Goal: Task Accomplishment & Management: Manage account settings

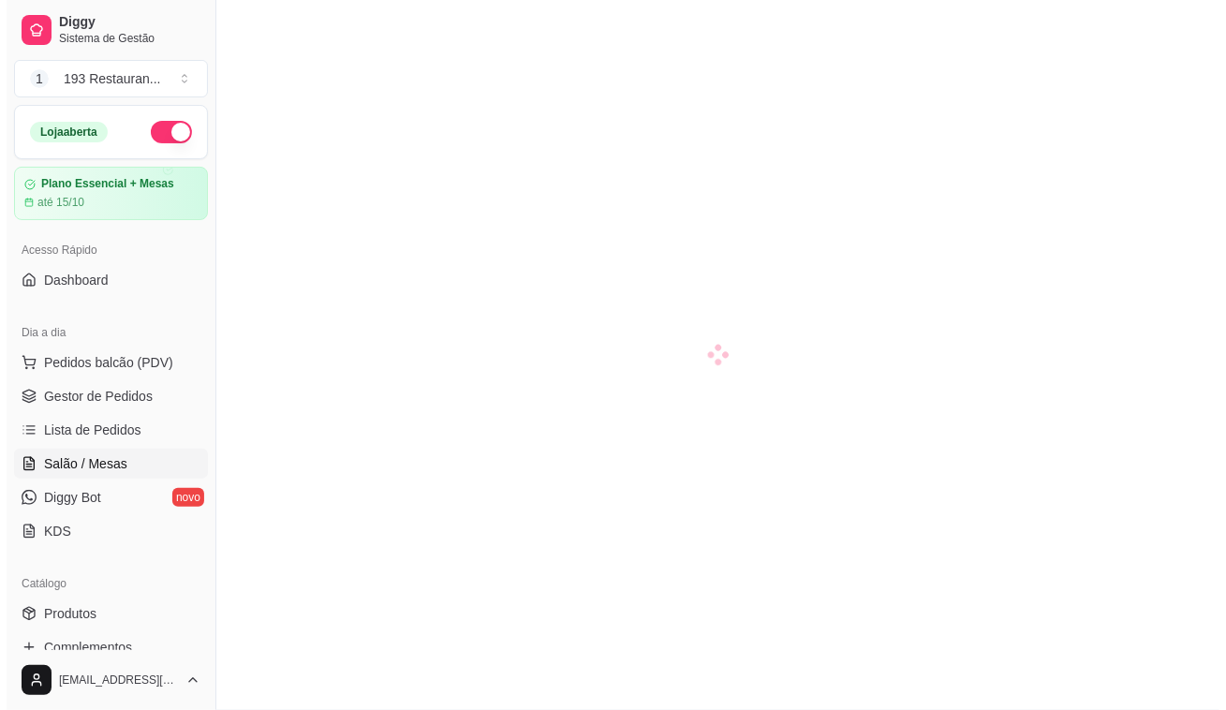
scroll to position [169, 0]
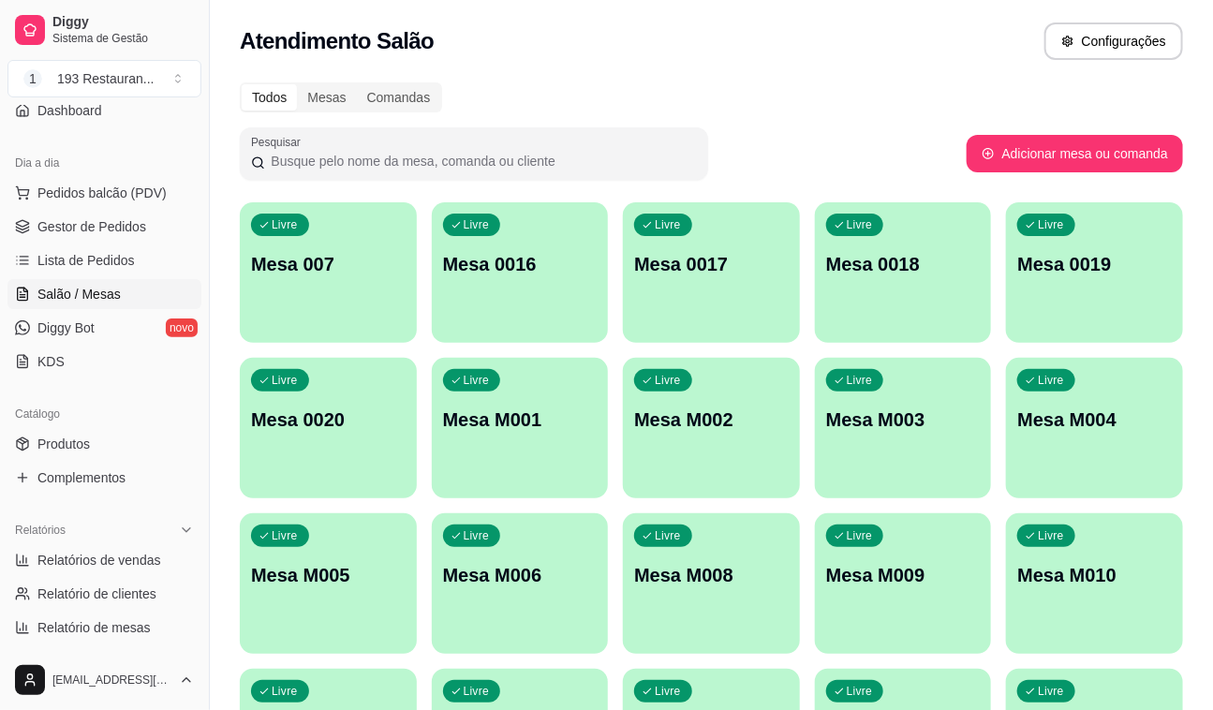
click at [318, 256] on p "Mesa 007" at bounding box center [328, 264] width 154 height 26
click at [126, 181] on button "Pedidos balcão (PDV)" at bounding box center [104, 193] width 194 height 30
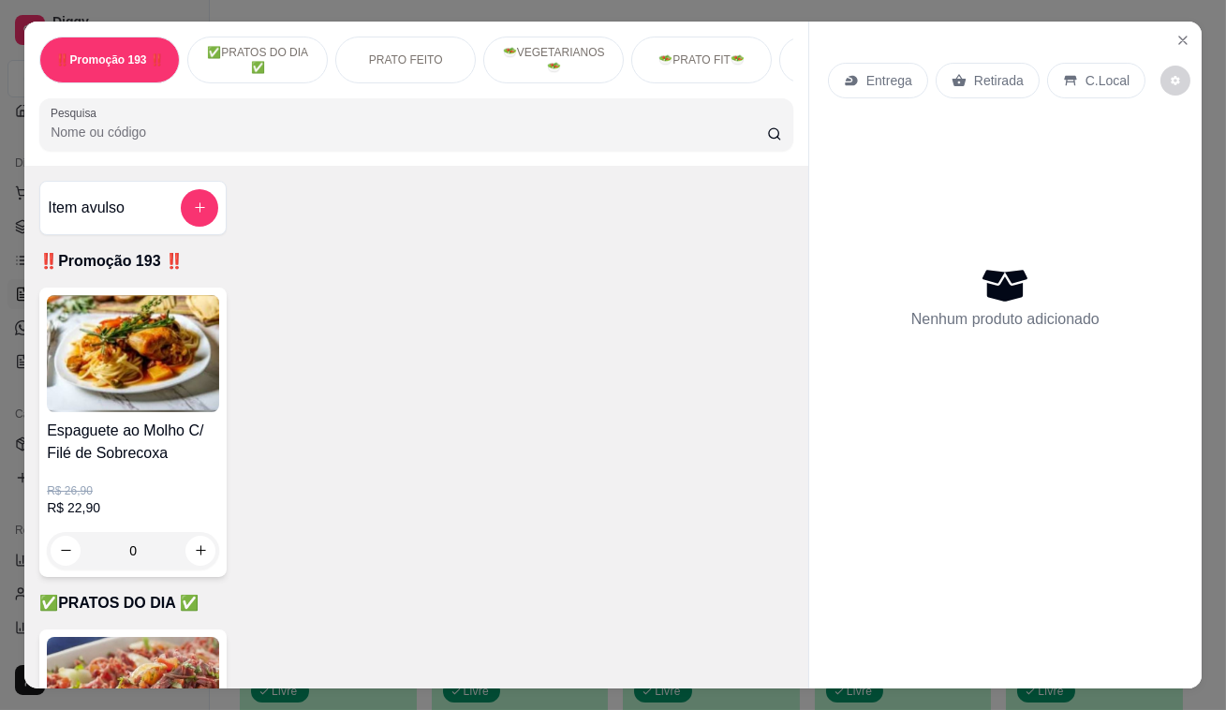
click at [926, 72] on div "Entrega Retirada C.Local" at bounding box center [986, 81] width 317 height 36
click at [952, 74] on icon at bounding box center [959, 80] width 14 height 12
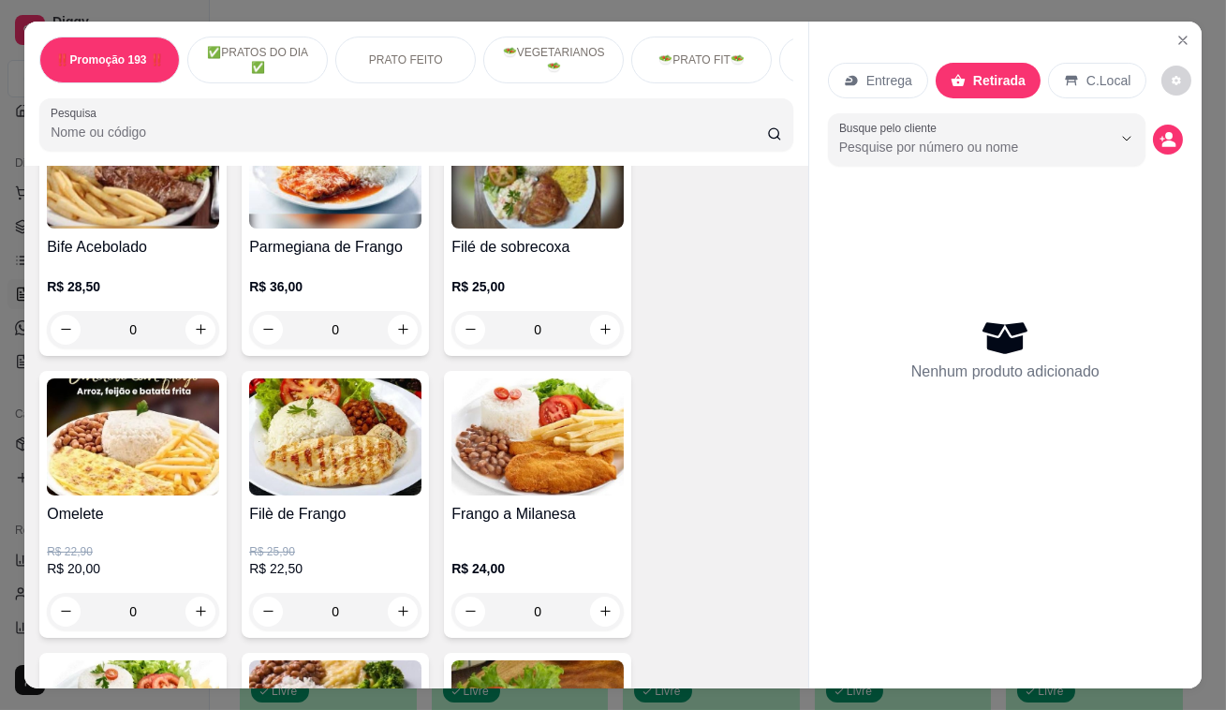
scroll to position [682, 0]
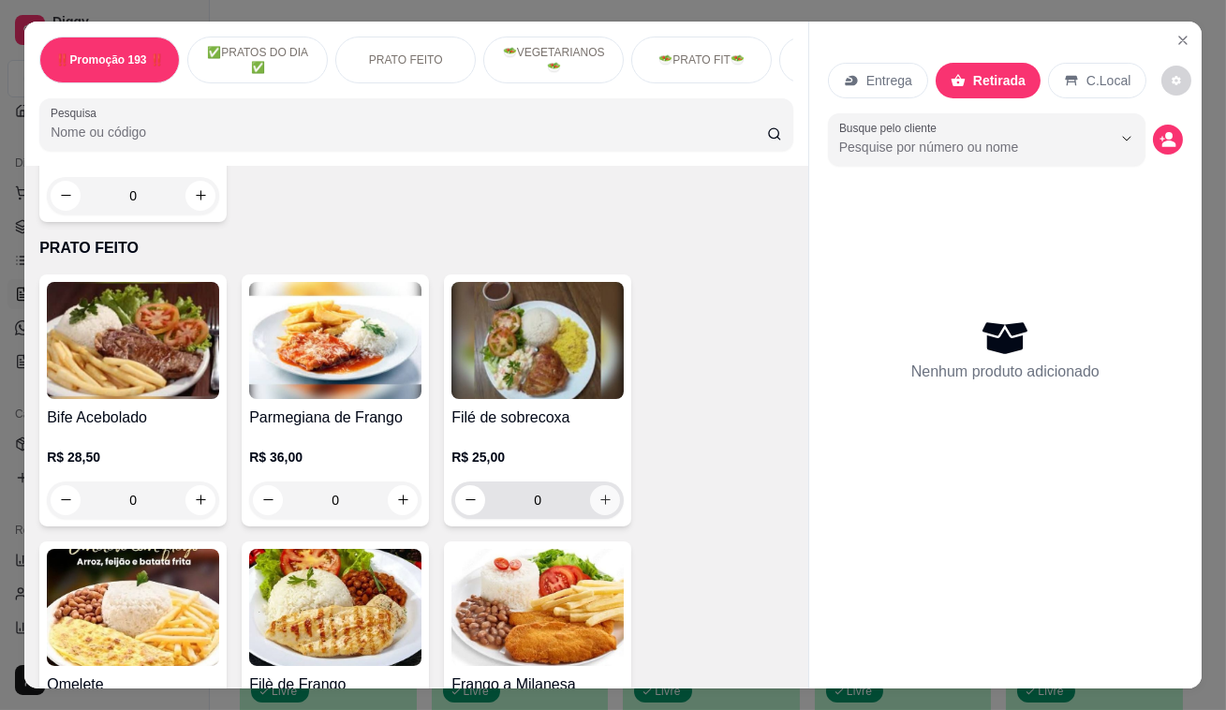
click at [604, 501] on icon "increase-product-quantity" at bounding box center [605, 500] width 14 height 14
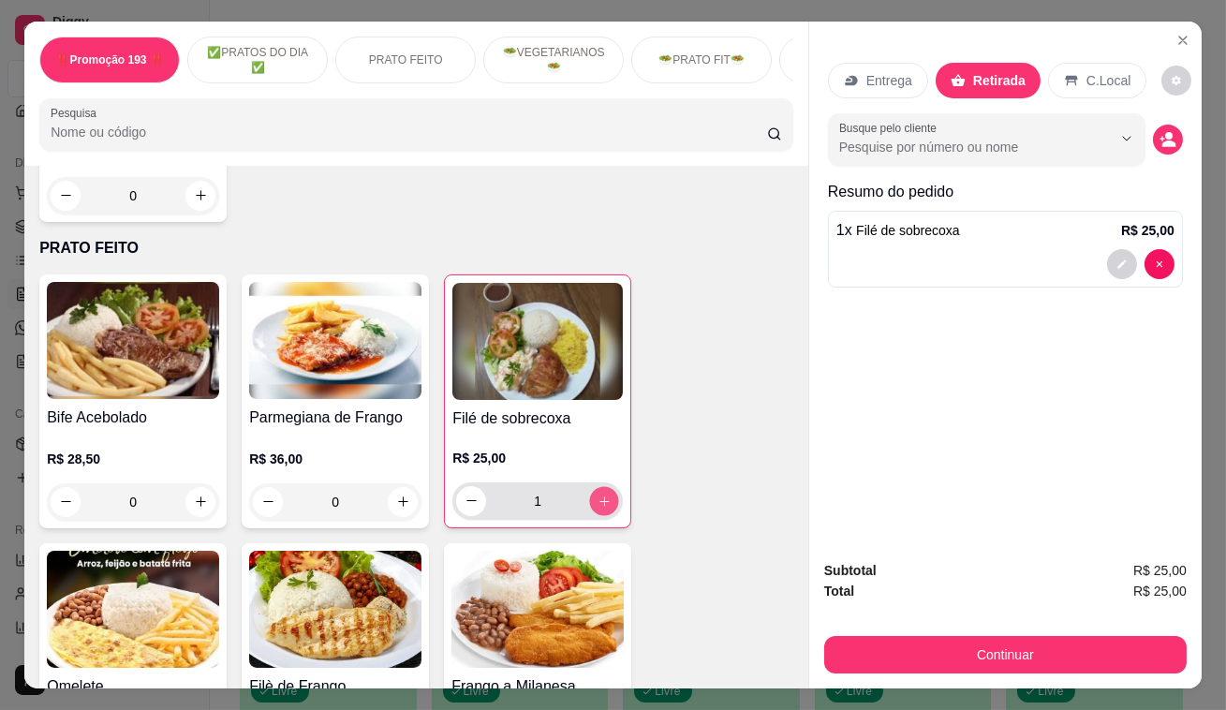
click at [604, 501] on icon "increase-product-quantity" at bounding box center [604, 500] width 14 height 14
type input "2"
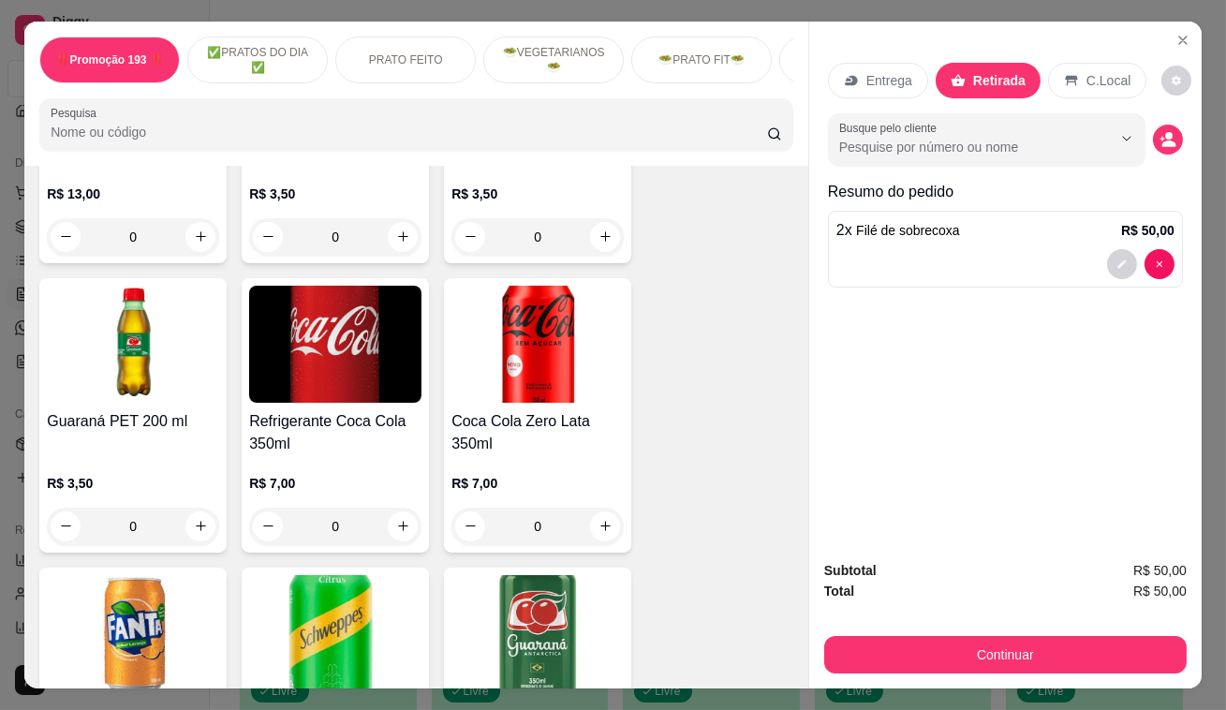
scroll to position [6980, 0]
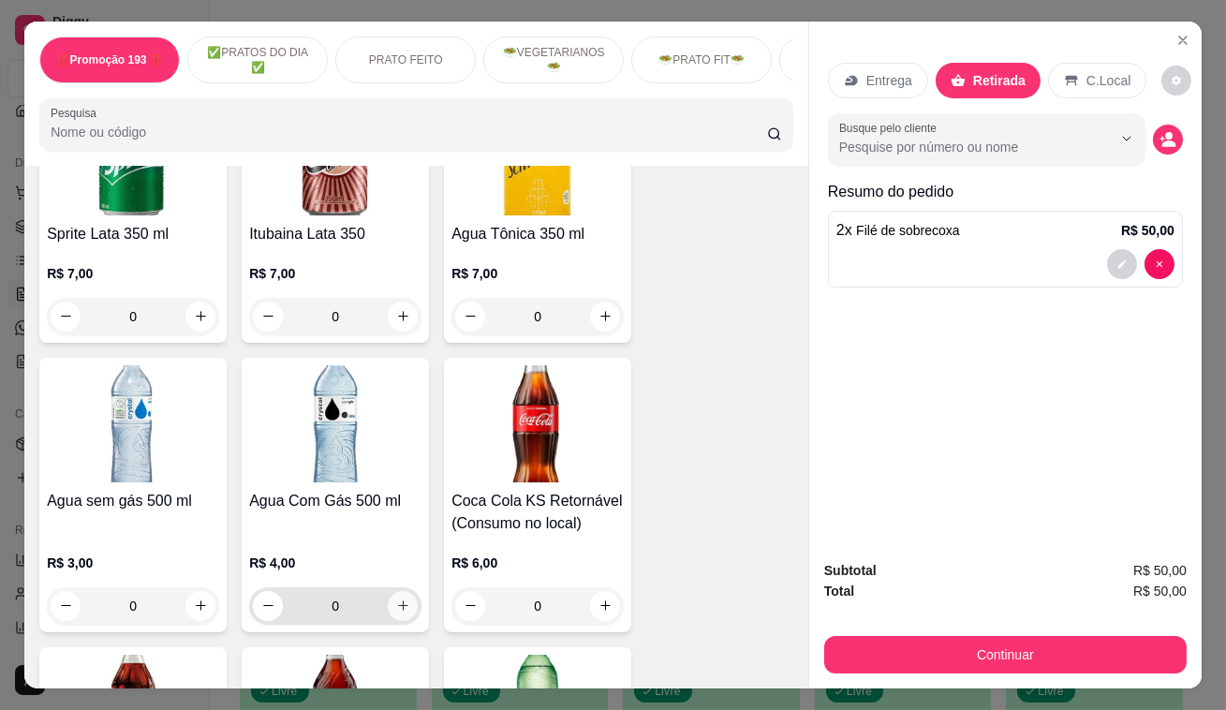
click at [402, 598] on icon "increase-product-quantity" at bounding box center [403, 605] width 14 height 14
type input "1"
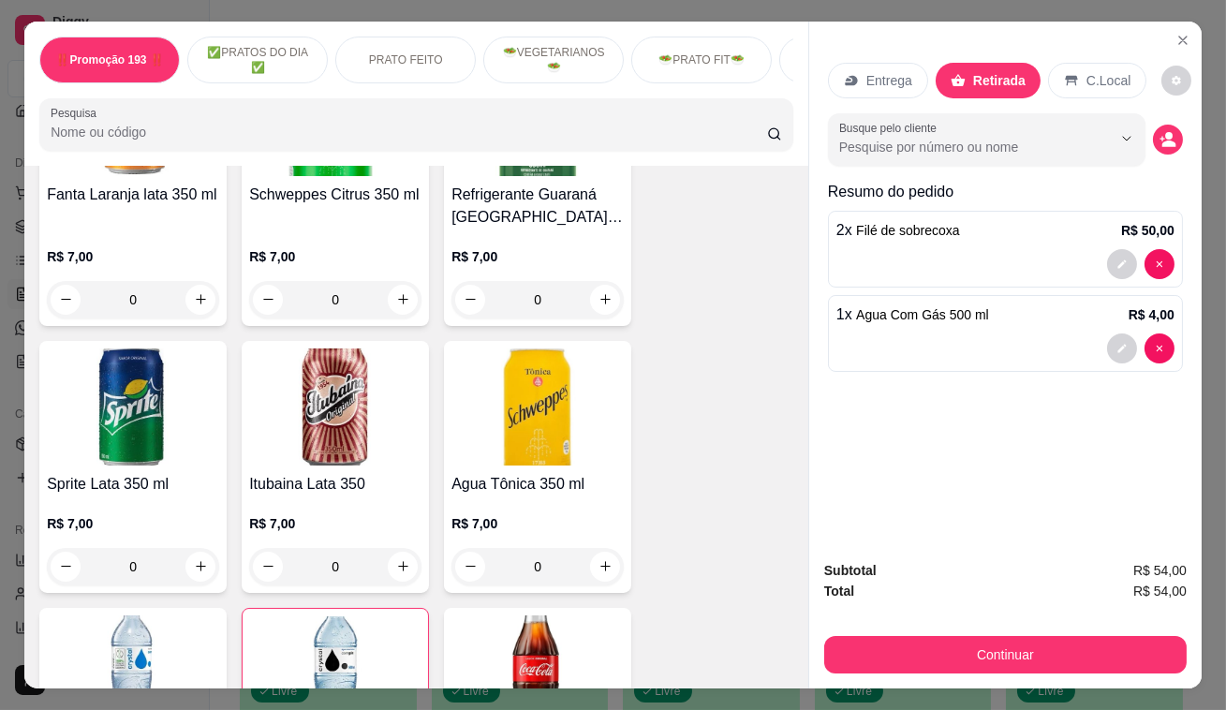
scroll to position [6725, 0]
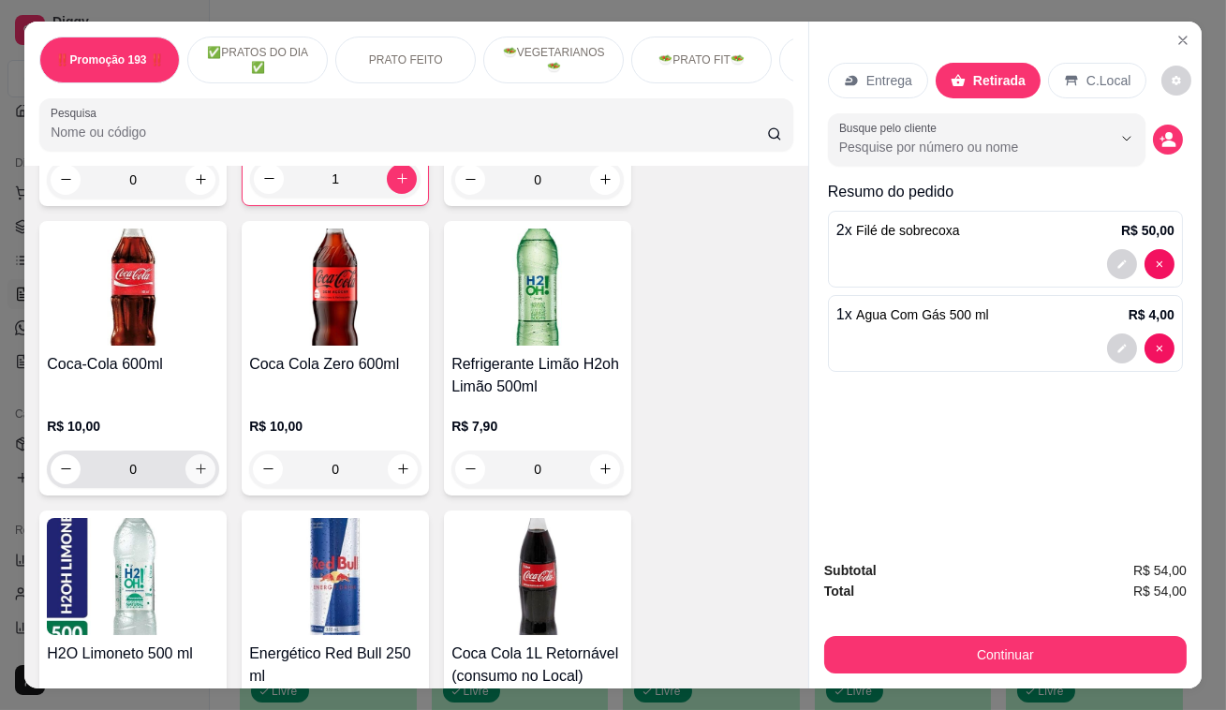
click at [197, 462] on icon "increase-product-quantity" at bounding box center [201, 469] width 14 height 14
type input "1"
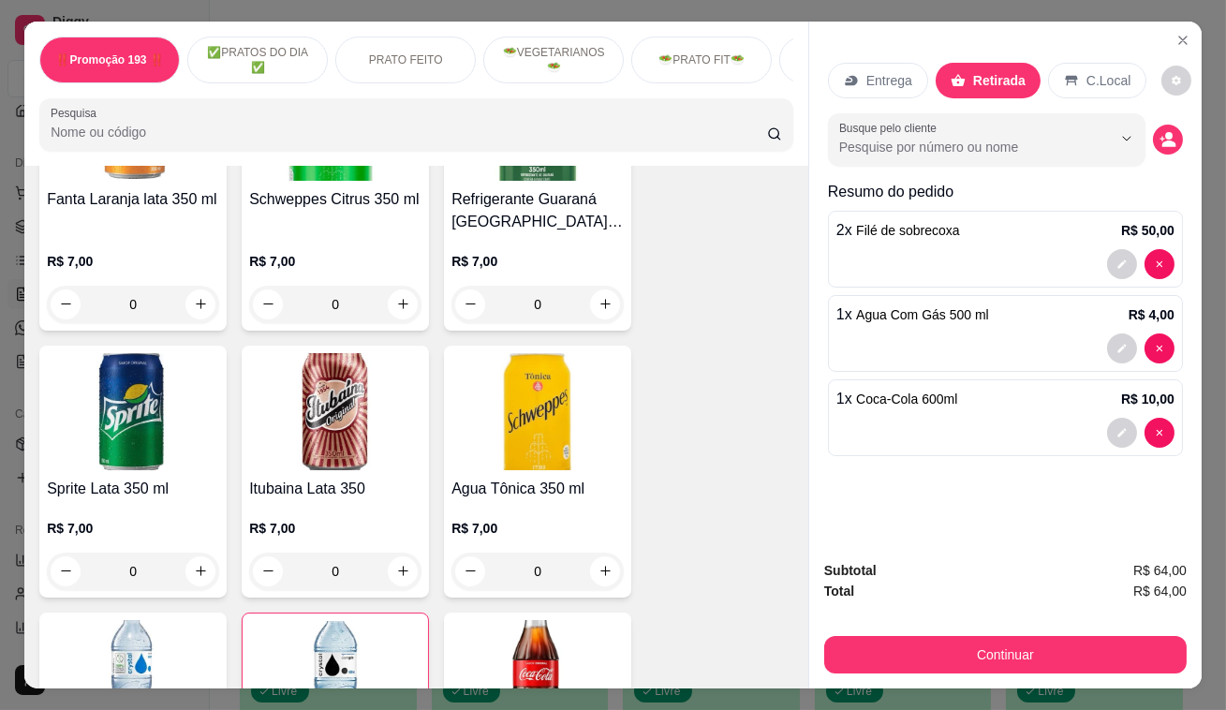
scroll to position [7152, 0]
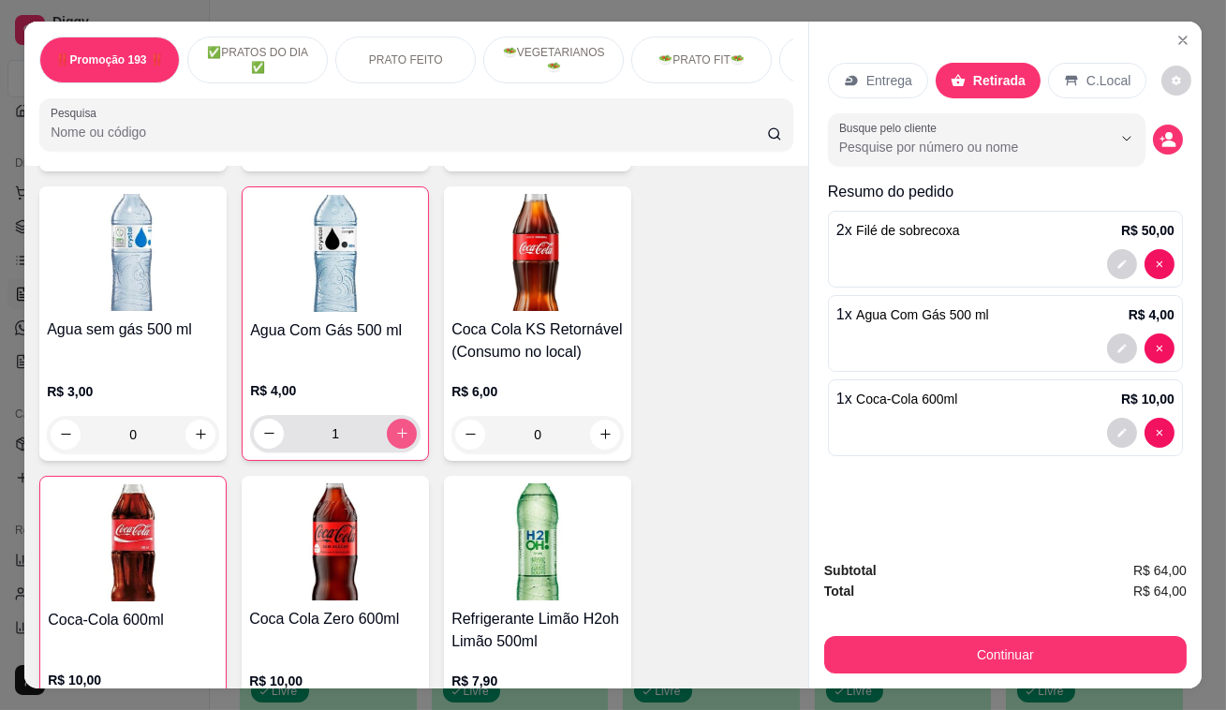
click at [397, 426] on icon "increase-product-quantity" at bounding box center [402, 433] width 14 height 14
type input "3"
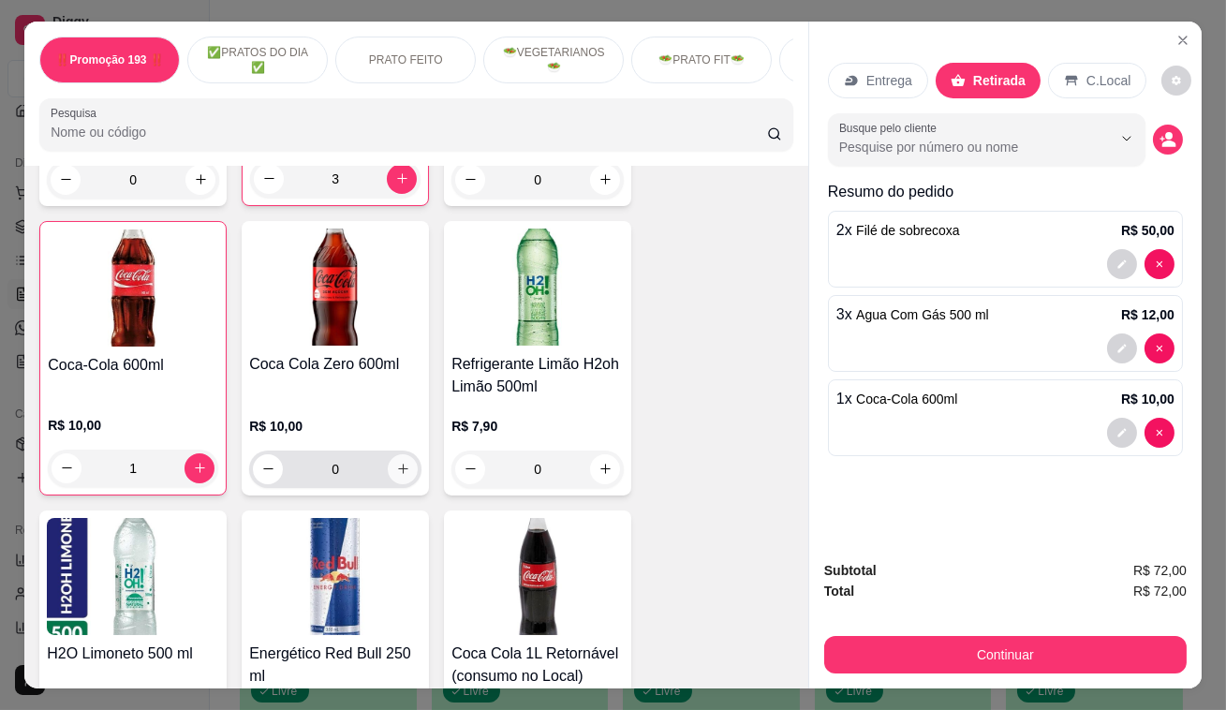
click at [400, 462] on icon "increase-product-quantity" at bounding box center [403, 469] width 14 height 14
type input "1"
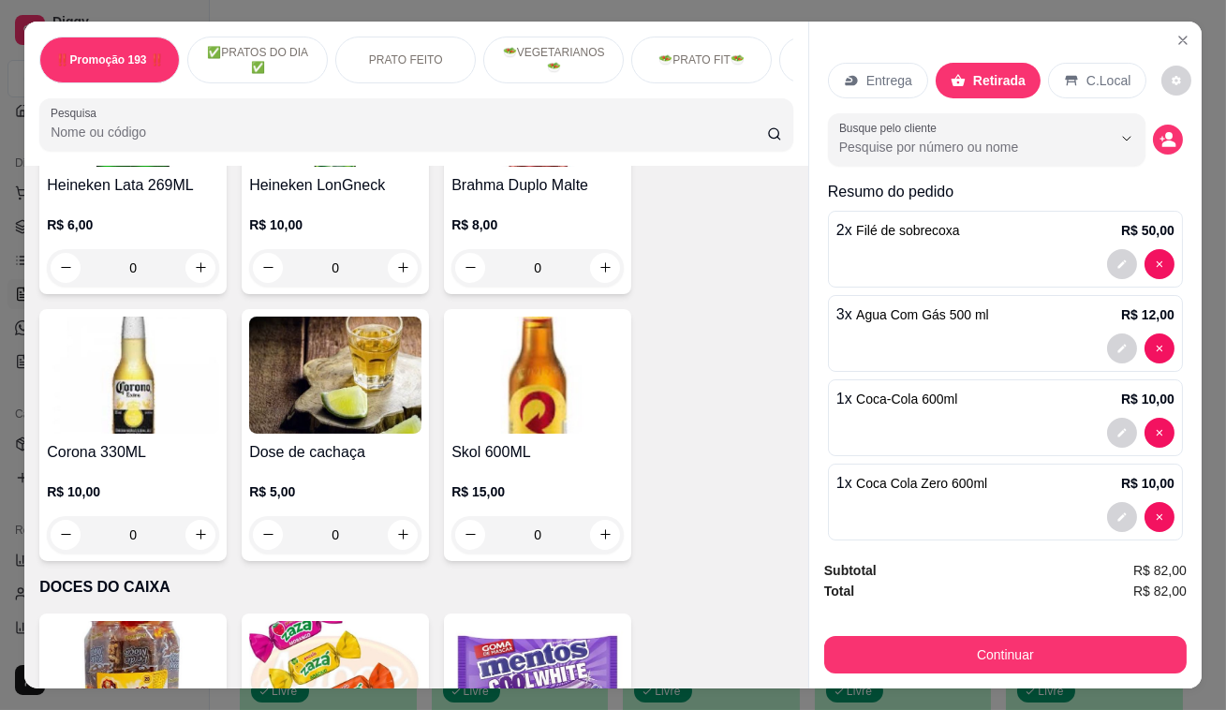
scroll to position [9463, 0]
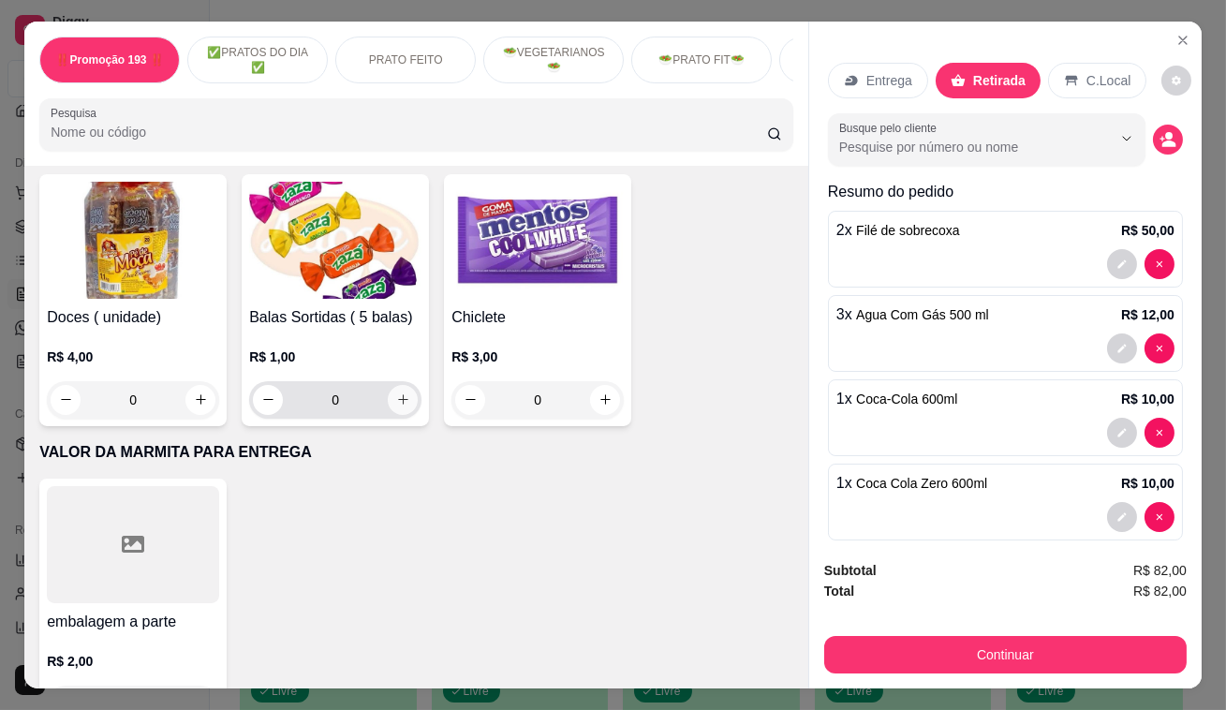
click at [388, 385] on button "increase-product-quantity" at bounding box center [403, 400] width 30 height 30
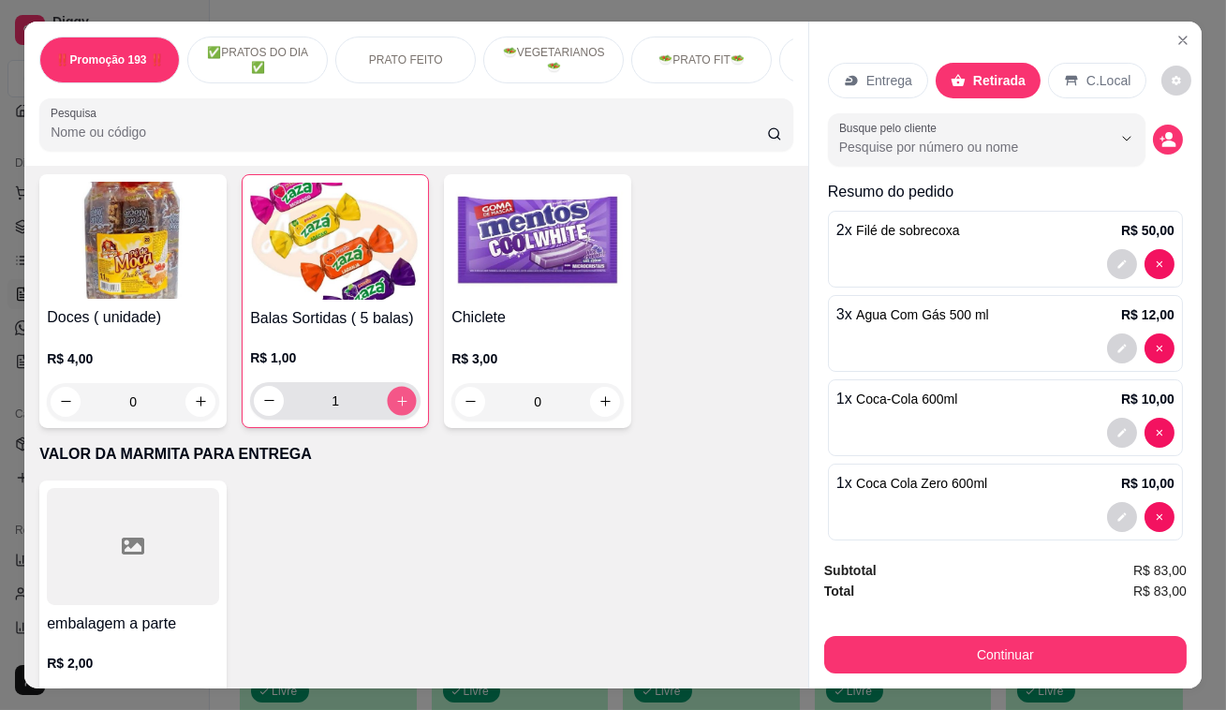
click at [388, 386] on button "increase-product-quantity" at bounding box center [402, 400] width 29 height 29
type input "2"
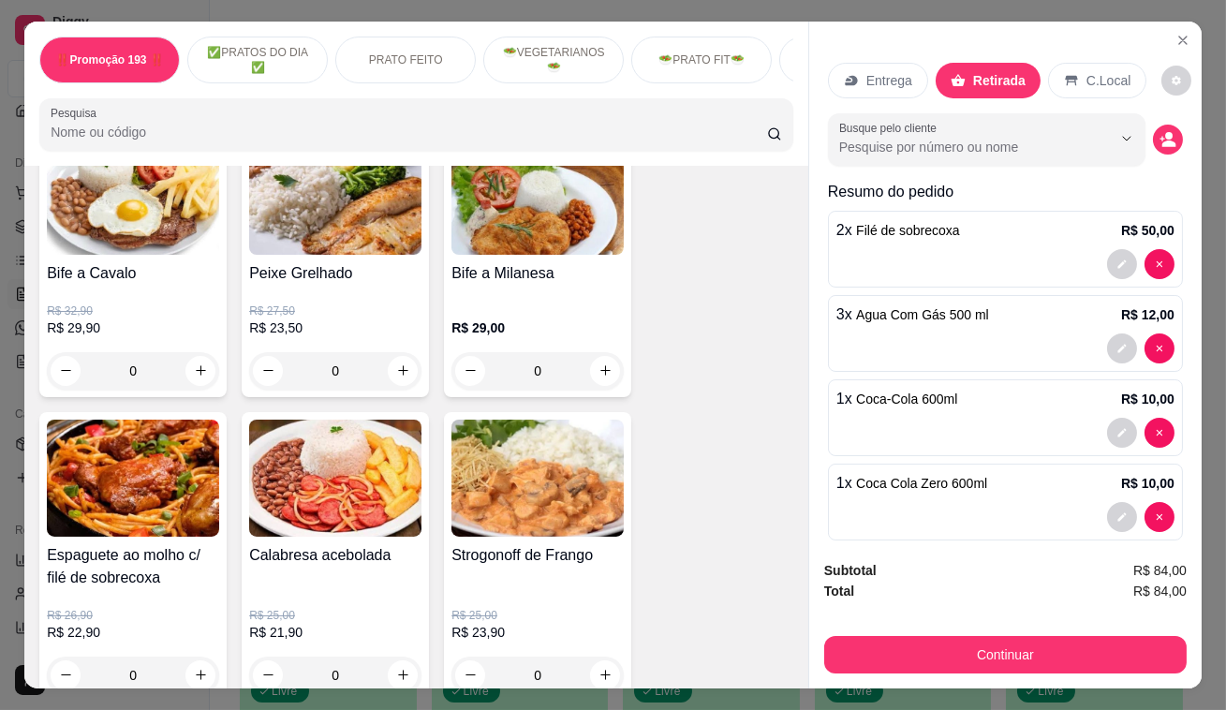
scroll to position [781, 0]
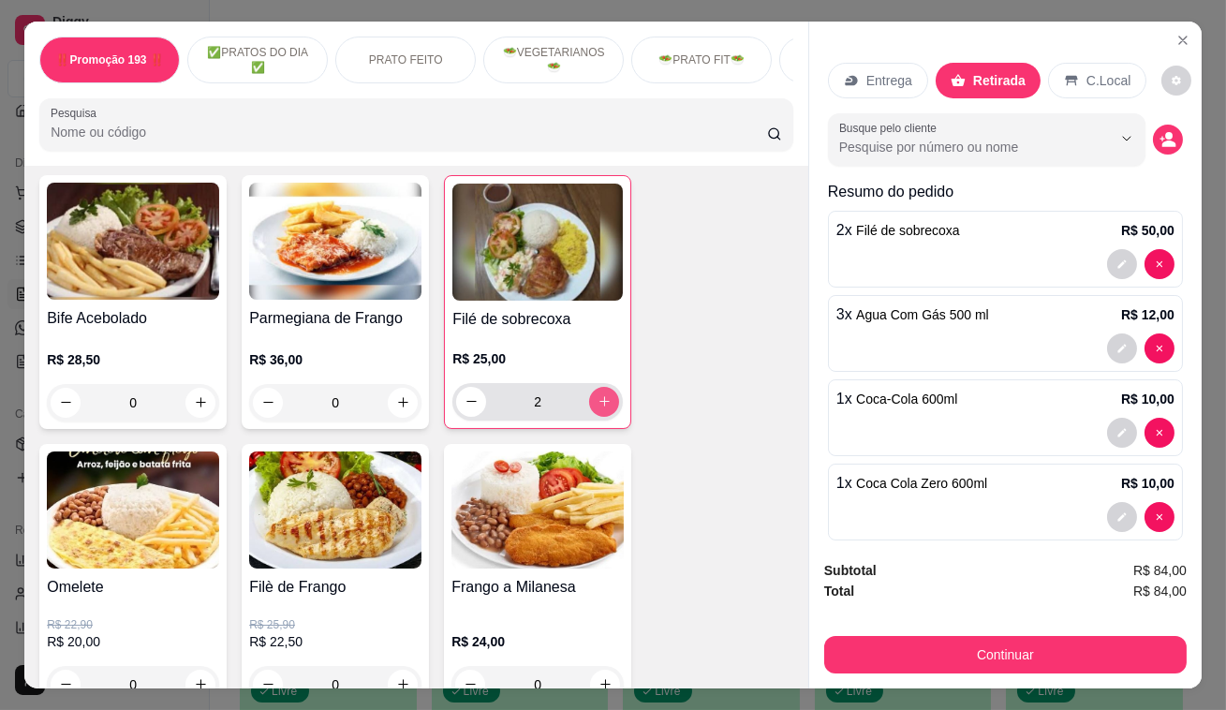
click at [598, 402] on icon "increase-product-quantity" at bounding box center [604, 401] width 14 height 14
type input "4"
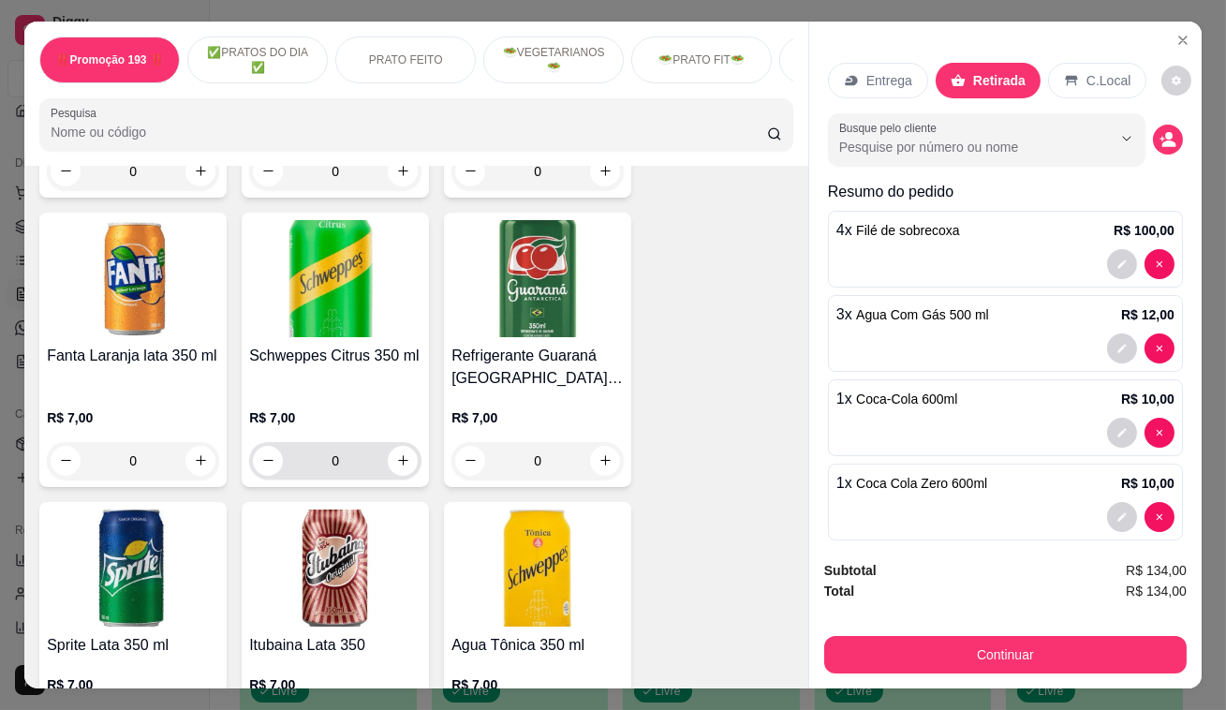
scroll to position [7250, 0]
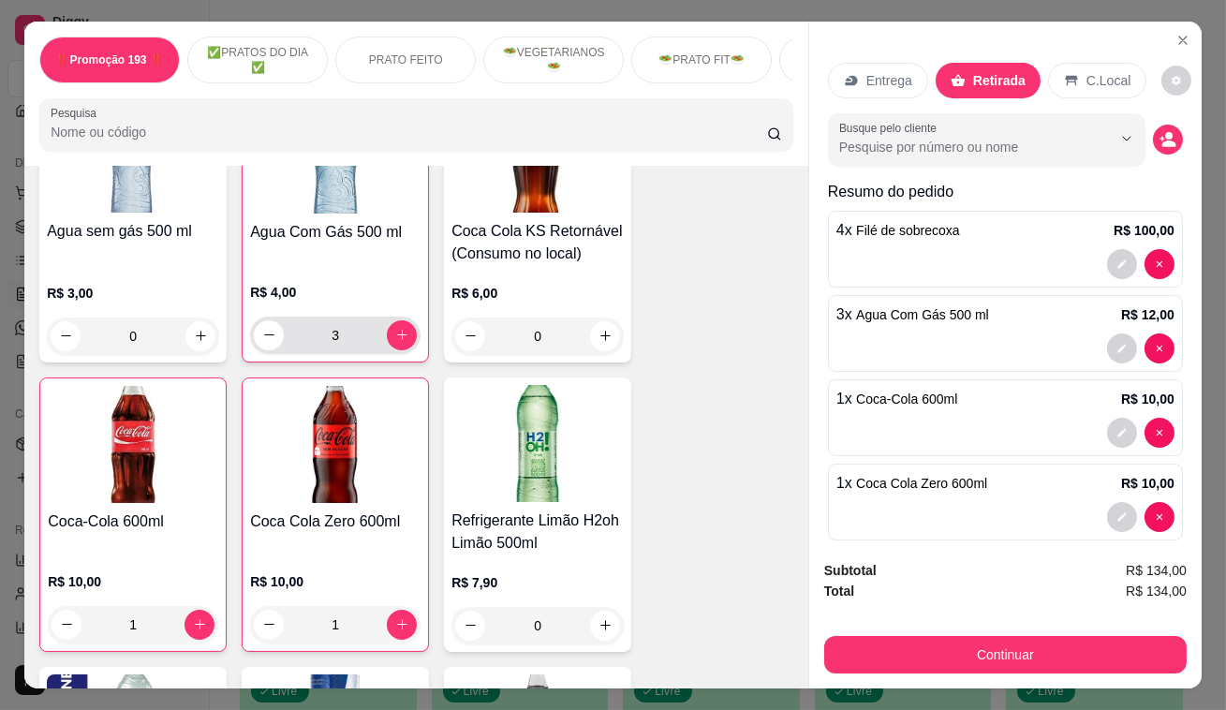
click at [402, 320] on button "increase-product-quantity" at bounding box center [402, 335] width 30 height 30
type input "4"
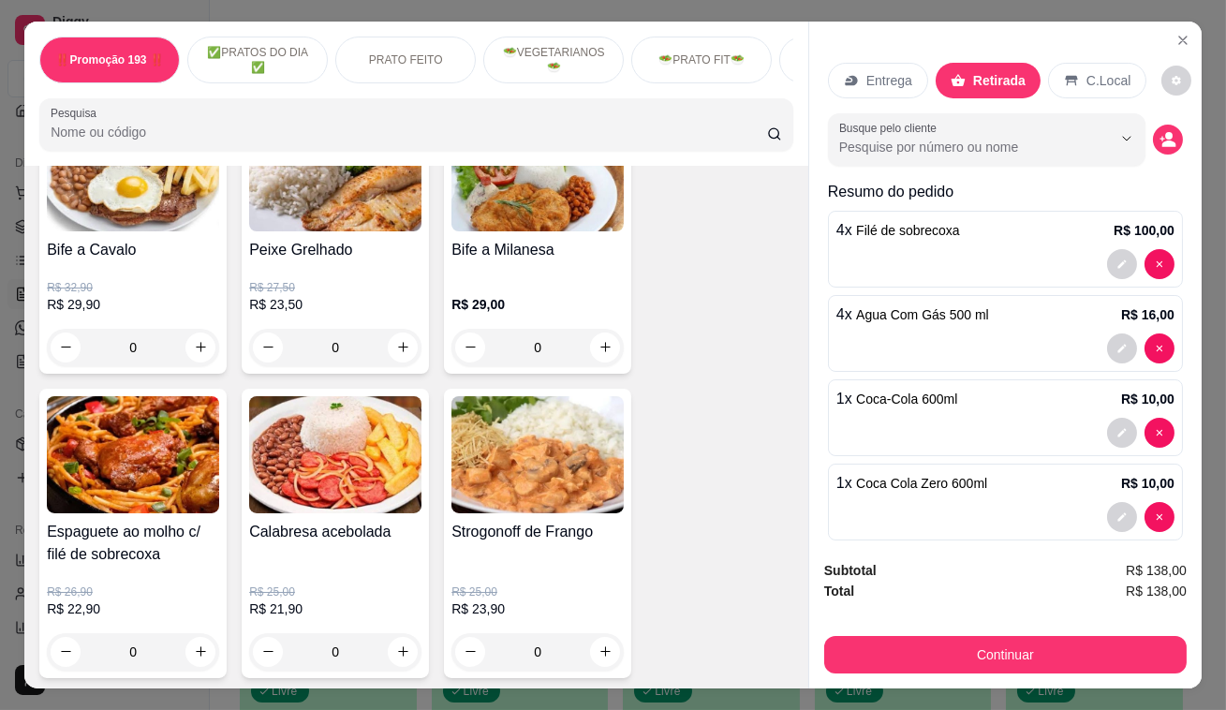
scroll to position [1292, 0]
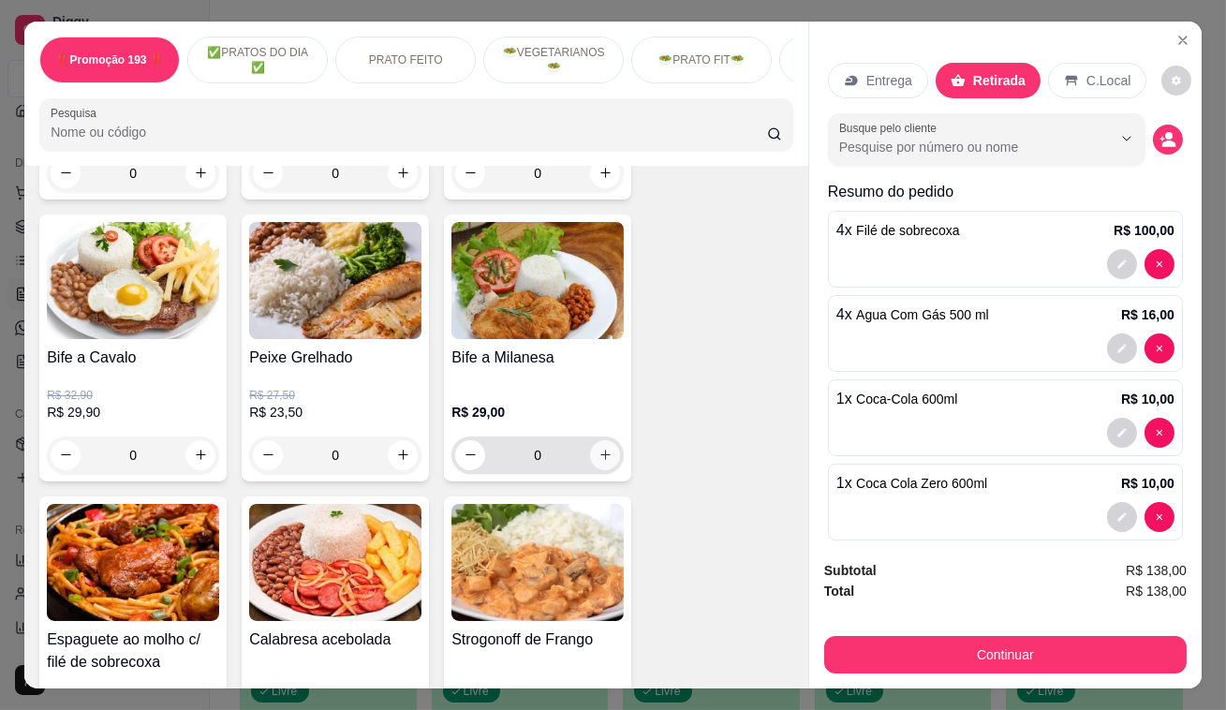
click at [598, 452] on icon "increase-product-quantity" at bounding box center [605, 455] width 14 height 14
type input "1"
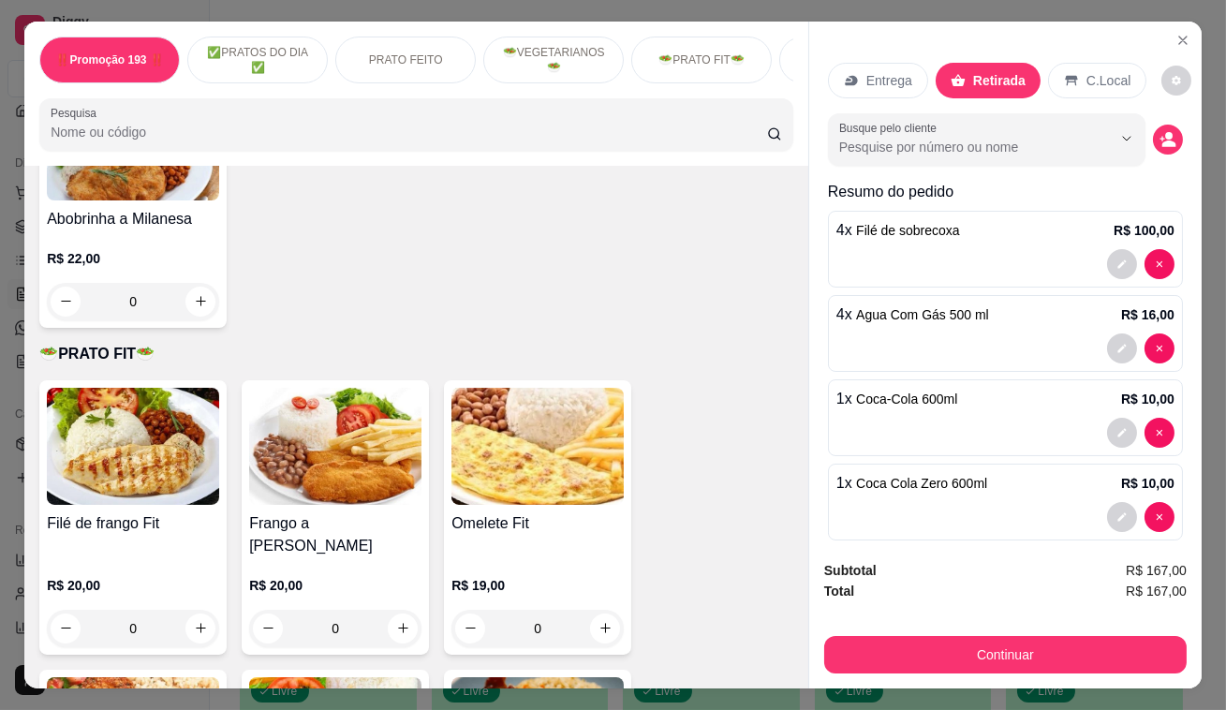
scroll to position [3080, 0]
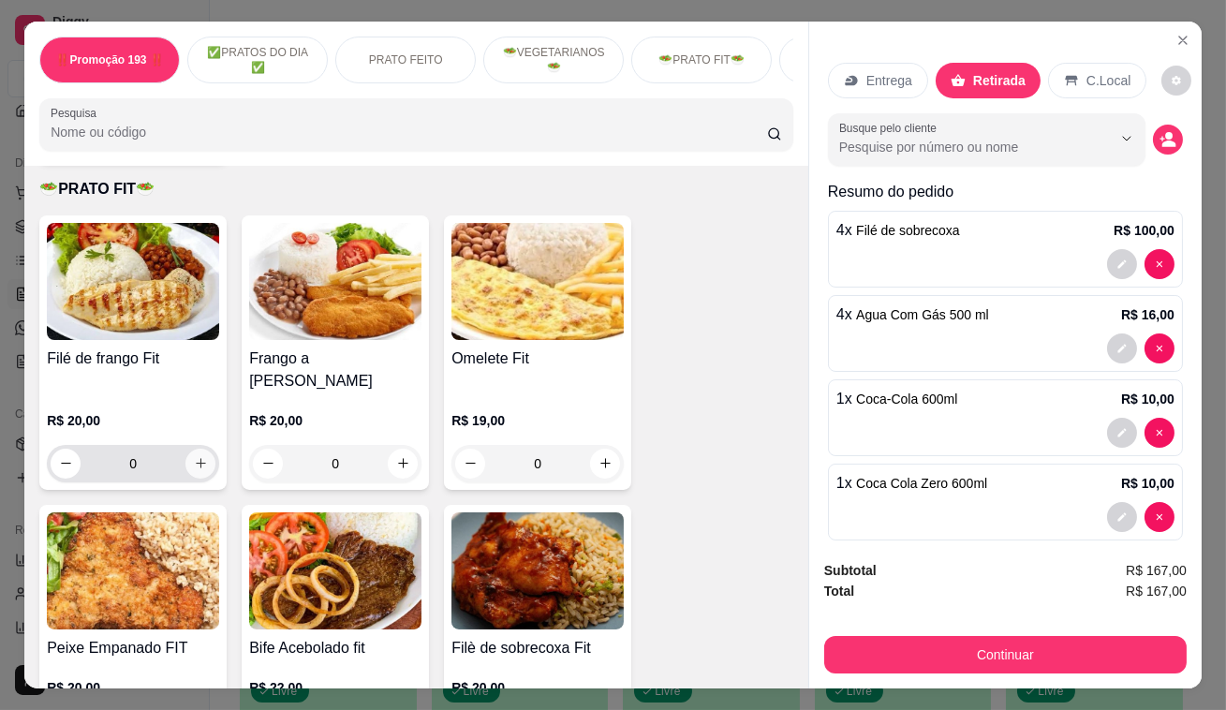
click at [194, 456] on icon "increase-product-quantity" at bounding box center [201, 463] width 14 height 14
type input "1"
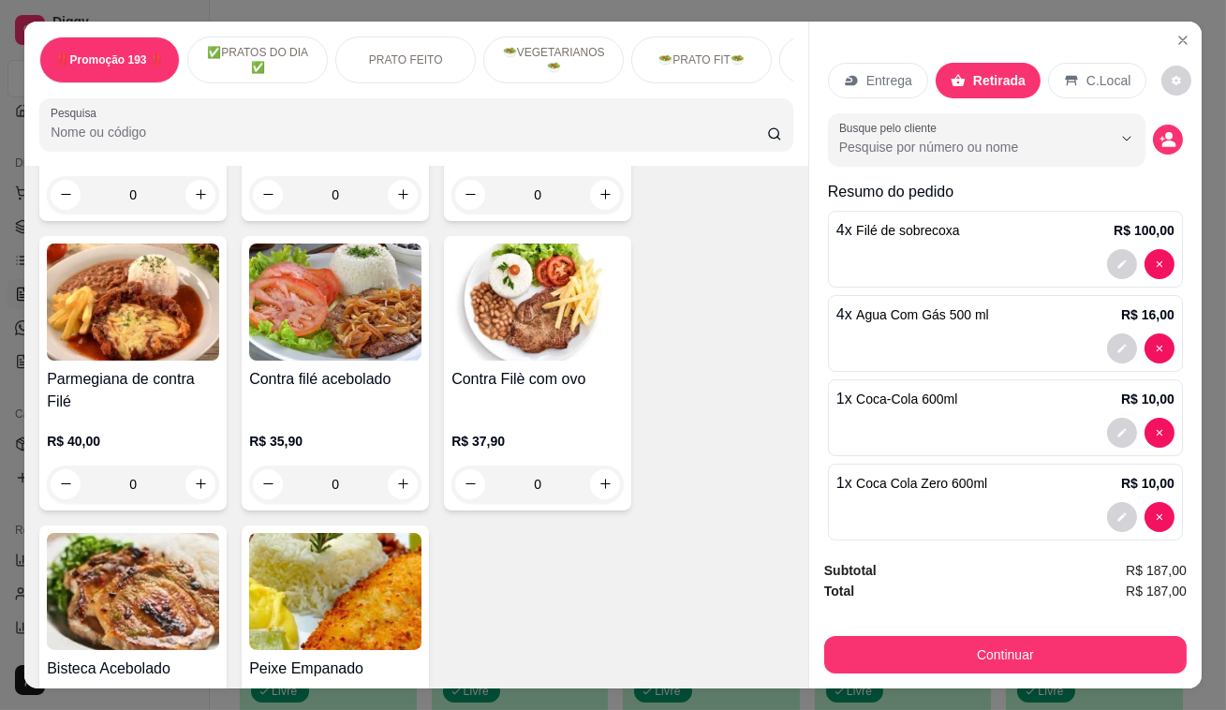
scroll to position [1802, 0]
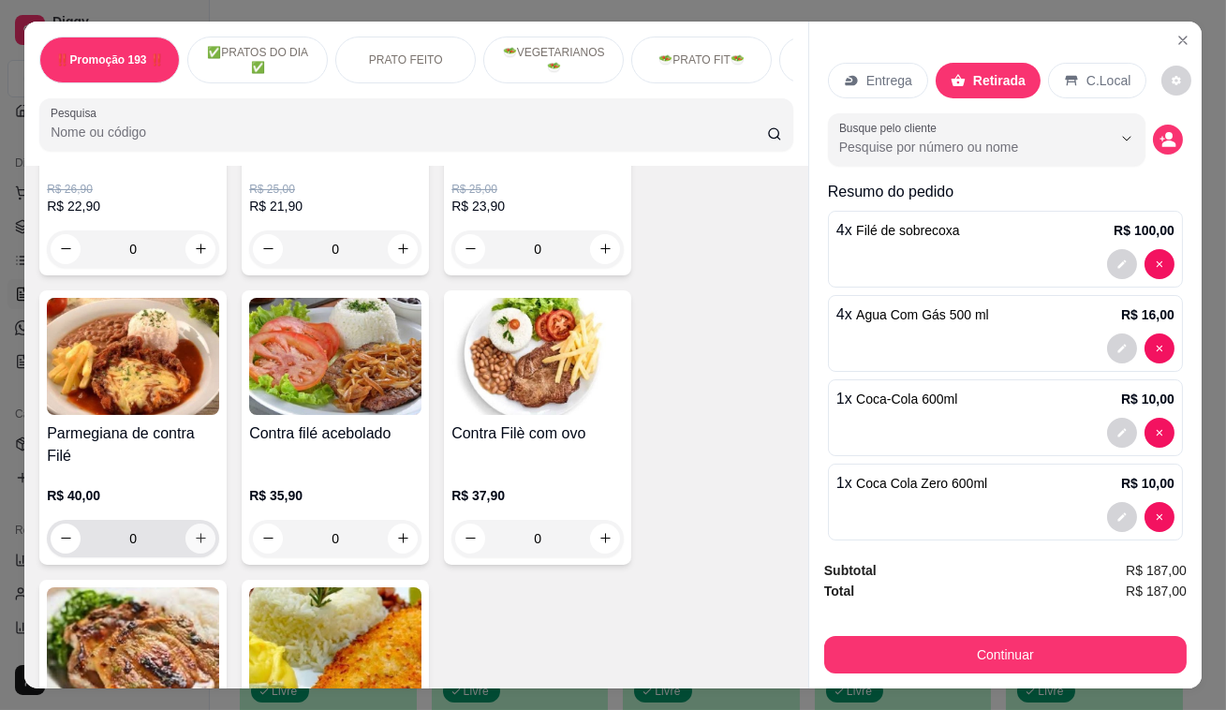
click at [185, 524] on button "increase-product-quantity" at bounding box center [200, 538] width 30 height 30
type input "1"
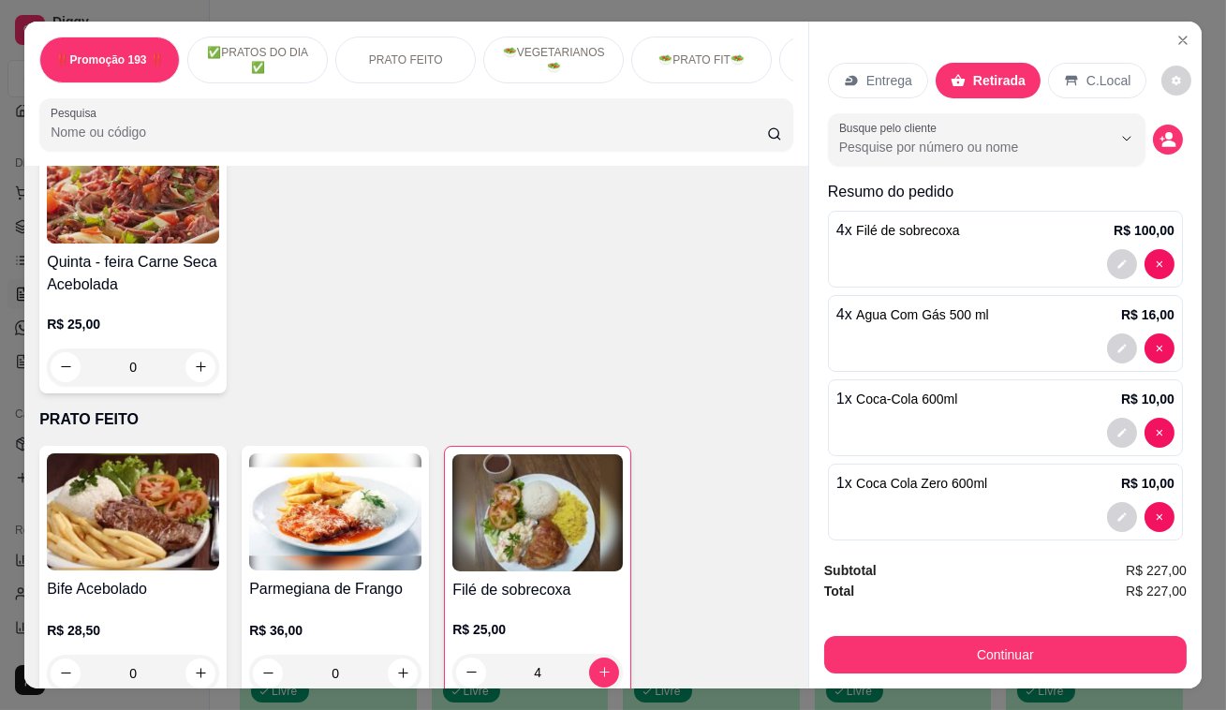
scroll to position [851, 0]
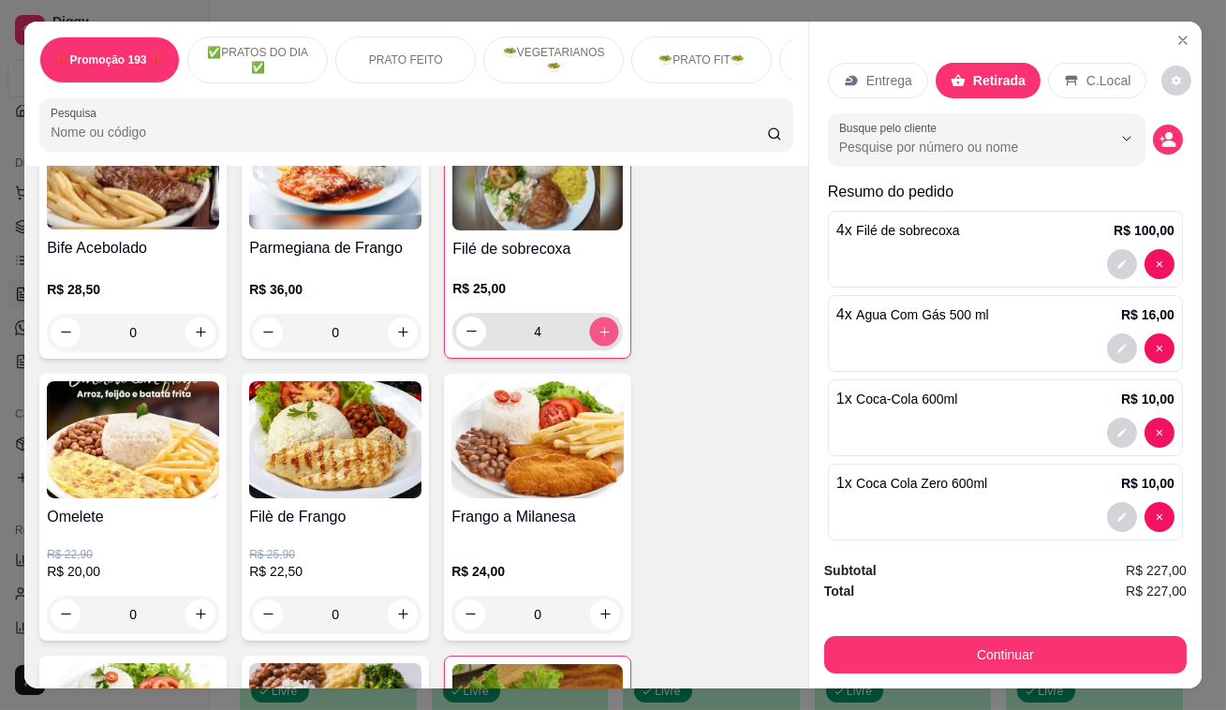
click at [591, 327] on button "increase-product-quantity" at bounding box center [604, 330] width 29 height 29
type input "6"
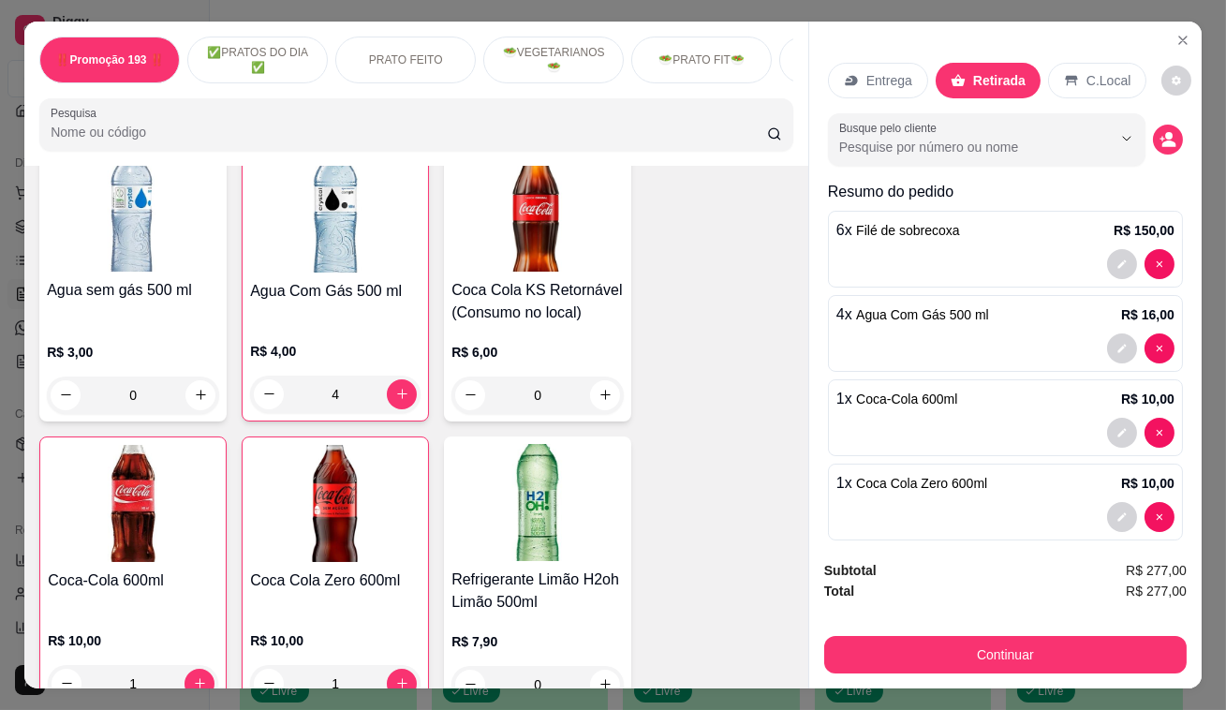
scroll to position [7235, 0]
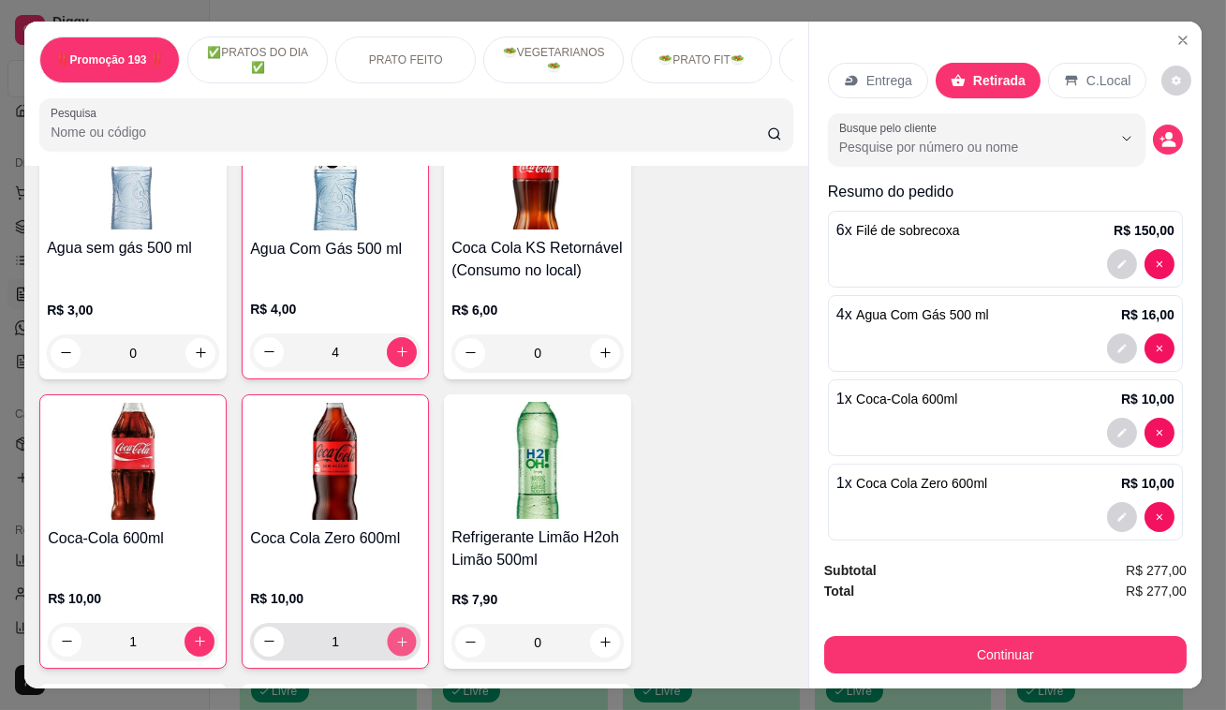
click at [399, 634] on icon "increase-product-quantity" at bounding box center [402, 641] width 14 height 14
type input "2"
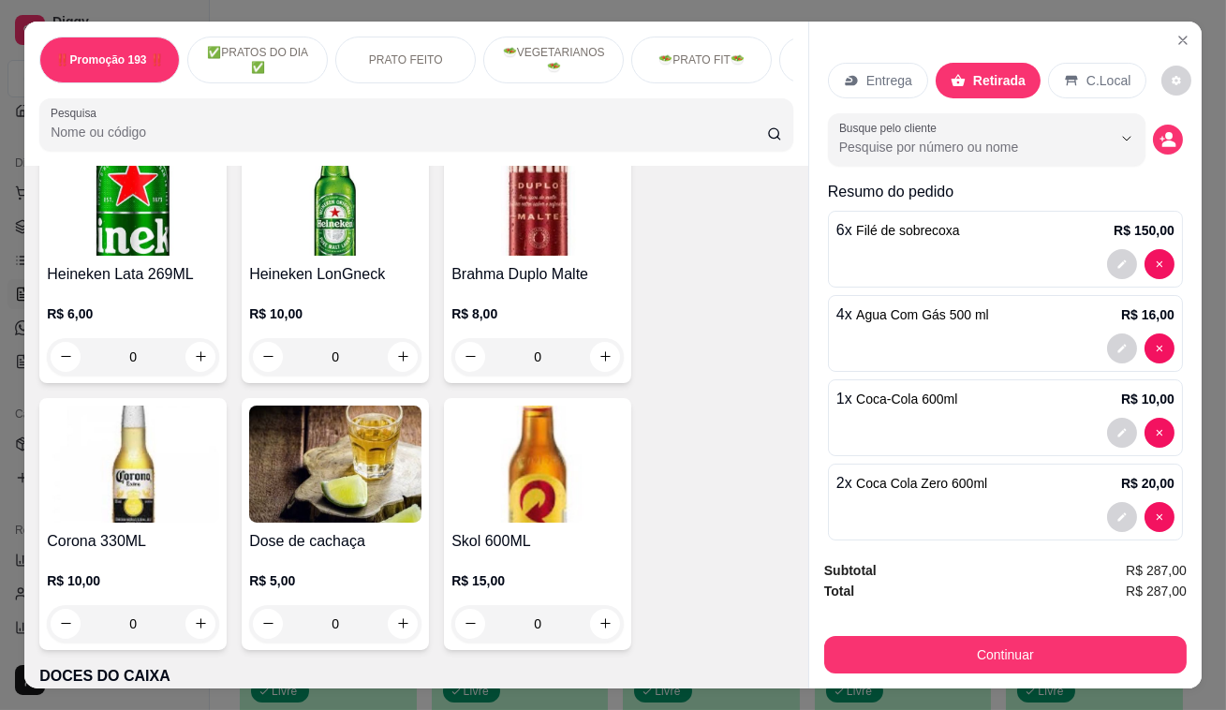
scroll to position [9491, 0]
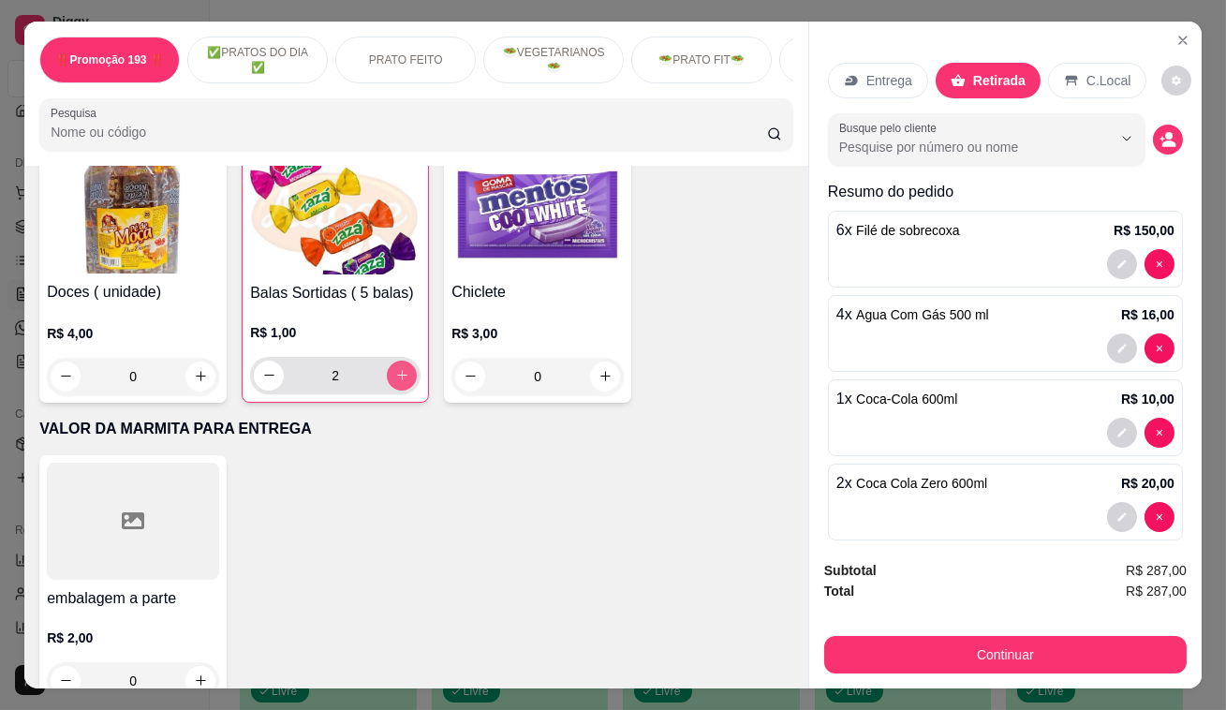
click at [395, 368] on icon "increase-product-quantity" at bounding box center [402, 375] width 14 height 14
type input "4"
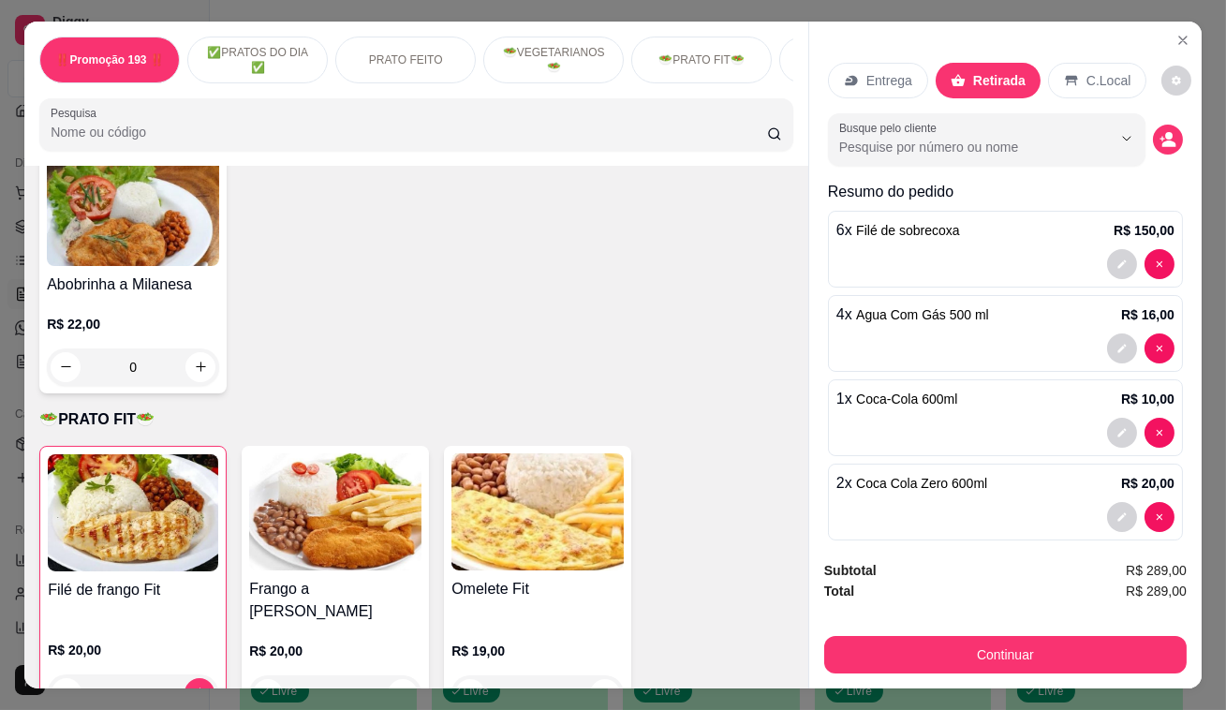
scroll to position [3192, 0]
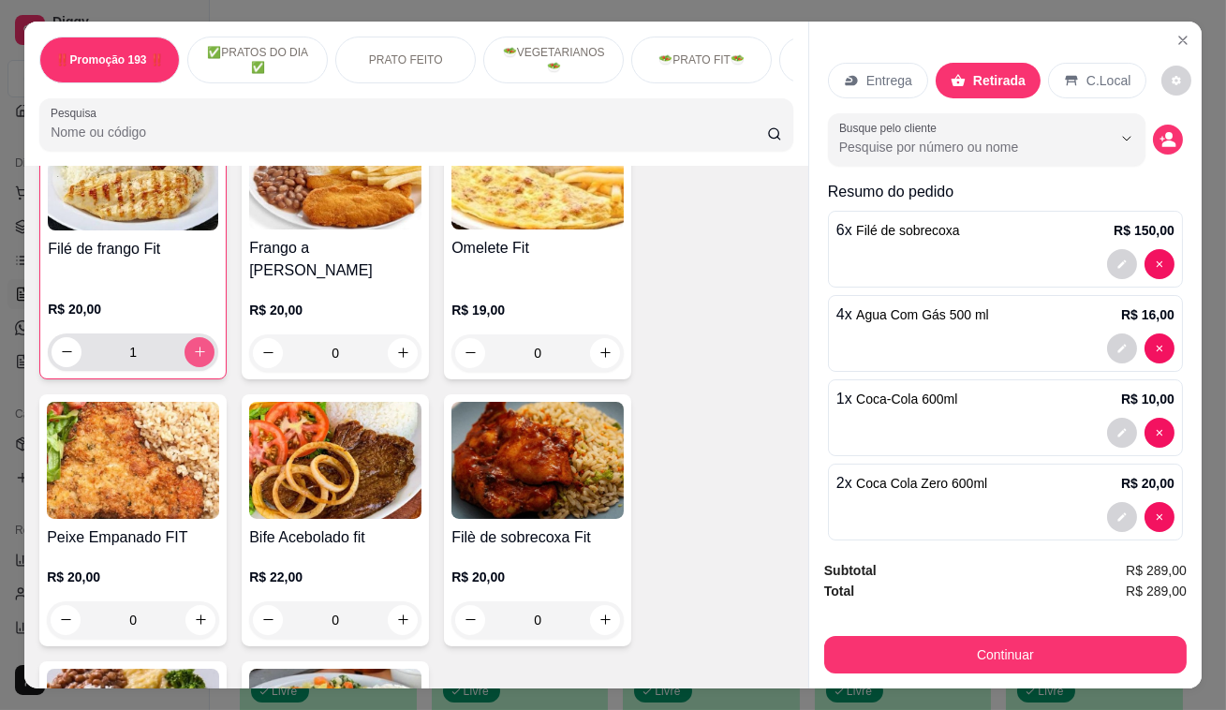
click at [195, 337] on button "increase-product-quantity" at bounding box center [199, 352] width 30 height 30
type input "2"
click at [396, 346] on icon "increase-product-quantity" at bounding box center [403, 353] width 14 height 14
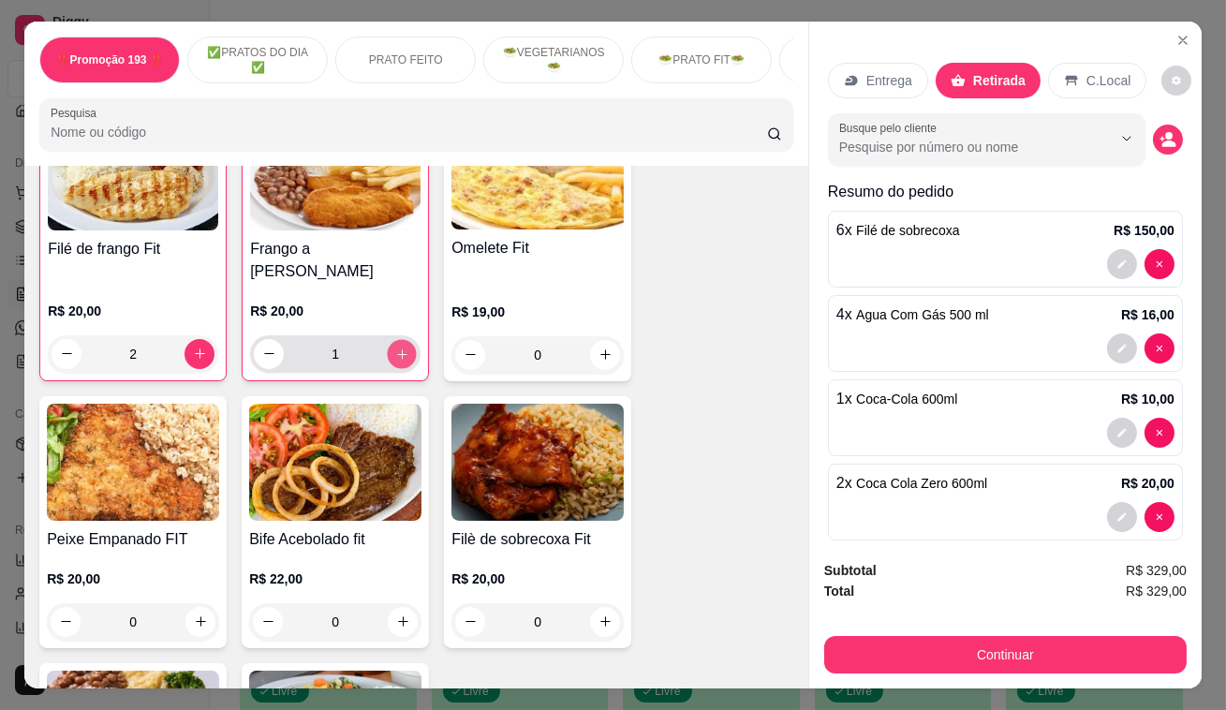
click at [395, 346] on icon "increase-product-quantity" at bounding box center [402, 353] width 14 height 14
type input "2"
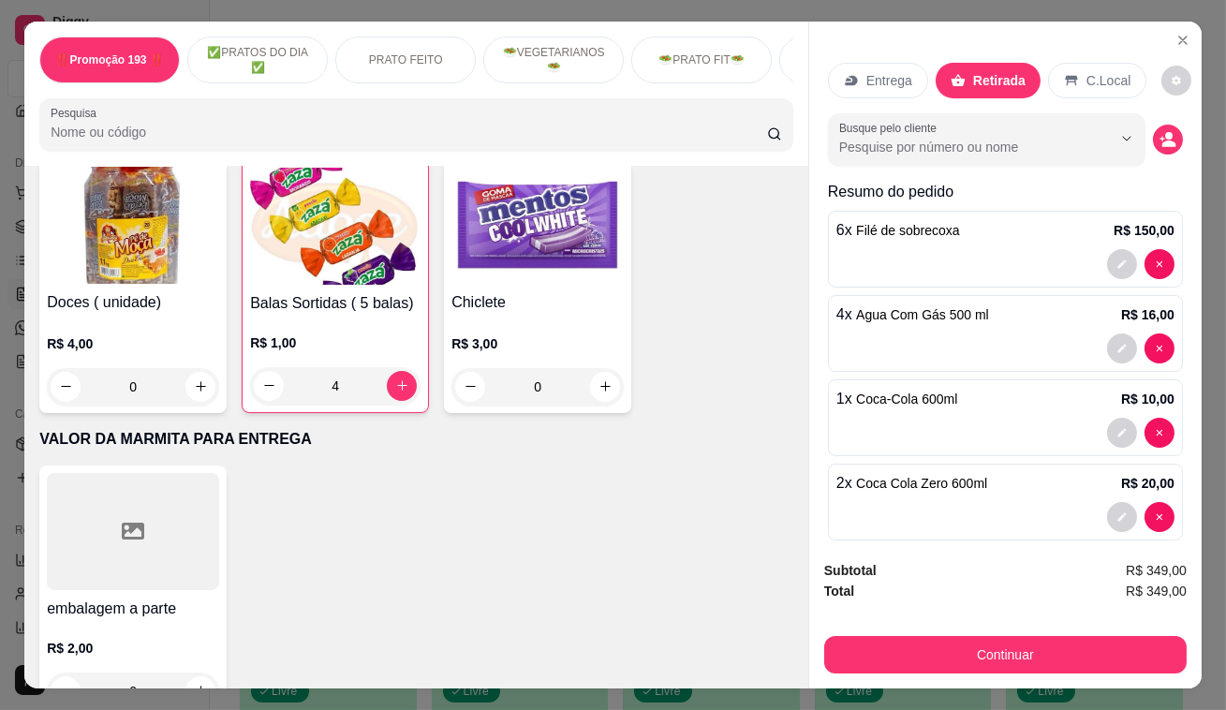
scroll to position [9491, 0]
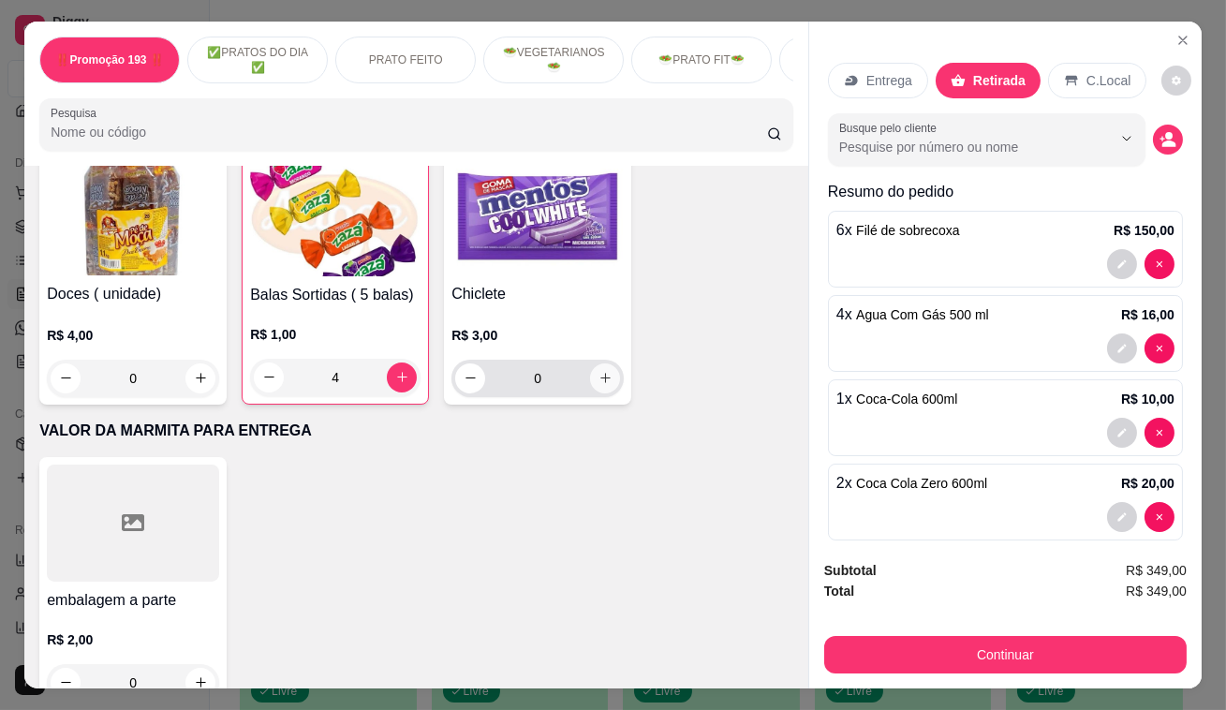
click at [598, 371] on icon "increase-product-quantity" at bounding box center [605, 378] width 14 height 14
type input "1"
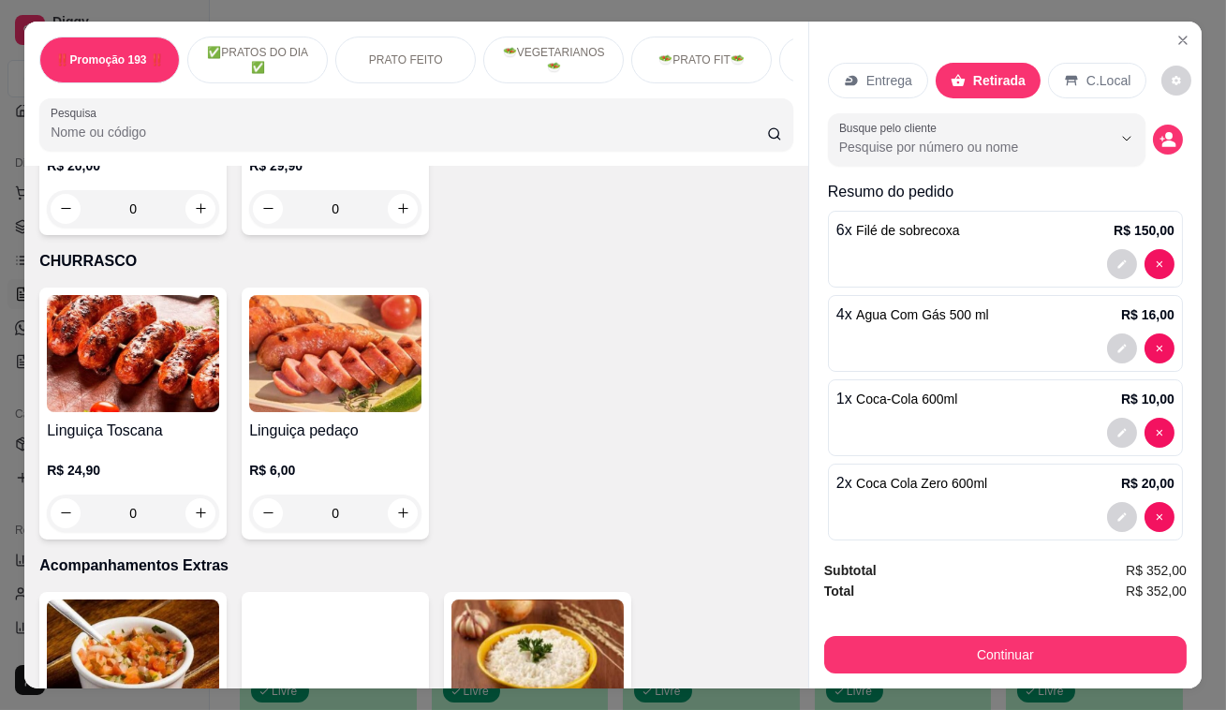
scroll to position [3361, 0]
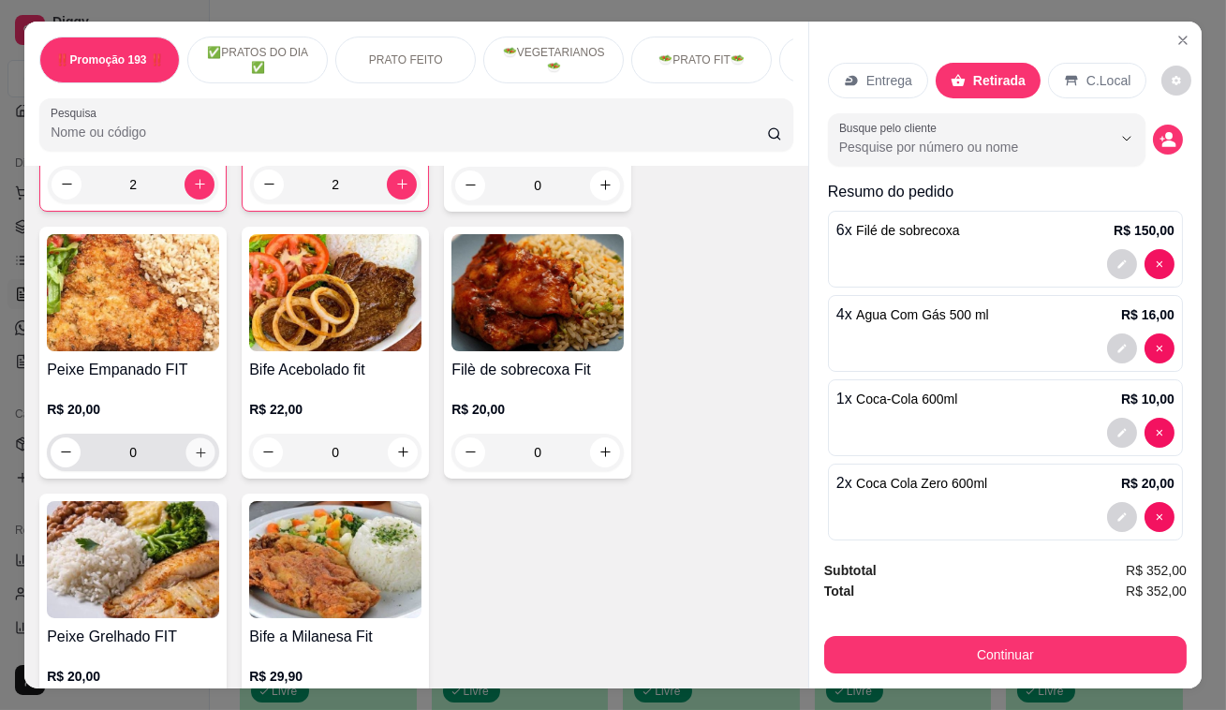
click at [197, 445] on icon "increase-product-quantity" at bounding box center [201, 452] width 14 height 14
type input "1"
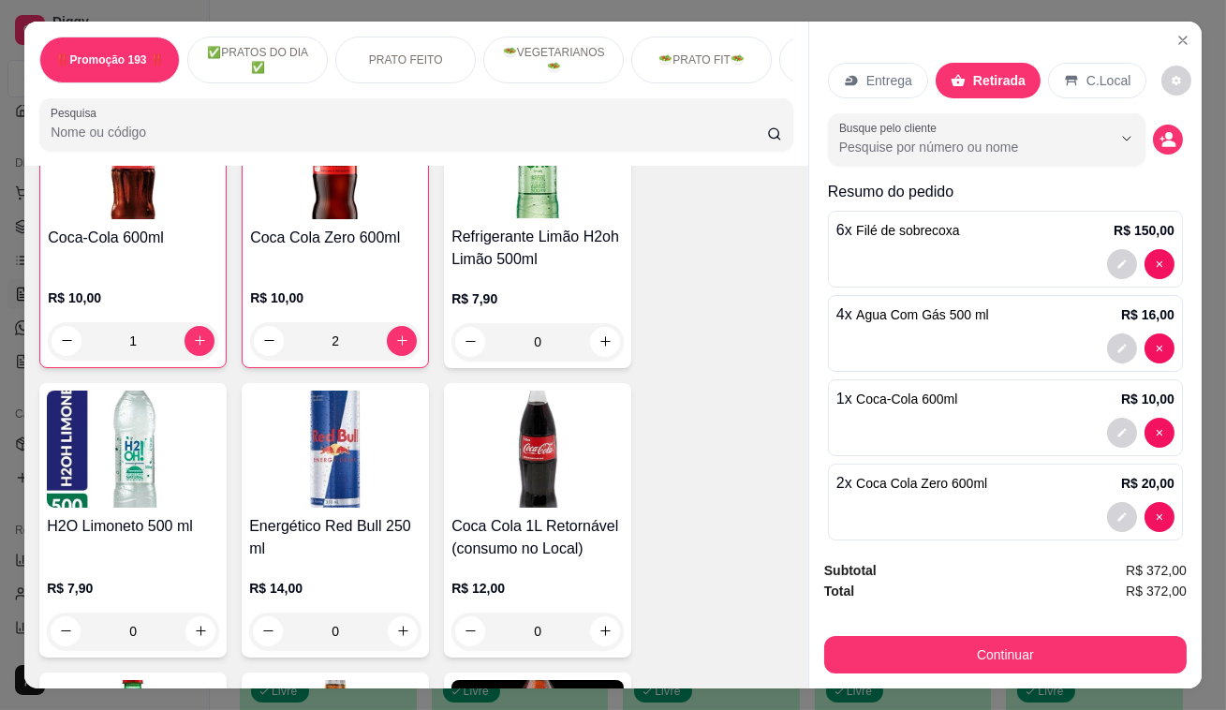
scroll to position [7448, 0]
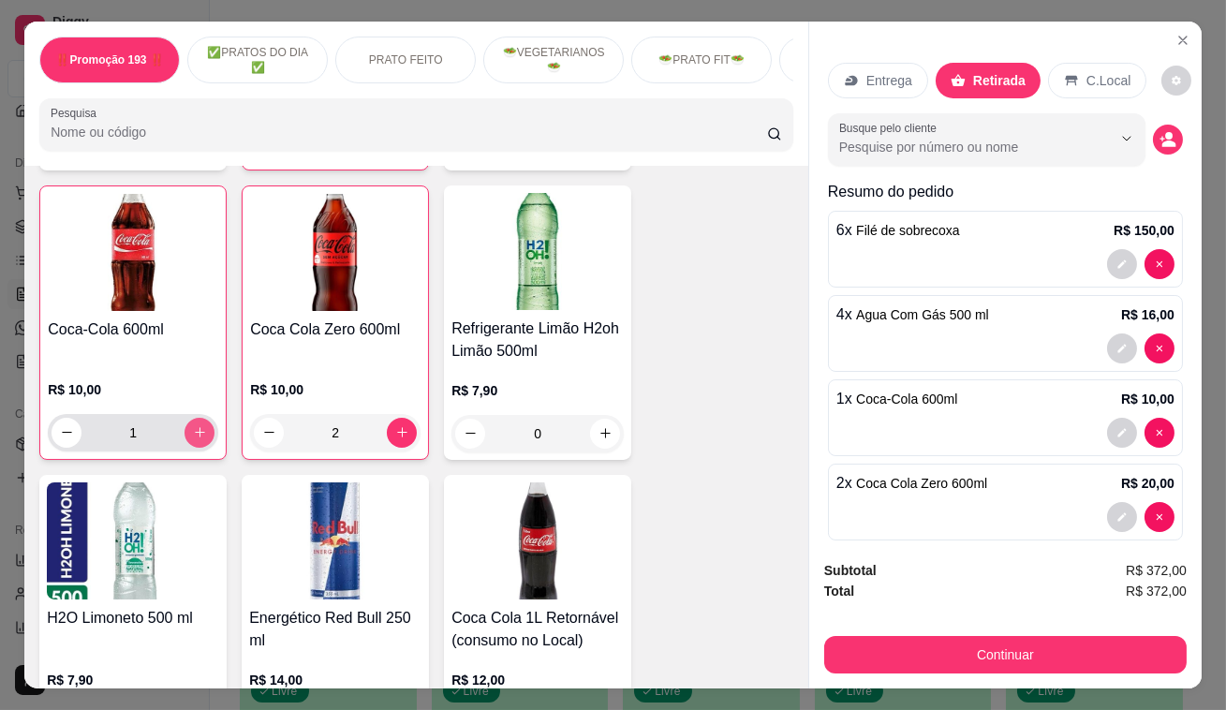
click at [198, 425] on icon "increase-product-quantity" at bounding box center [200, 432] width 14 height 14
type input "2"
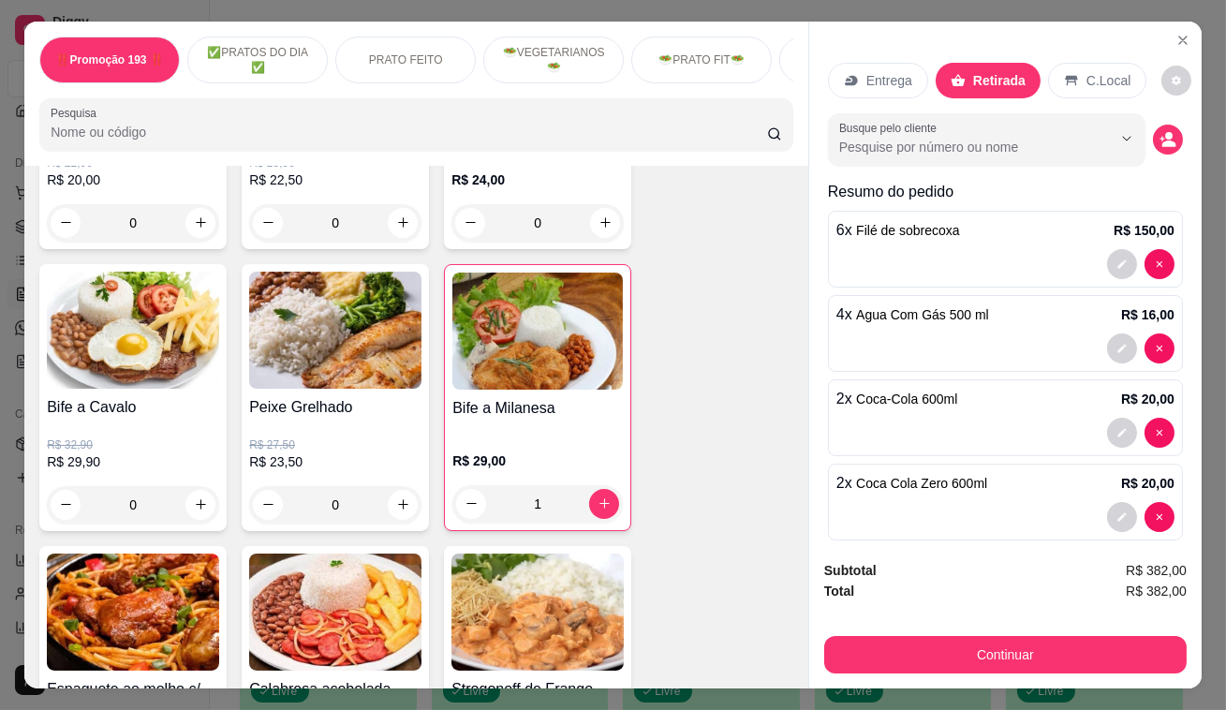
scroll to position [1489, 0]
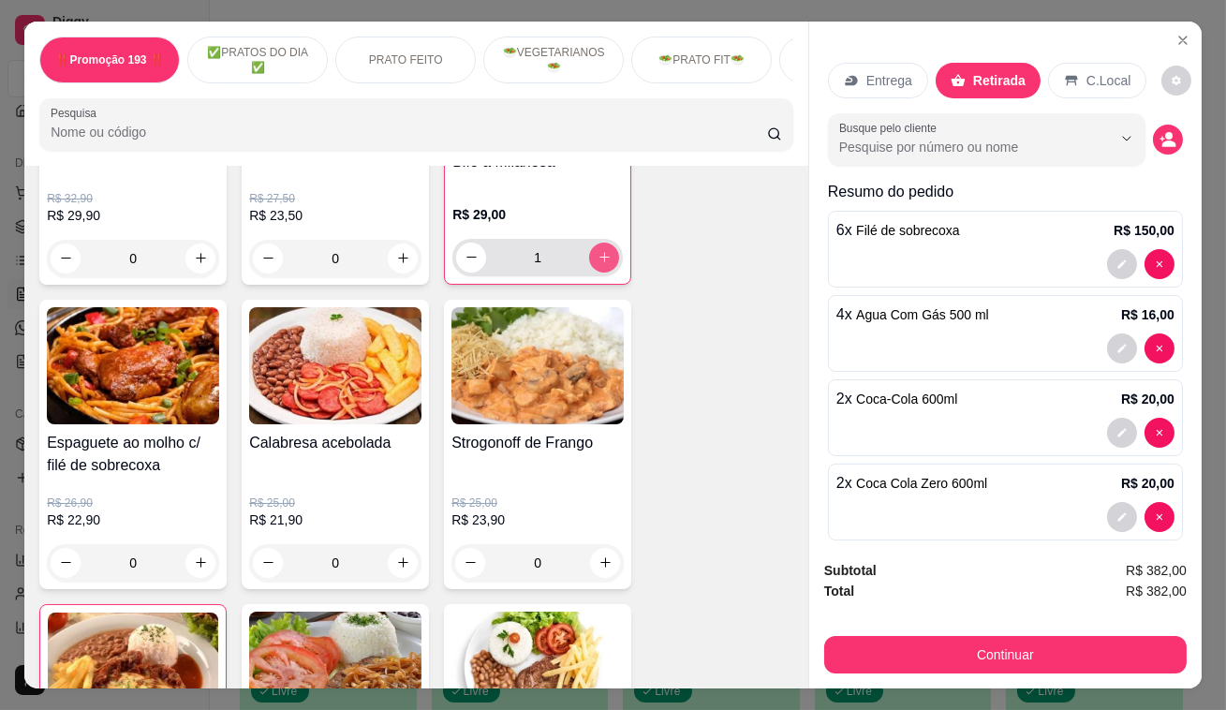
click at [597, 264] on icon "increase-product-quantity" at bounding box center [604, 257] width 14 height 14
type input "2"
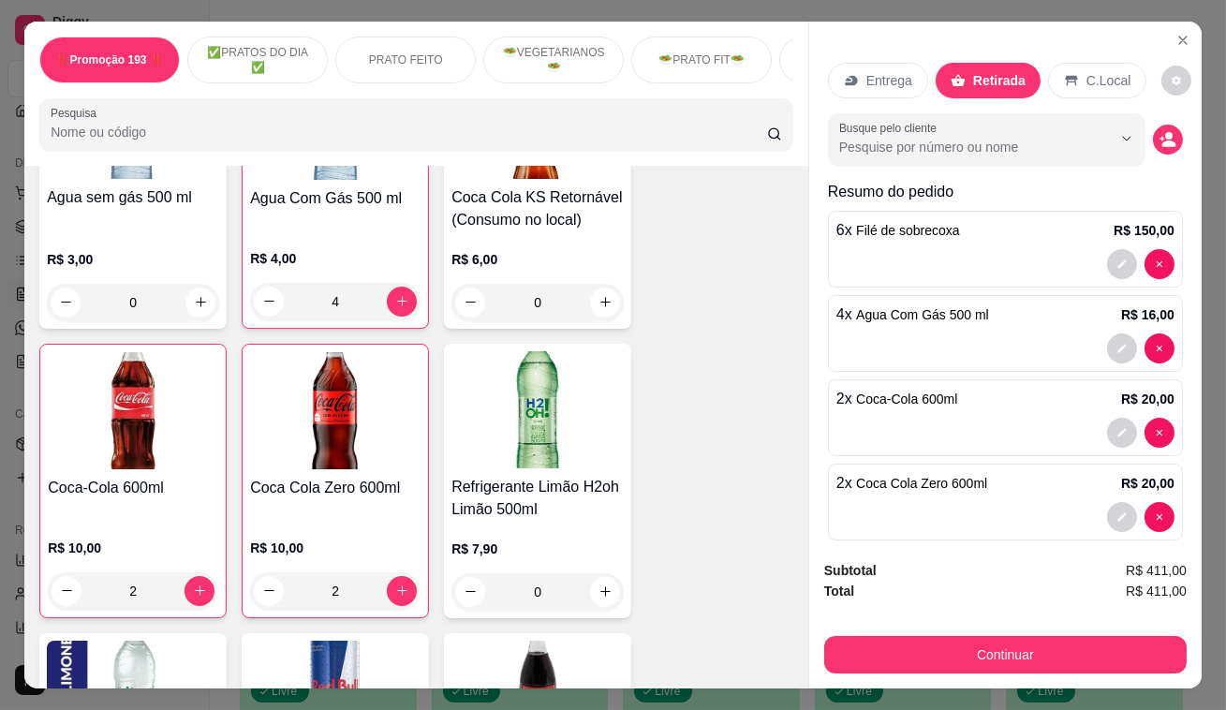
scroll to position [7448, 0]
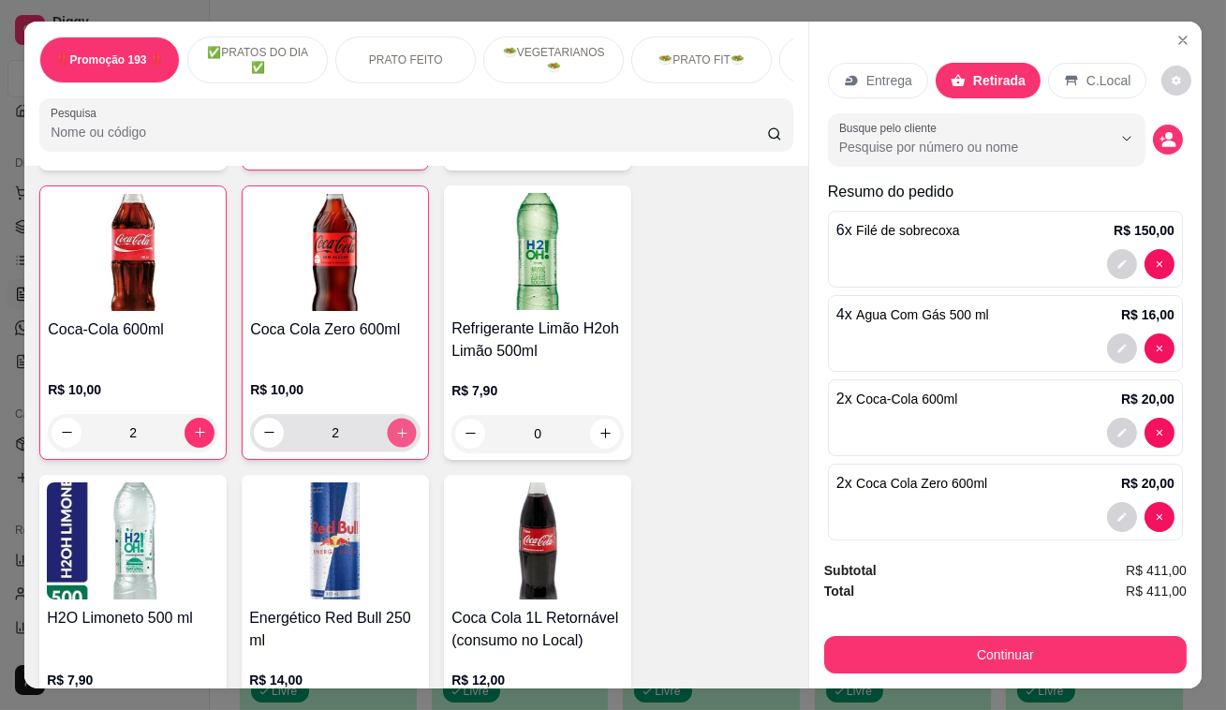
click at [396, 418] on button "increase-product-quantity" at bounding box center [402, 432] width 29 height 29
type input "3"
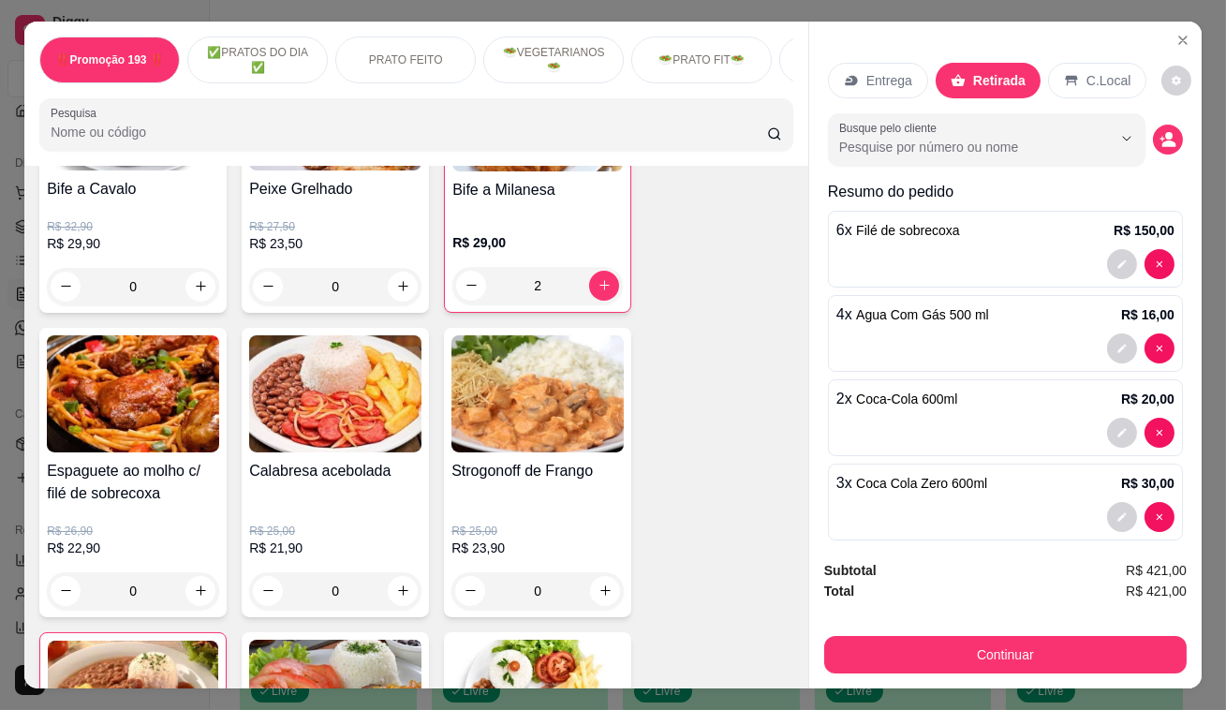
scroll to position [1489, 0]
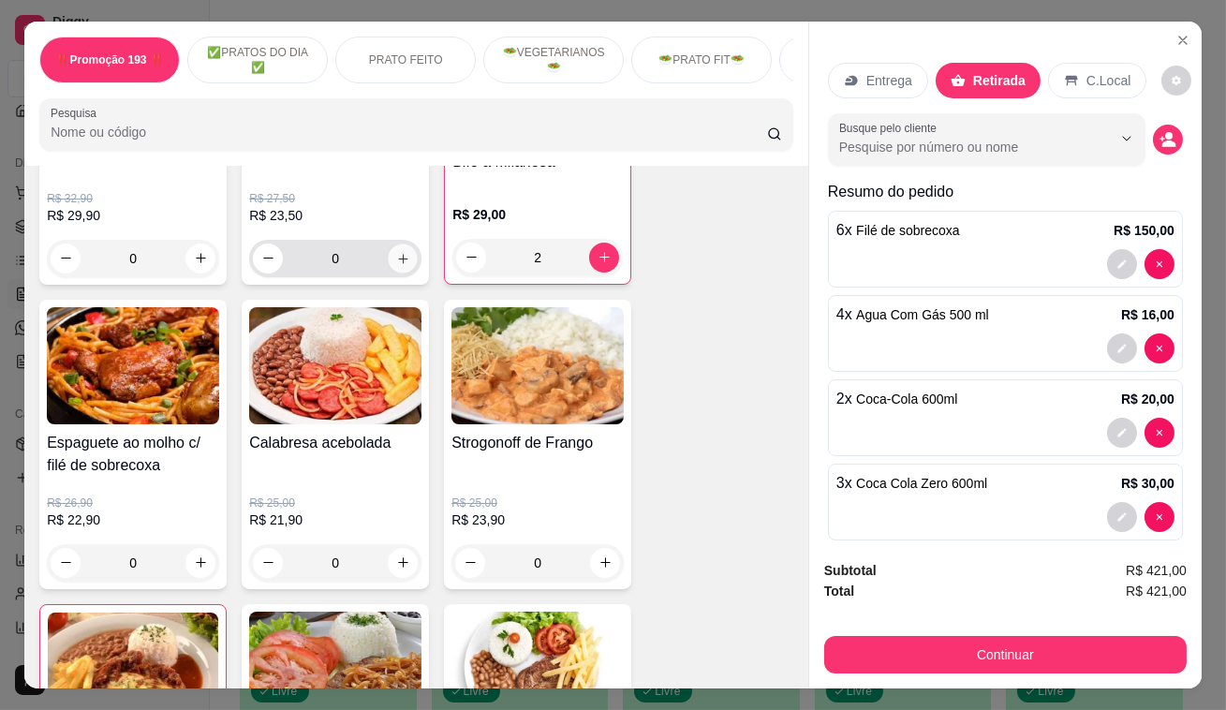
click at [396, 265] on icon "increase-product-quantity" at bounding box center [403, 258] width 14 height 14
type input "1"
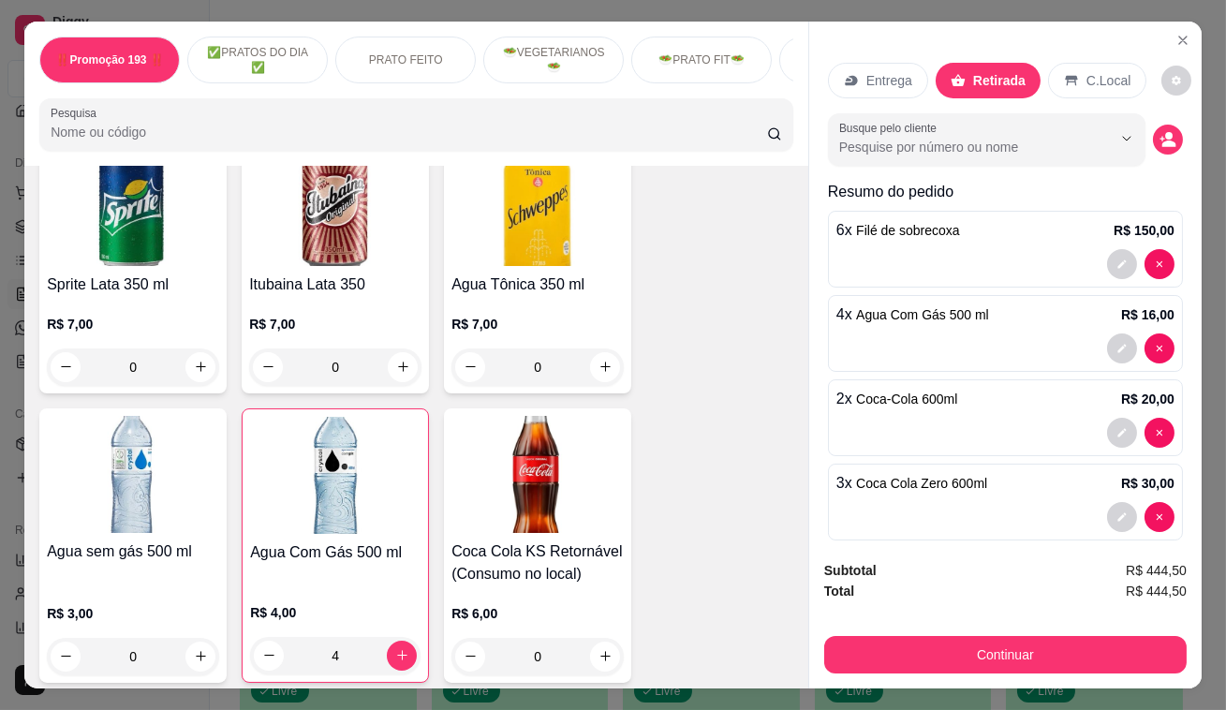
scroll to position [7448, 0]
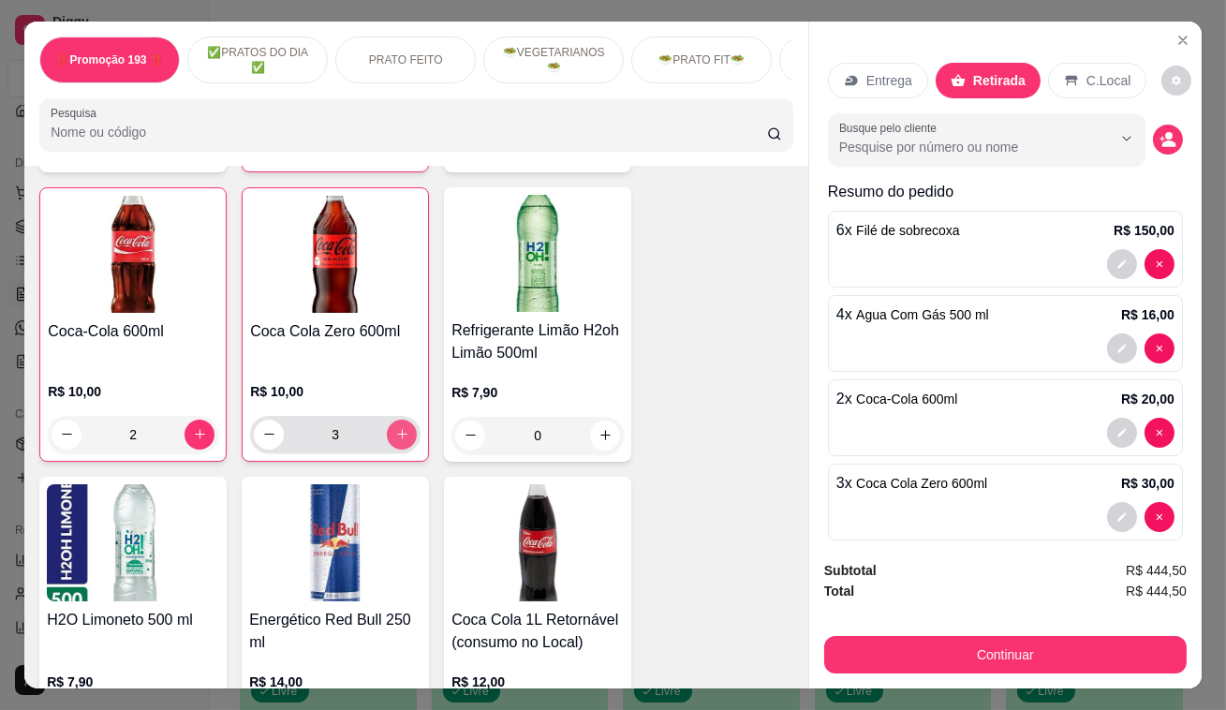
click at [391, 419] on button "increase-product-quantity" at bounding box center [402, 434] width 30 height 30
type input "4"
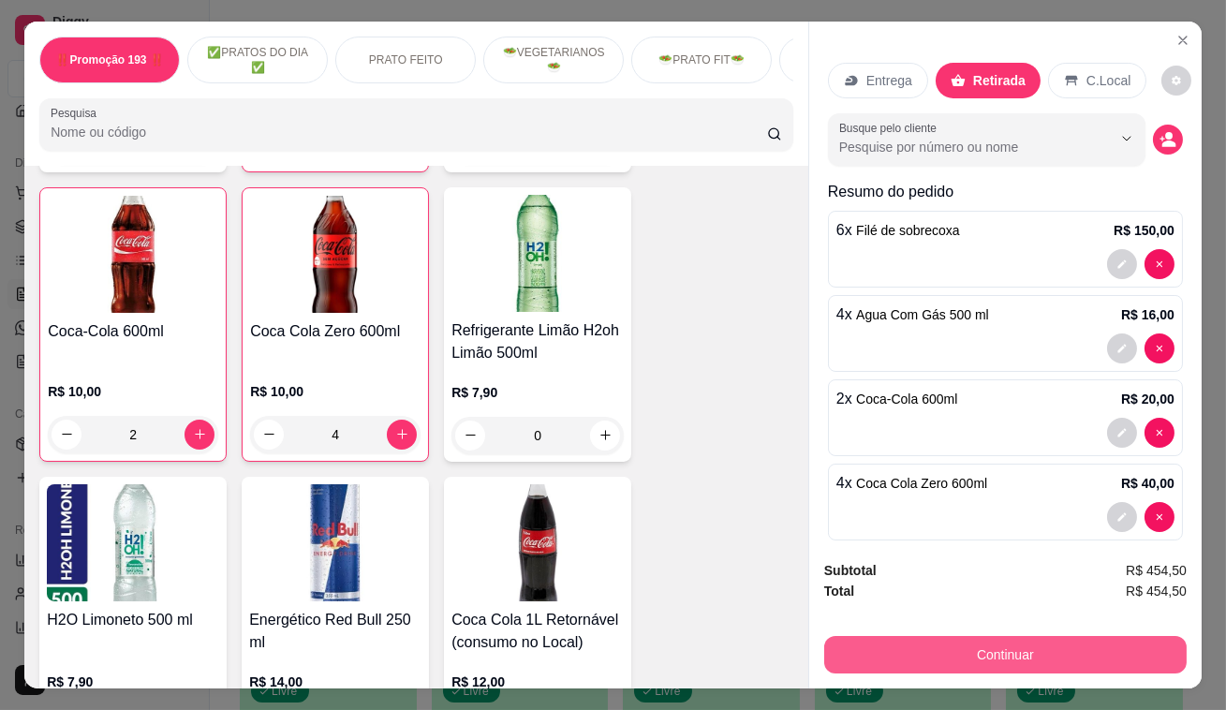
click at [941, 646] on button "Continuar" at bounding box center [1005, 654] width 362 height 37
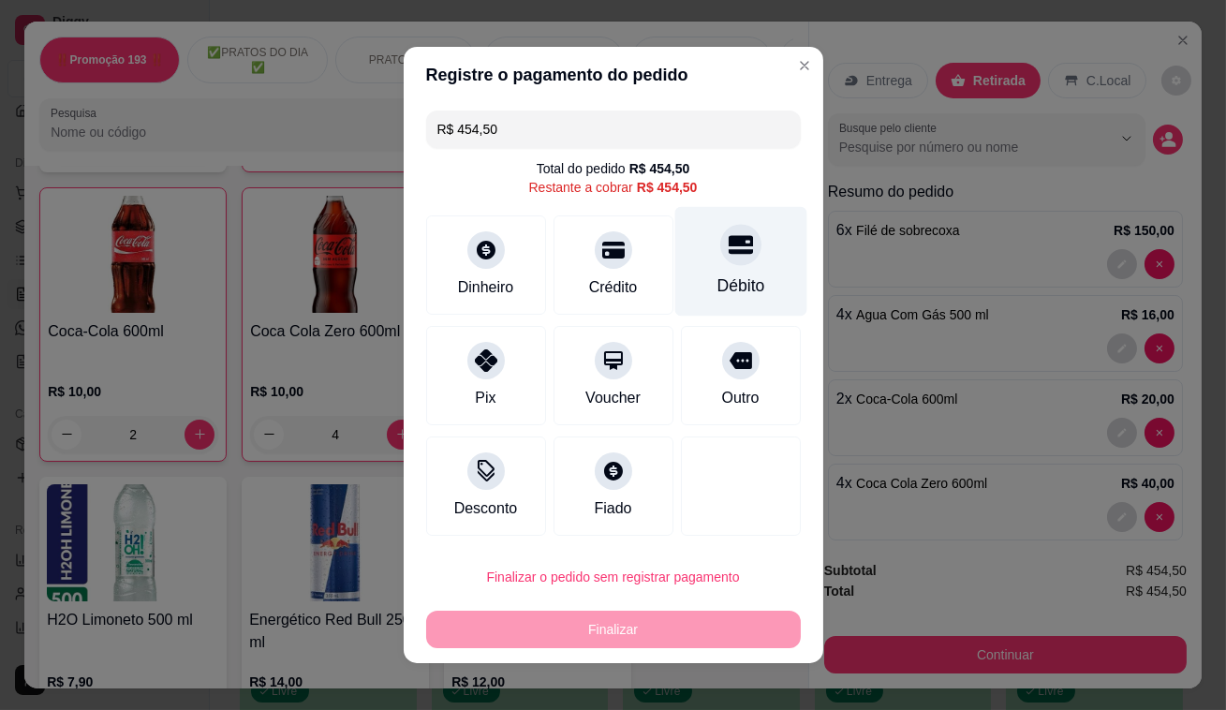
click at [740, 244] on div at bounding box center [740, 244] width 41 height 41
type input "R$ 0,00"
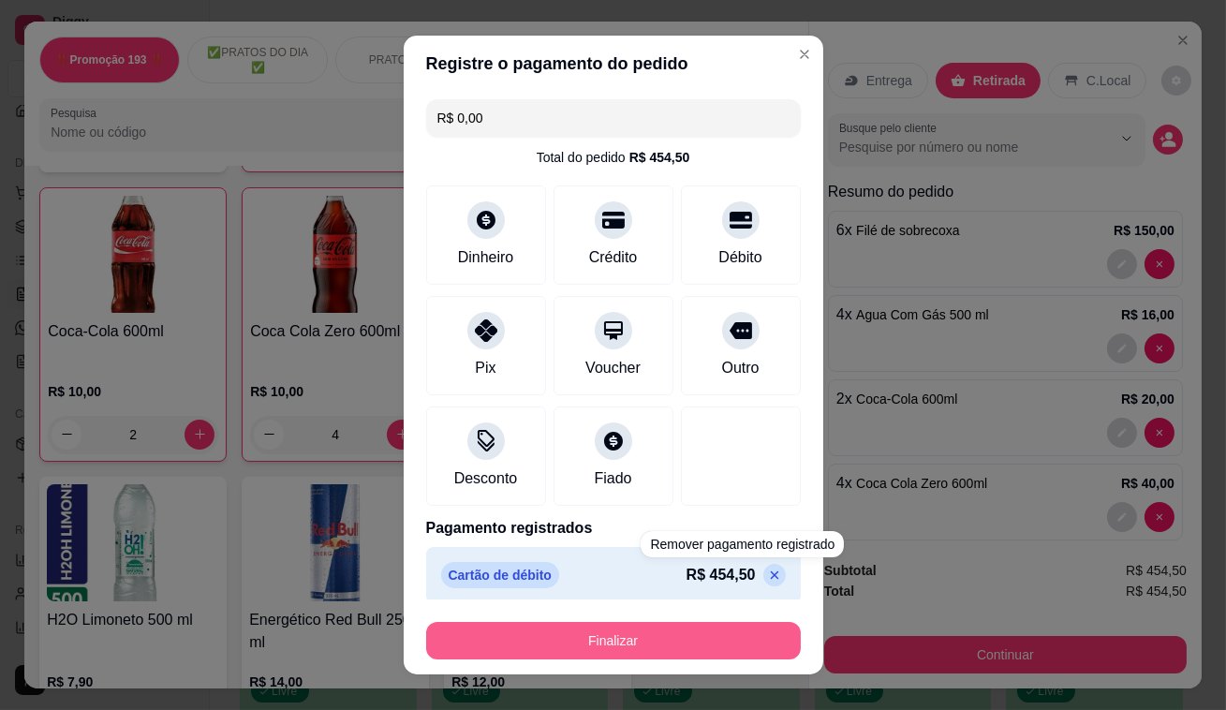
click at [717, 645] on button "Finalizar" at bounding box center [613, 640] width 375 height 37
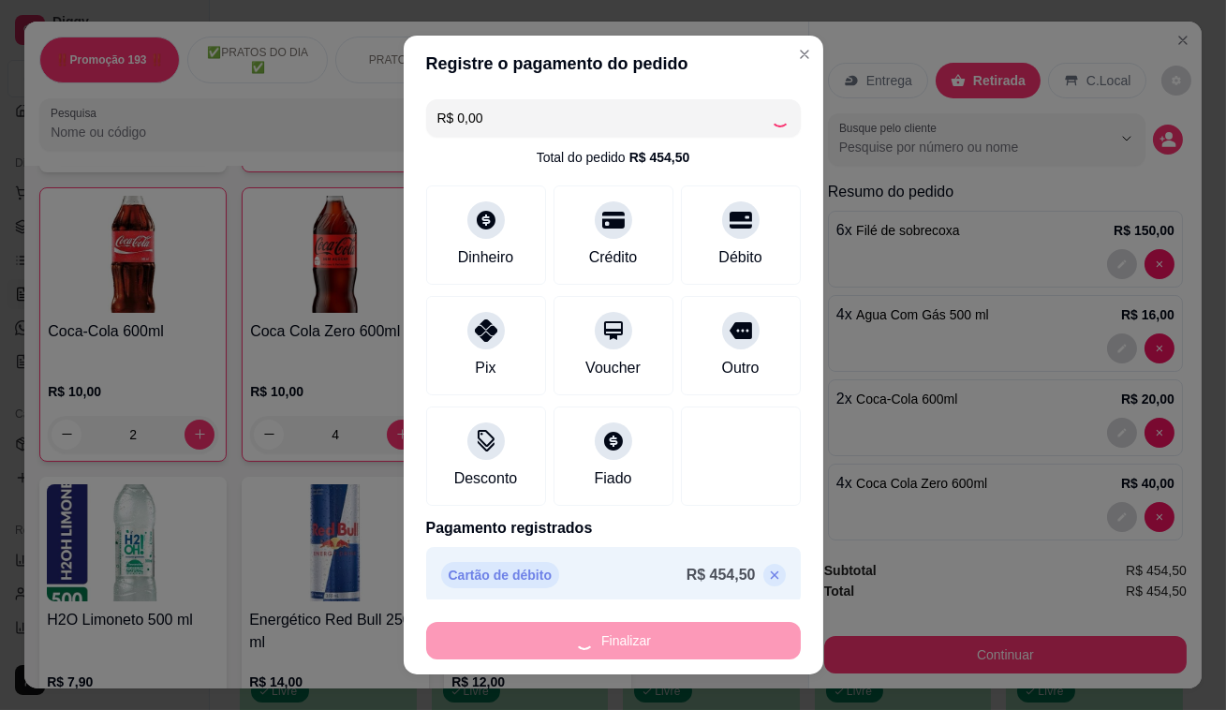
type input "0"
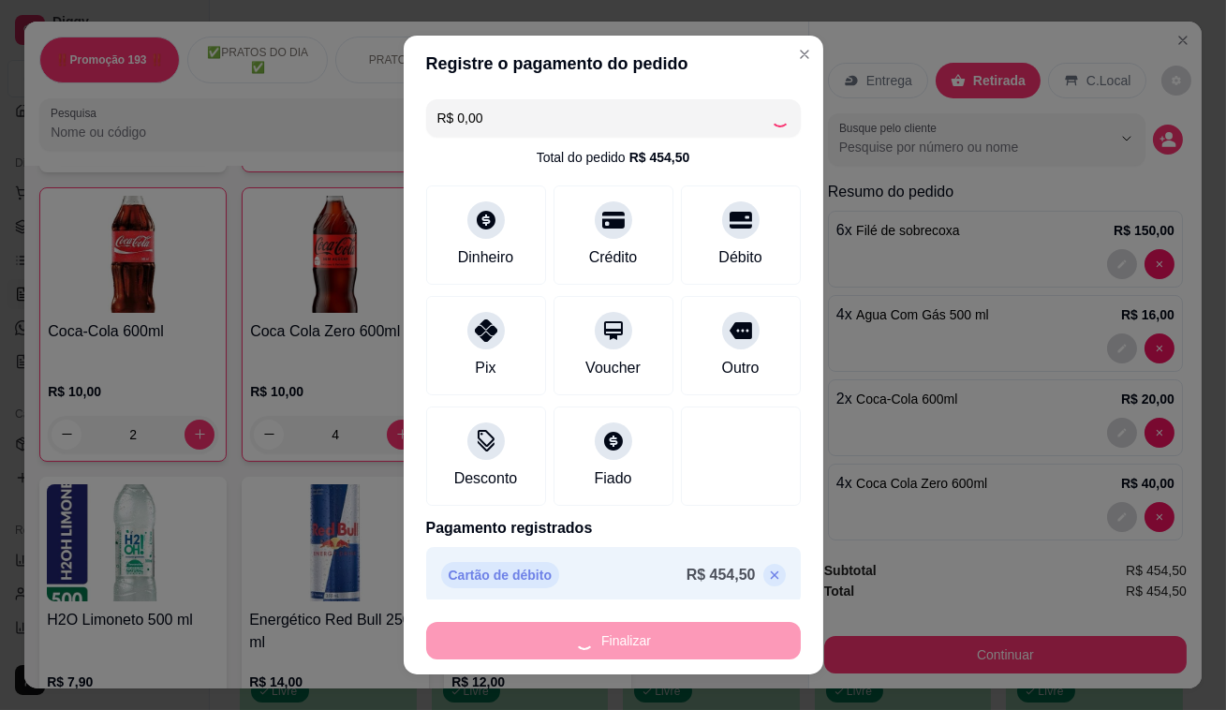
type input "0"
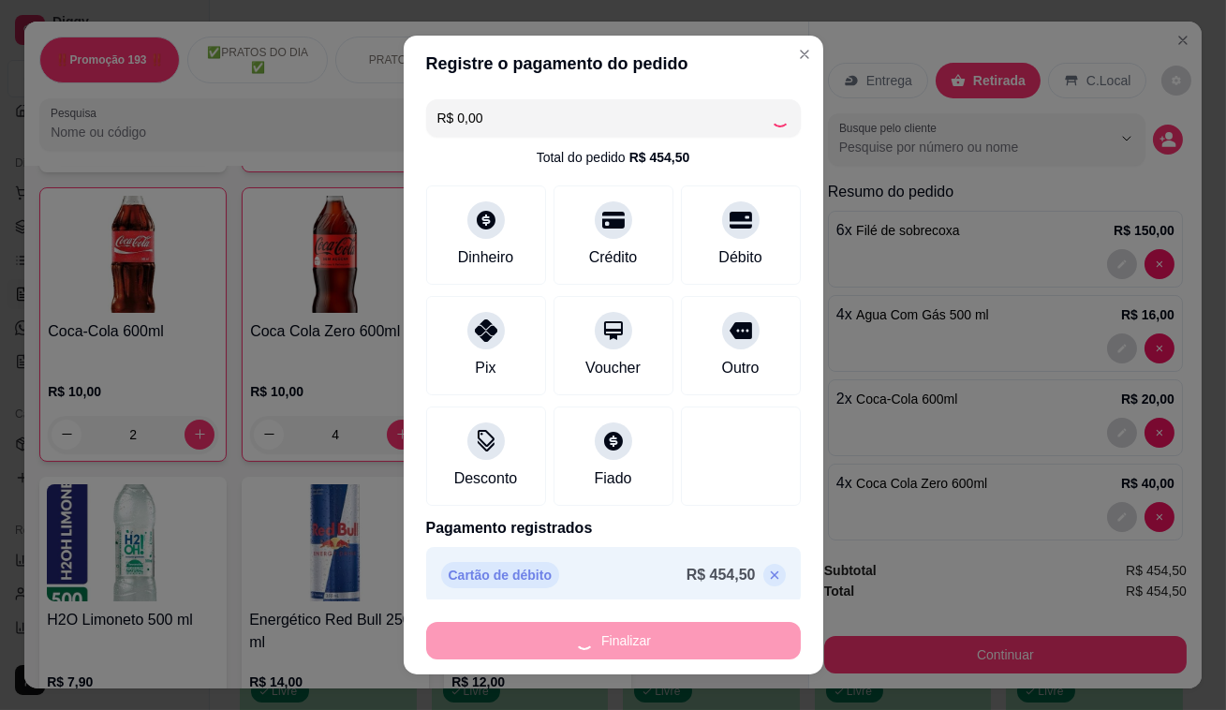
type input "0"
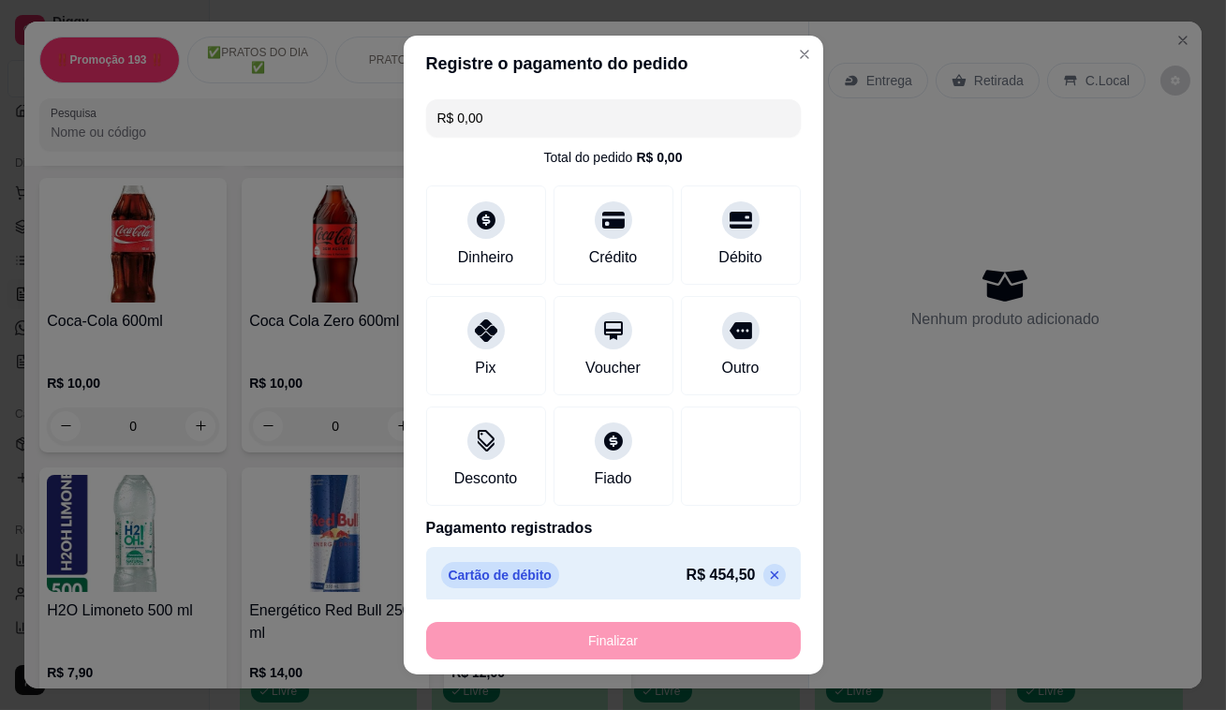
type input "-R$ 454,50"
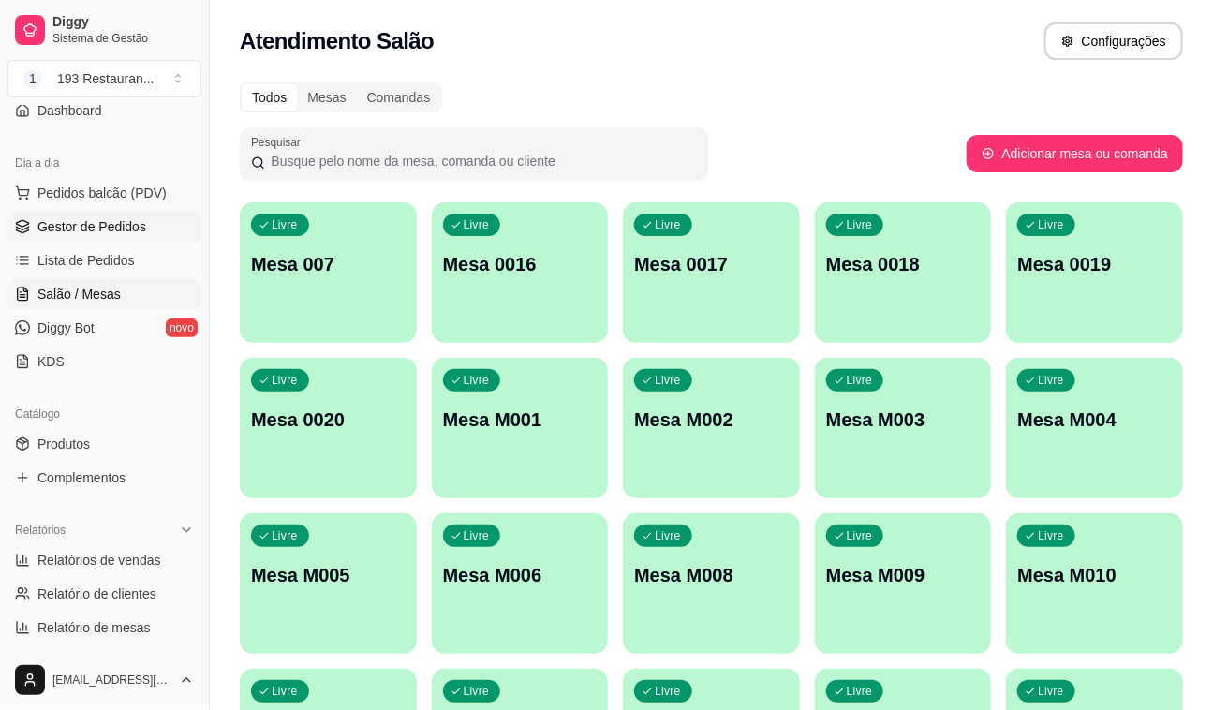
click at [115, 228] on span "Gestor de Pedidos" at bounding box center [91, 226] width 109 height 19
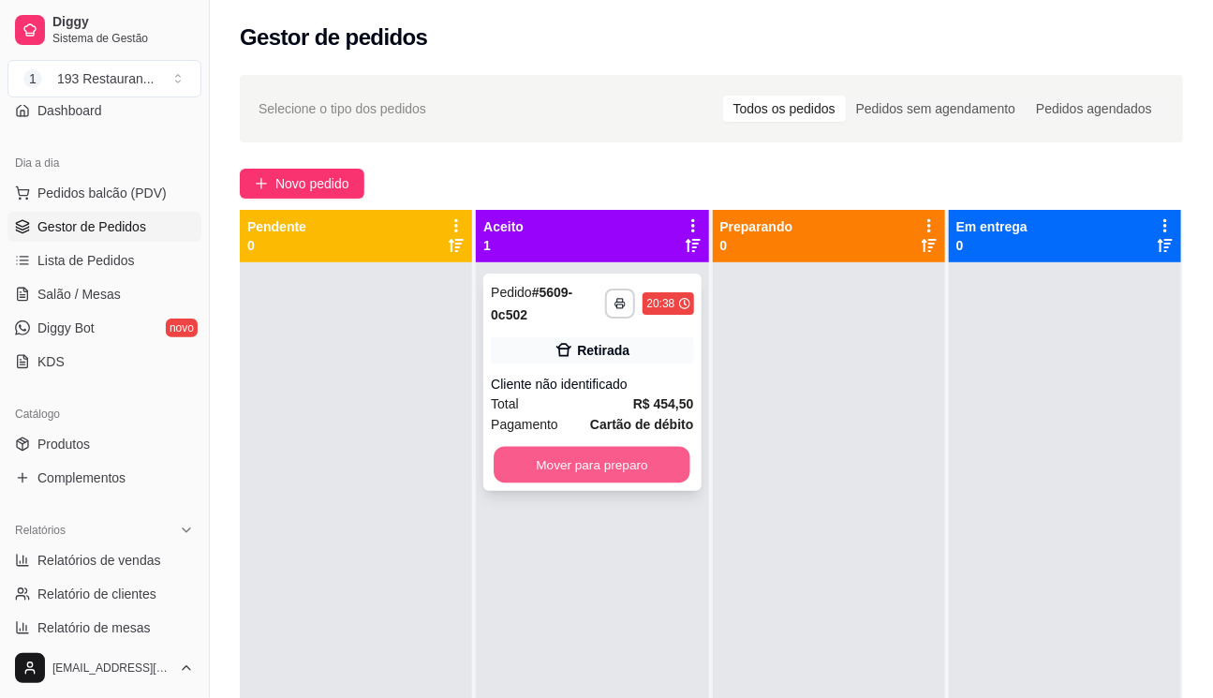
click at [609, 463] on button "Mover para preparo" at bounding box center [591, 465] width 197 height 37
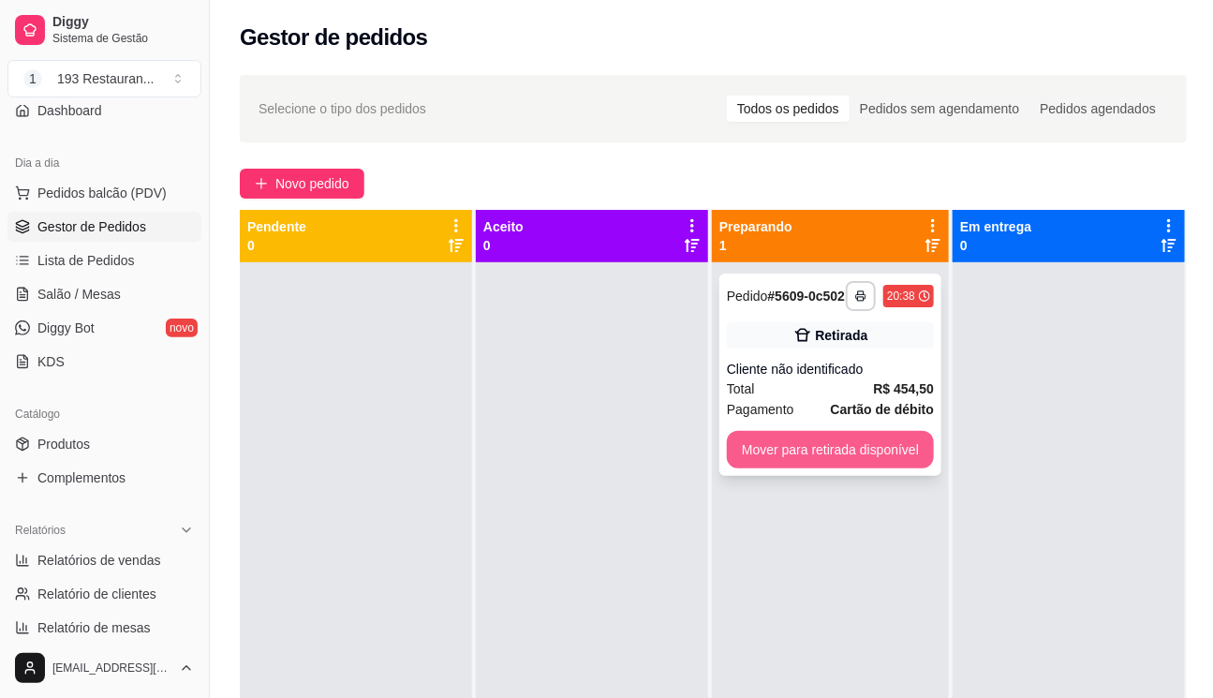
click at [870, 453] on button "Mover para retirada disponível" at bounding box center [830, 449] width 207 height 37
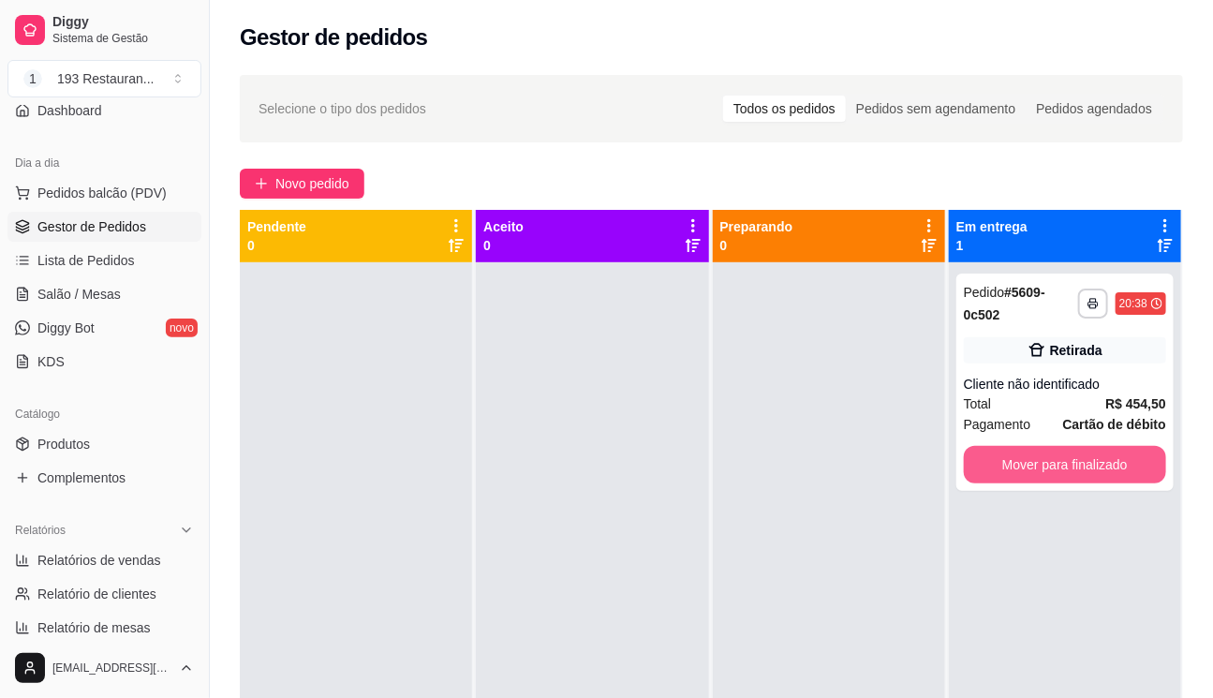
click at [1029, 463] on button "Mover para finalizado" at bounding box center [1064, 464] width 202 height 37
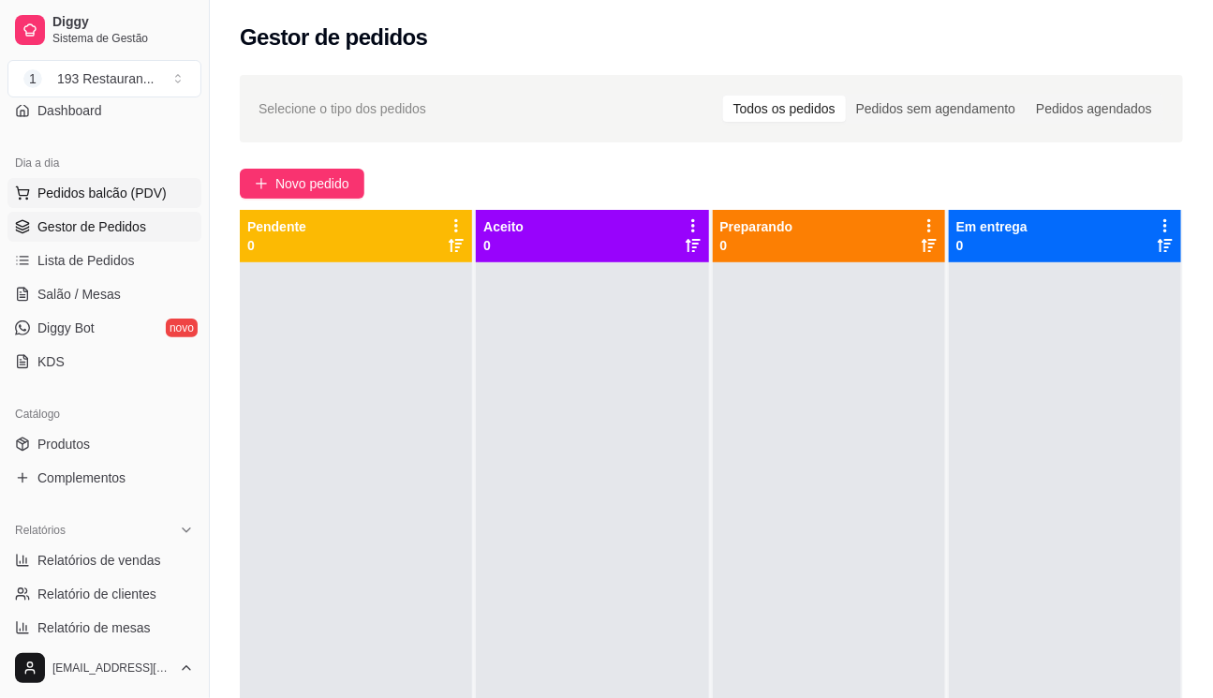
click at [118, 197] on span "Pedidos balcão (PDV)" at bounding box center [101, 193] width 129 height 19
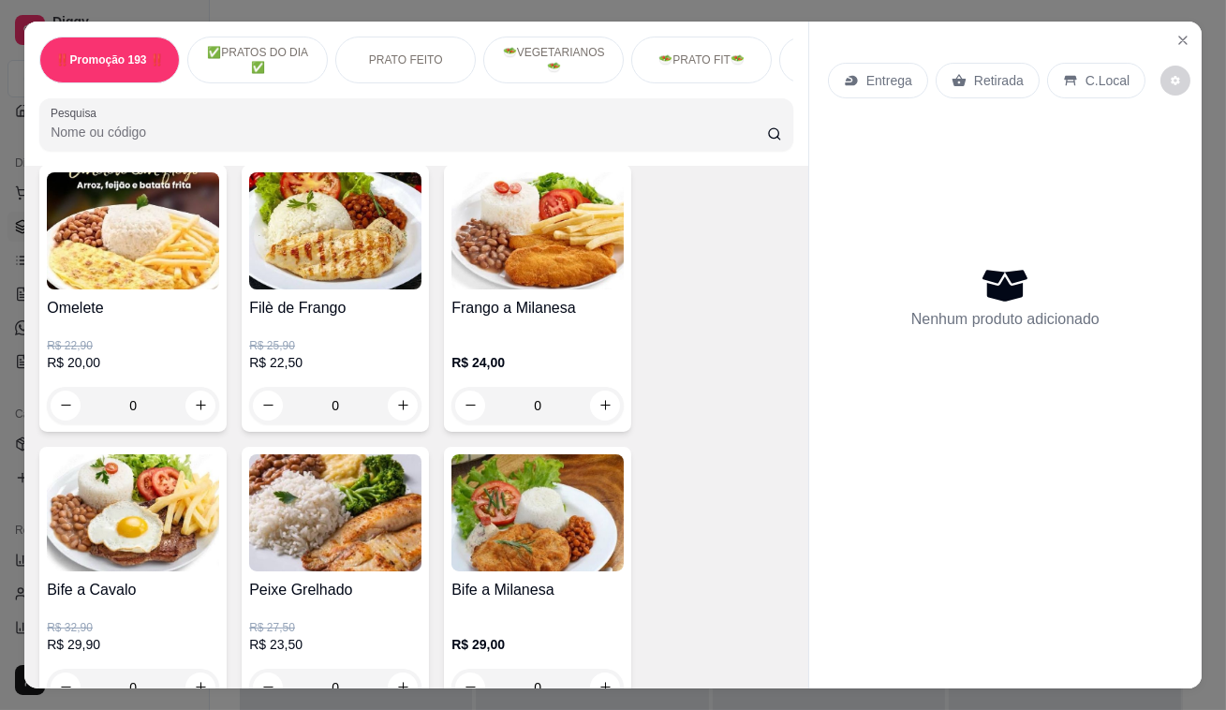
scroll to position [1106, 0]
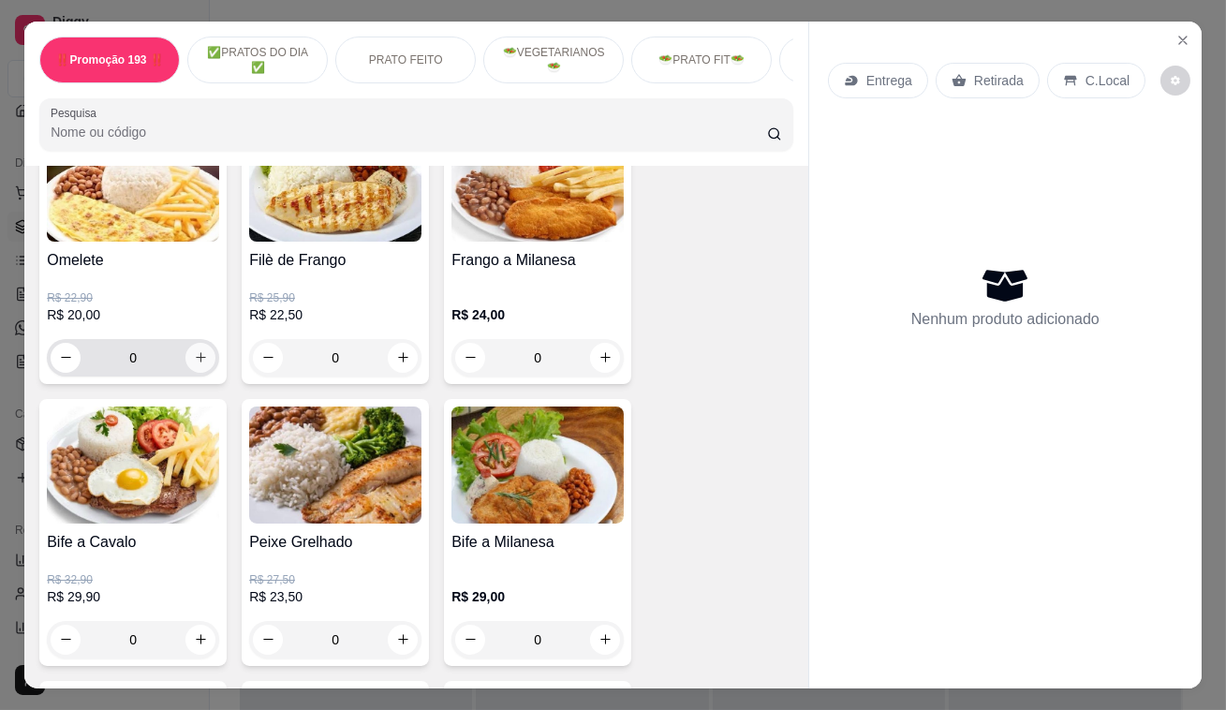
click at [199, 363] on icon "increase-product-quantity" at bounding box center [201, 357] width 14 height 14
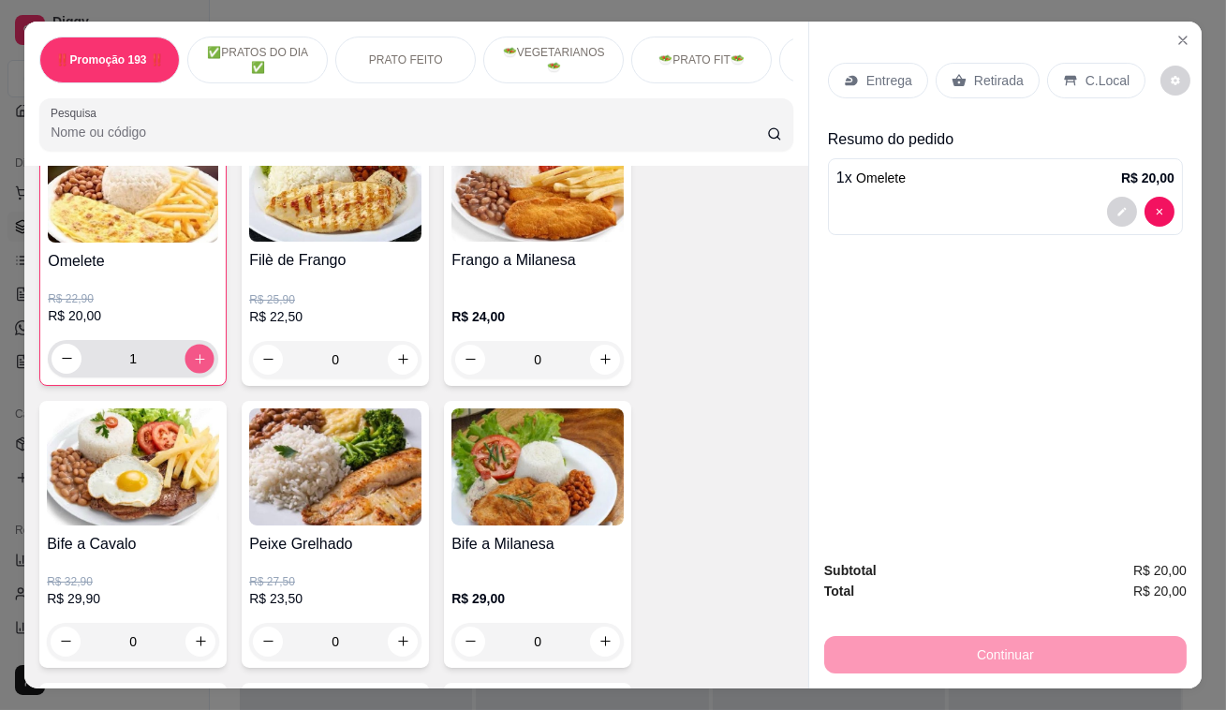
click at [199, 363] on icon "increase-product-quantity" at bounding box center [200, 358] width 14 height 14
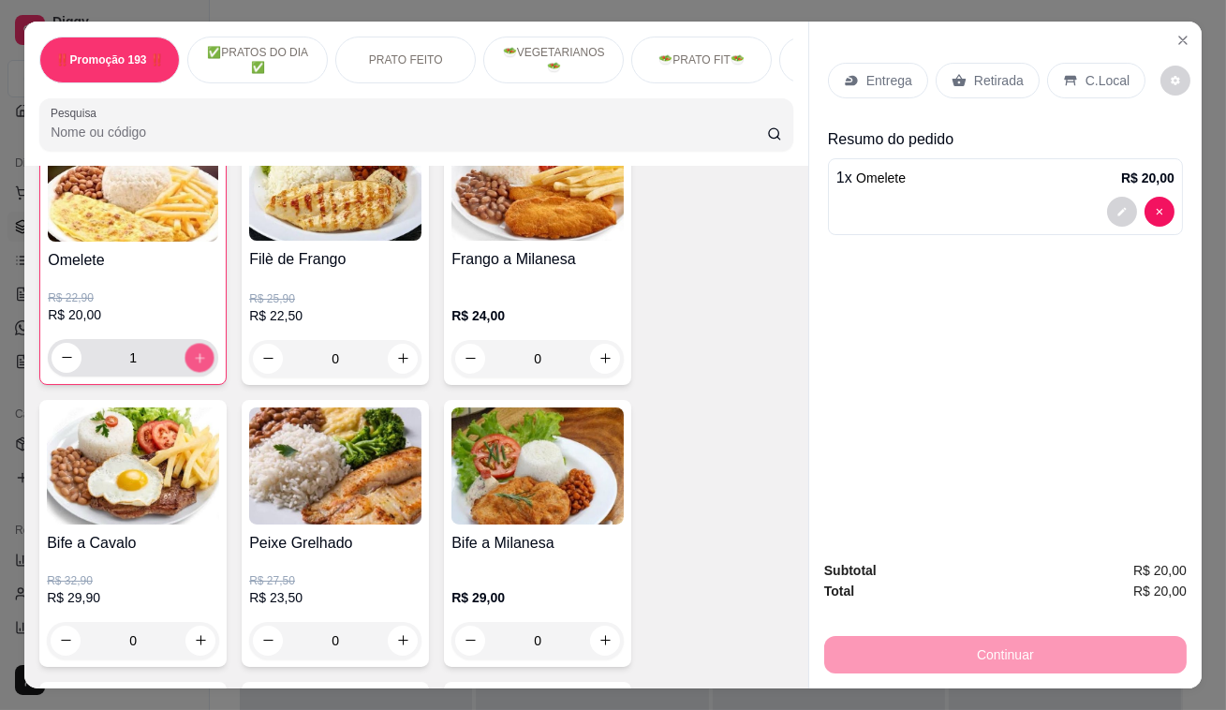
type input "2"
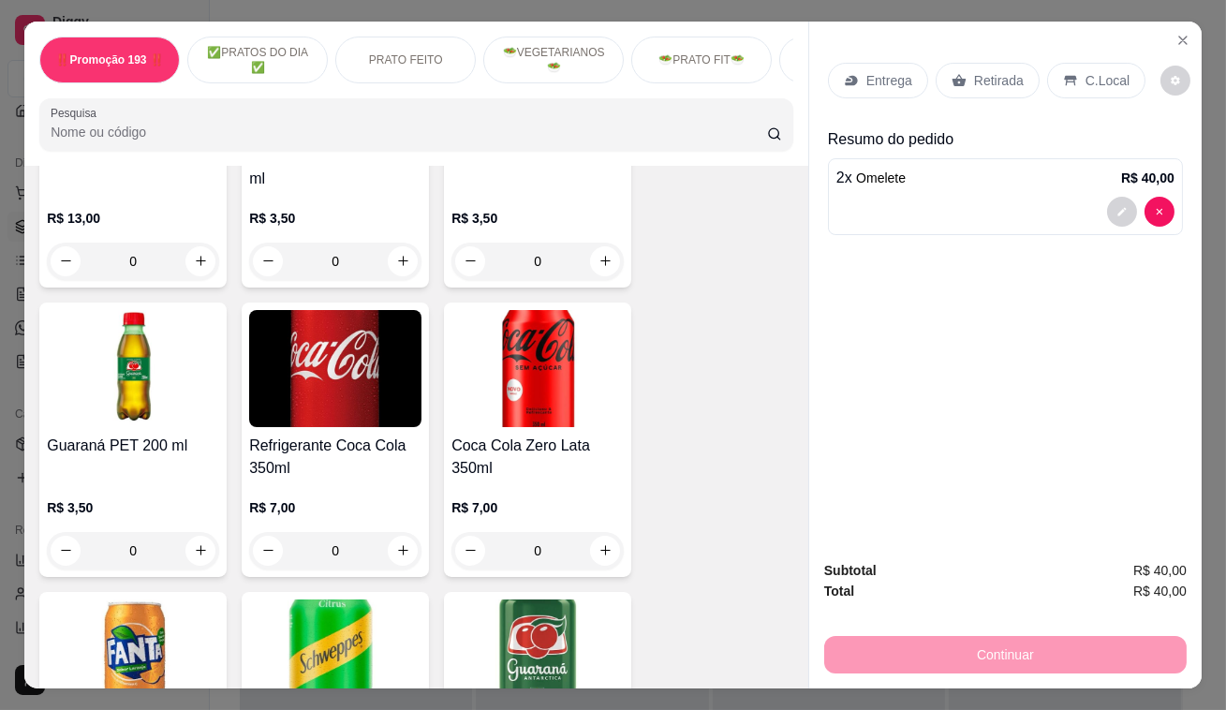
scroll to position [6214, 0]
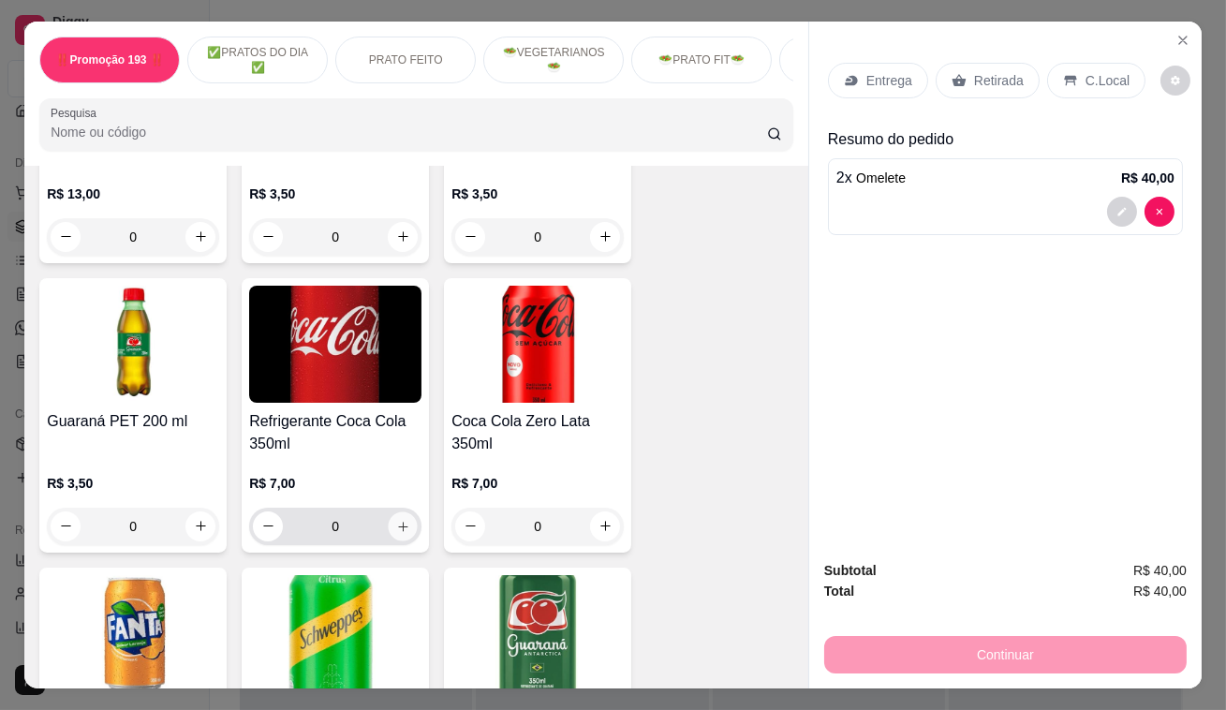
click at [398, 522] on icon "increase-product-quantity" at bounding box center [402, 526] width 9 height 9
type input "1"
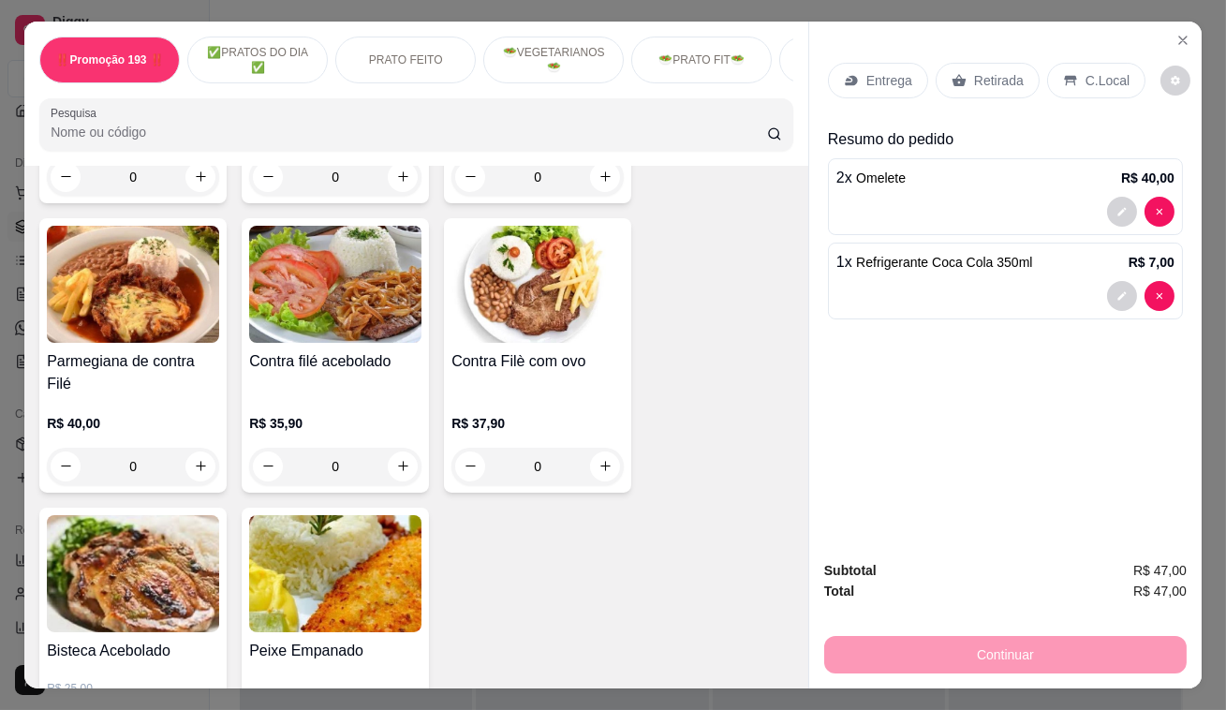
scroll to position [1873, 0]
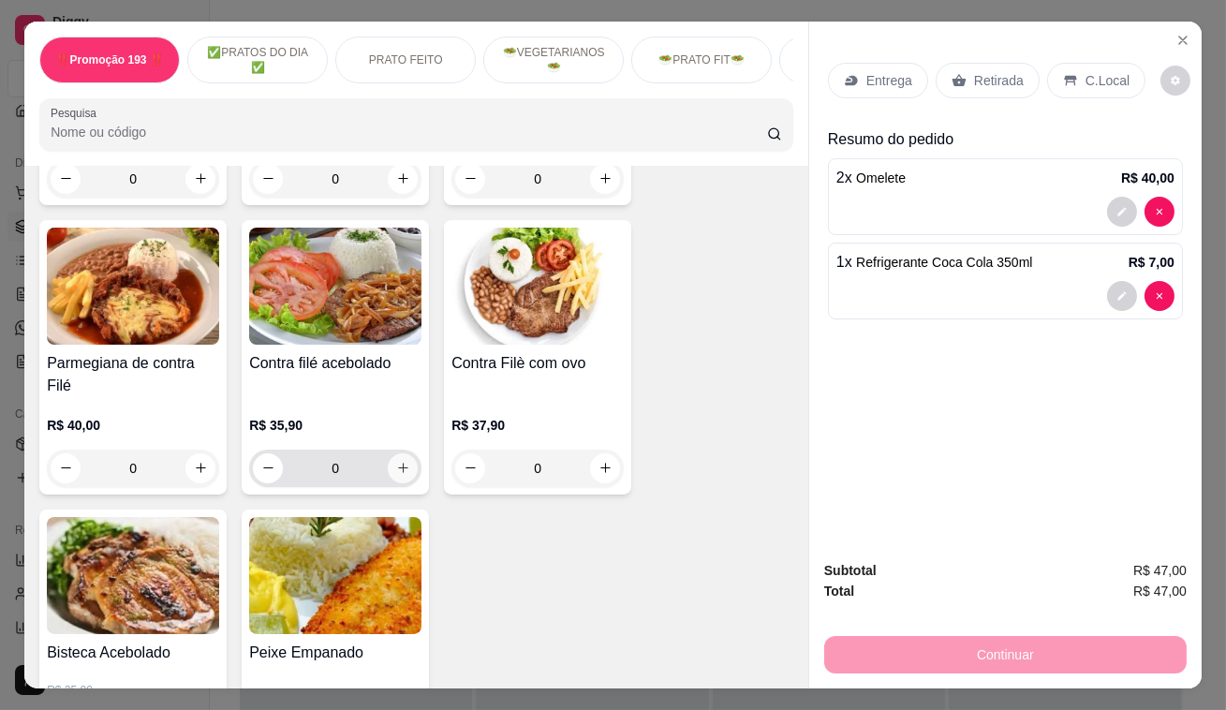
click at [402, 461] on icon "increase-product-quantity" at bounding box center [403, 468] width 14 height 14
type input "1"
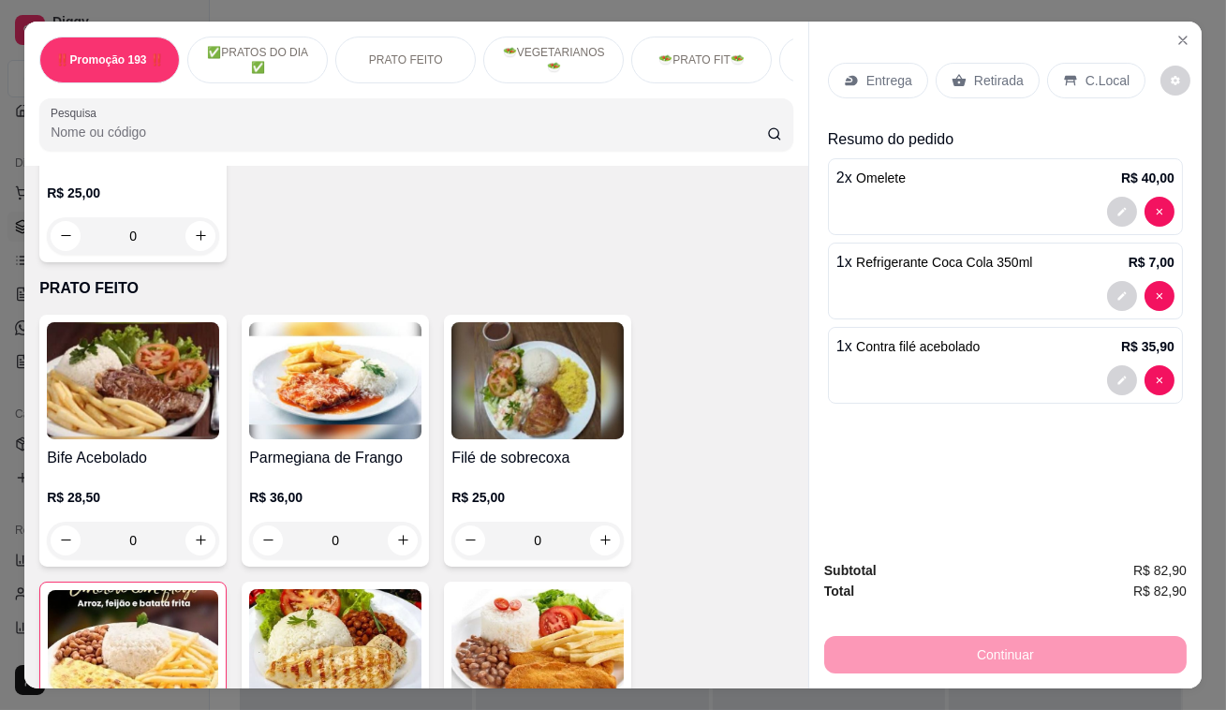
scroll to position [682, 0]
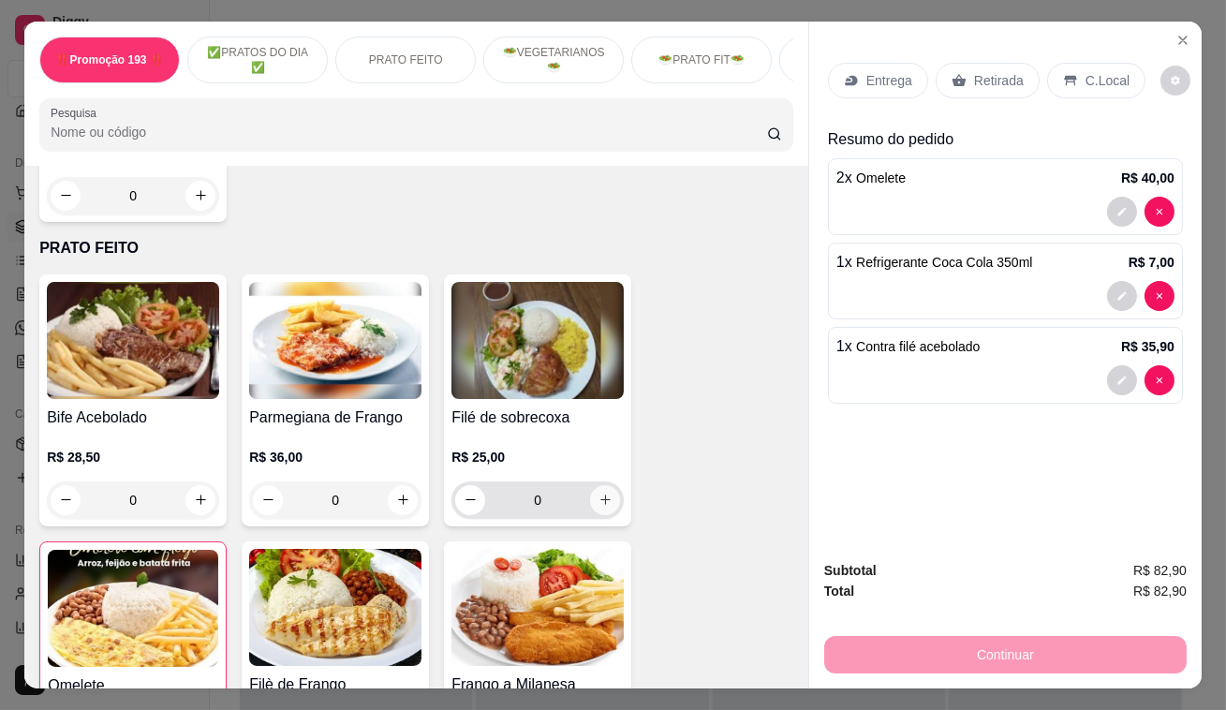
click at [607, 506] on button "increase-product-quantity" at bounding box center [605, 500] width 30 height 30
type input "1"
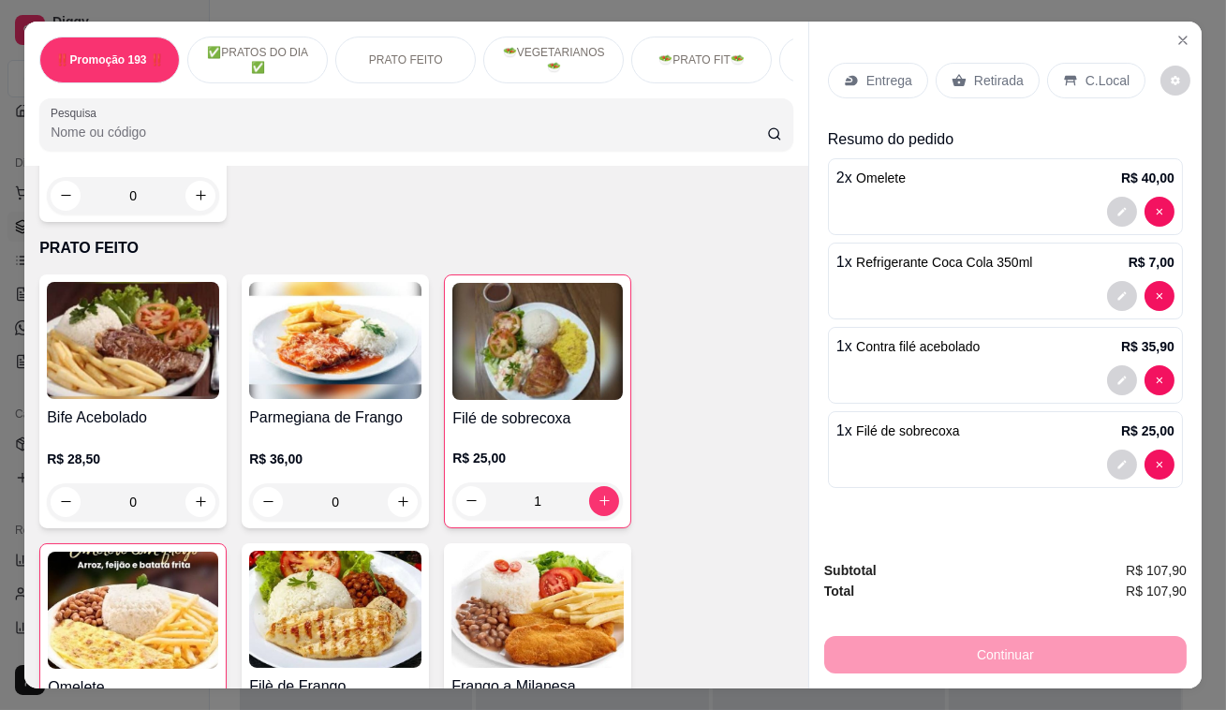
click at [974, 75] on p "Retirada" at bounding box center [999, 80] width 50 height 19
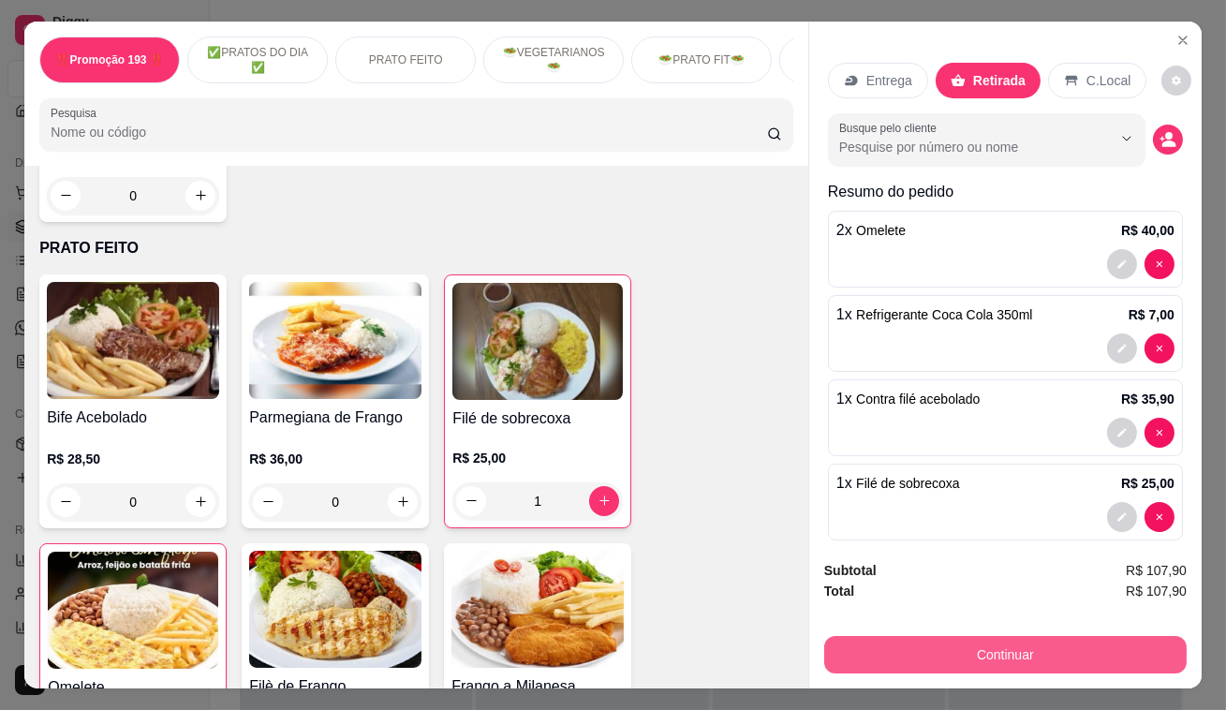
click at [1007, 645] on button "Continuar" at bounding box center [1005, 654] width 362 height 37
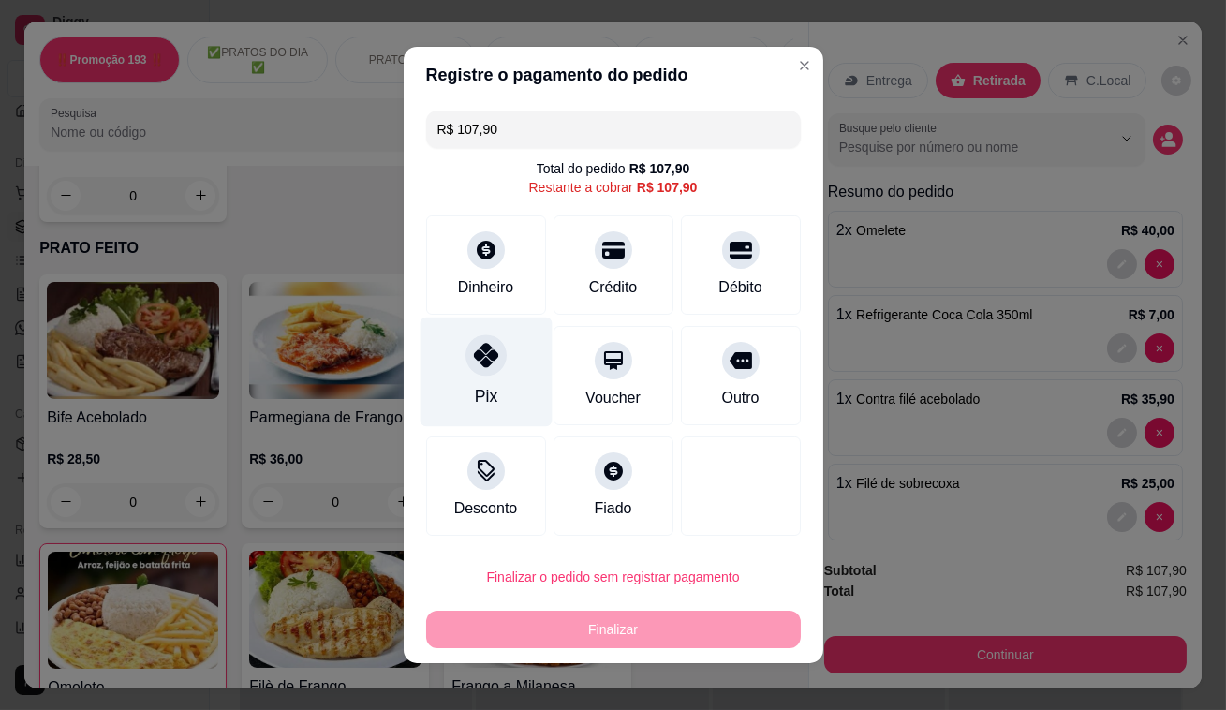
click at [485, 366] on icon at bounding box center [485, 355] width 24 height 24
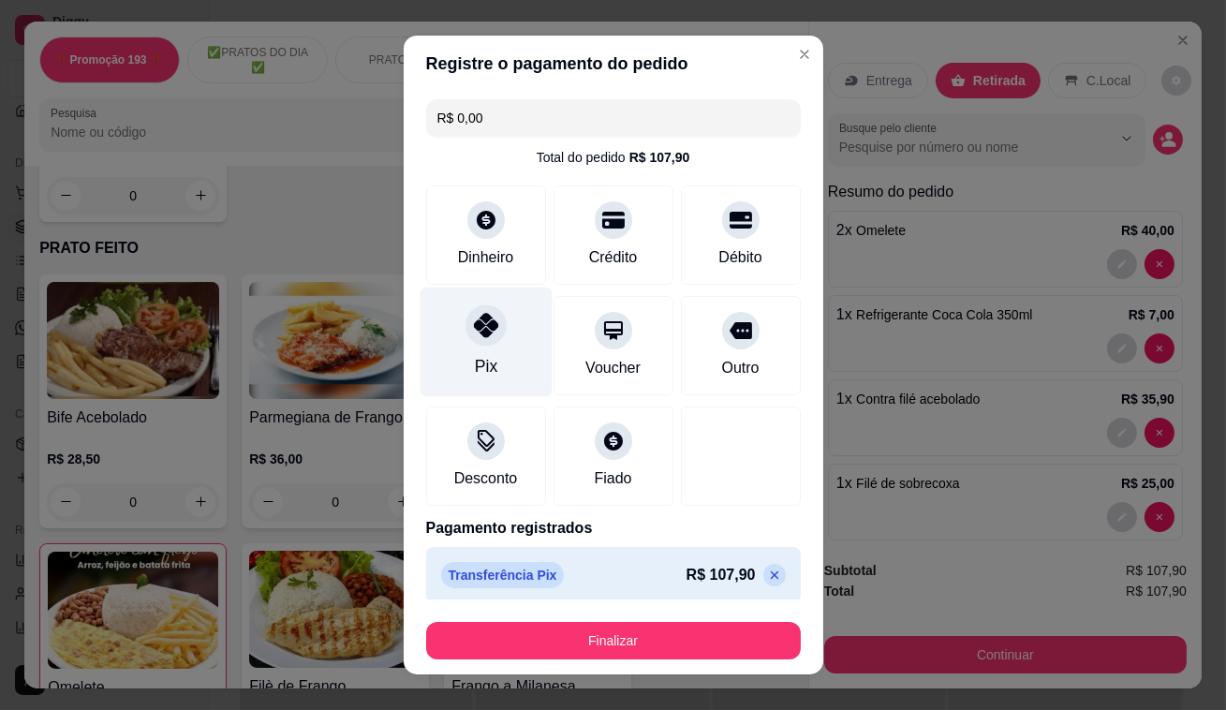
type input "R$ 0,00"
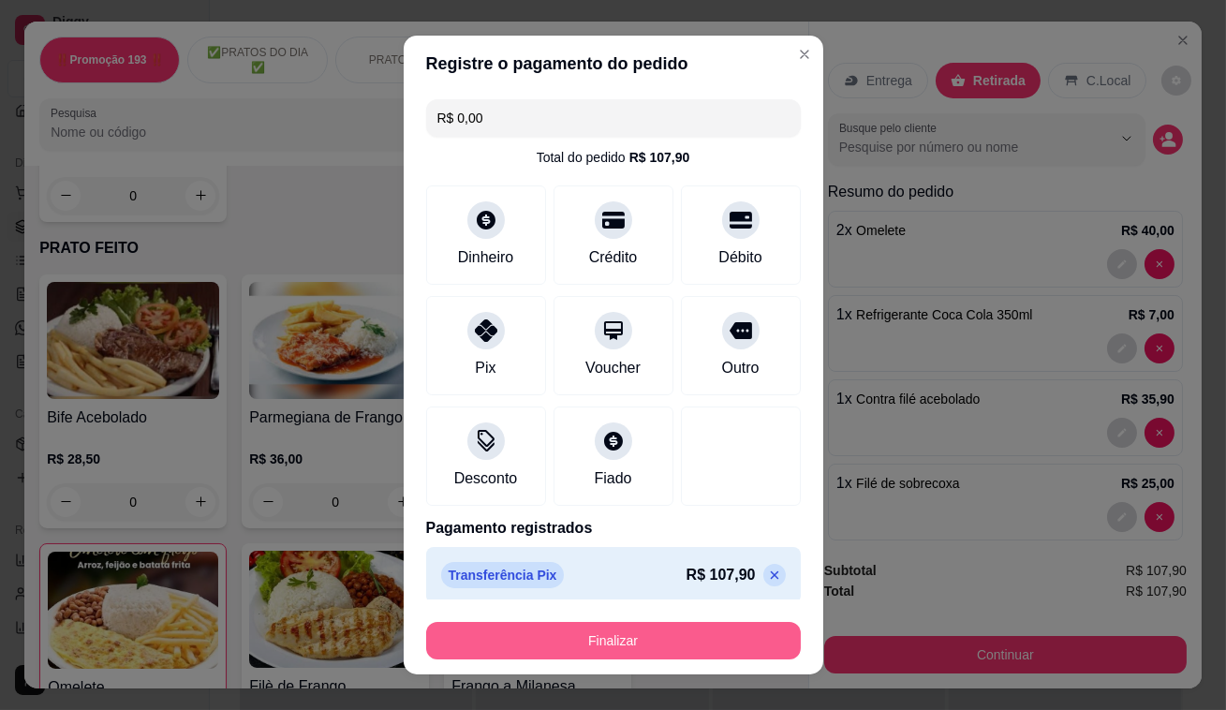
click at [740, 627] on button "Finalizar" at bounding box center [613, 640] width 375 height 37
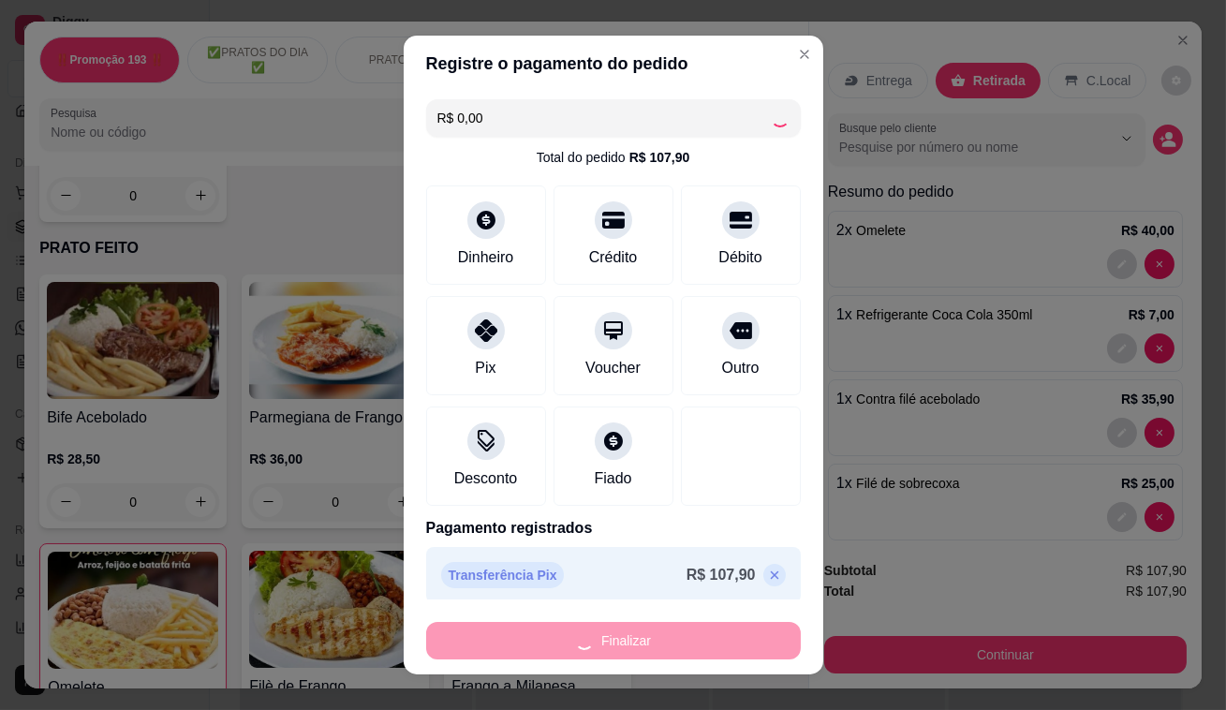
type input "0"
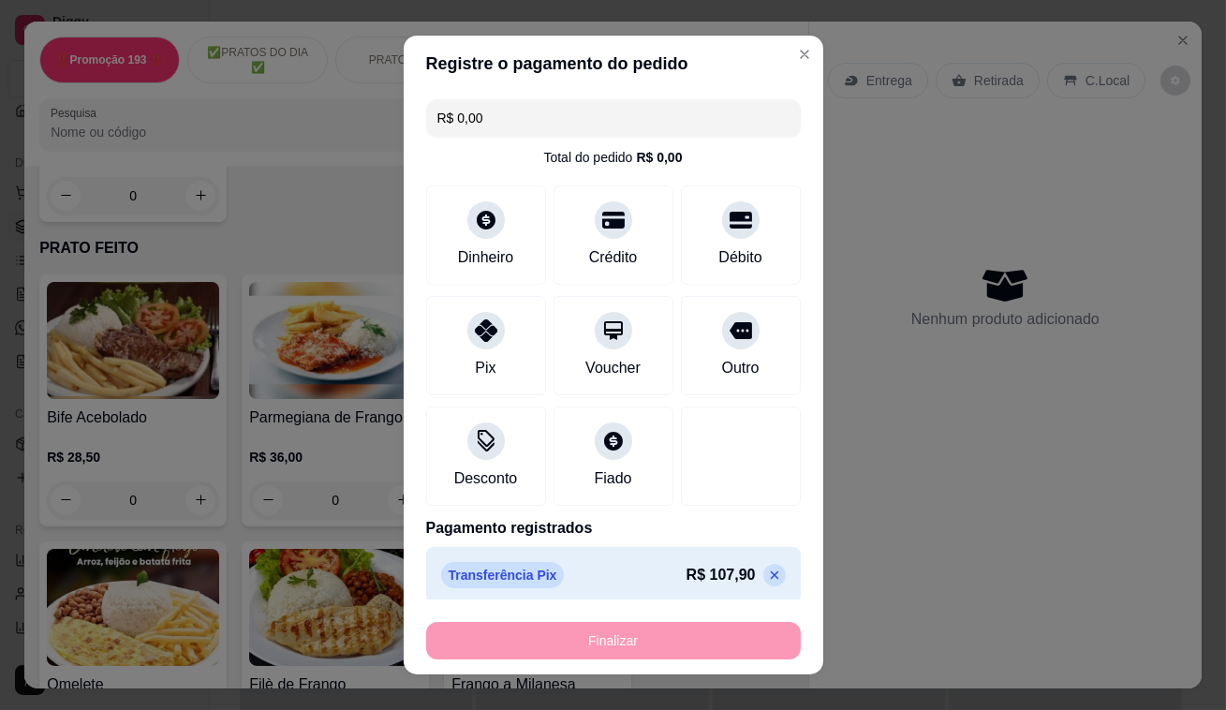
type input "-R$ 107,90"
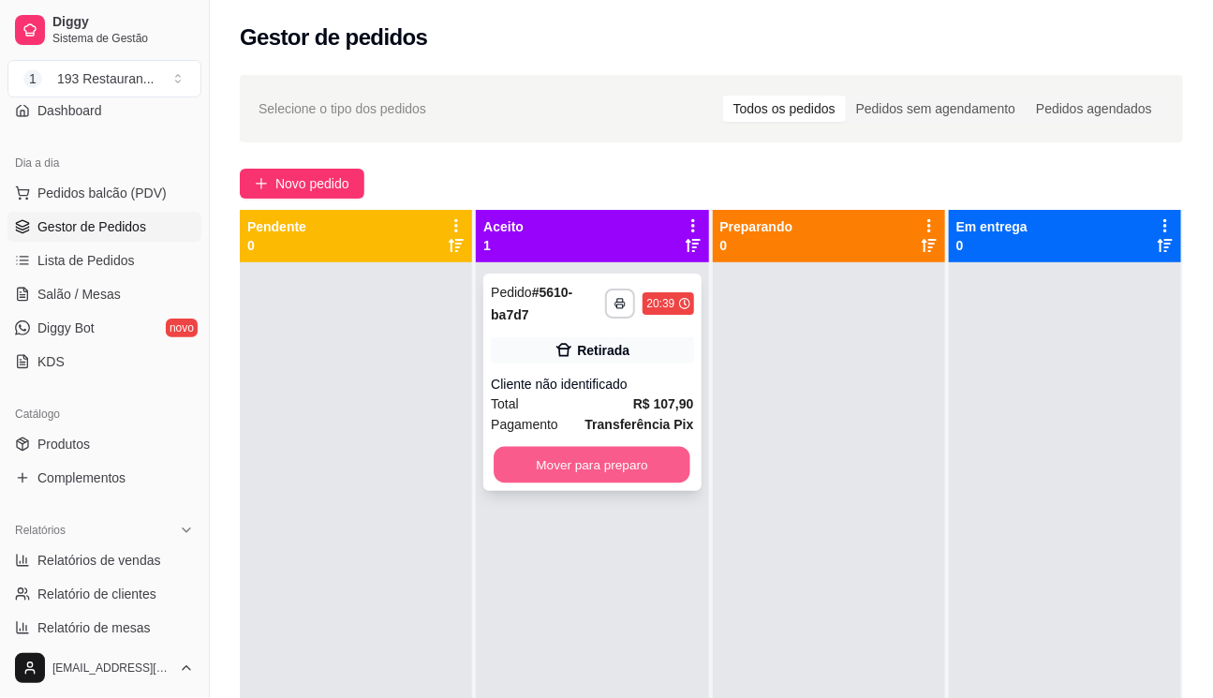
click at [643, 470] on button "Mover para preparo" at bounding box center [591, 465] width 197 height 37
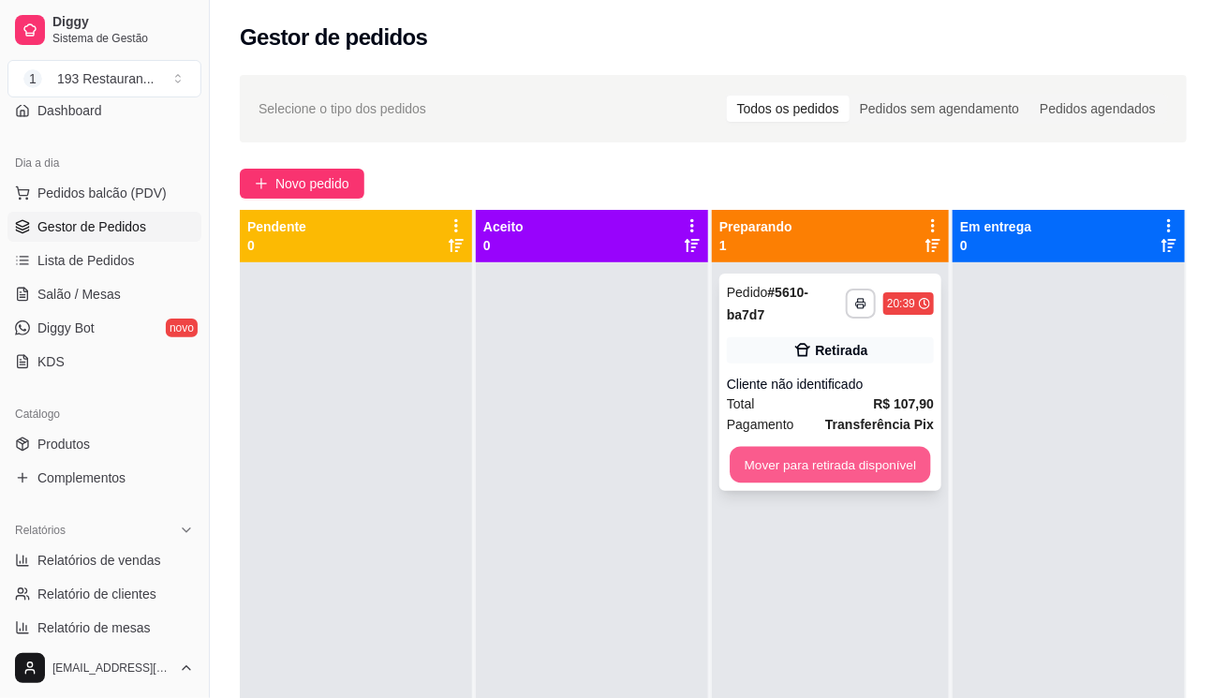
click at [802, 465] on button "Mover para retirada disponível" at bounding box center [829, 465] width 200 height 37
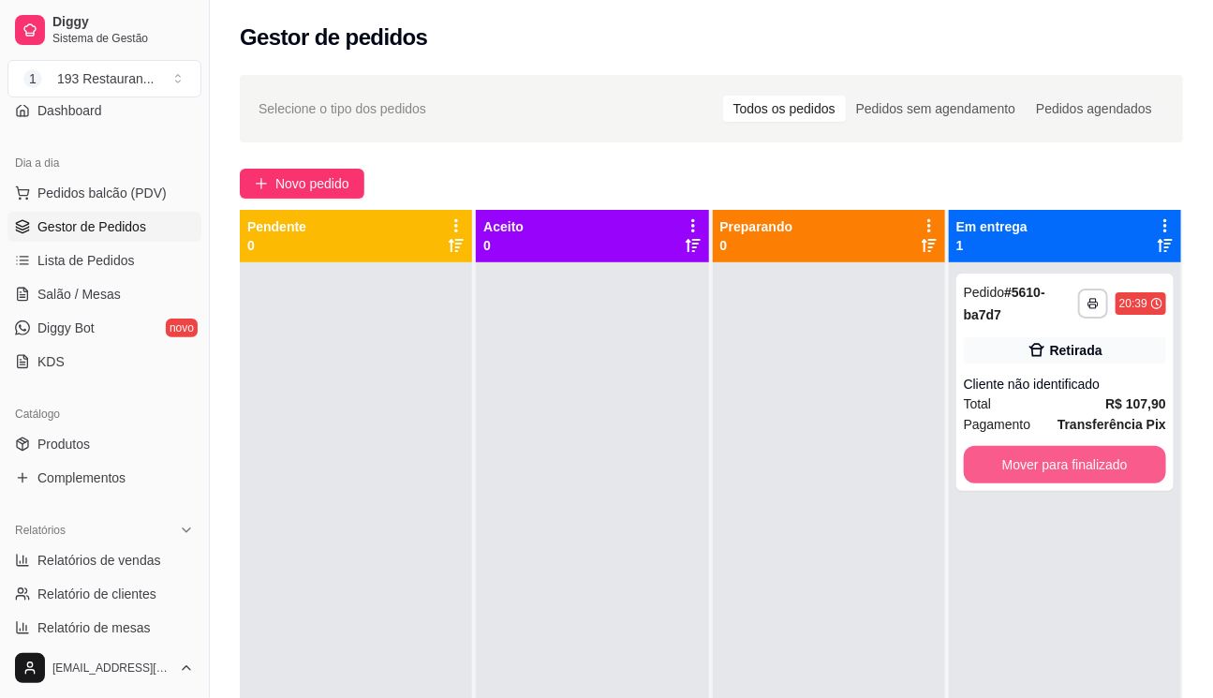
click at [1006, 464] on button "Mover para finalizado" at bounding box center [1064, 464] width 202 height 37
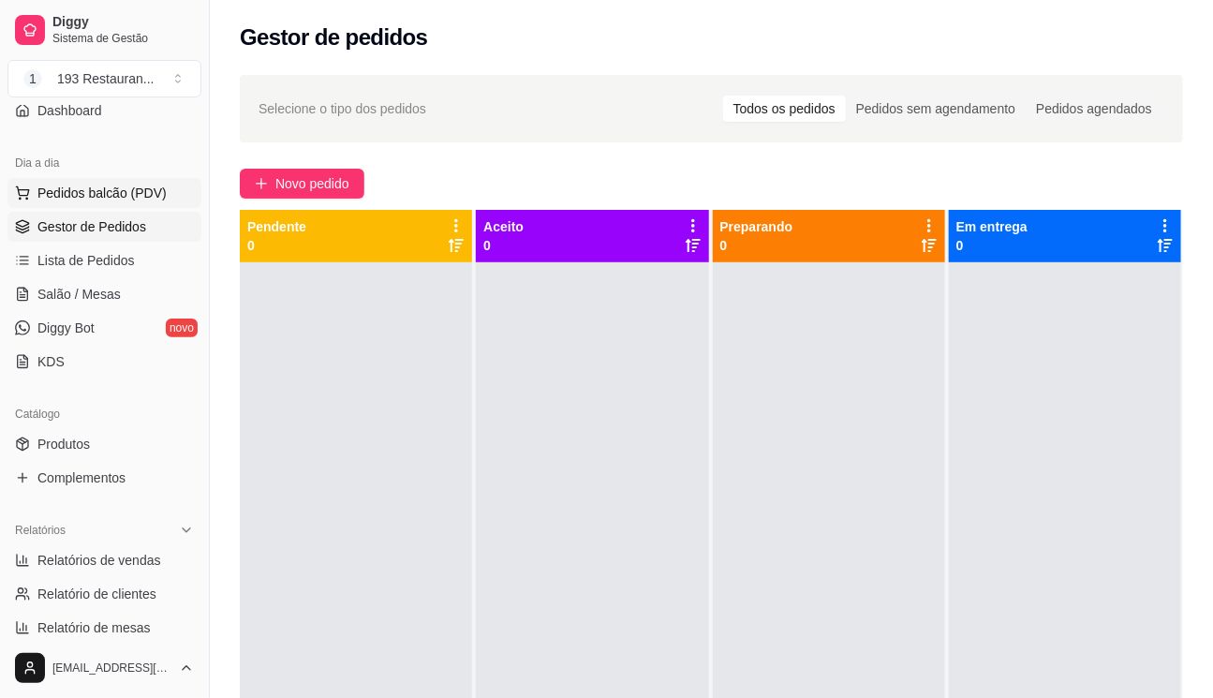
click at [144, 195] on span "Pedidos balcão (PDV)" at bounding box center [101, 193] width 129 height 19
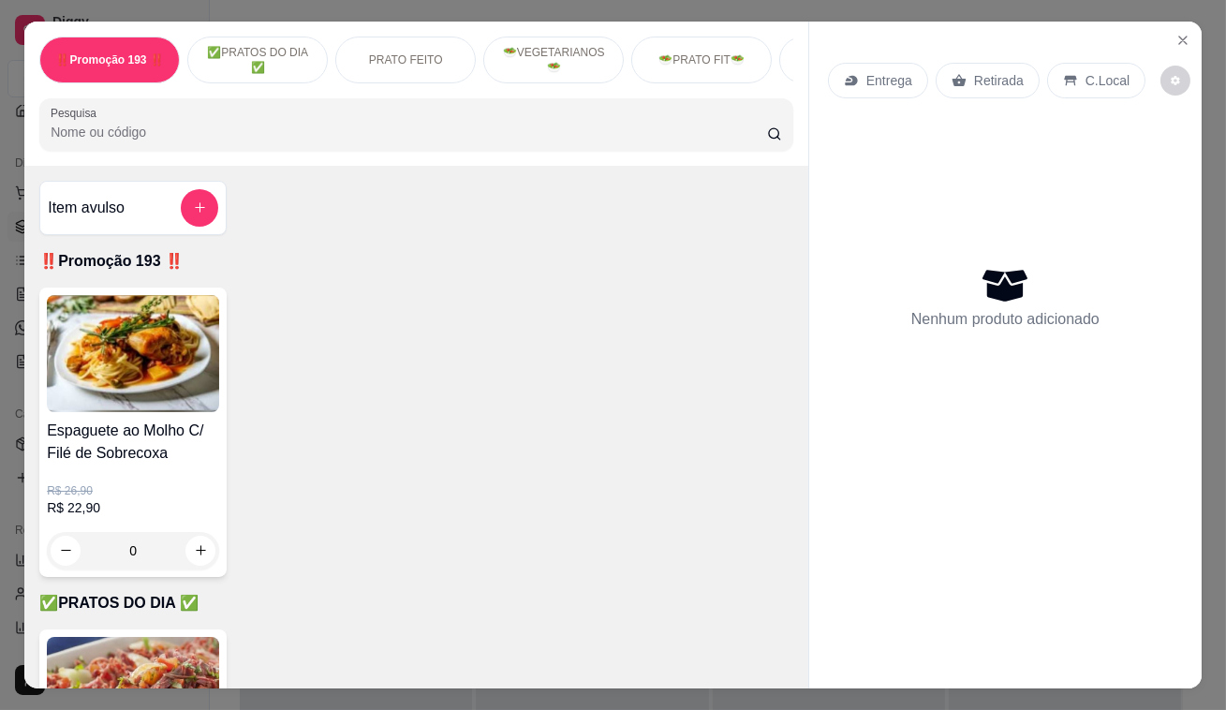
click at [1015, 75] on div "Retirada" at bounding box center [987, 81] width 104 height 36
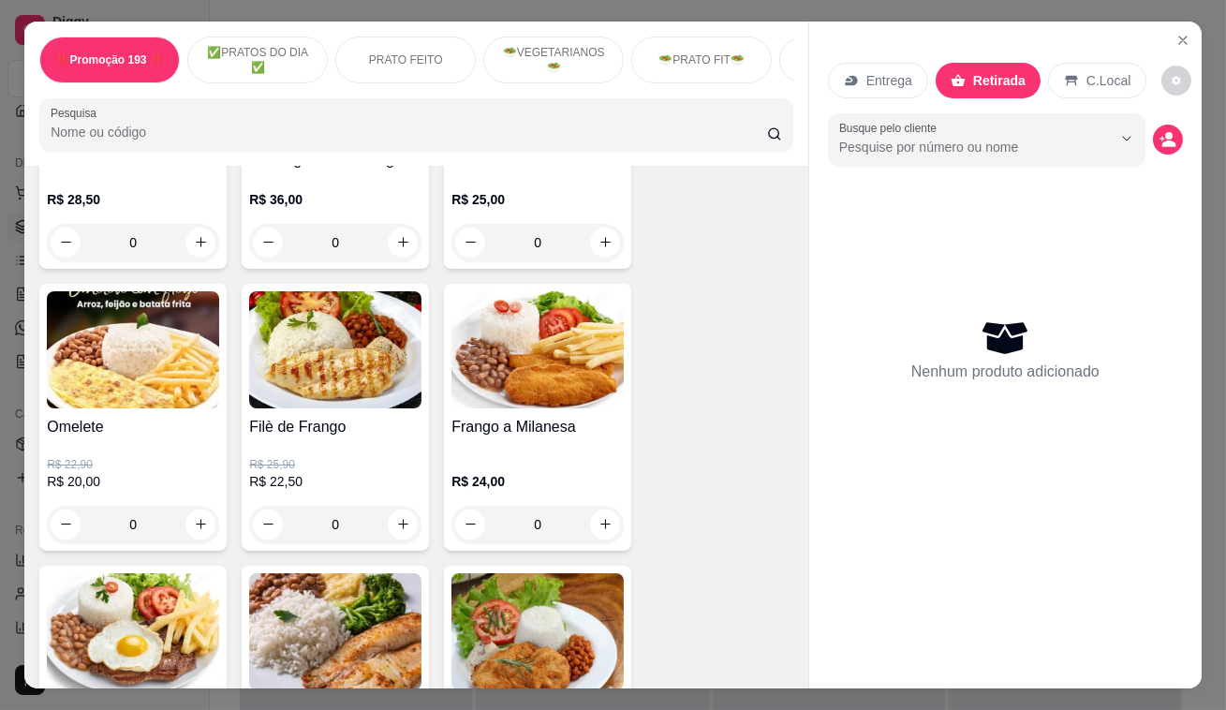
scroll to position [936, 0]
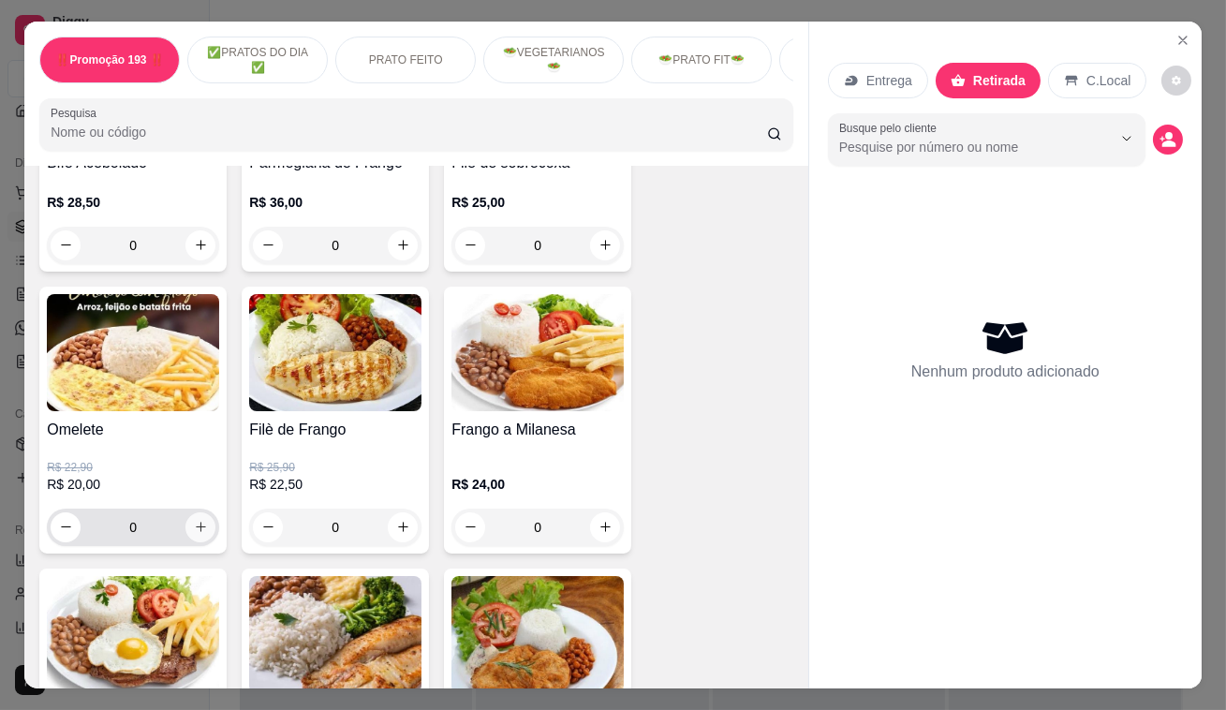
click at [201, 534] on button "increase-product-quantity" at bounding box center [200, 527] width 30 height 30
type input "1"
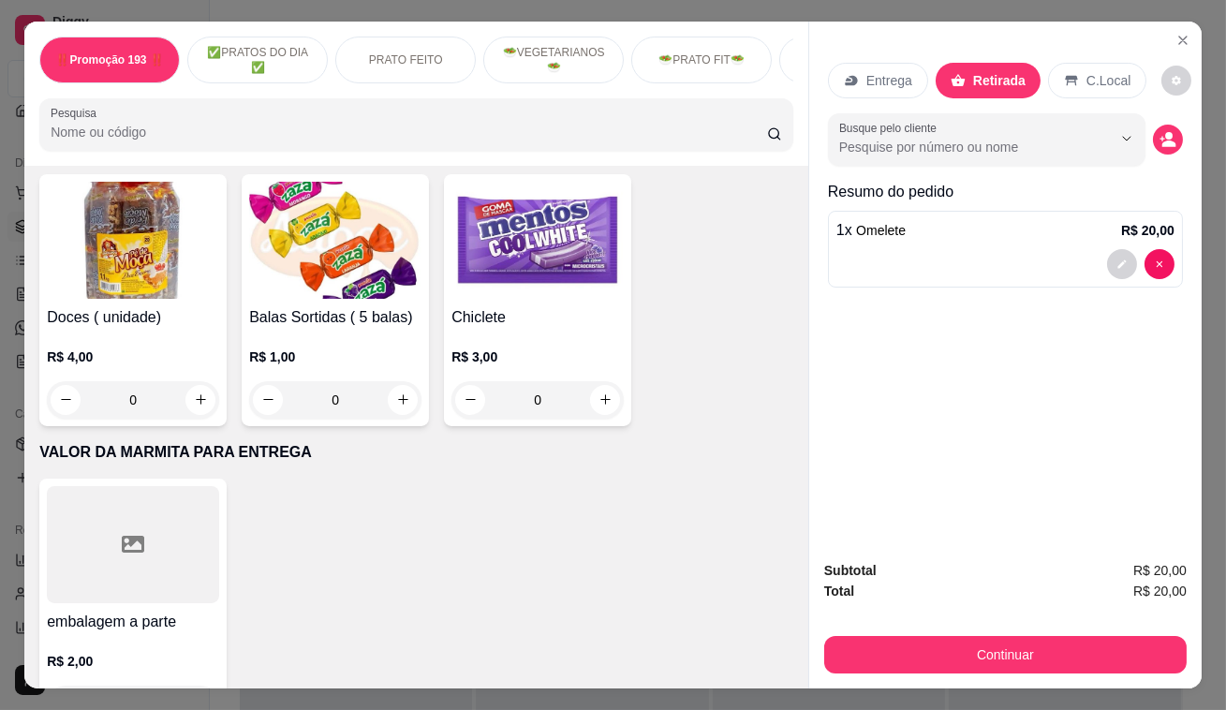
scroll to position [9378, 0]
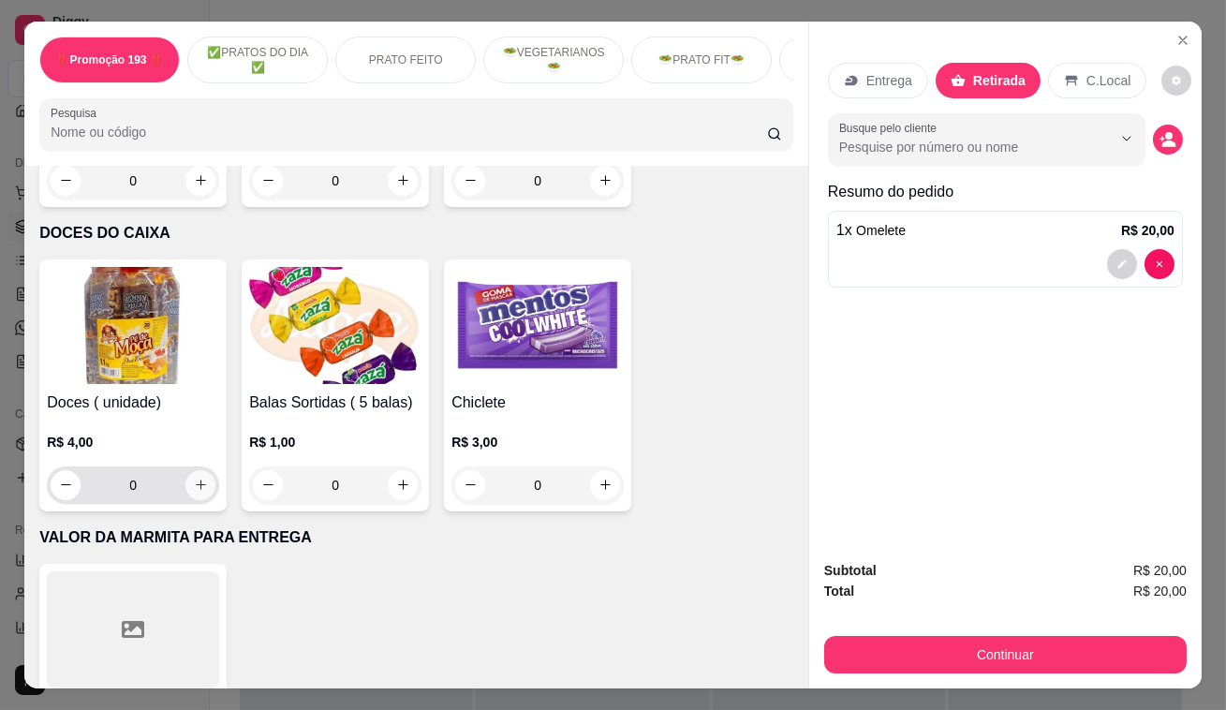
click at [199, 478] on icon "increase-product-quantity" at bounding box center [201, 485] width 14 height 14
type input "1"
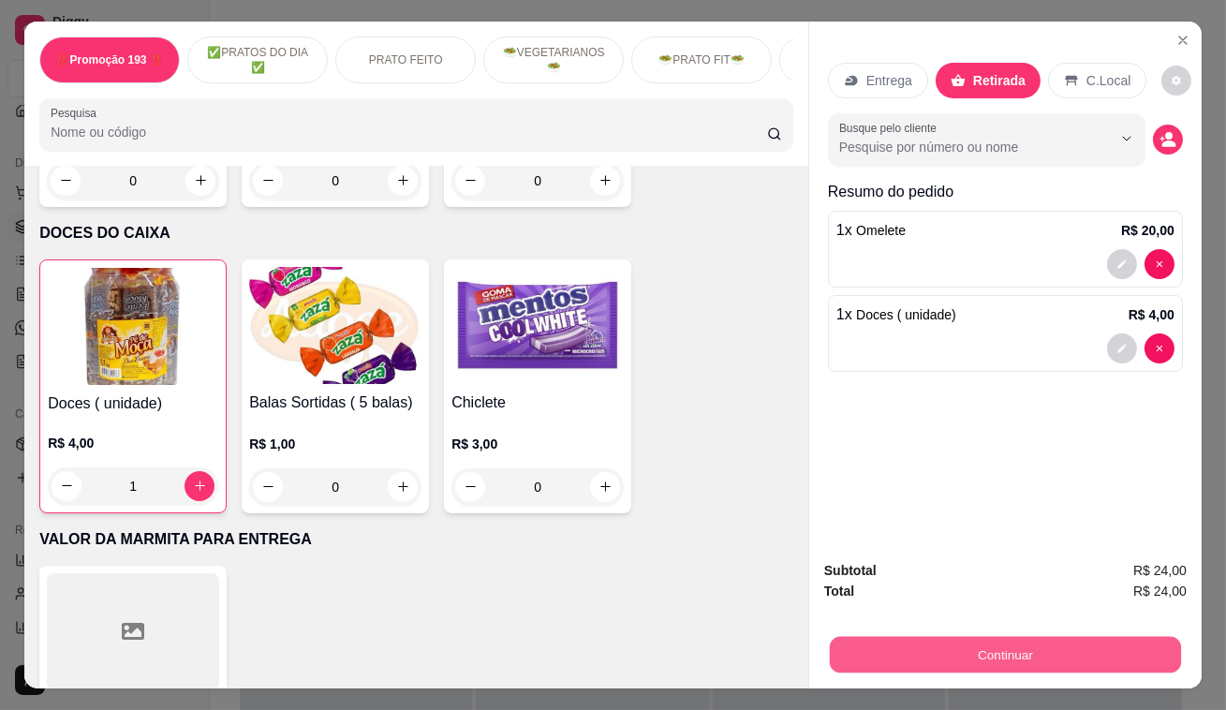
click at [948, 641] on button "Continuar" at bounding box center [1005, 655] width 351 height 37
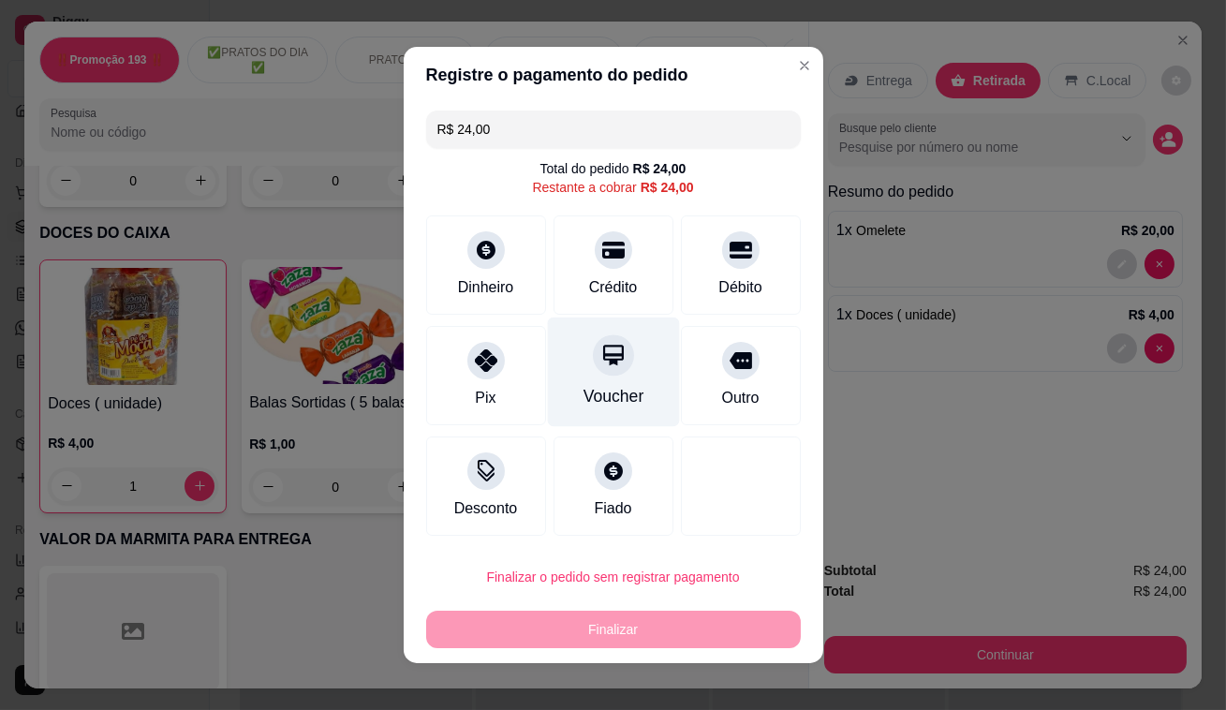
click at [600, 348] on icon at bounding box center [612, 355] width 24 height 24
type input "R$ 0,00"
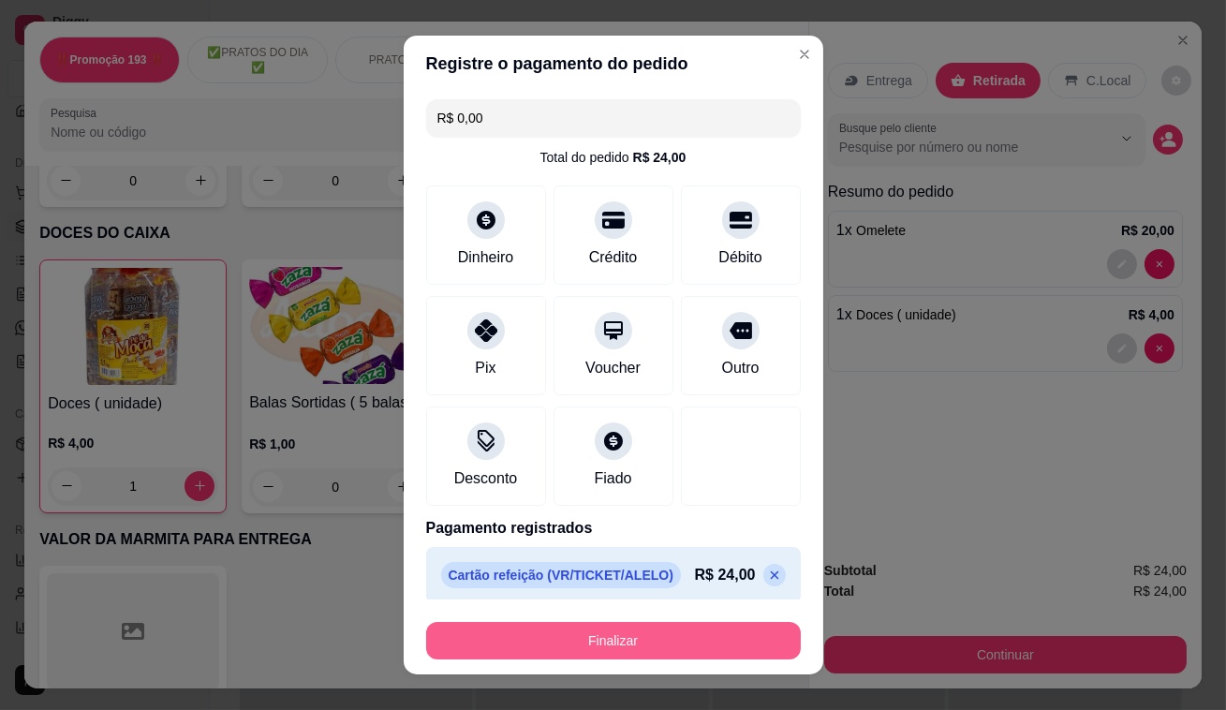
click at [641, 645] on button "Finalizar" at bounding box center [613, 640] width 375 height 37
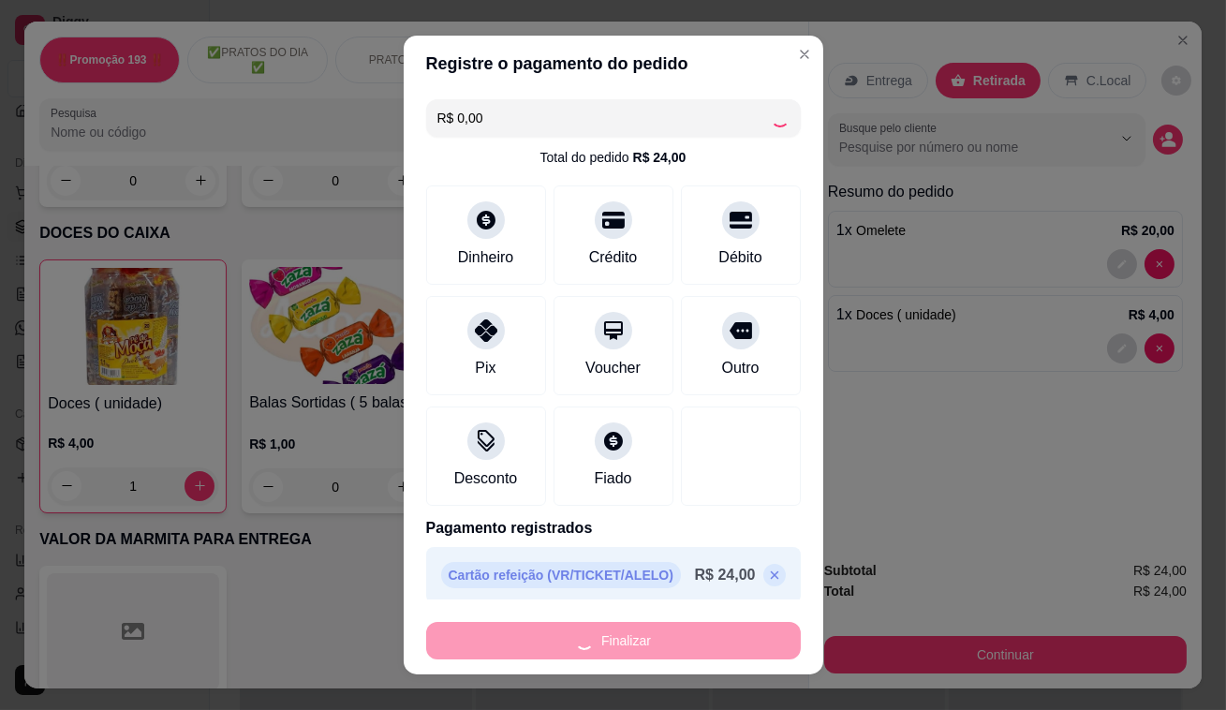
type input "0"
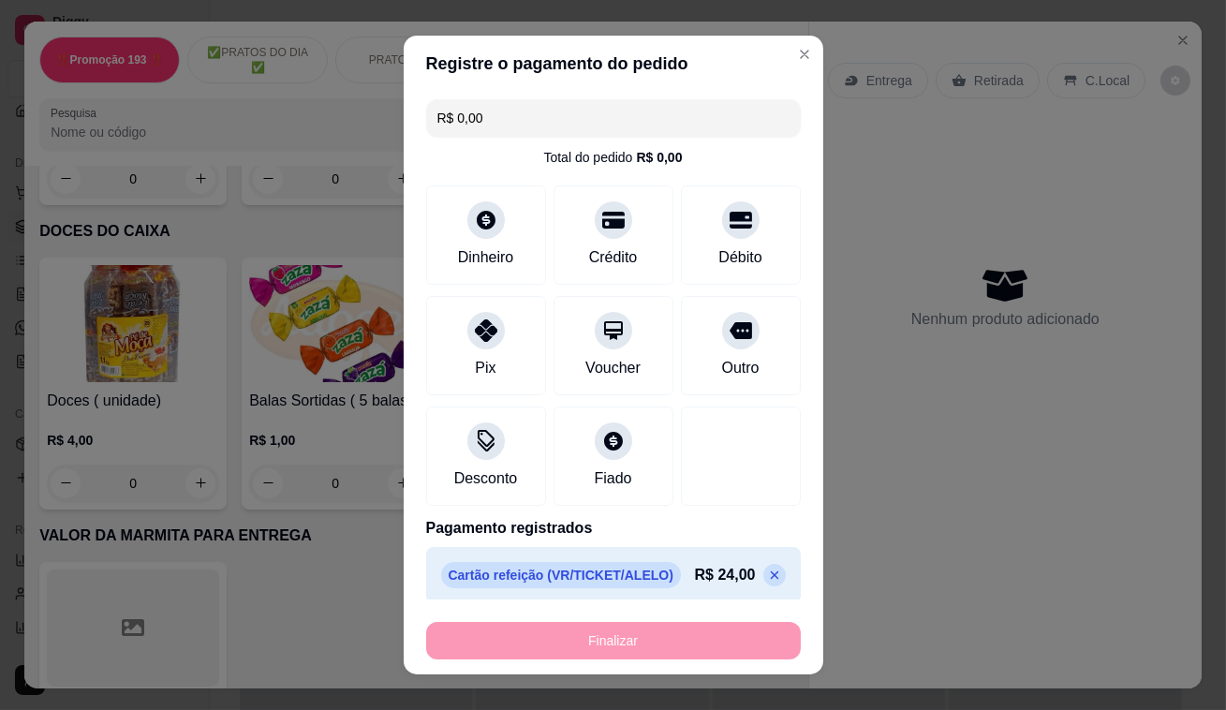
type input "-R$ 24,00"
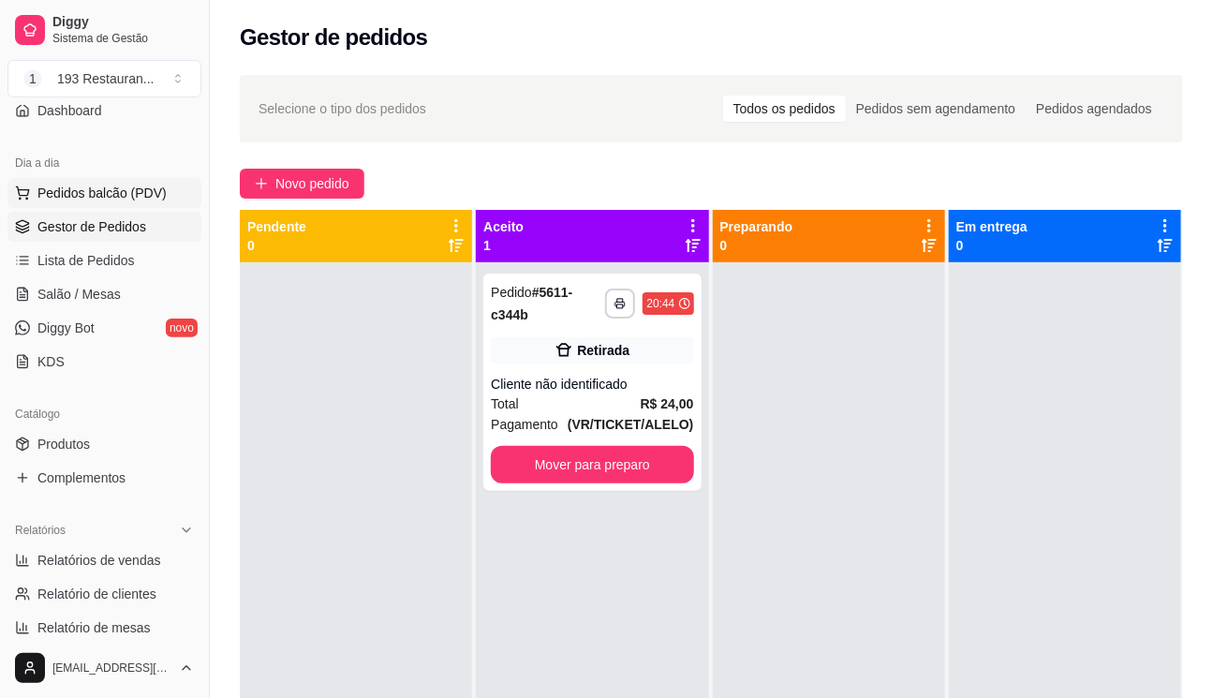
click at [117, 193] on span "Pedidos balcão (PDV)" at bounding box center [101, 193] width 129 height 19
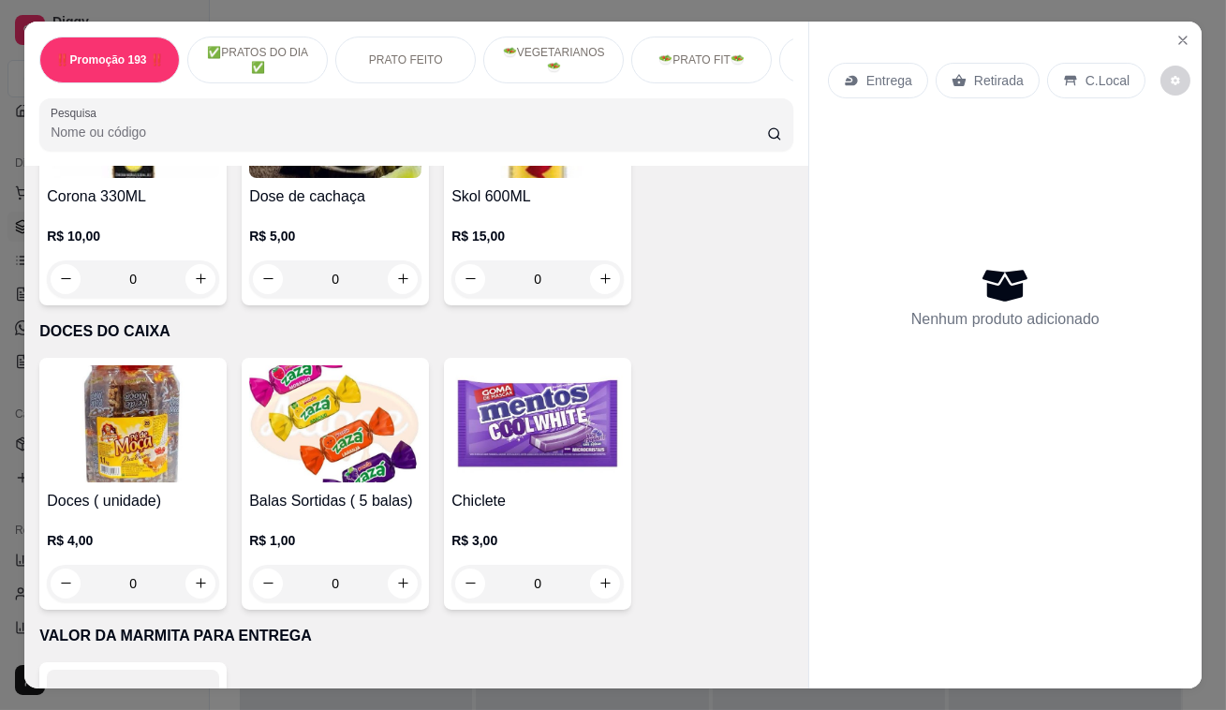
scroll to position [9462, 0]
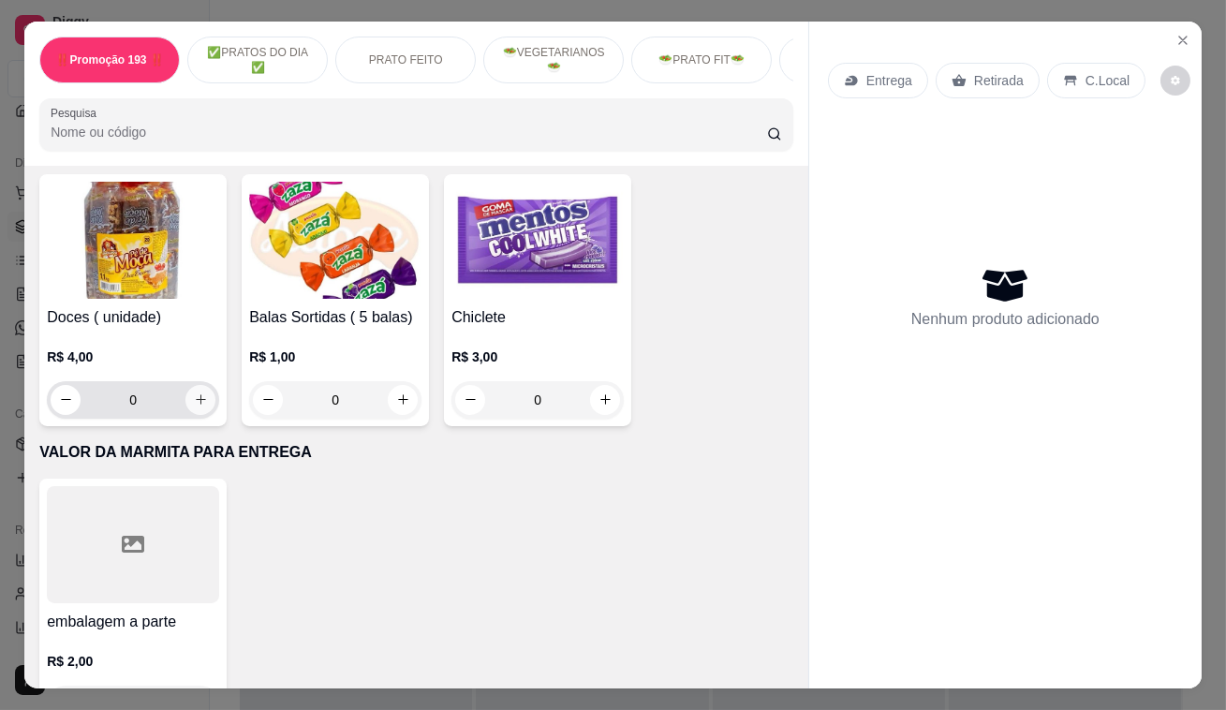
click at [194, 392] on icon "increase-product-quantity" at bounding box center [201, 399] width 14 height 14
type input "1"
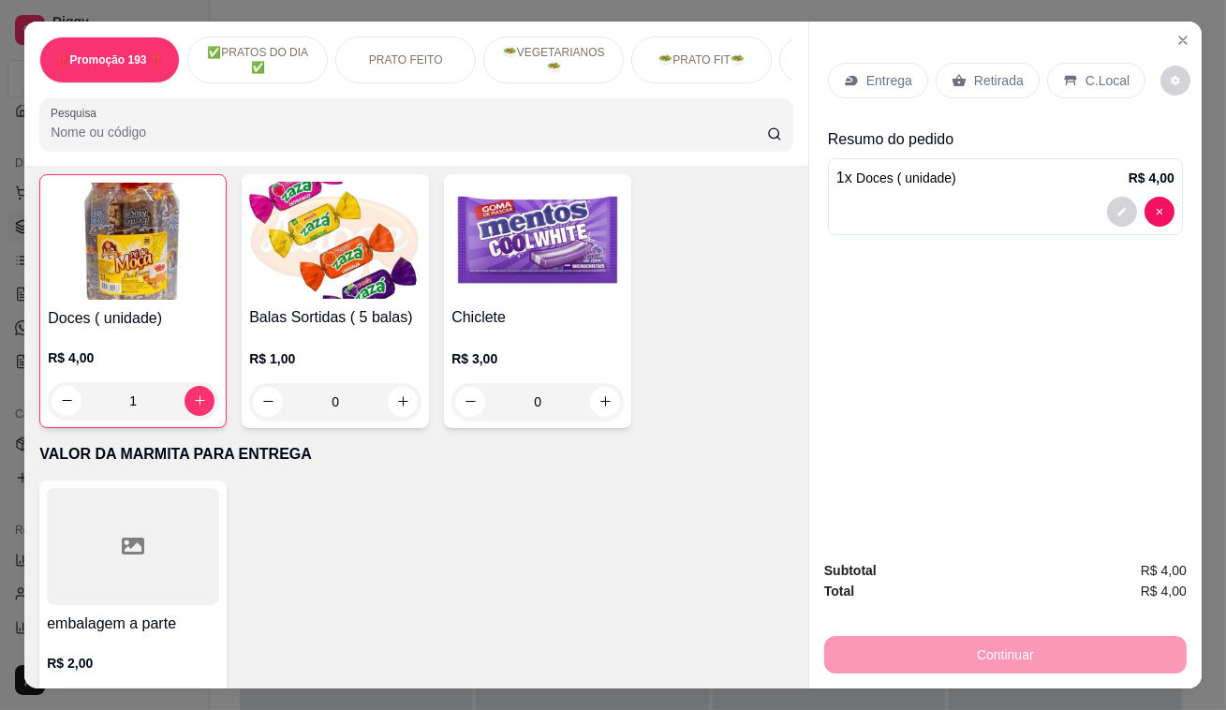
scroll to position [9463, 0]
click at [979, 77] on p "Retirada" at bounding box center [999, 80] width 50 height 19
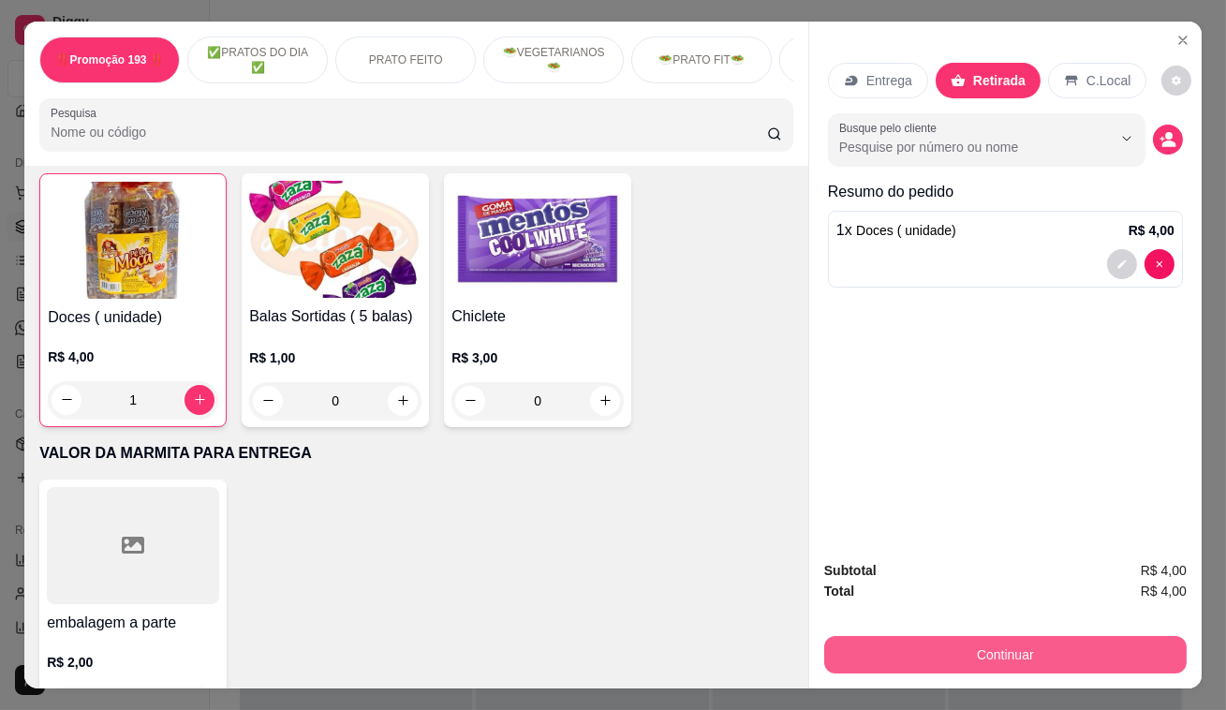
click at [1080, 647] on button "Continuar" at bounding box center [1005, 654] width 362 height 37
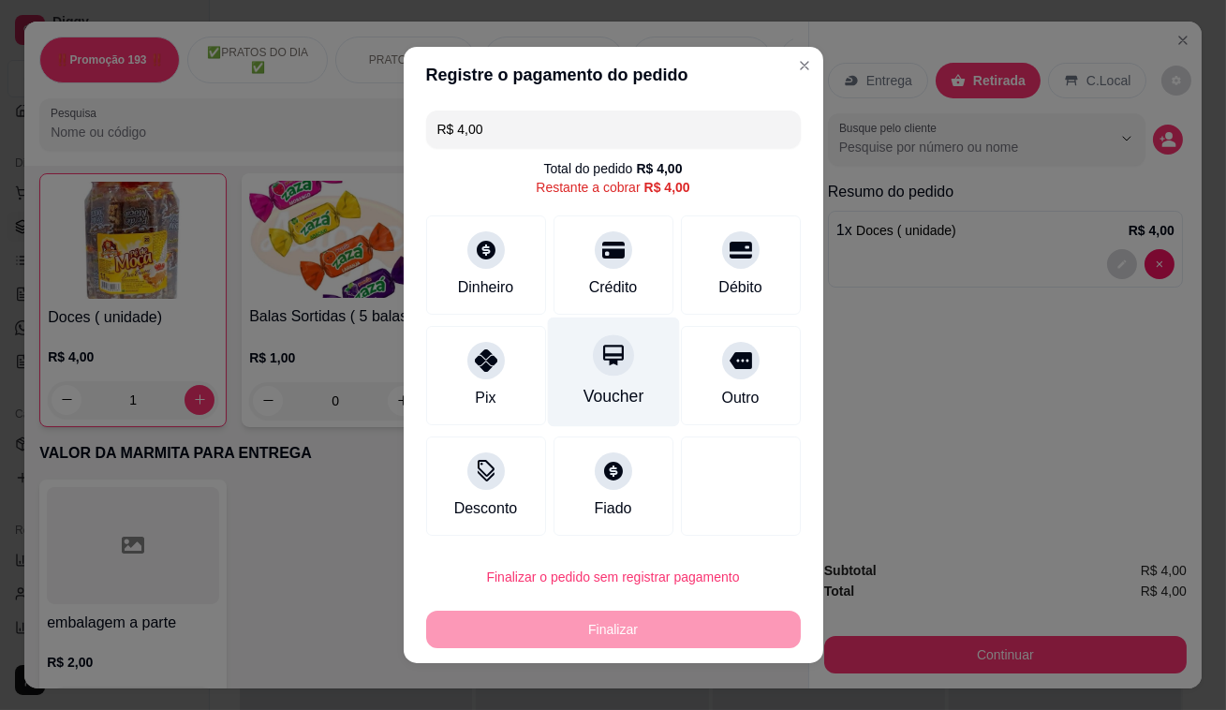
click at [585, 377] on div "Voucher" at bounding box center [613, 372] width 132 height 110
type input "R$ 0,00"
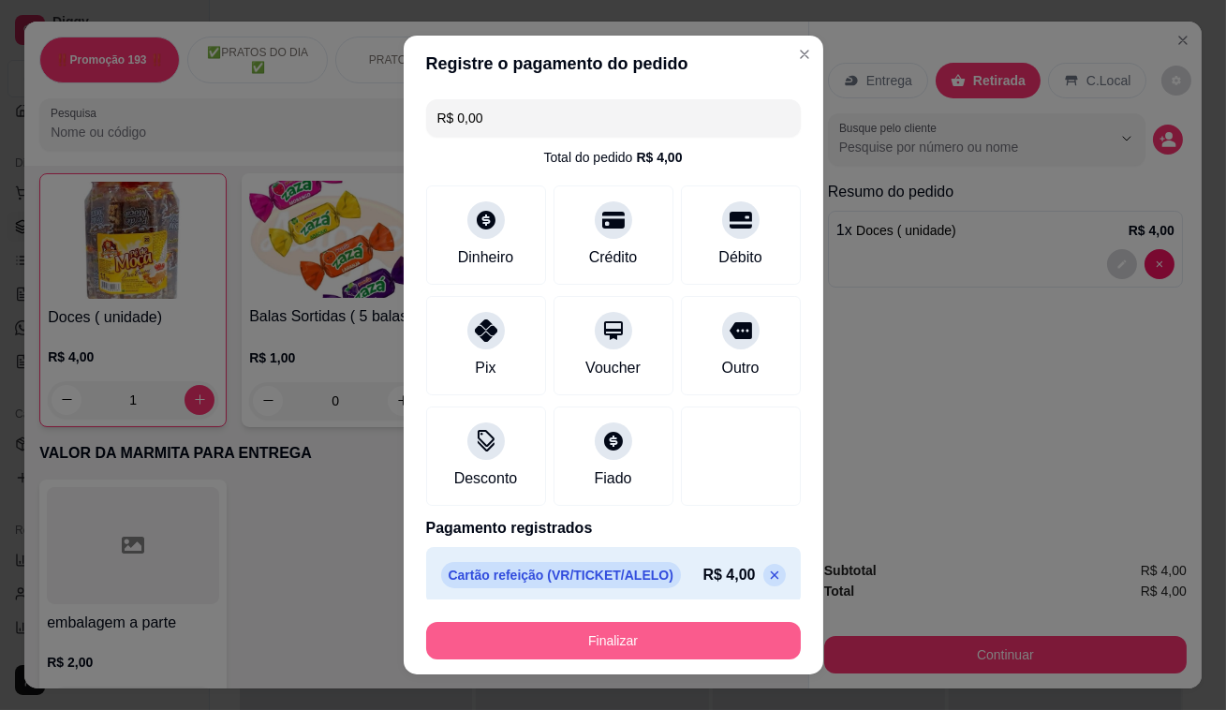
click at [684, 654] on button "Finalizar" at bounding box center [613, 640] width 375 height 37
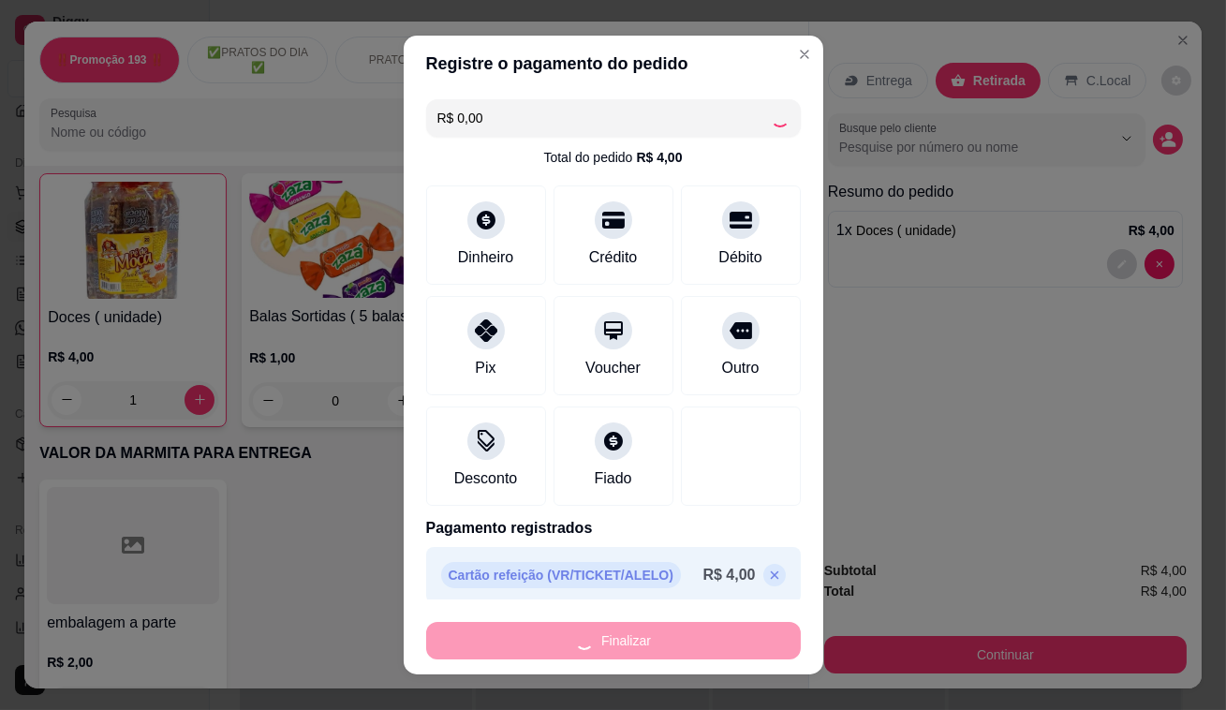
type input "0"
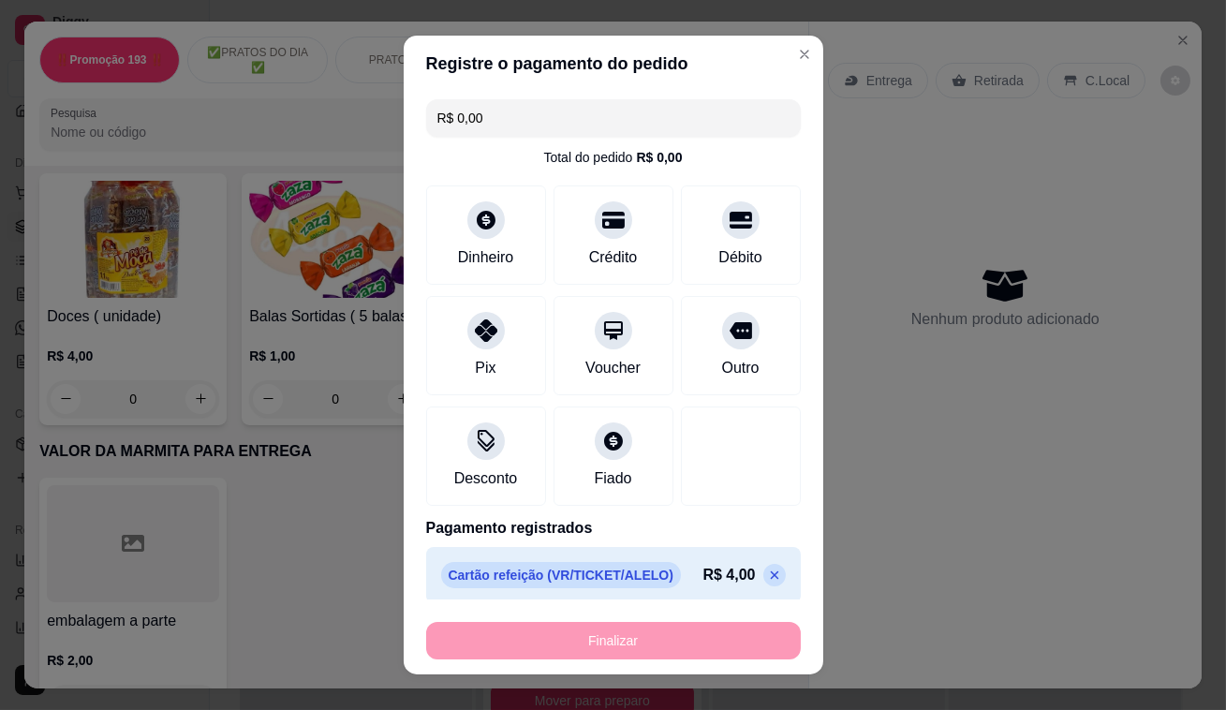
type input "-R$ 4,00"
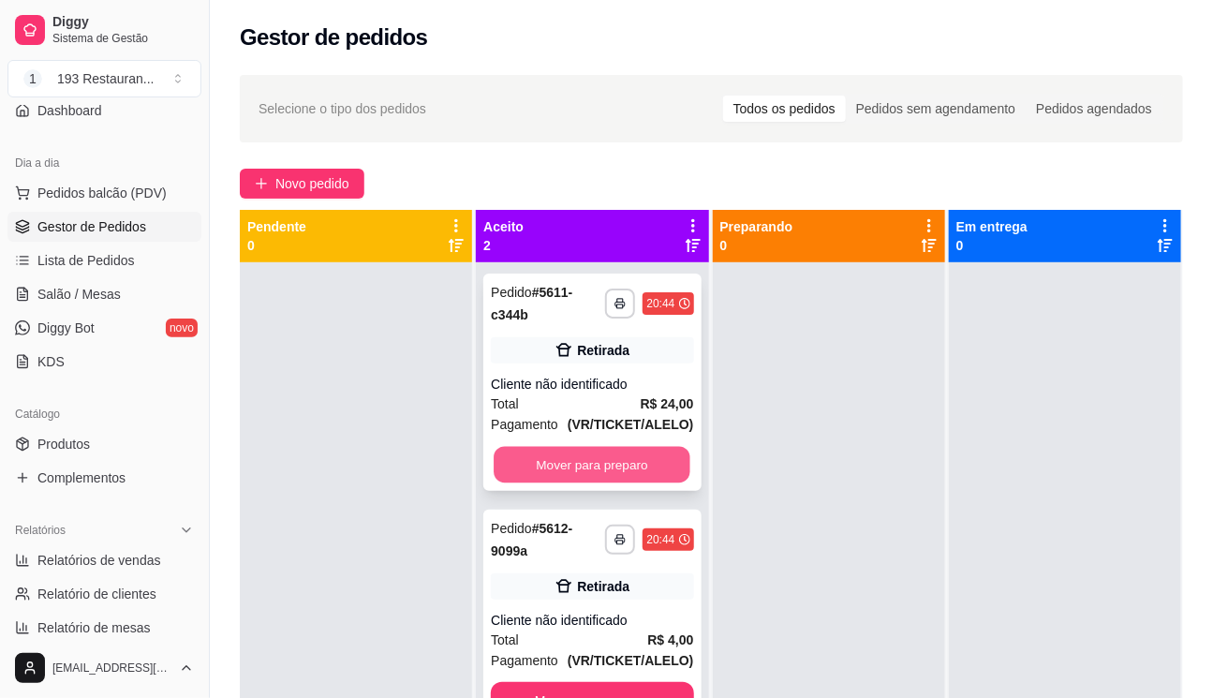
click at [653, 471] on button "Mover para preparo" at bounding box center [591, 465] width 197 height 37
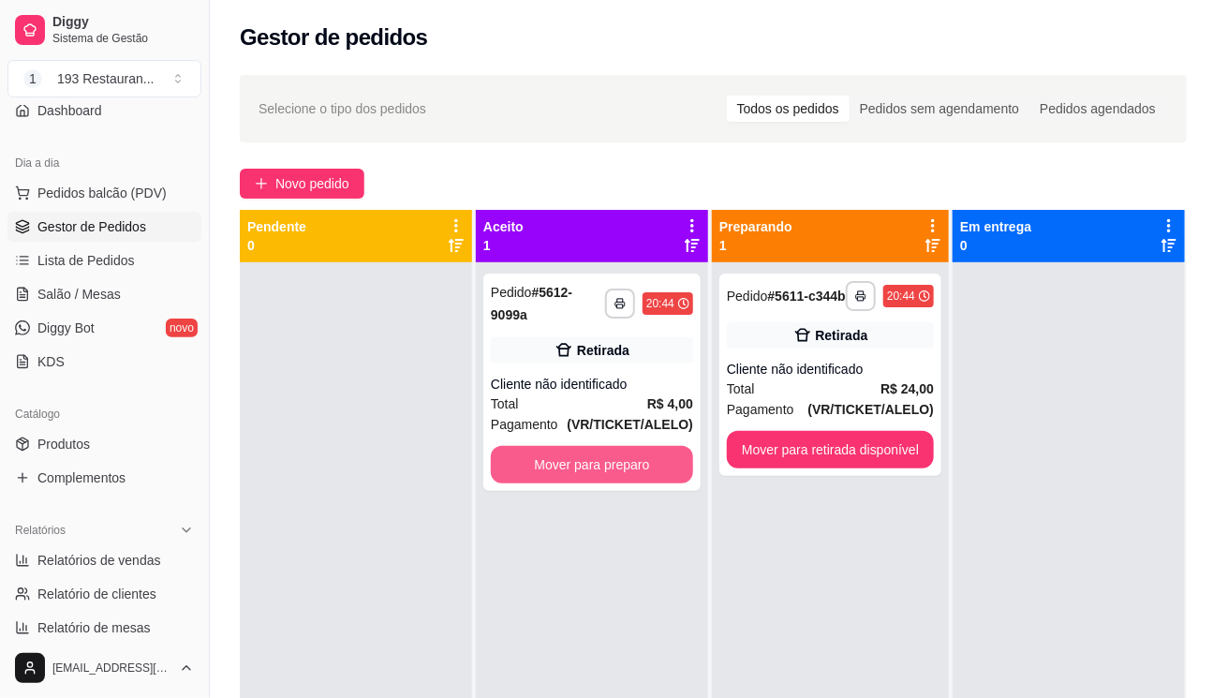
click at [653, 471] on button "Mover para preparo" at bounding box center [592, 464] width 202 height 37
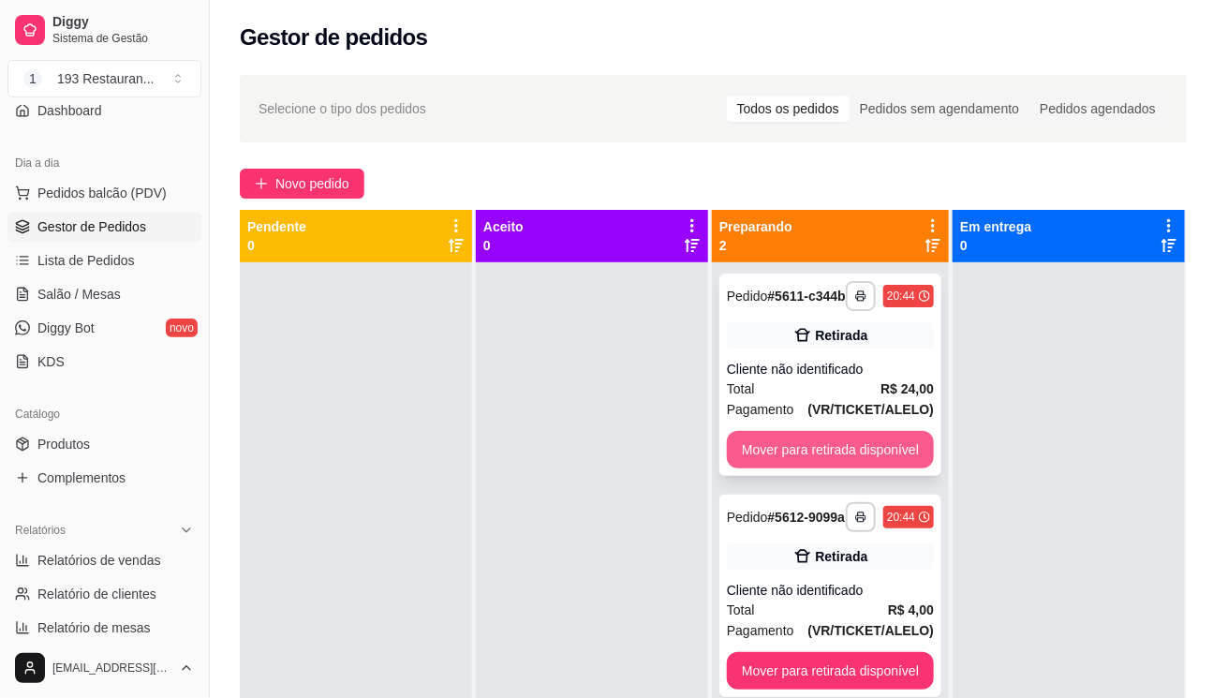
click at [762, 434] on button "Mover para retirada disponível" at bounding box center [830, 449] width 207 height 37
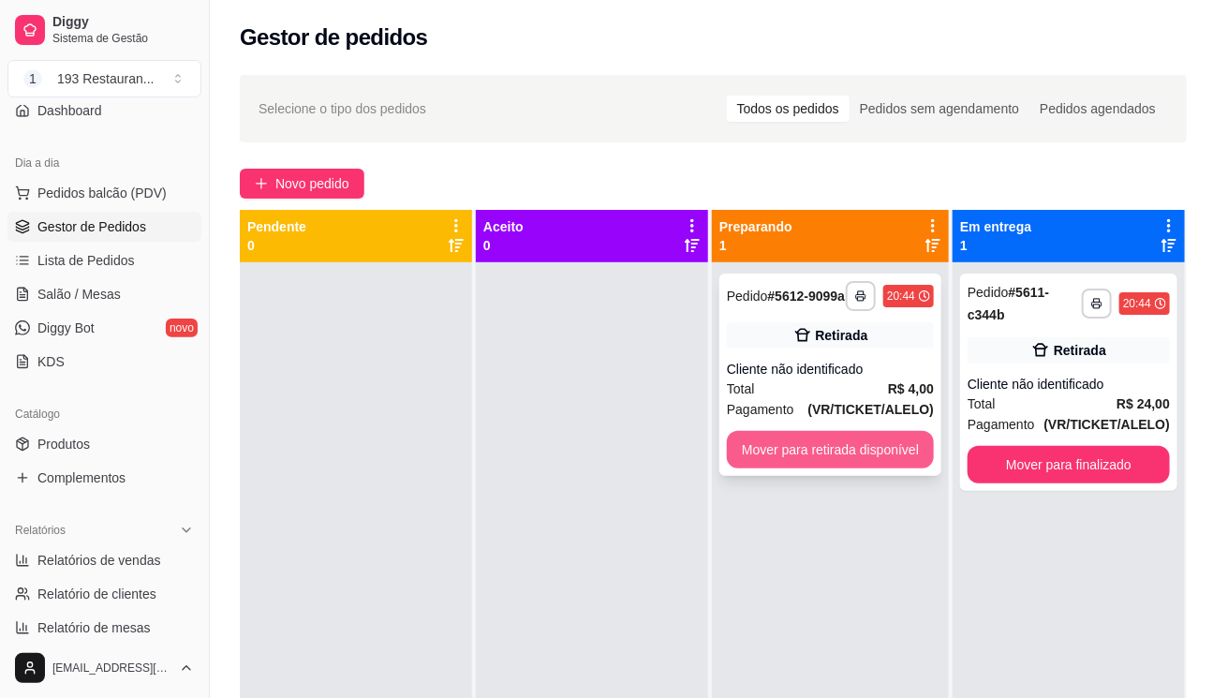
click at [825, 446] on button "Mover para retirada disponível" at bounding box center [830, 449] width 207 height 37
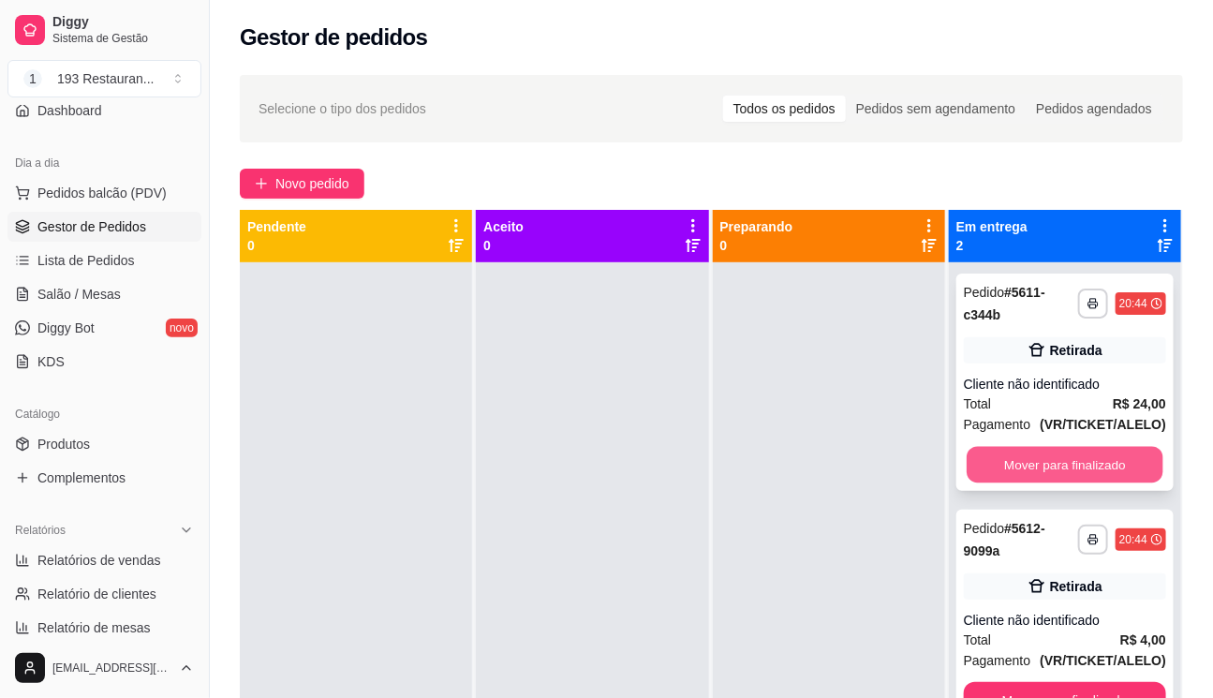
click at [1067, 449] on button "Mover para finalizado" at bounding box center [1064, 465] width 197 height 37
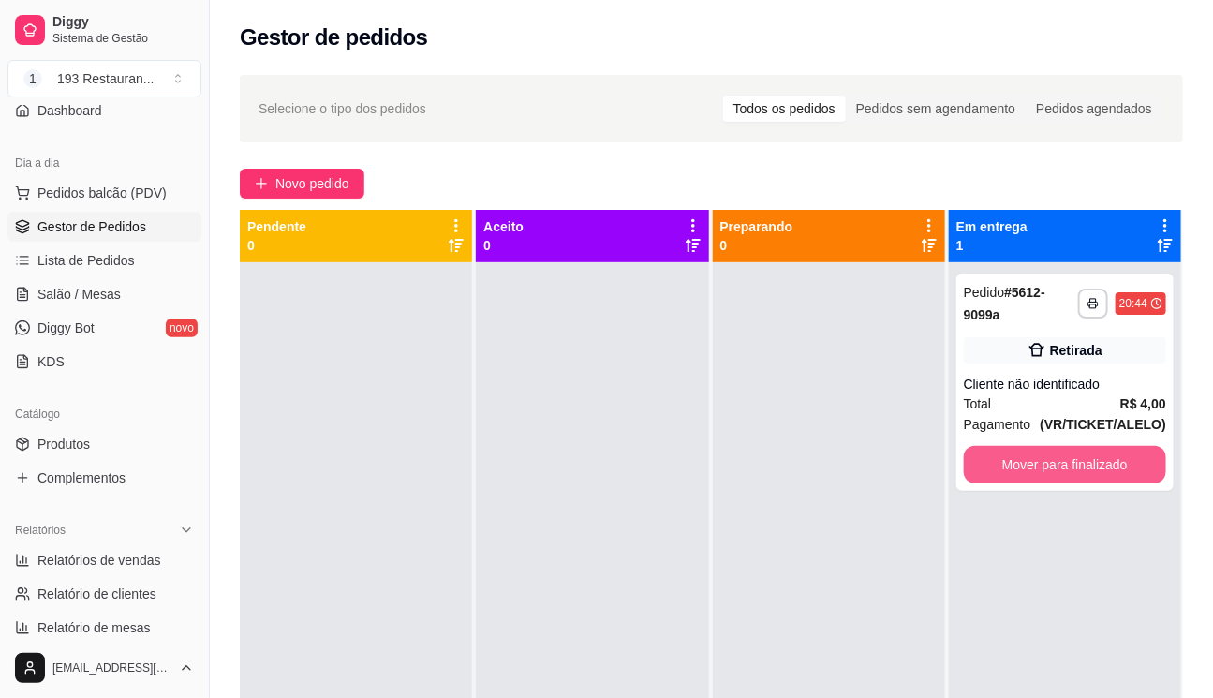
click at [1067, 451] on button "Mover para finalizado" at bounding box center [1064, 464] width 202 height 37
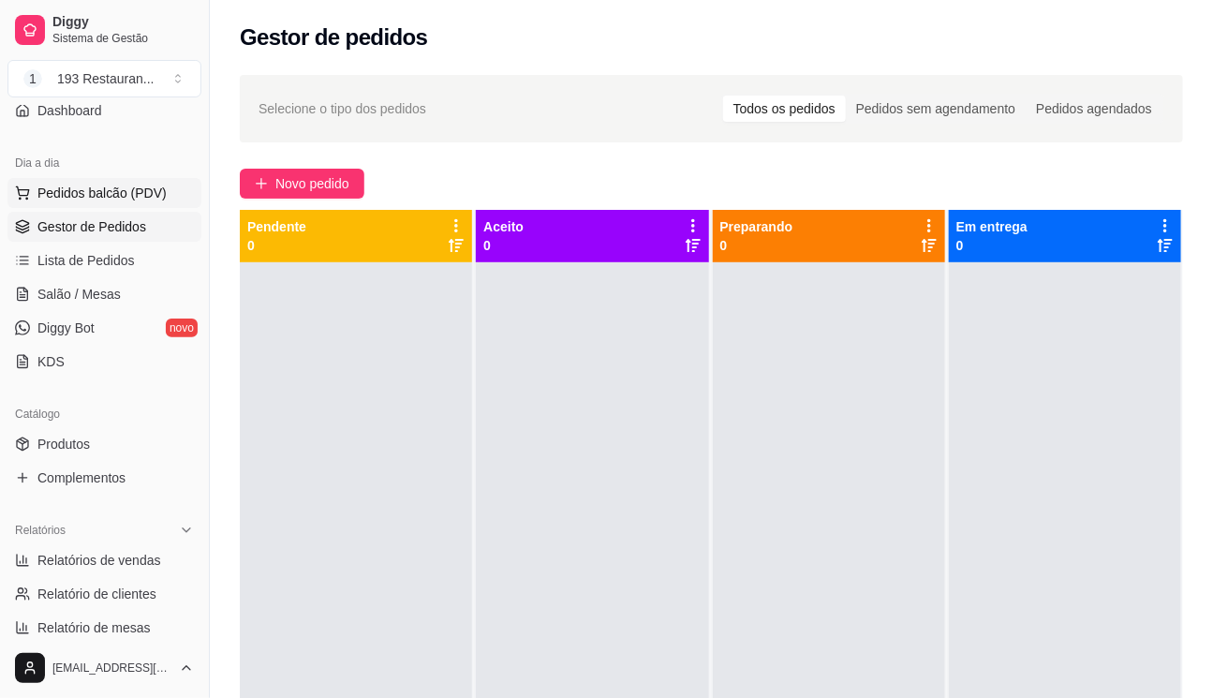
click at [122, 200] on span "Pedidos balcão (PDV)" at bounding box center [101, 193] width 129 height 19
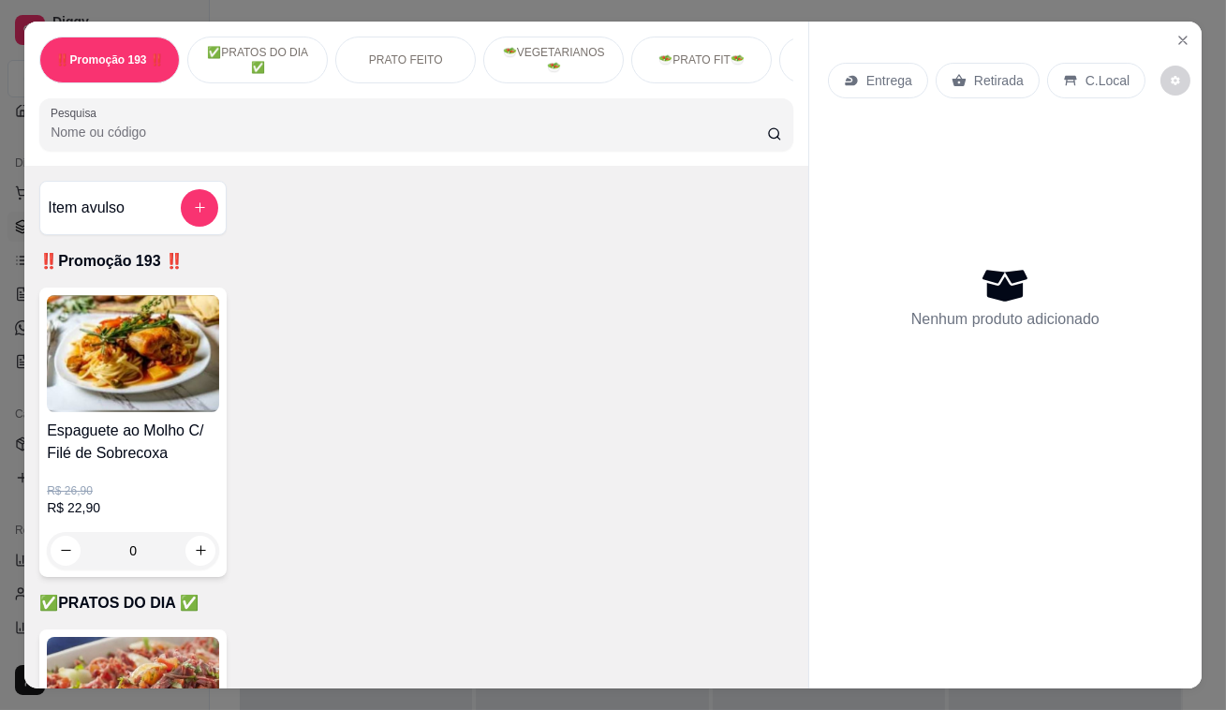
click at [995, 77] on p "Retirada" at bounding box center [999, 80] width 50 height 19
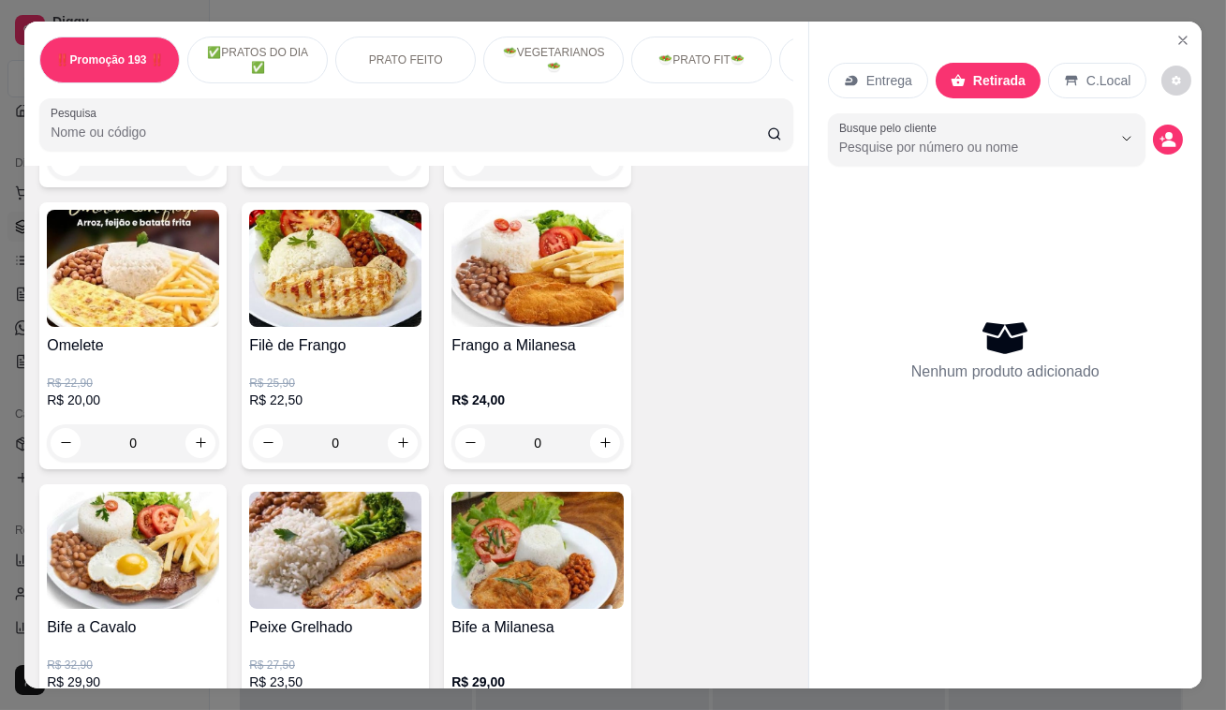
scroll to position [1361, 0]
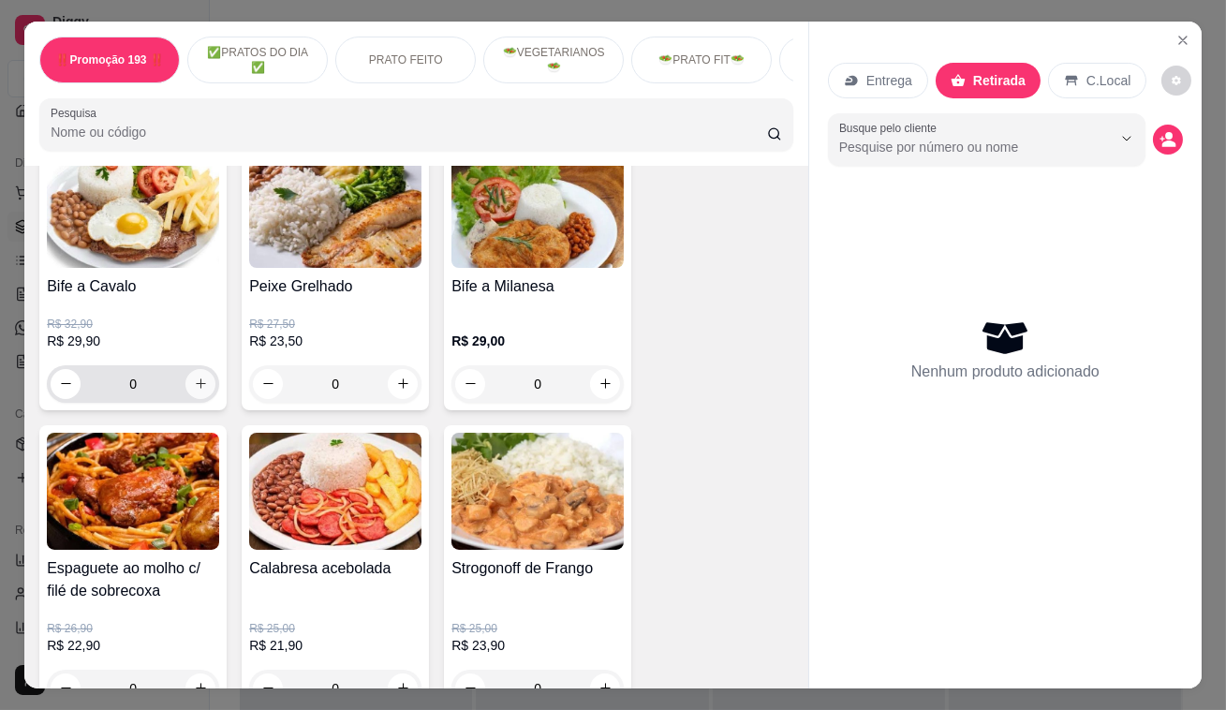
click at [181, 397] on div "0" at bounding box center [133, 383] width 165 height 37
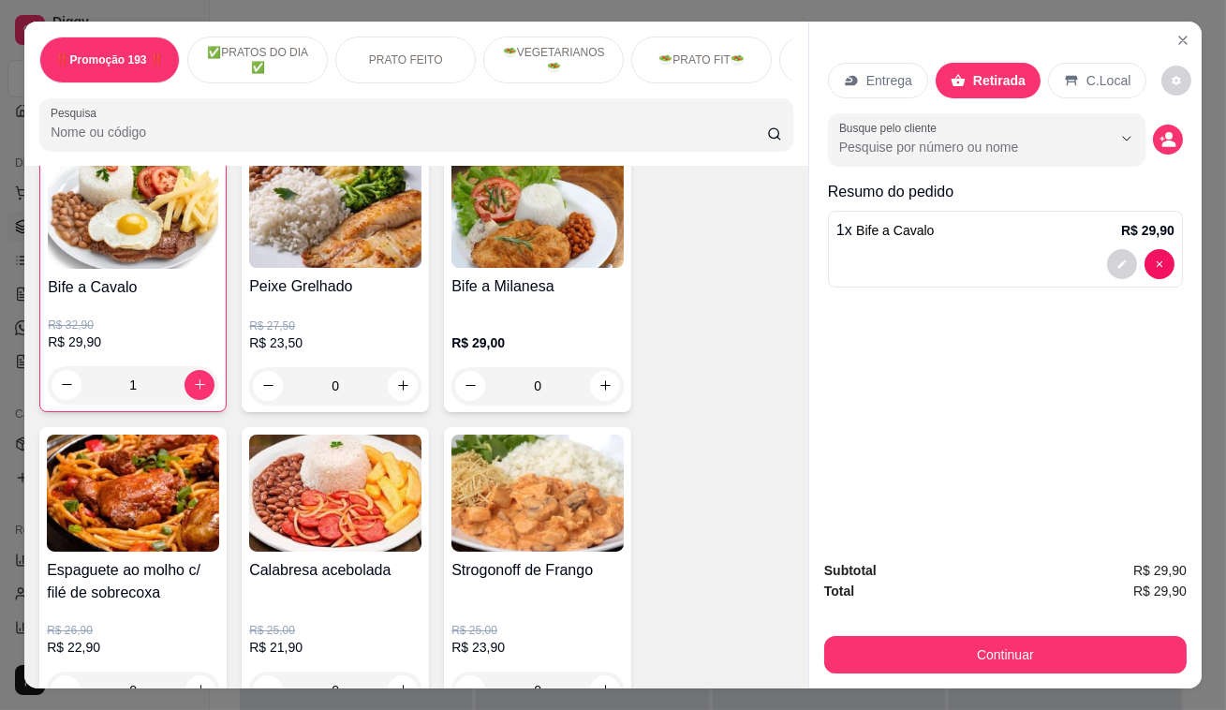
scroll to position [1362, 0]
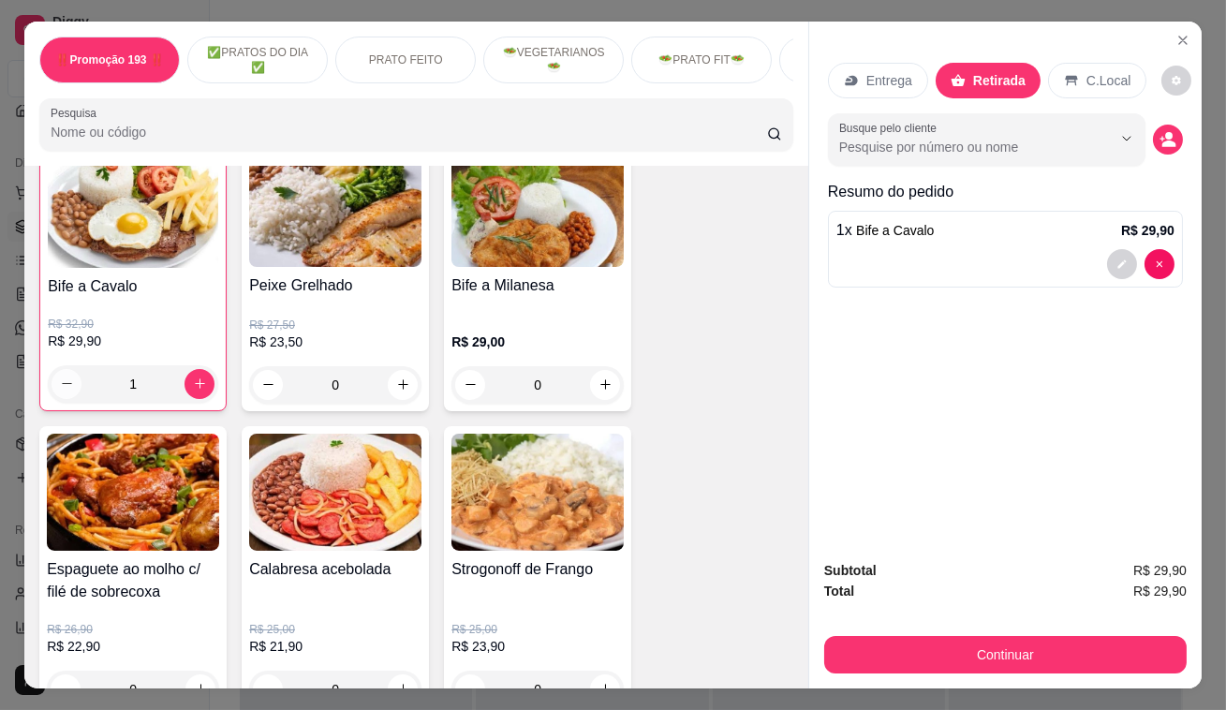
click at [51, 397] on button "decrease-product-quantity" at bounding box center [66, 384] width 30 height 30
type input "0"
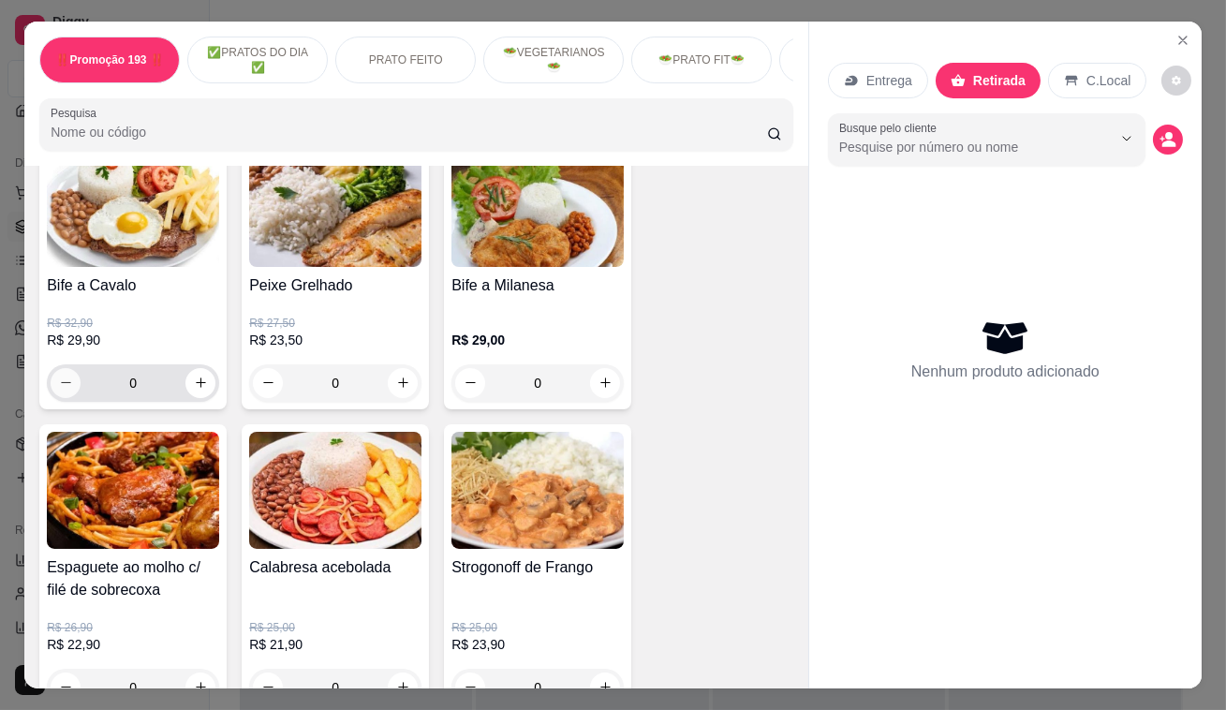
scroll to position [1361, 0]
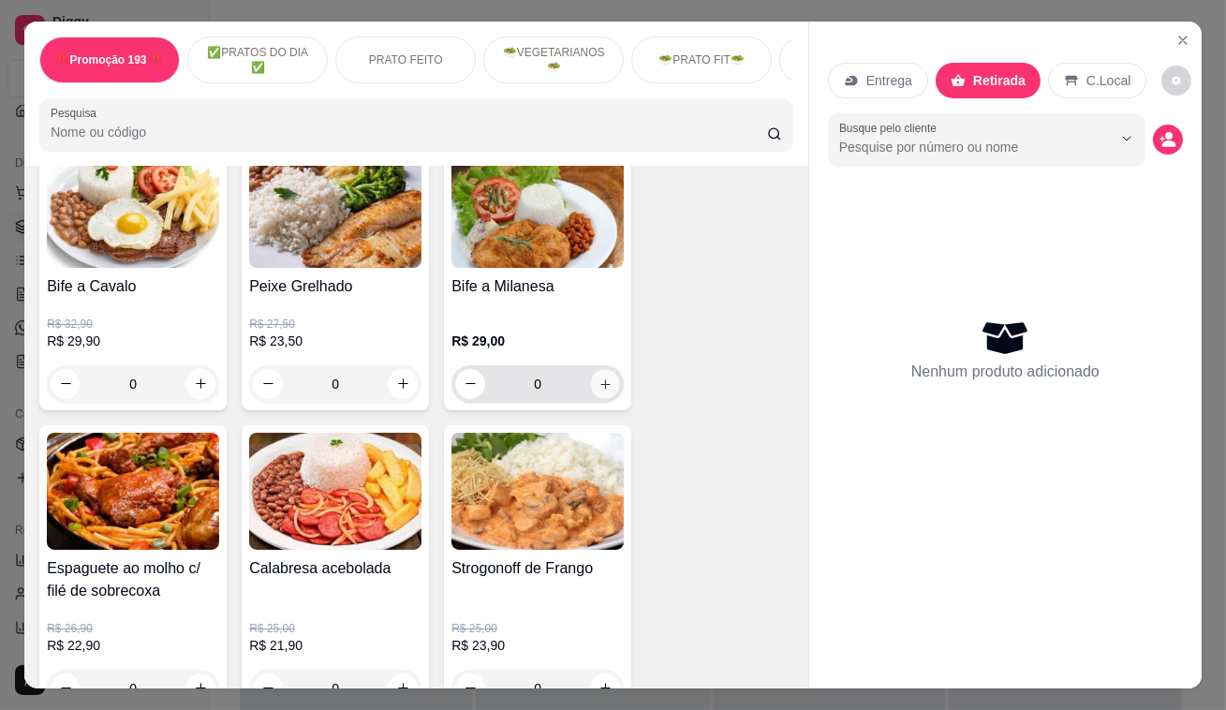
click at [599, 384] on icon "increase-product-quantity" at bounding box center [605, 383] width 14 height 14
type input "1"
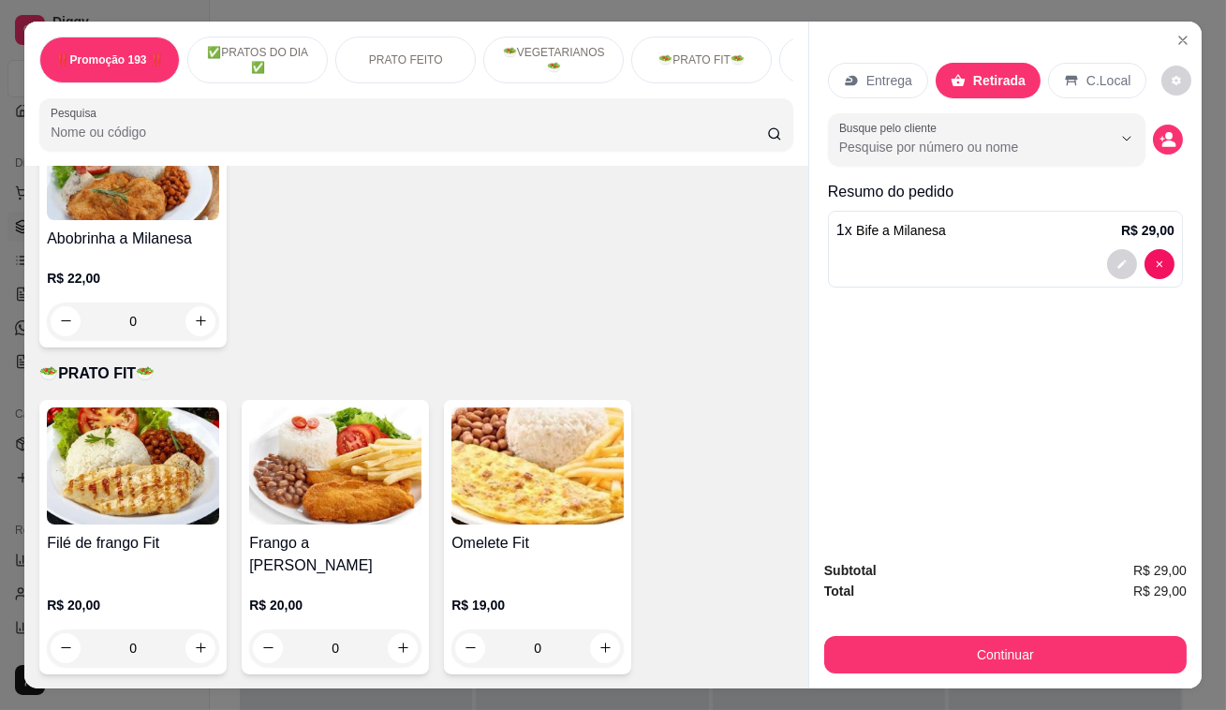
scroll to position [3575, 0]
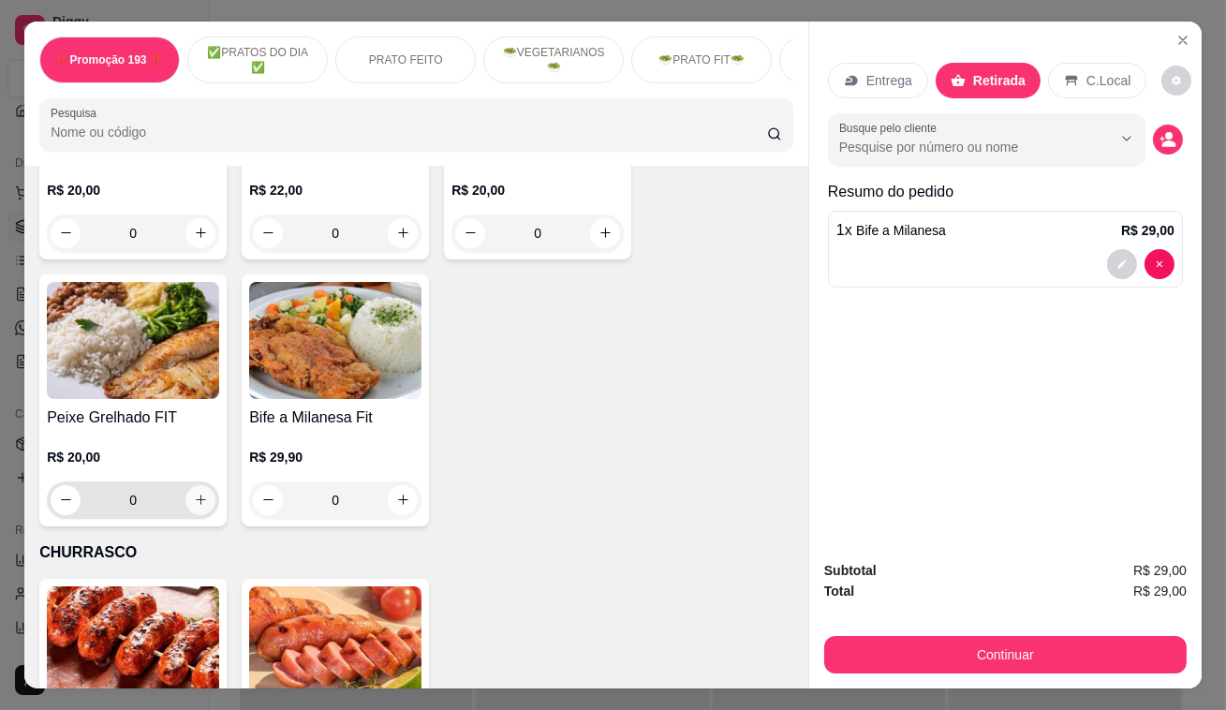
click at [194, 493] on icon "increase-product-quantity" at bounding box center [201, 500] width 14 height 14
type input "1"
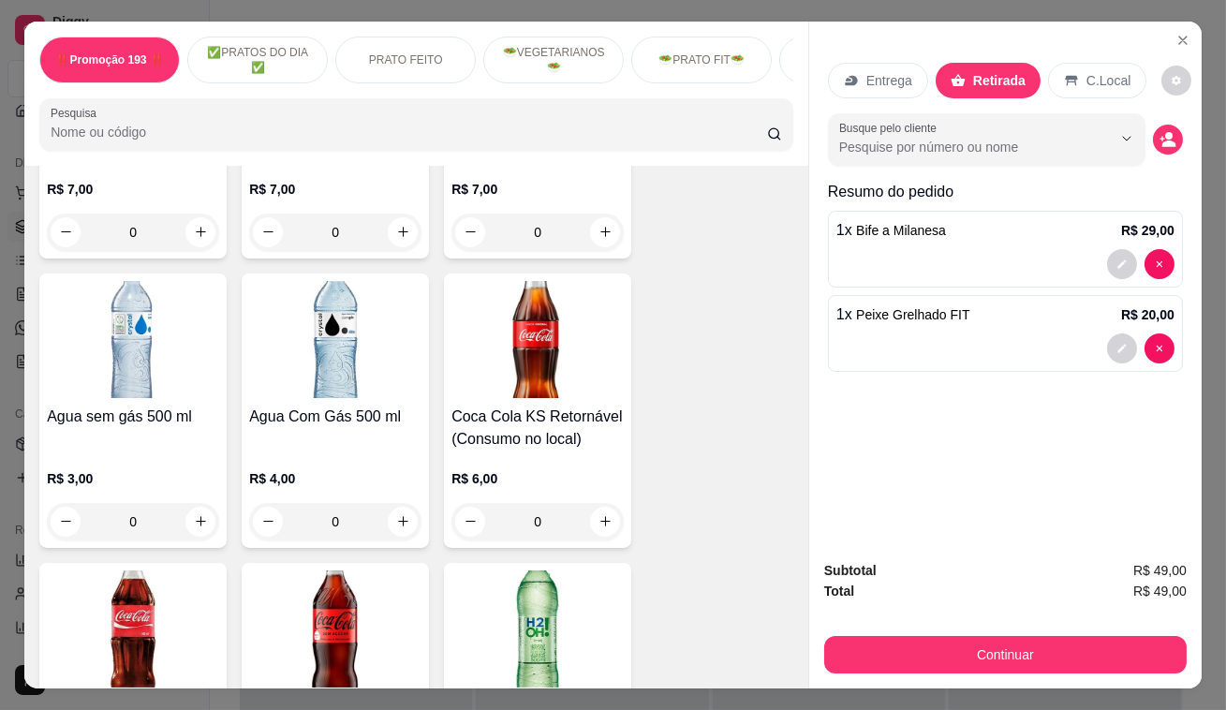
scroll to position [7405, 0]
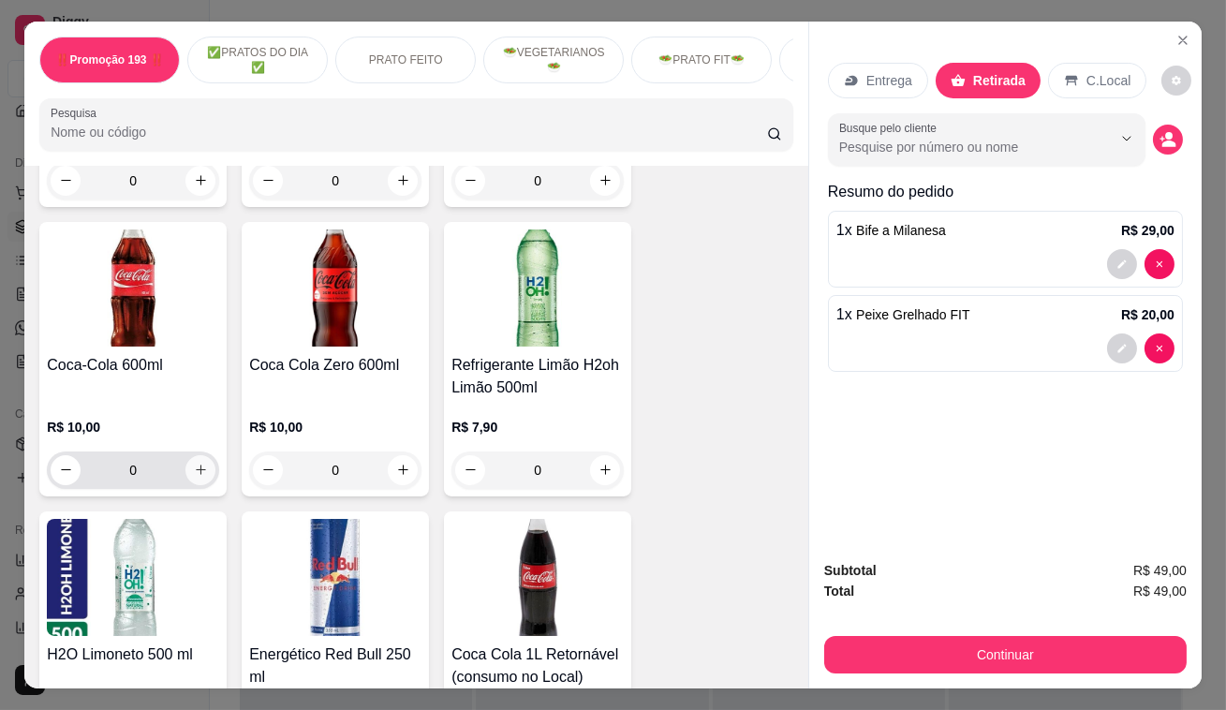
click at [185, 455] on button "increase-product-quantity" at bounding box center [200, 470] width 30 height 30
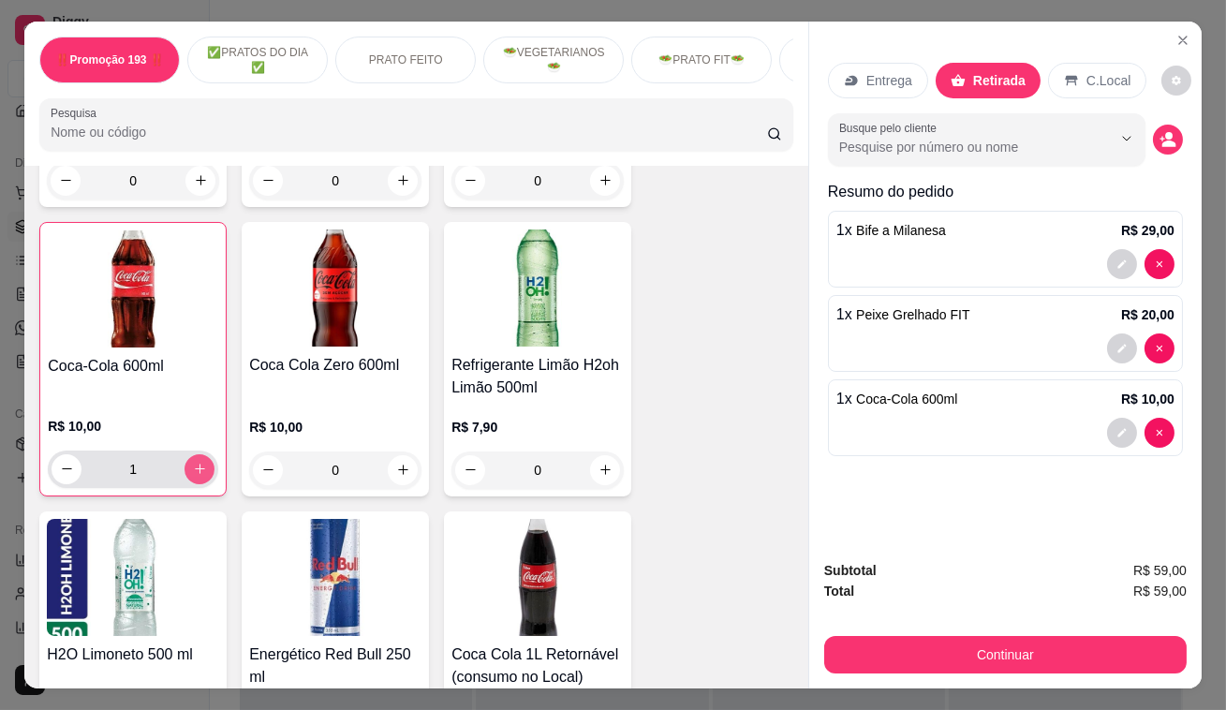
type input "1"
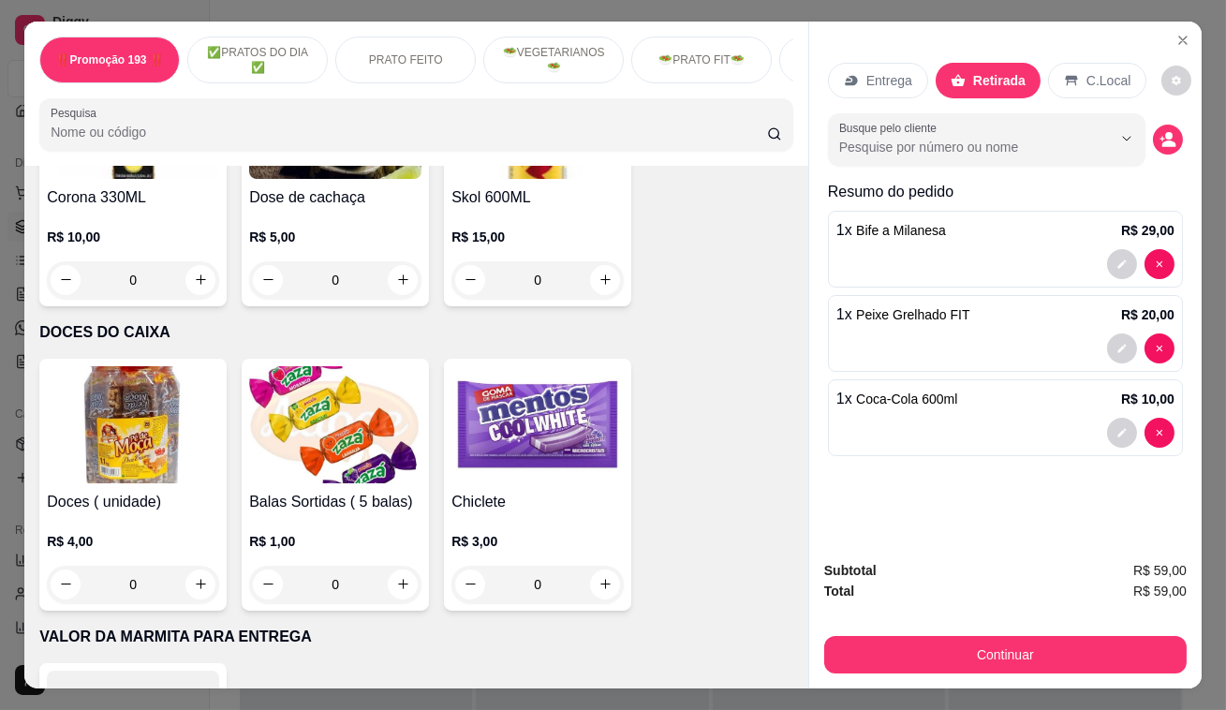
scroll to position [9463, 0]
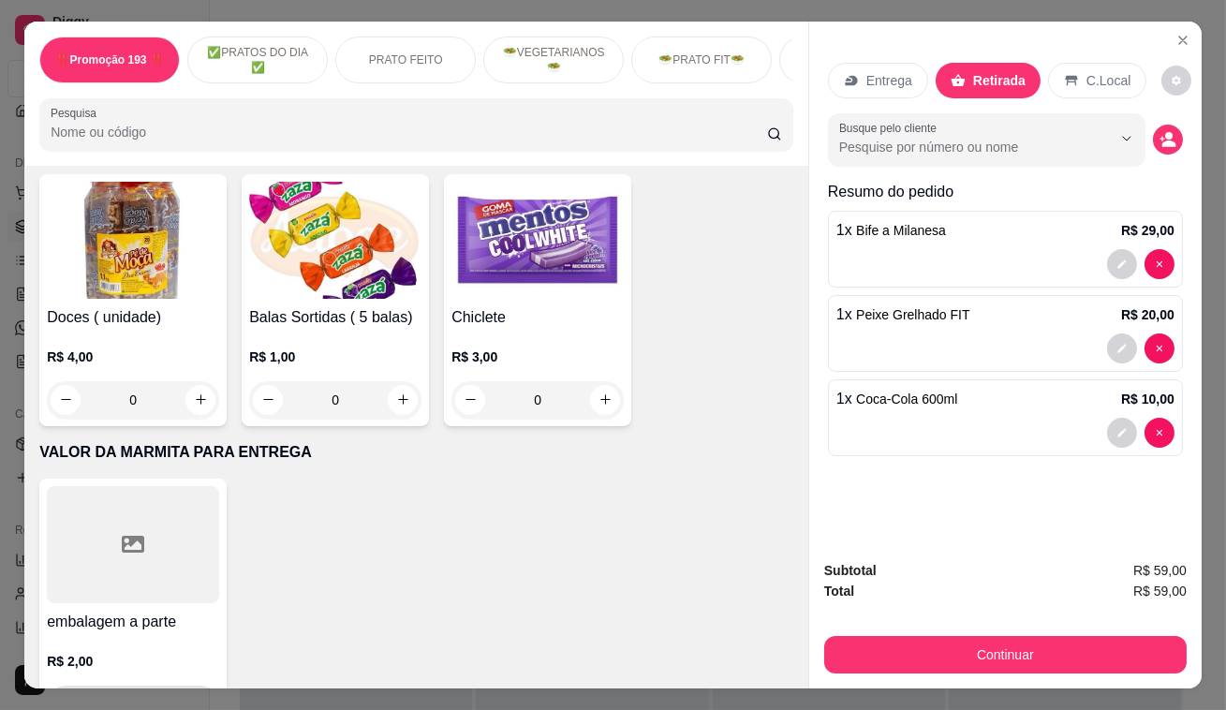
click at [194, 697] on icon "increase-product-quantity" at bounding box center [201, 704] width 14 height 14
type input "1"
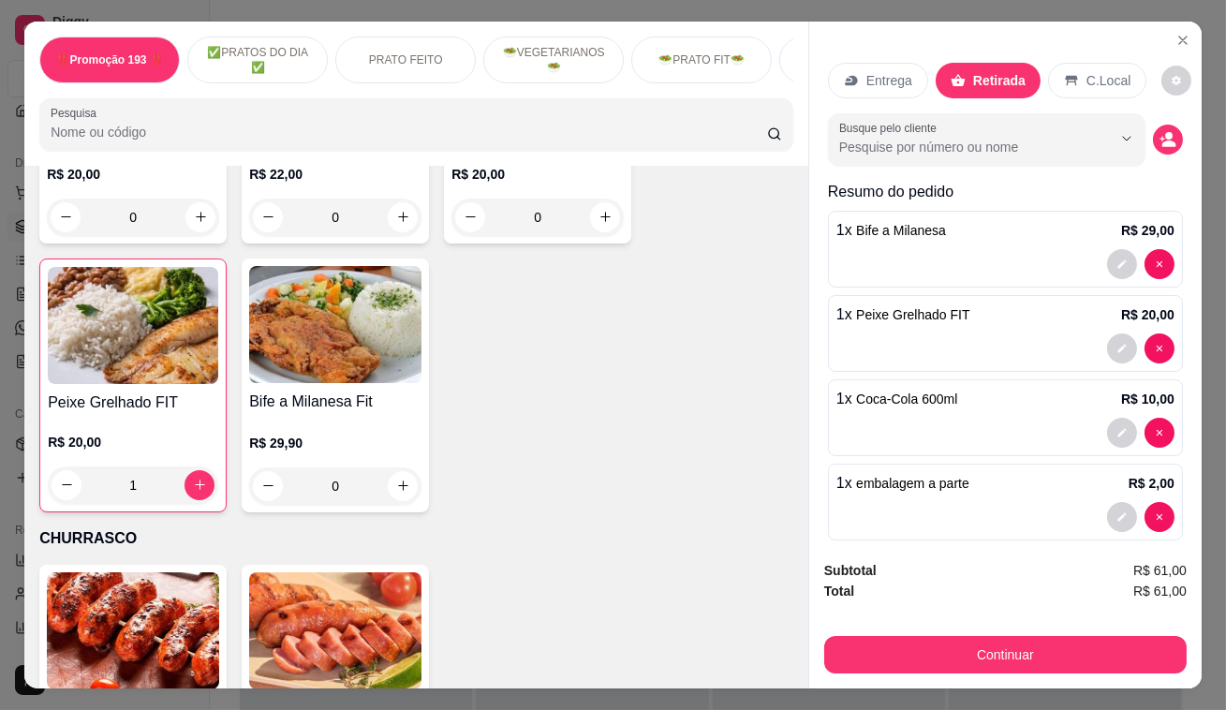
scroll to position [3590, 0]
click at [191, 471] on button "increase-product-quantity" at bounding box center [199, 486] width 30 height 30
type input "2"
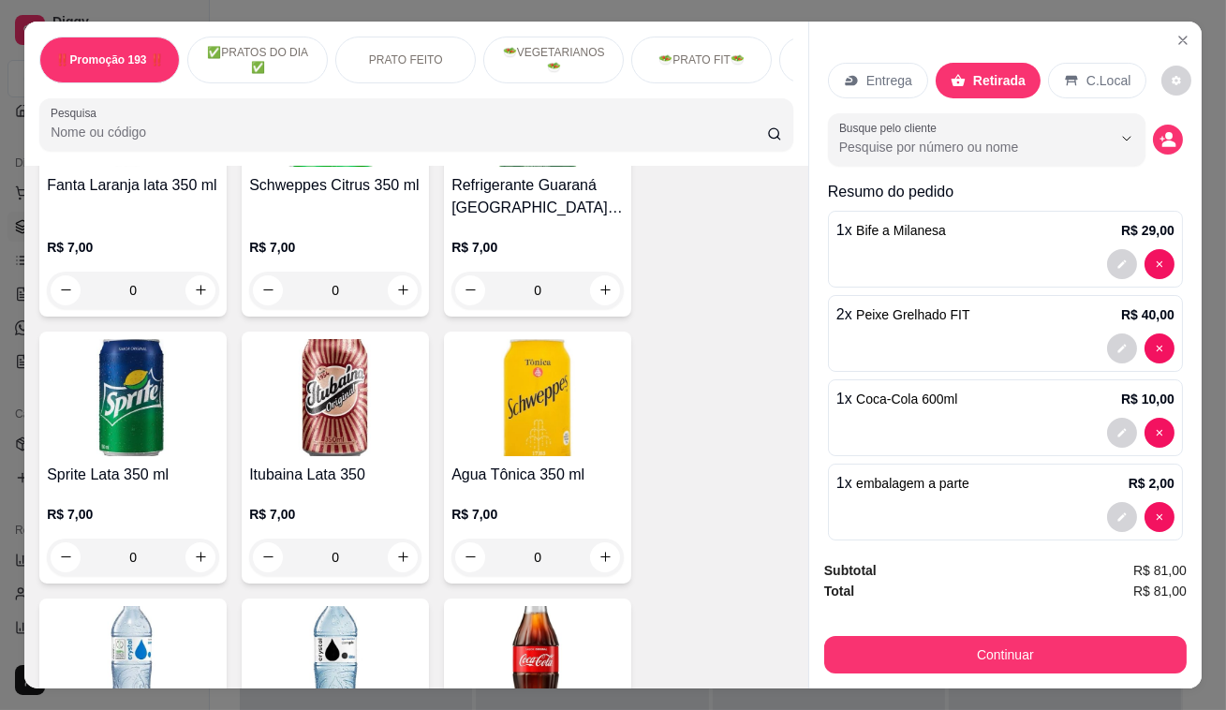
scroll to position [7335, 0]
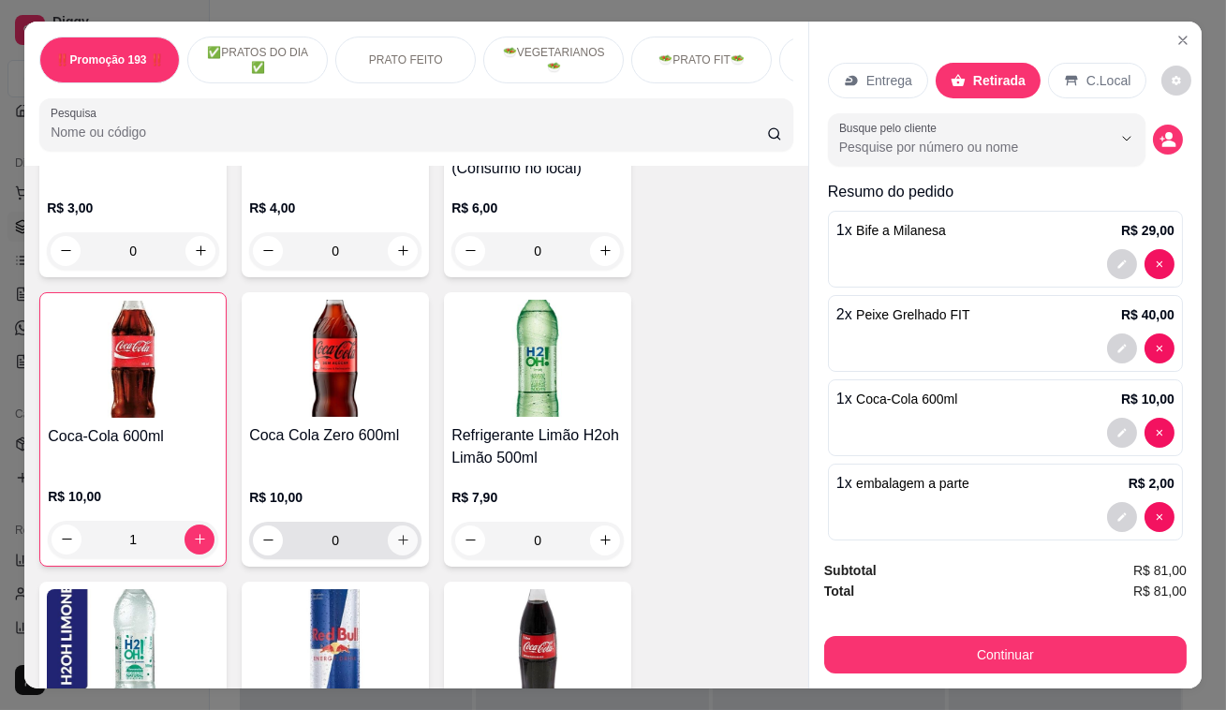
click at [396, 533] on icon "increase-product-quantity" at bounding box center [403, 540] width 14 height 14
type input "1"
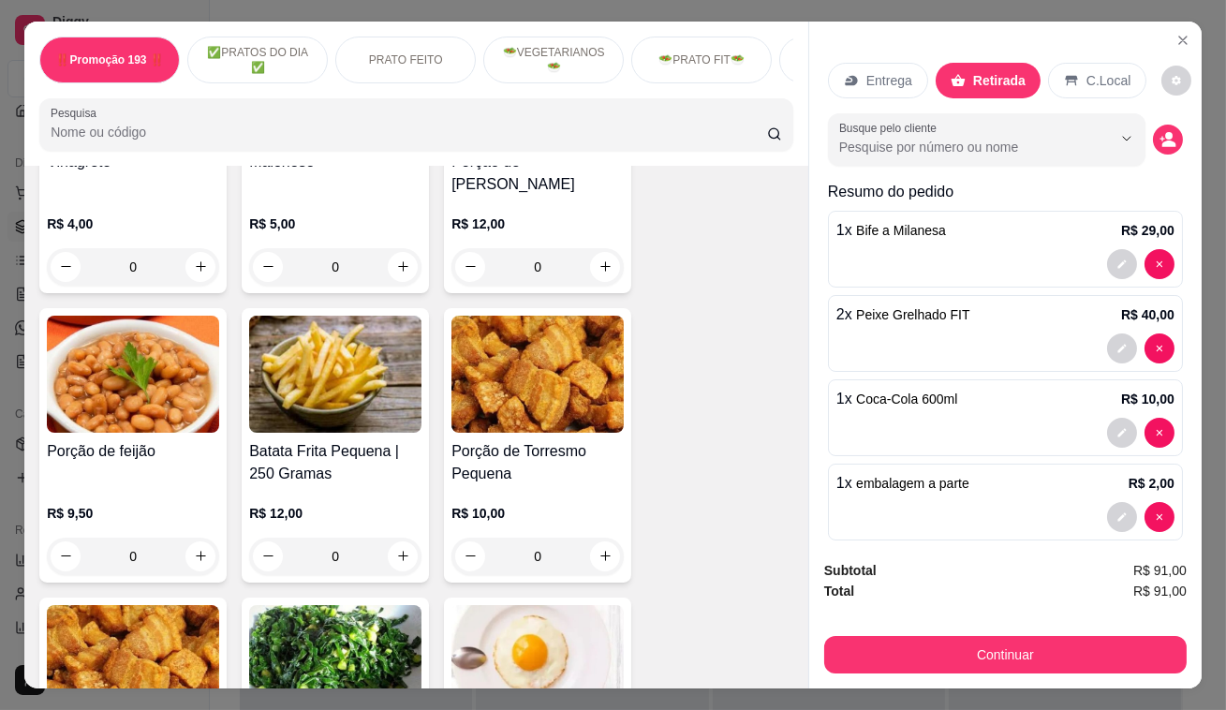
scroll to position [4782, 0]
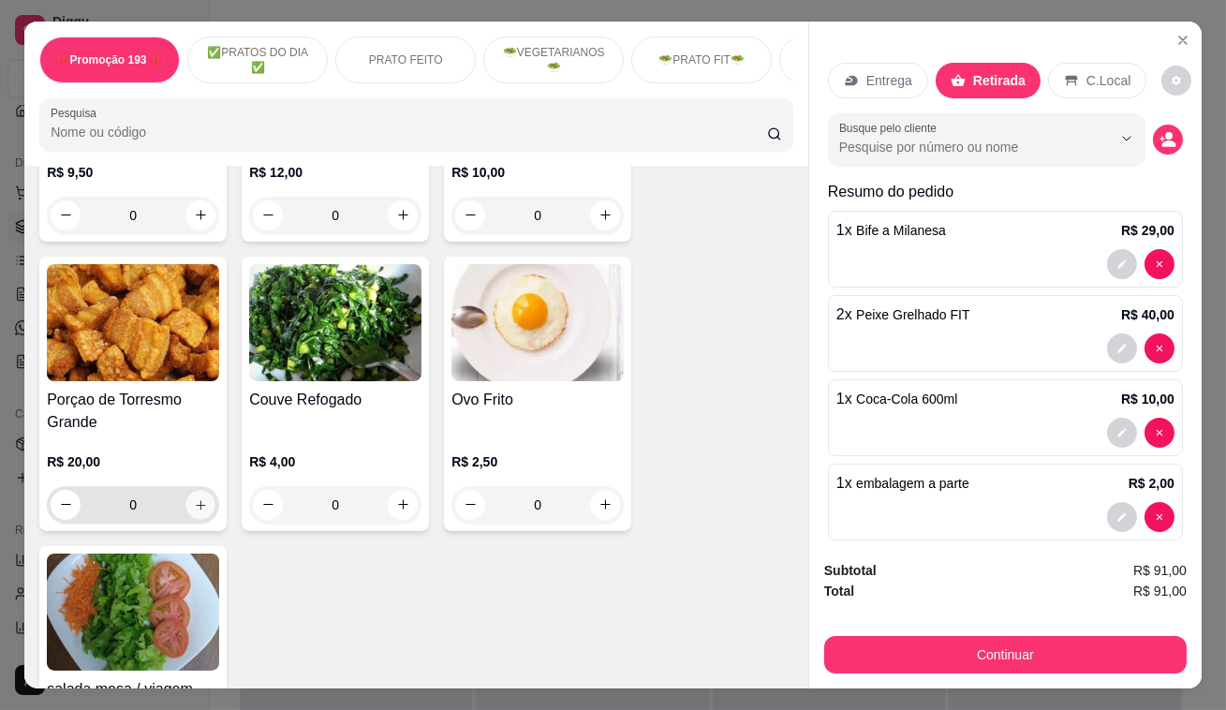
click at [197, 497] on icon "increase-product-quantity" at bounding box center [201, 504] width 14 height 14
type input "1"
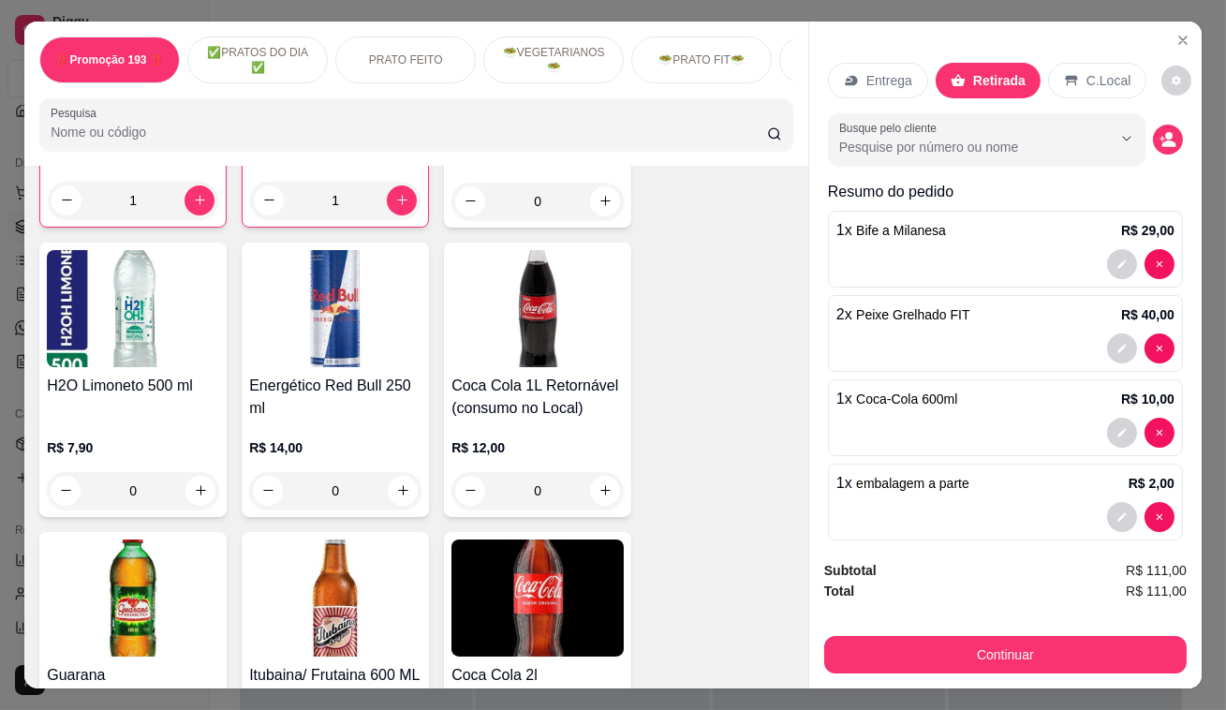
scroll to position [7165, 0]
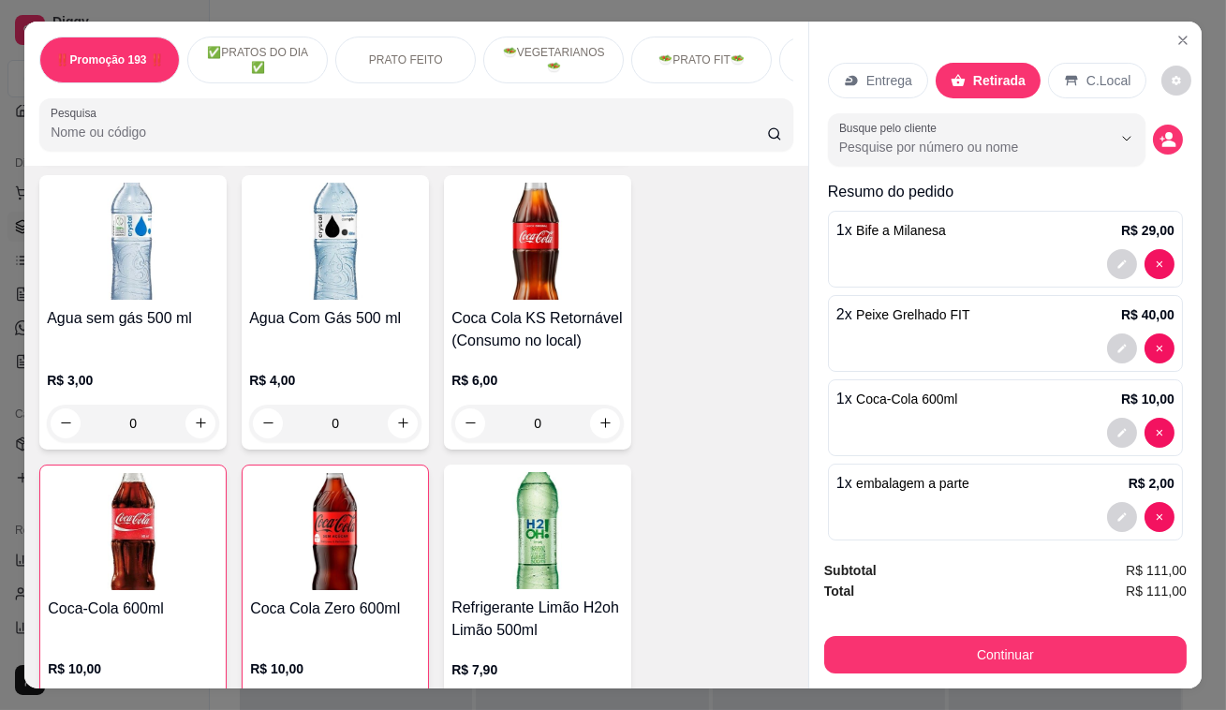
click at [196, 707] on icon "increase-product-quantity" at bounding box center [199, 711] width 9 height 9
type input "2"
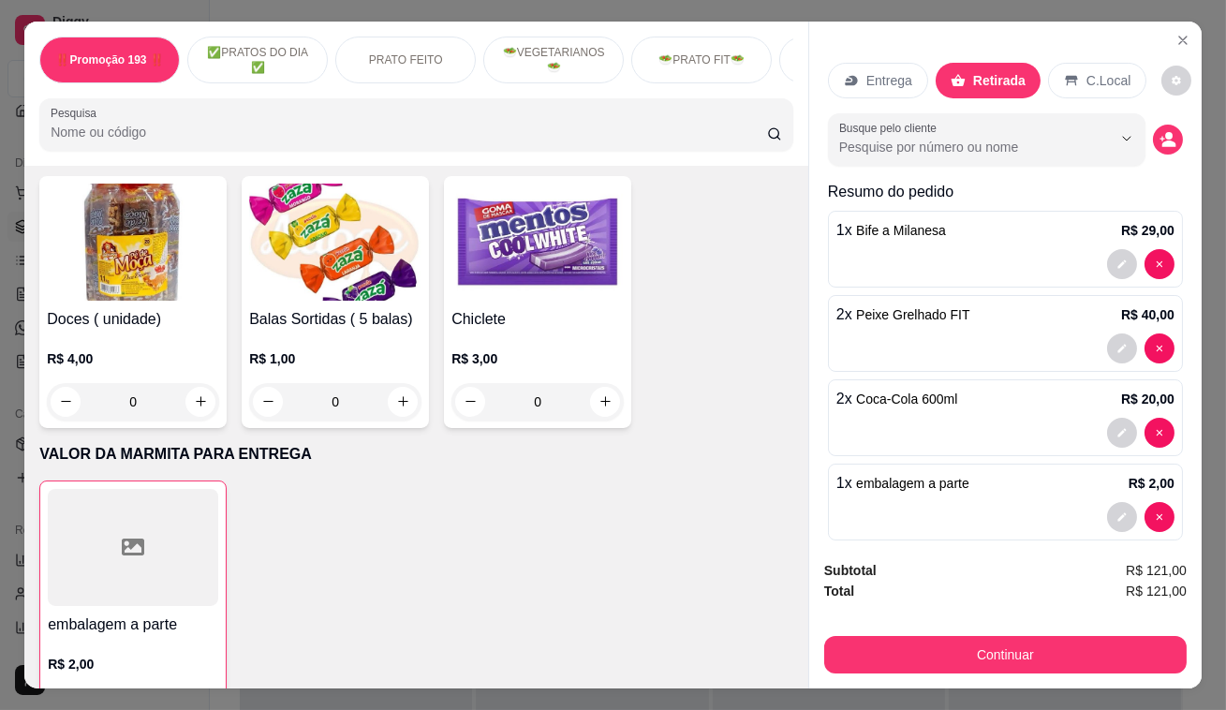
scroll to position [9466, 0]
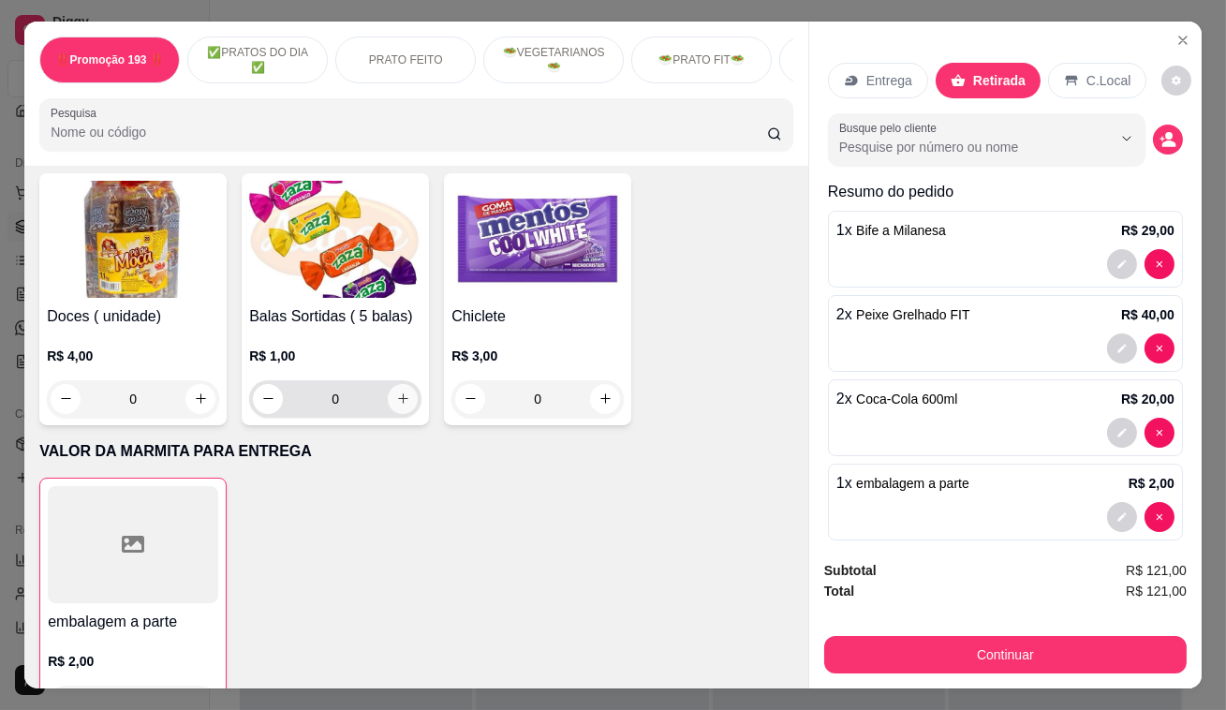
click at [396, 391] on icon "increase-product-quantity" at bounding box center [403, 398] width 14 height 14
type input "1"
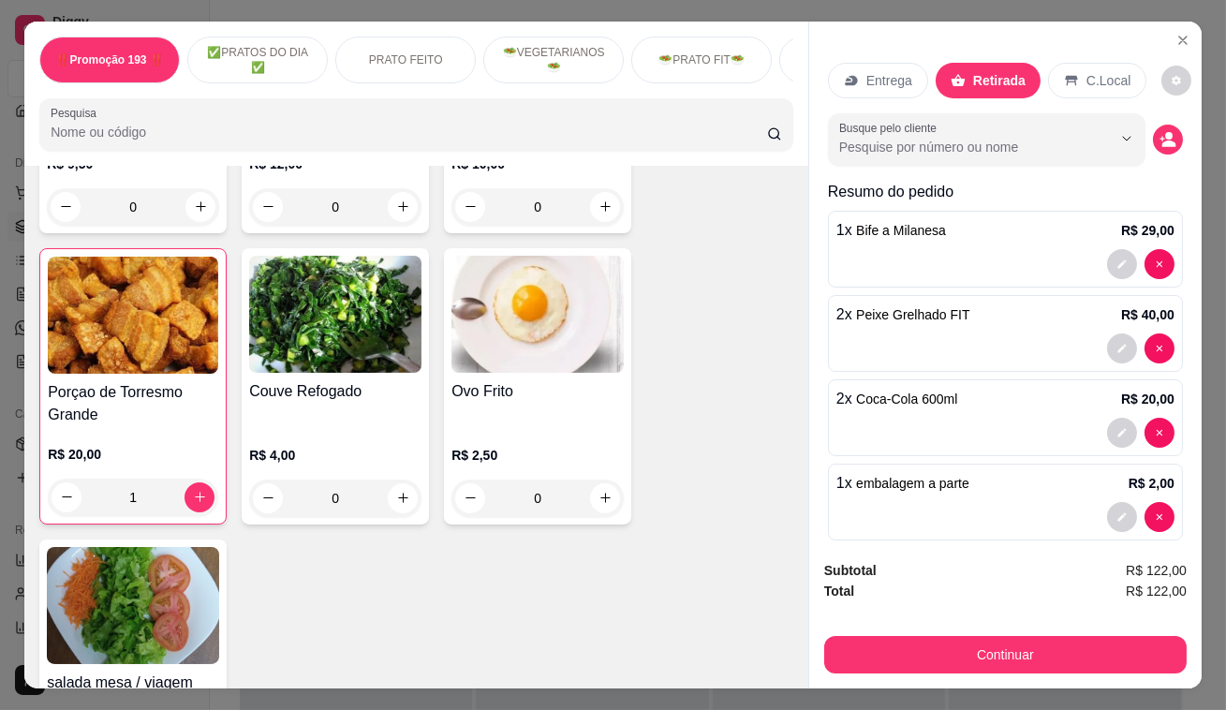
scroll to position [4870, 0]
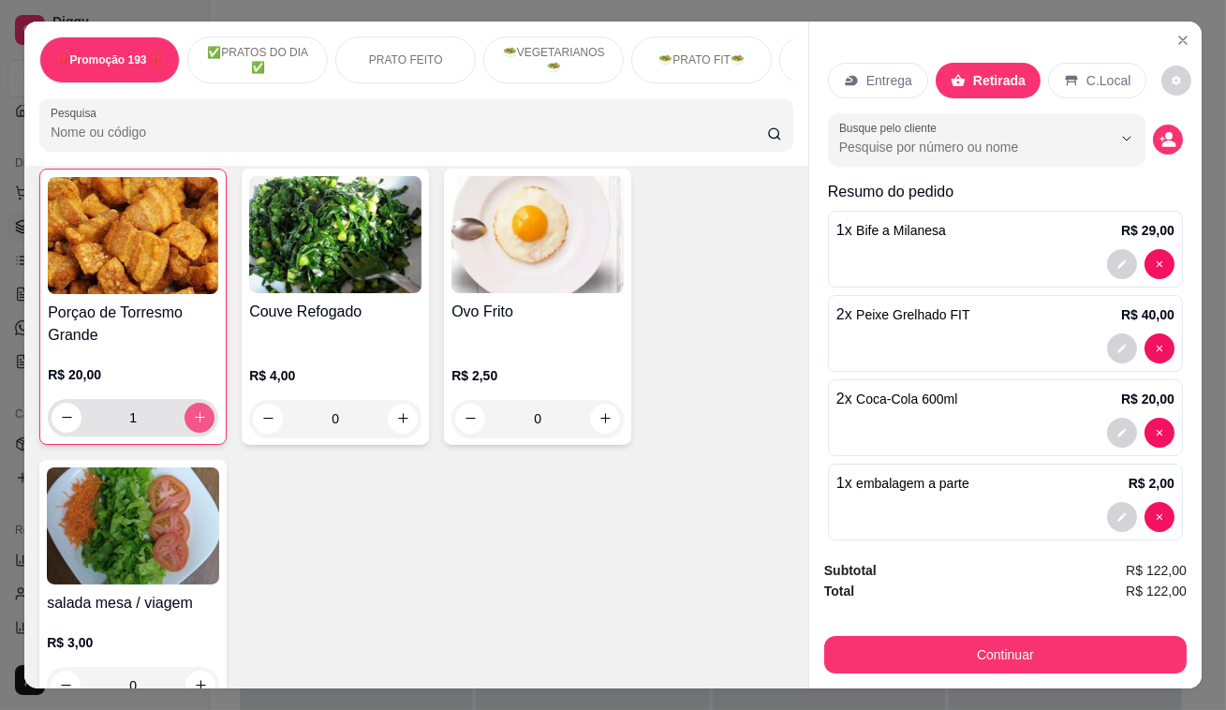
click at [199, 410] on icon "increase-product-quantity" at bounding box center [200, 417] width 14 height 14
type input "3"
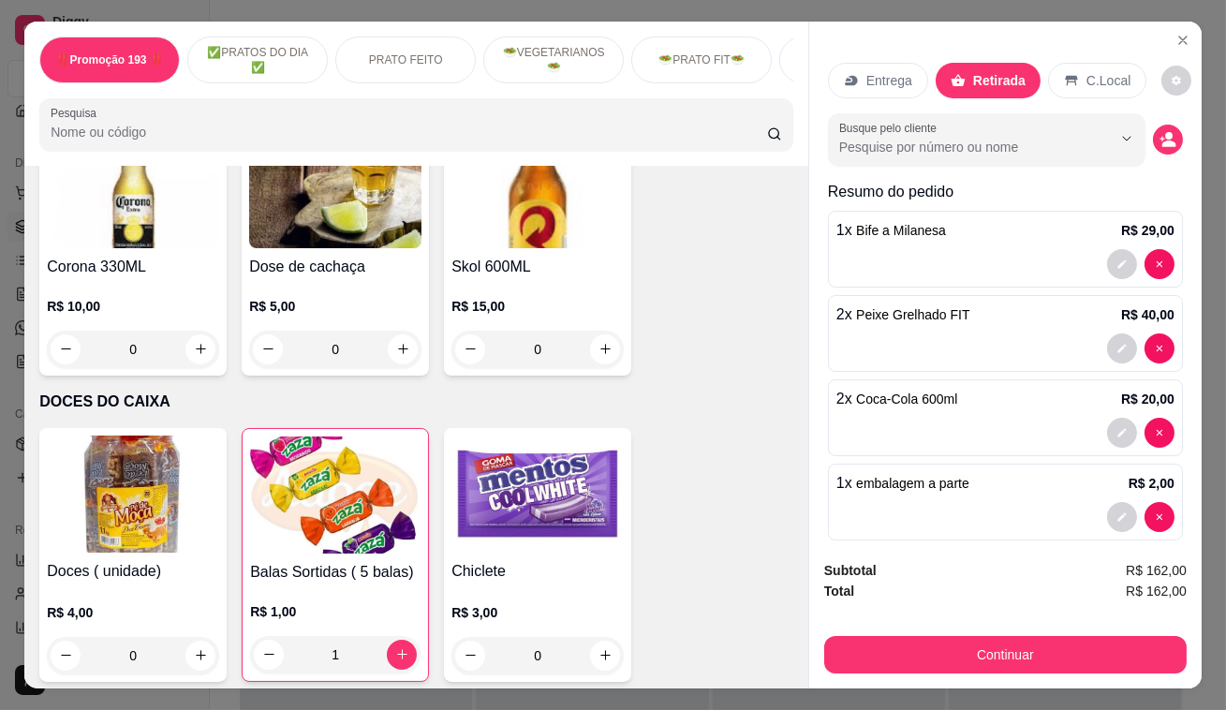
scroll to position [9468, 0]
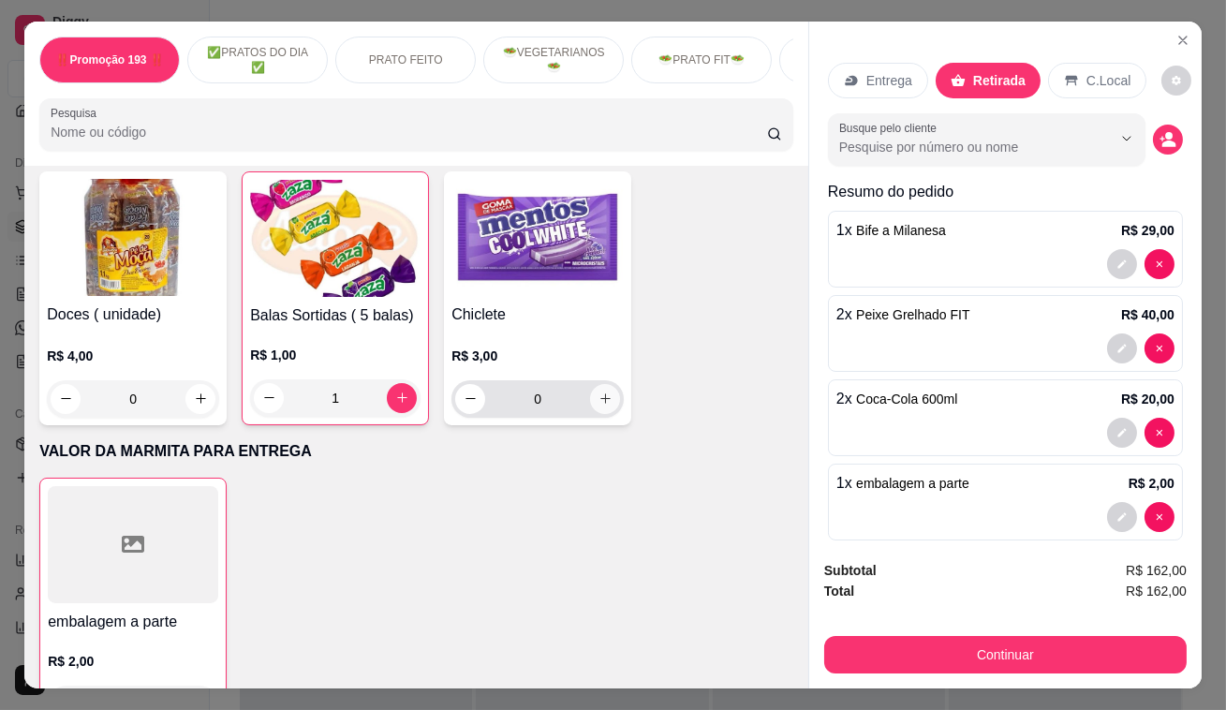
click at [603, 391] on icon "increase-product-quantity" at bounding box center [605, 398] width 14 height 14
type input "1"
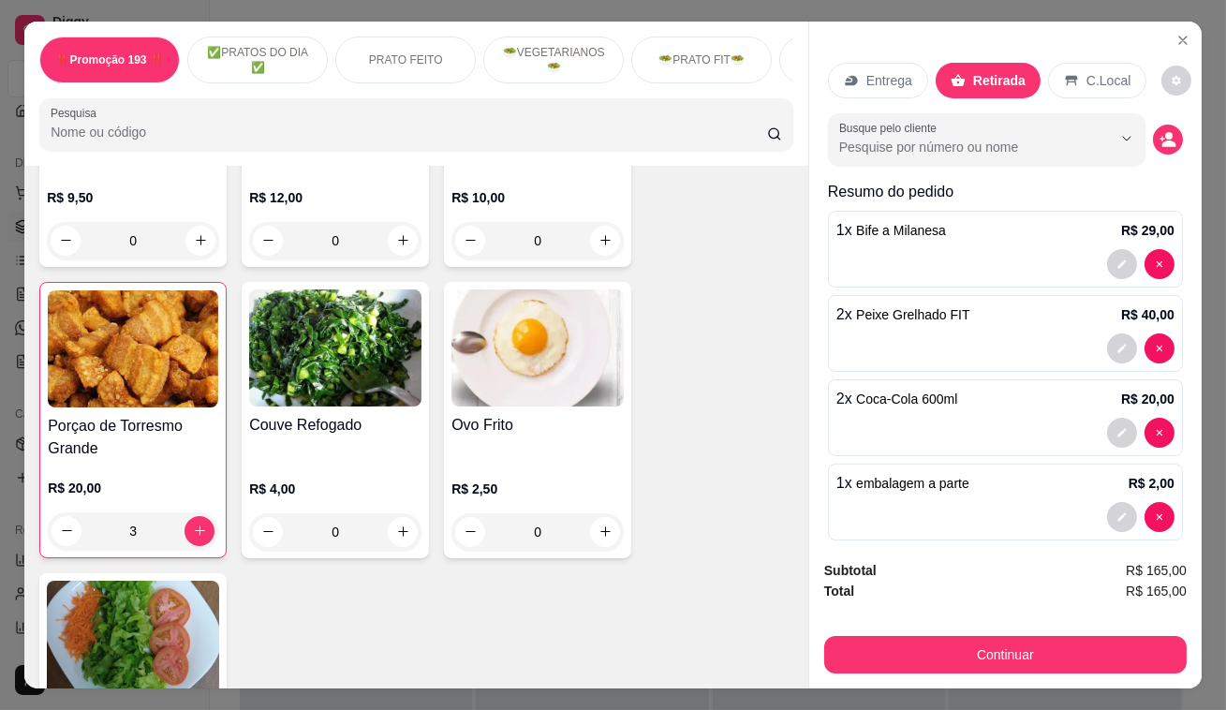
scroll to position [4616, 0]
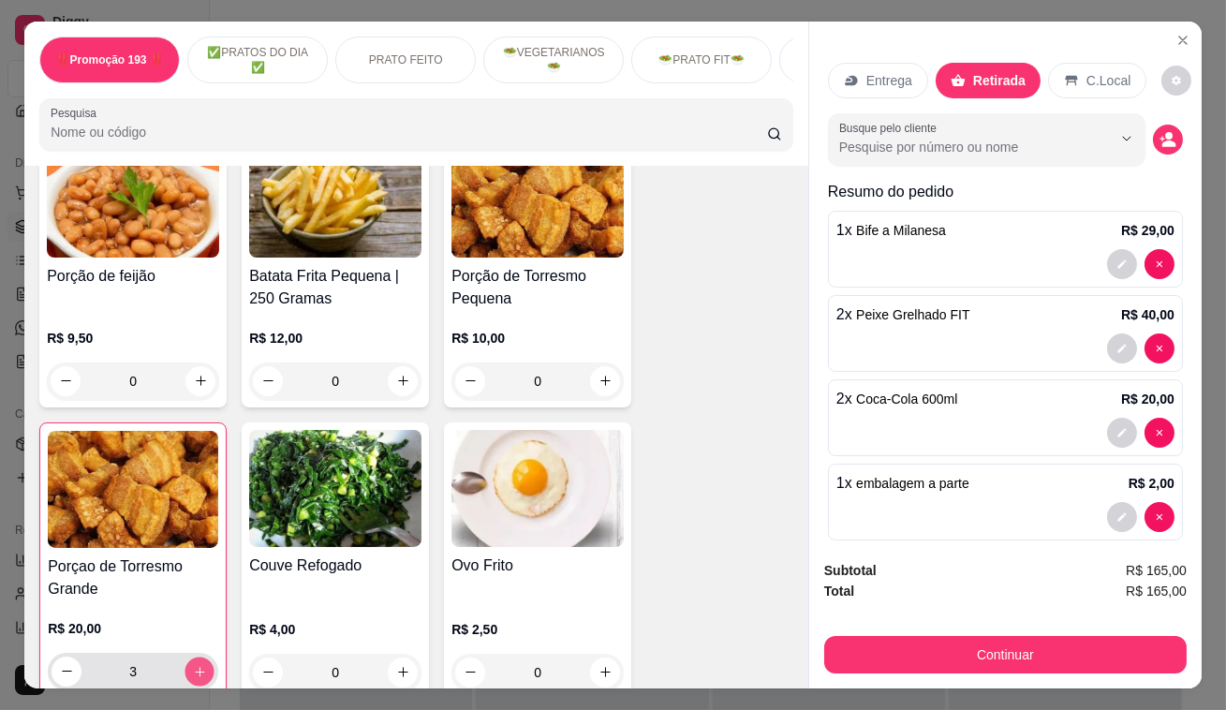
click at [197, 664] on icon "increase-product-quantity" at bounding box center [200, 671] width 14 height 14
type input "5"
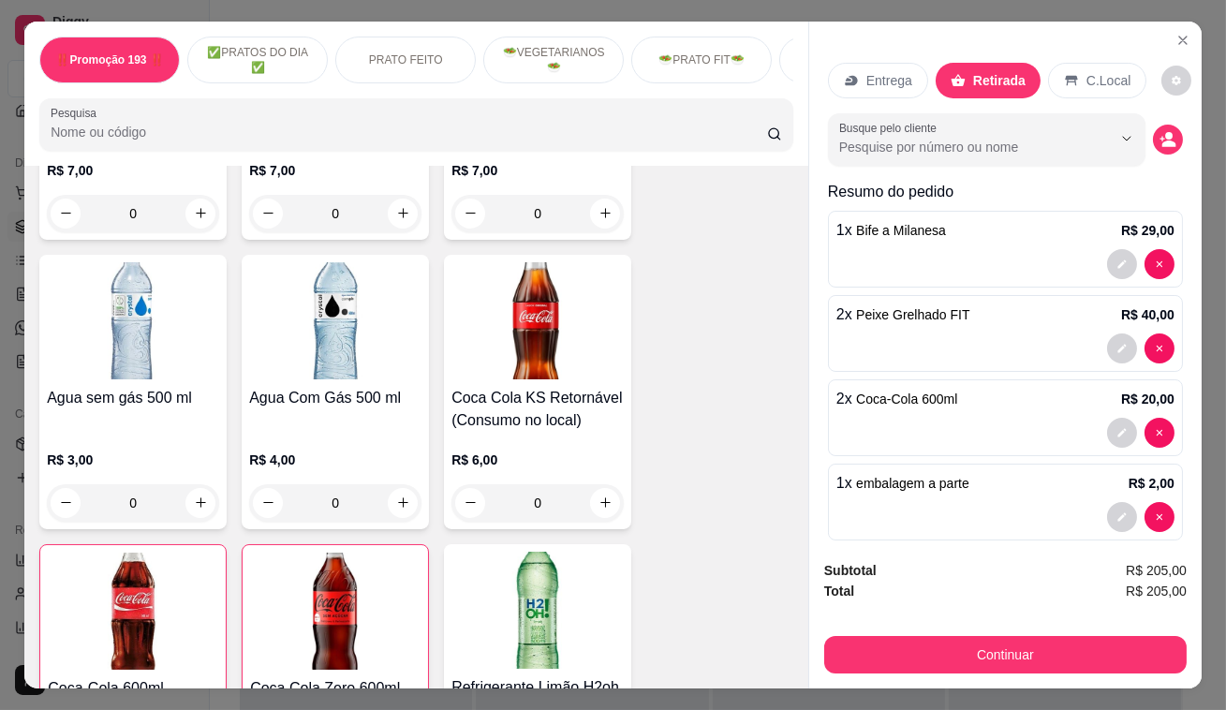
scroll to position [7766, 0]
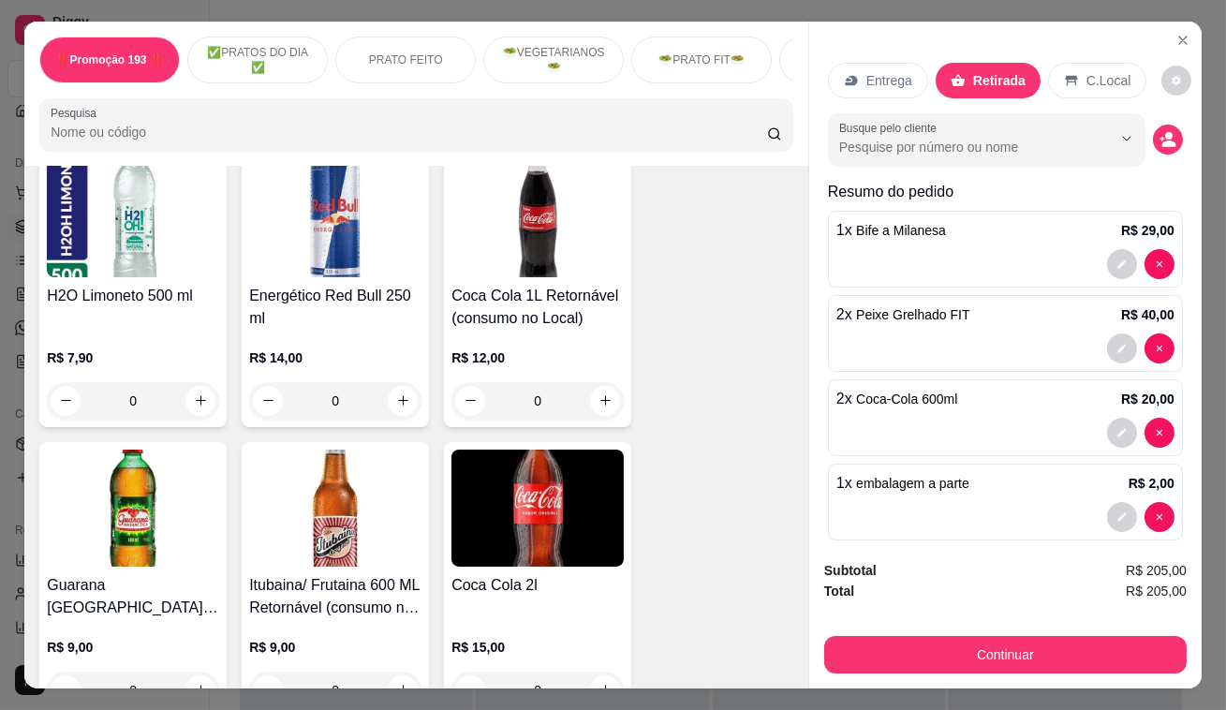
click at [349, 496] on img at bounding box center [335, 507] width 172 height 117
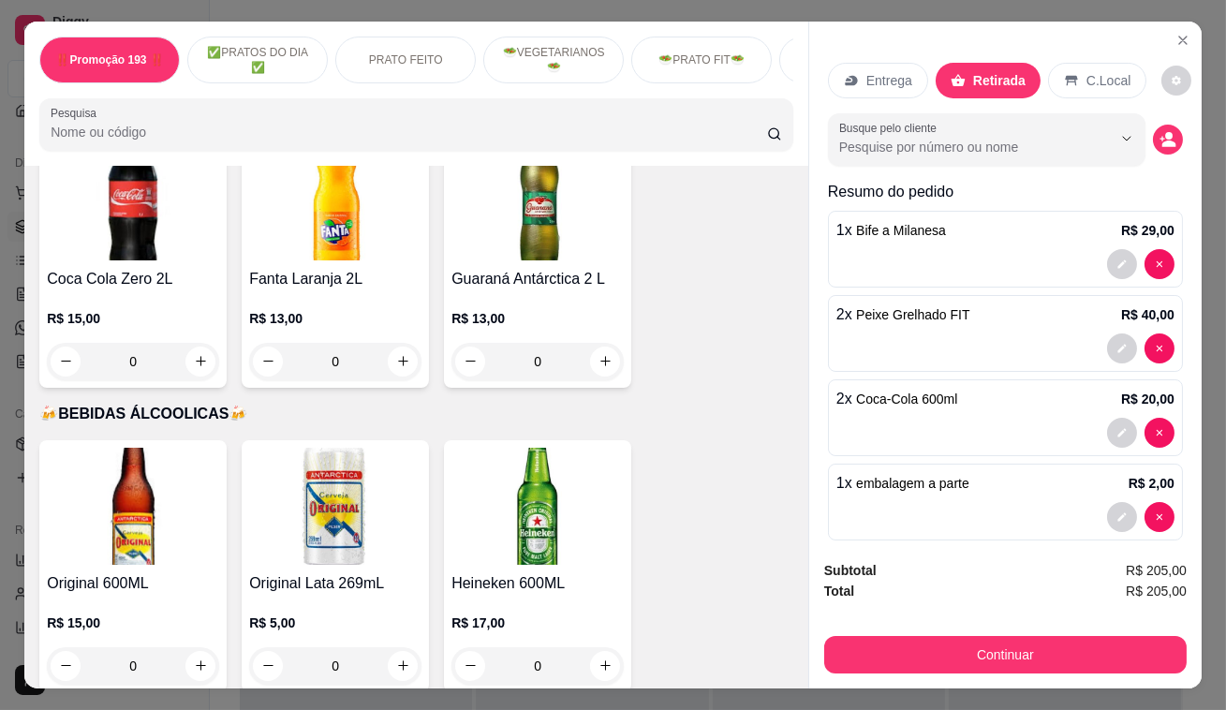
scroll to position [9043, 0]
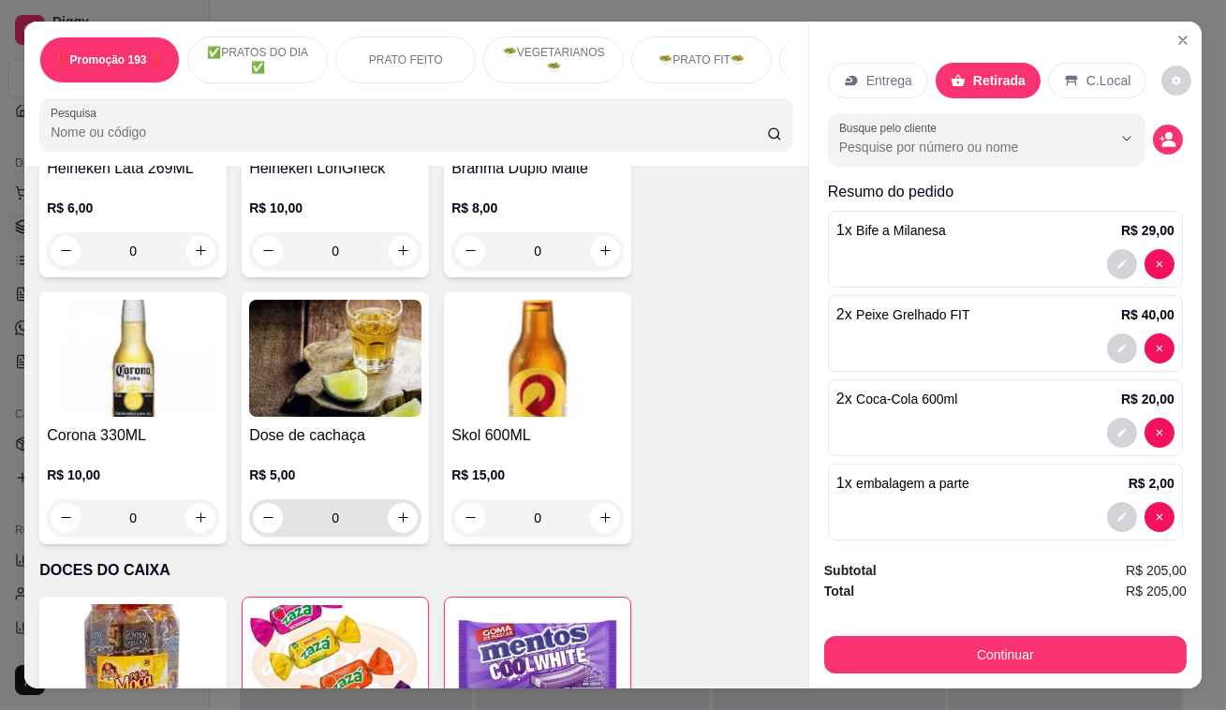
click at [396, 503] on button "increase-product-quantity" at bounding box center [403, 518] width 30 height 30
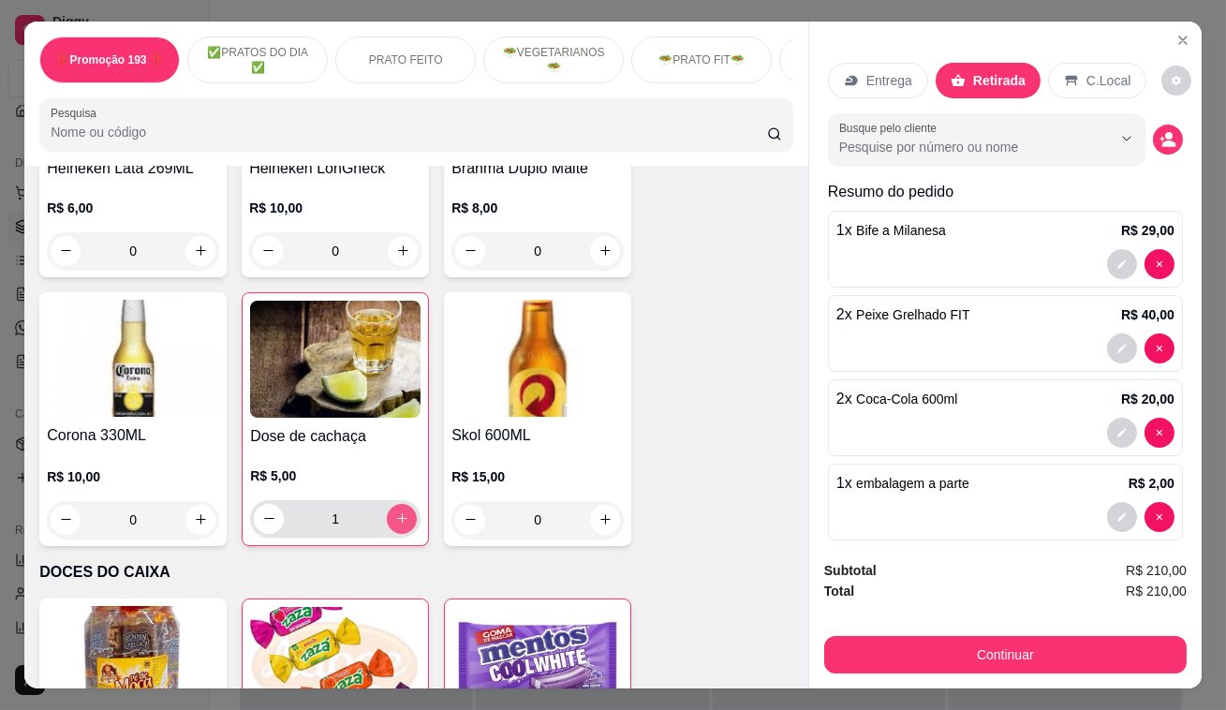
type input "1"
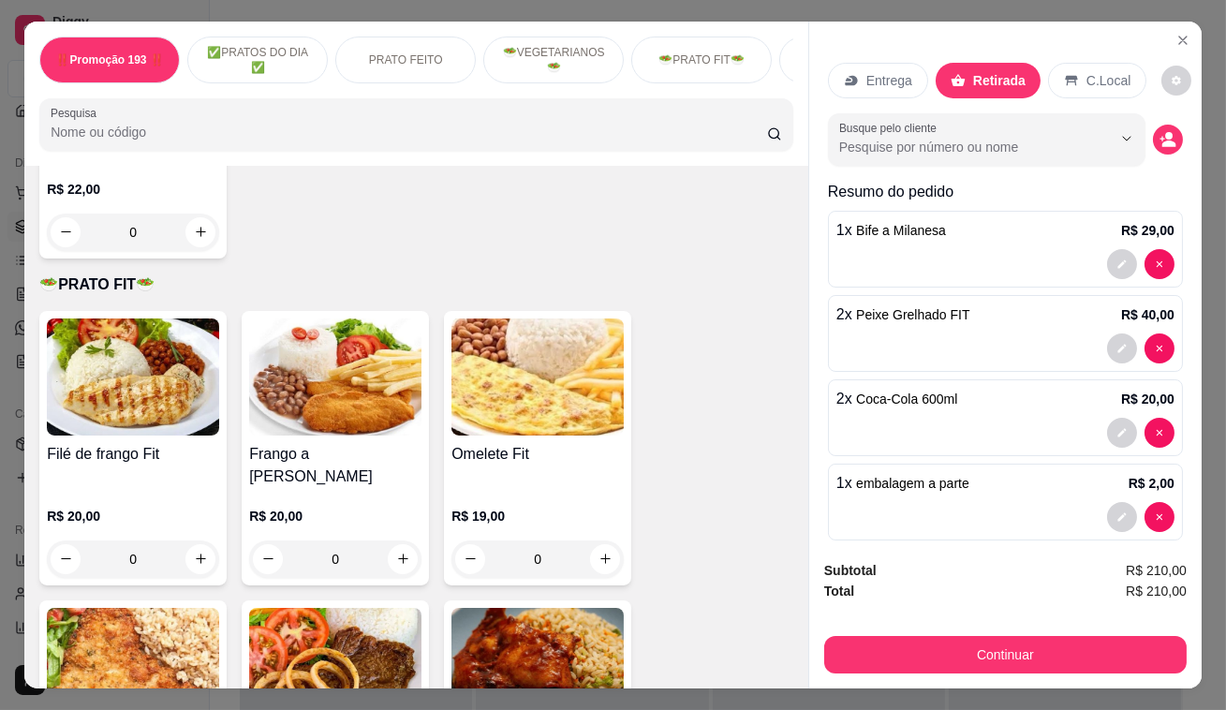
scroll to position [2999, 0]
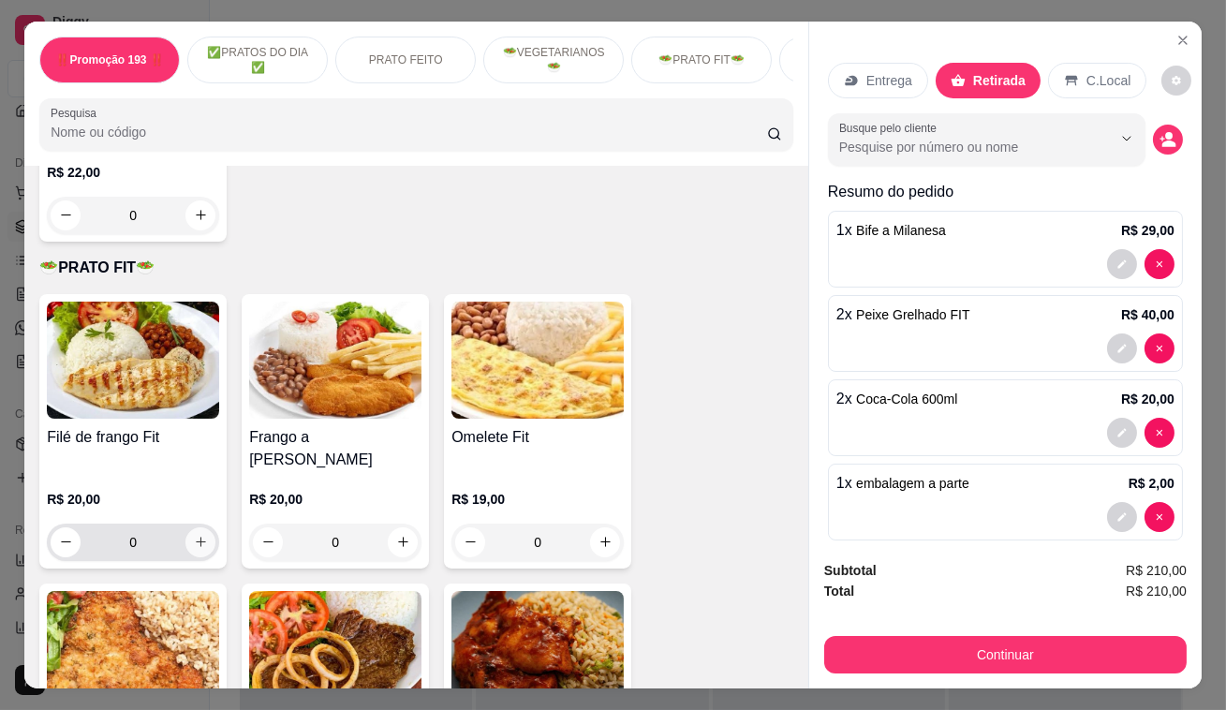
click at [194, 535] on icon "increase-product-quantity" at bounding box center [201, 542] width 14 height 14
click at [193, 534] on icon "increase-product-quantity" at bounding box center [200, 541] width 14 height 14
type input "2"
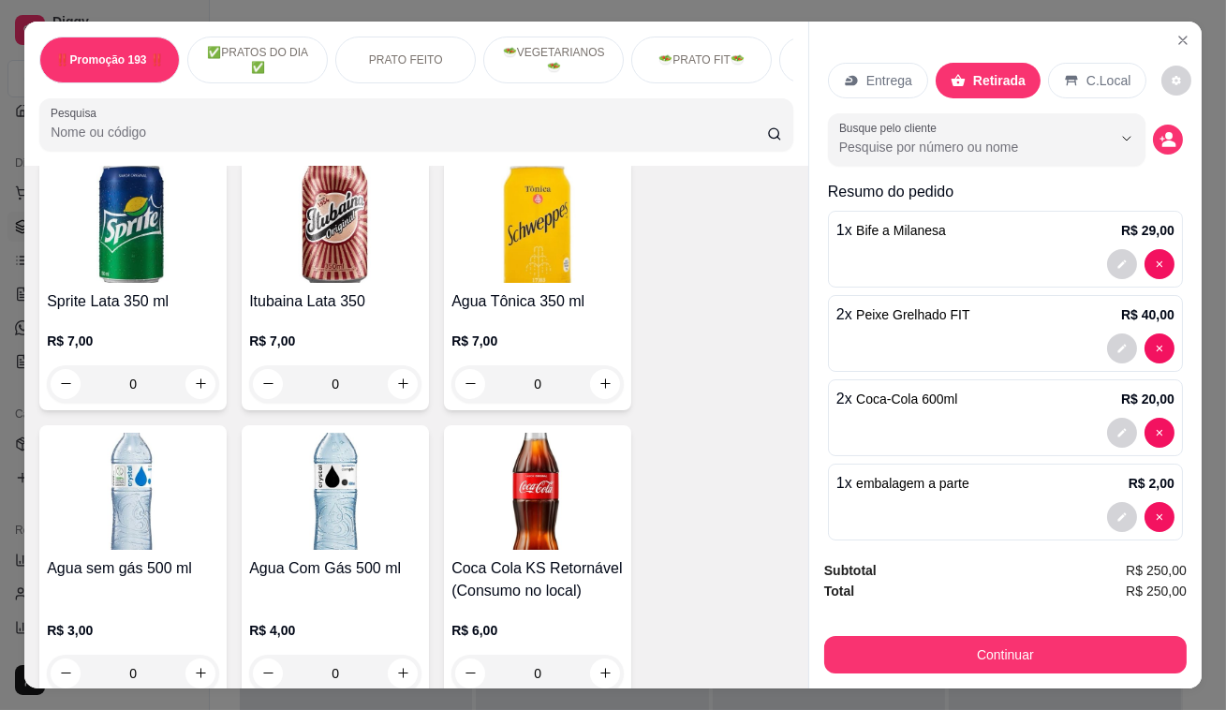
scroll to position [7425, 0]
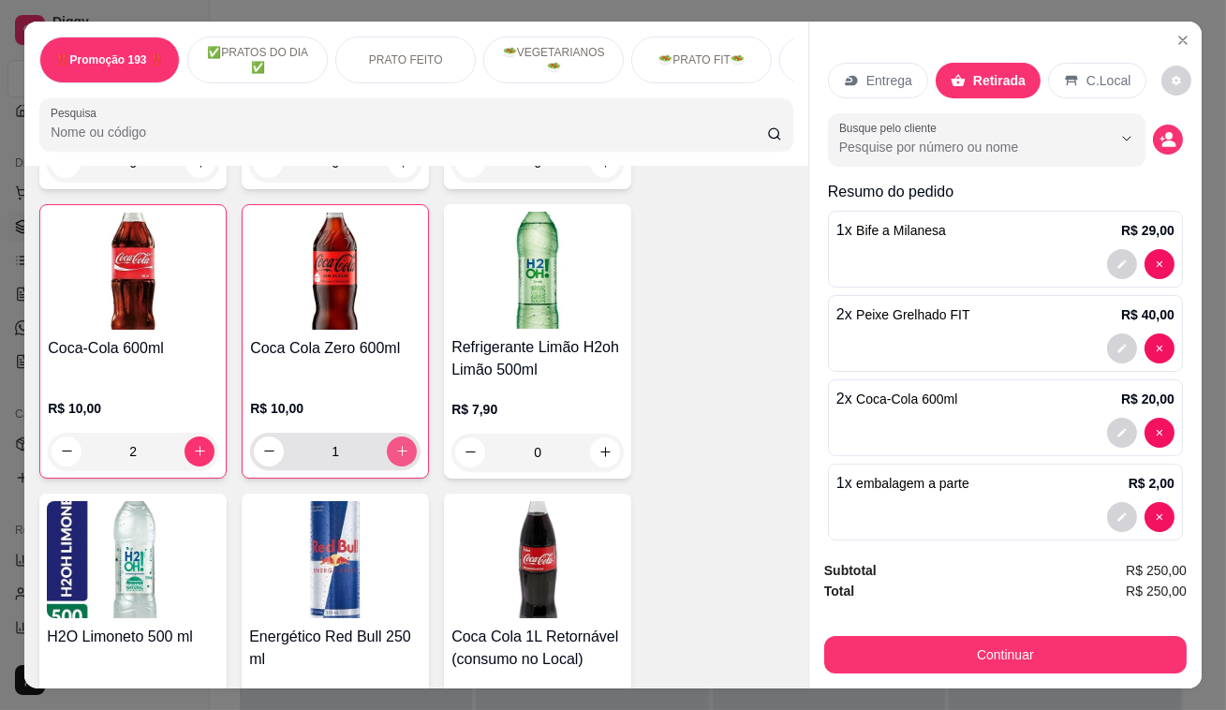
click at [395, 444] on icon "increase-product-quantity" at bounding box center [402, 451] width 14 height 14
type input "2"
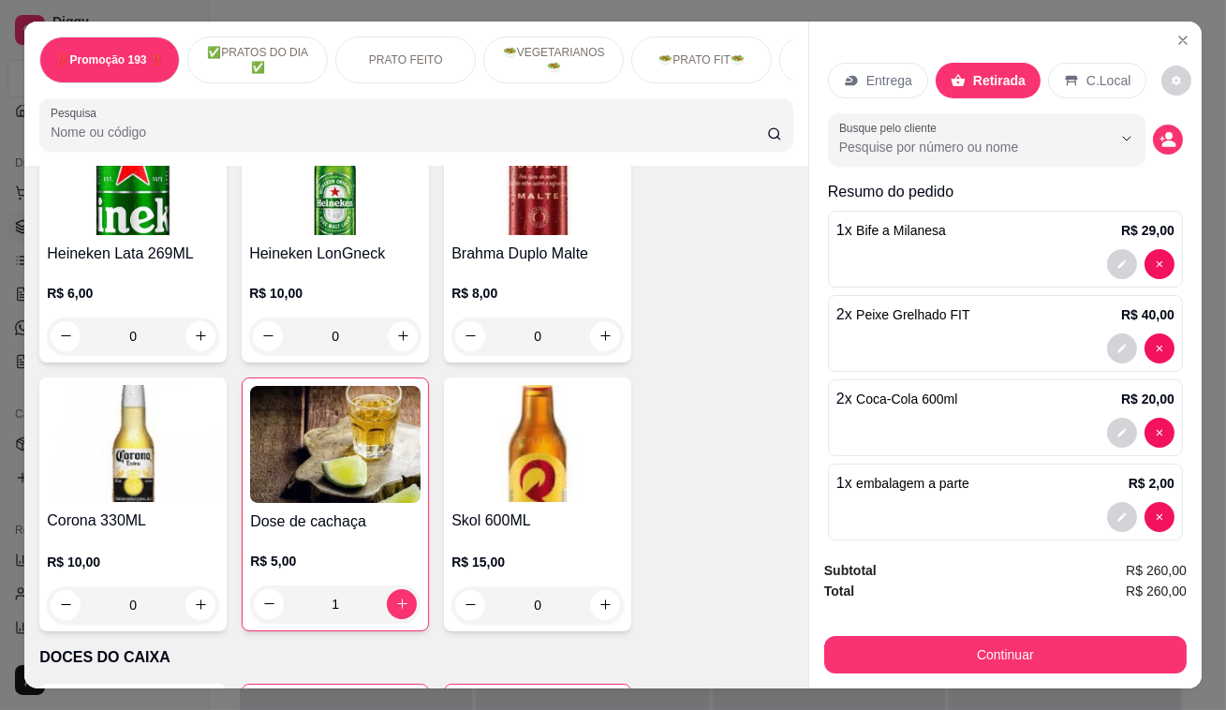
scroll to position [9472, 0]
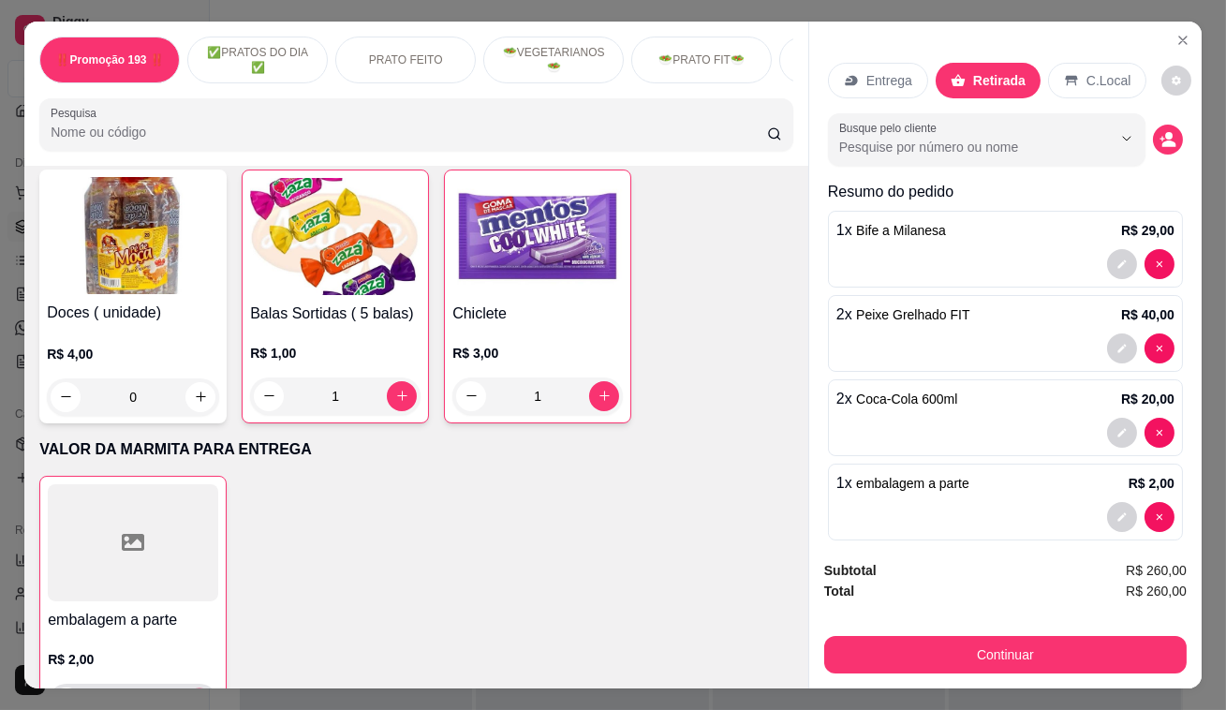
click at [192, 687] on button "increase-product-quantity" at bounding box center [199, 701] width 29 height 29
type input "2"
click at [392, 381] on button "increase-product-quantity" at bounding box center [402, 396] width 30 height 30
type input "2"
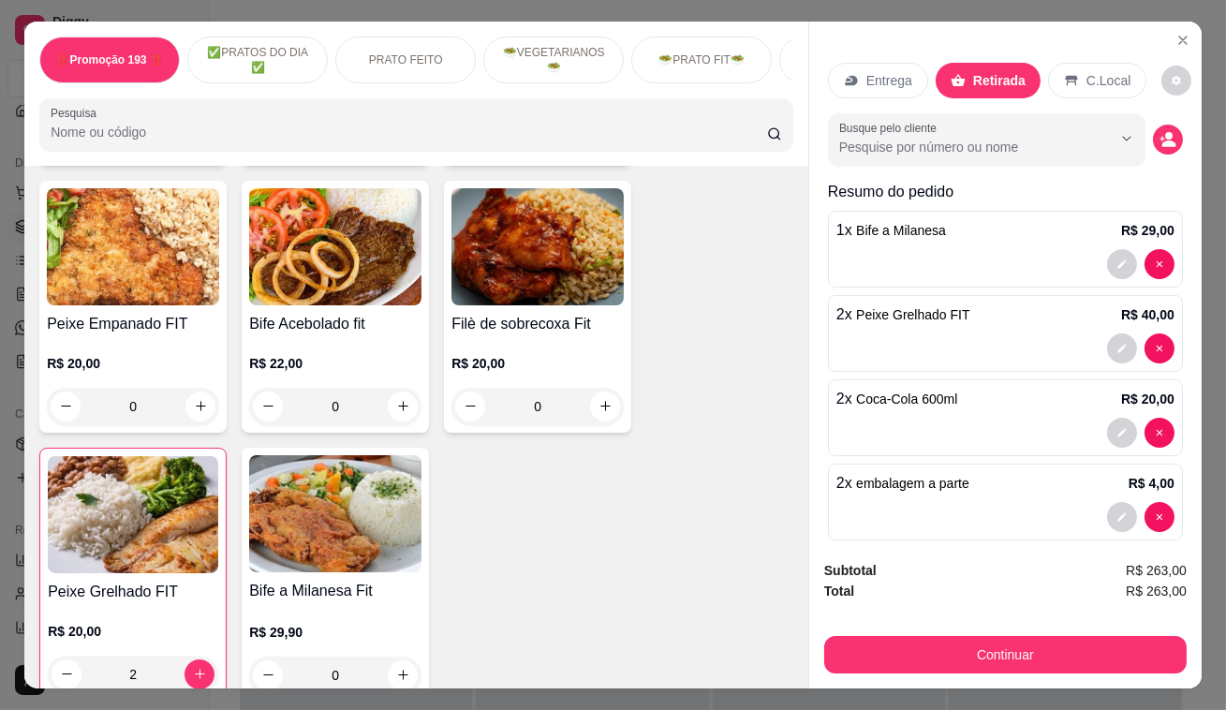
scroll to position [3428, 0]
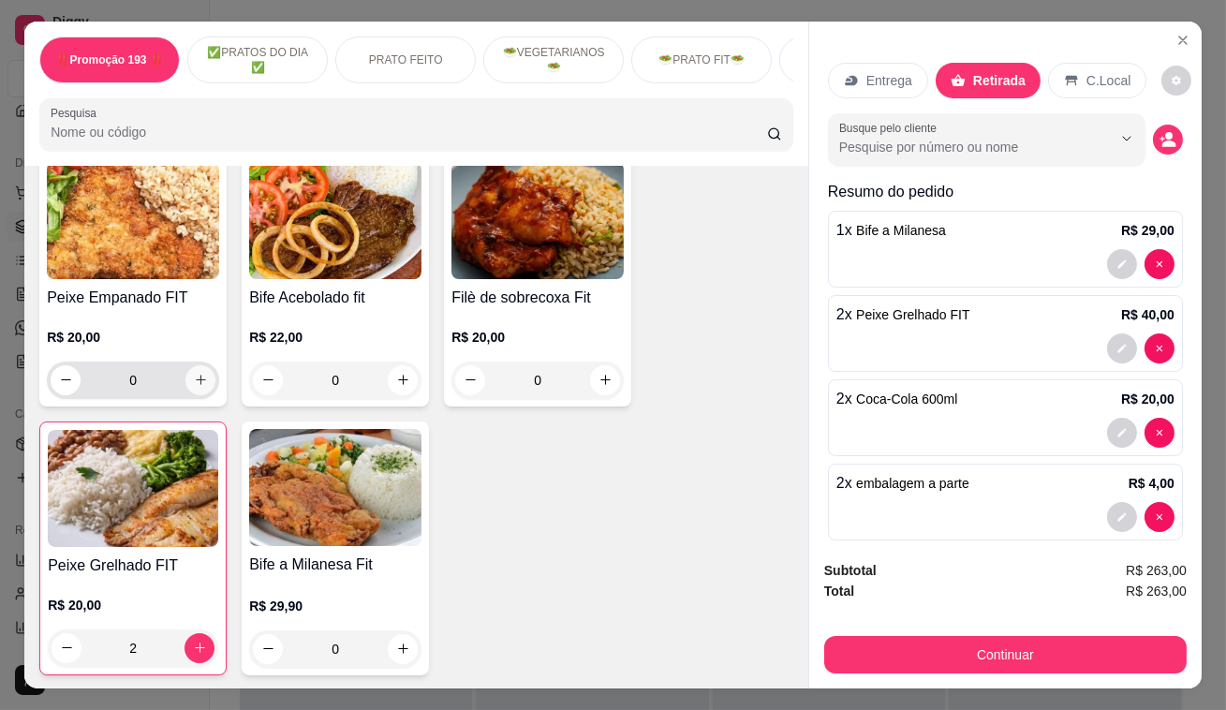
click at [194, 373] on icon "increase-product-quantity" at bounding box center [201, 380] width 14 height 14
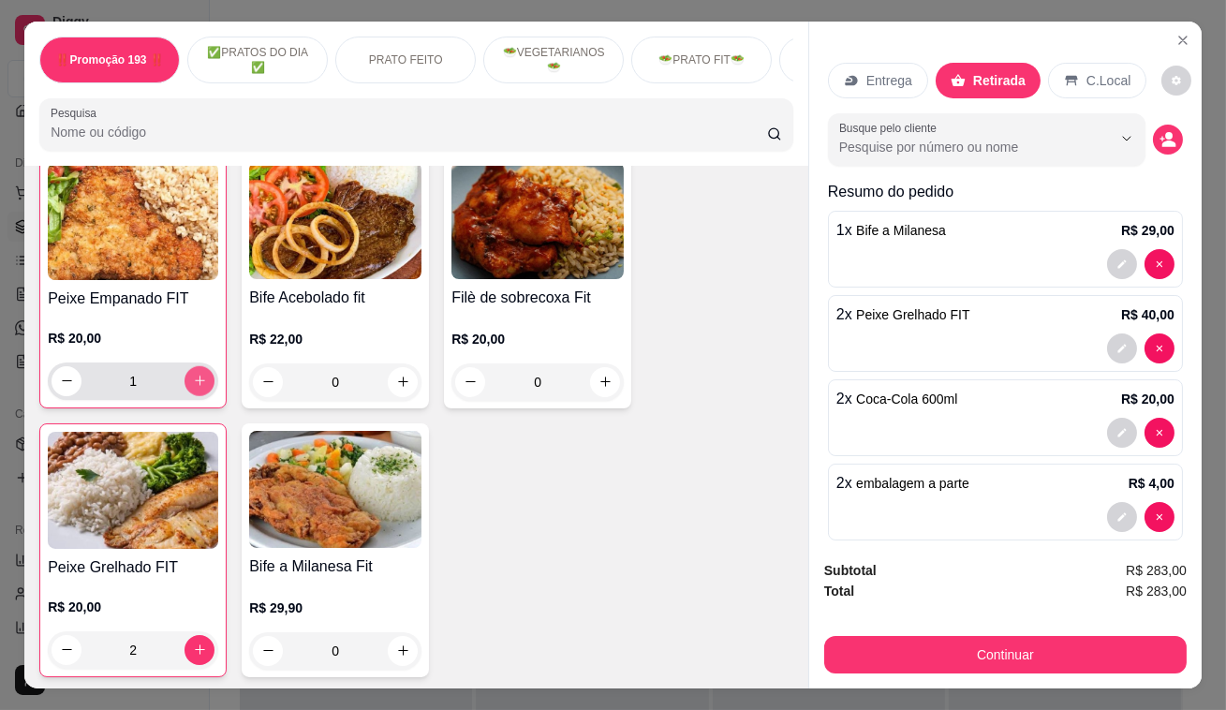
scroll to position [3429, 0]
click at [193, 373] on icon "increase-product-quantity" at bounding box center [200, 380] width 14 height 14
type input "2"
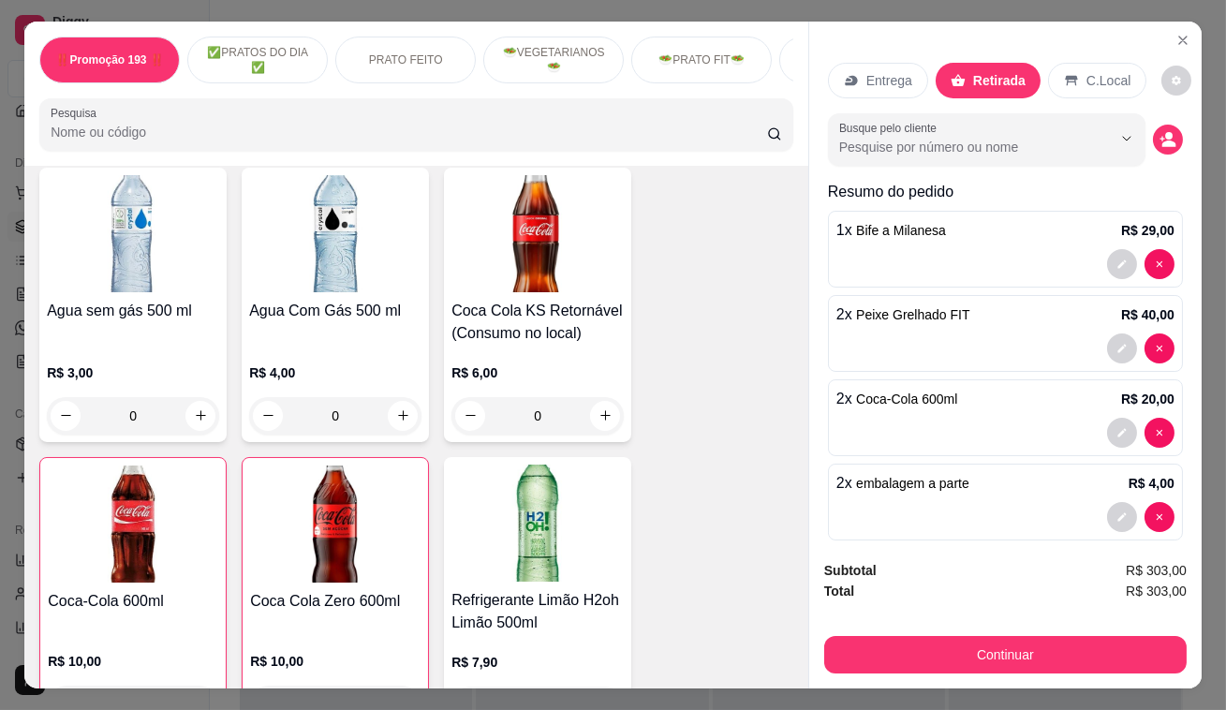
scroll to position [7771, 0]
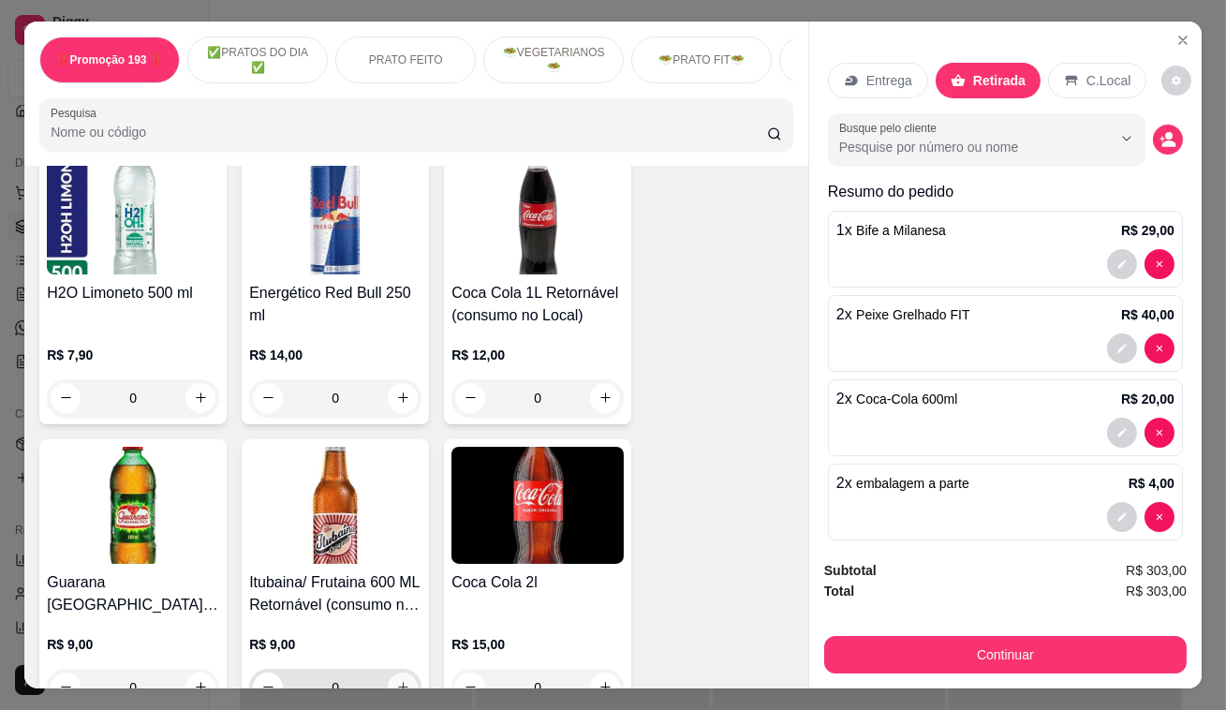
click at [396, 680] on icon "increase-product-quantity" at bounding box center [403, 687] width 14 height 14
type input "1"
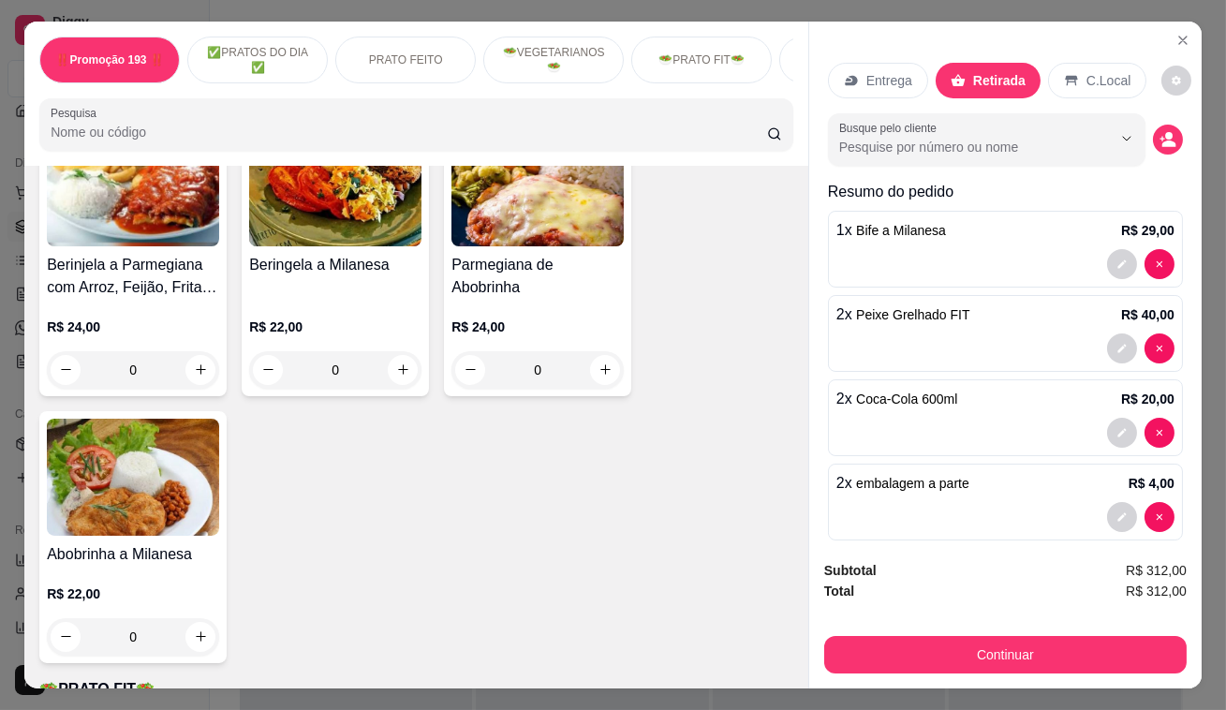
scroll to position [3174, 0]
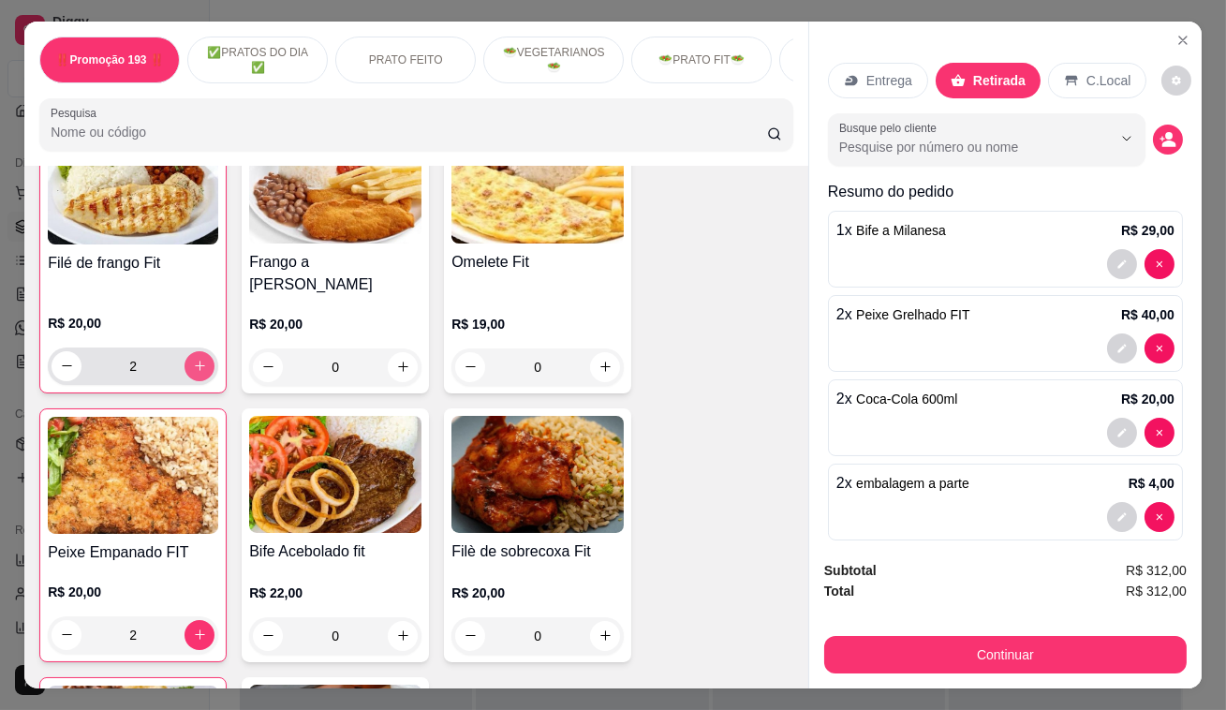
click at [193, 351] on button "increase-product-quantity" at bounding box center [199, 366] width 30 height 30
type input "3"
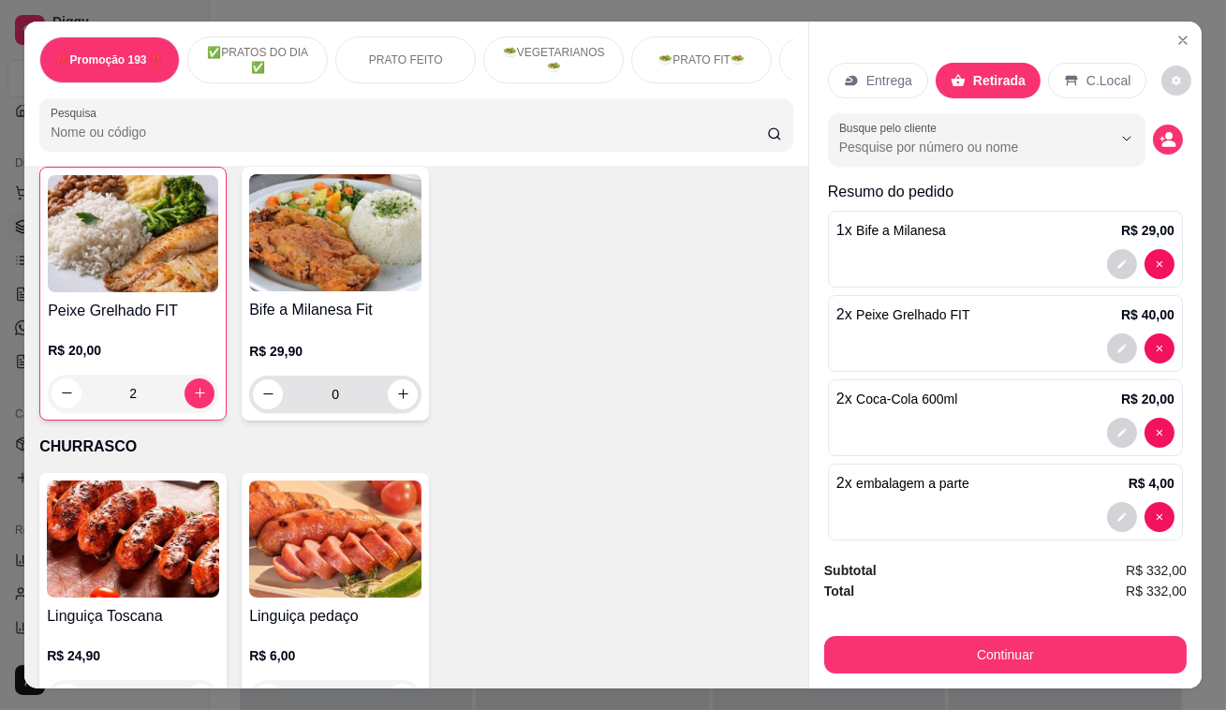
scroll to position [3940, 0]
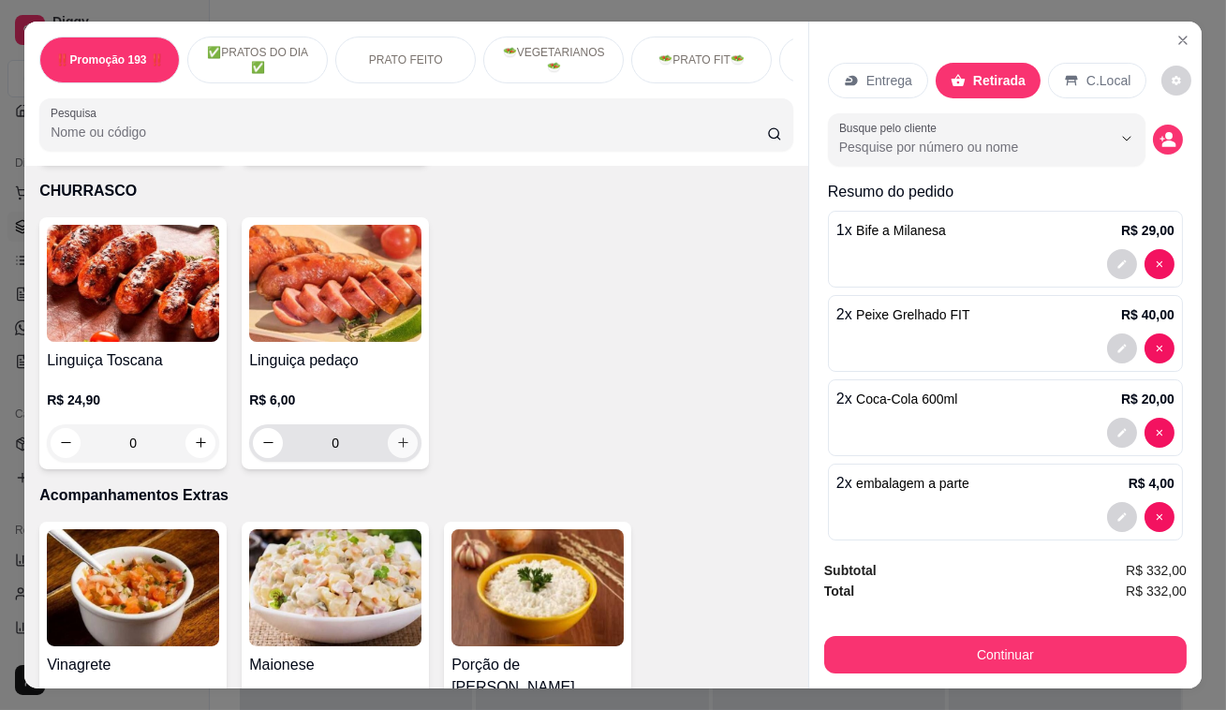
click at [399, 435] on icon "increase-product-quantity" at bounding box center [403, 442] width 14 height 14
type input "1"
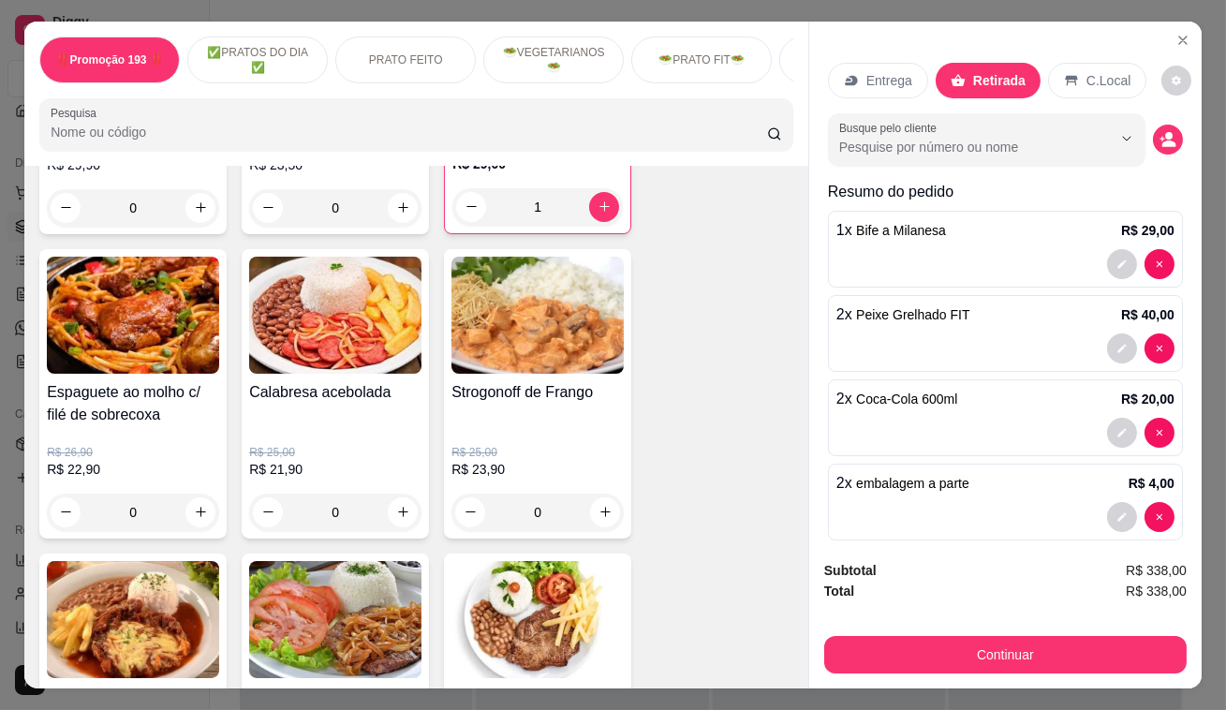
scroll to position [1386, 0]
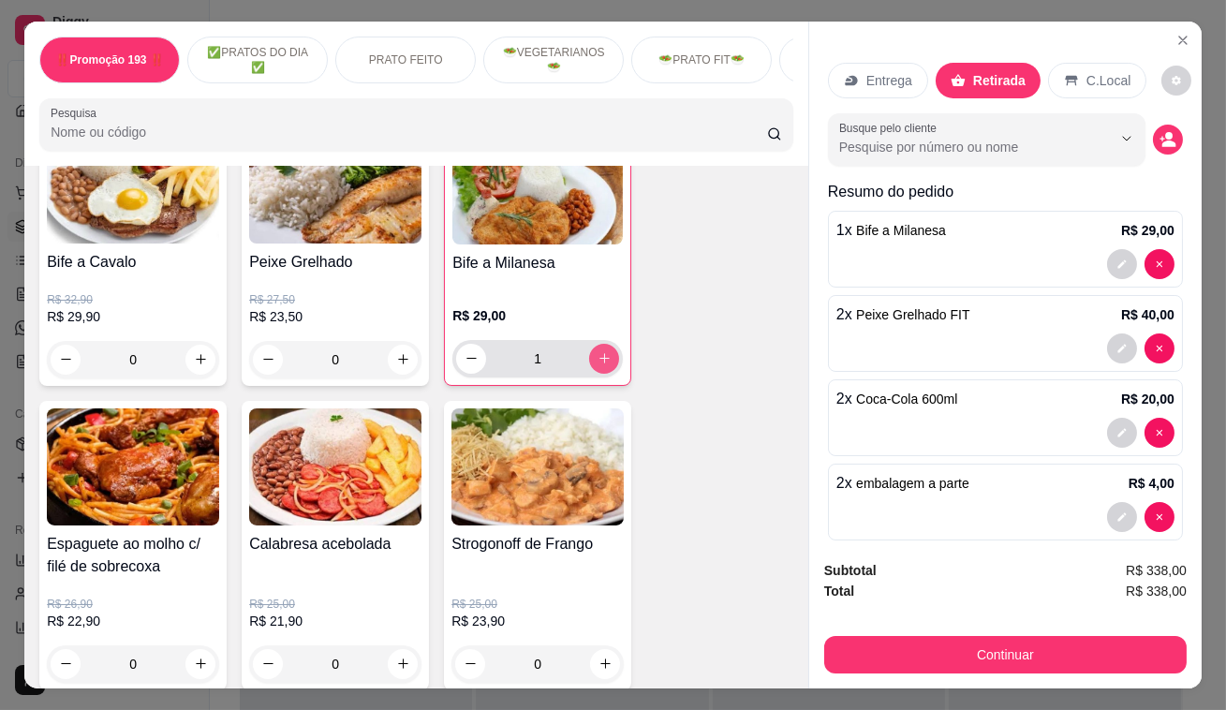
click at [590, 367] on button "increase-product-quantity" at bounding box center [604, 359] width 30 height 30
type input "2"
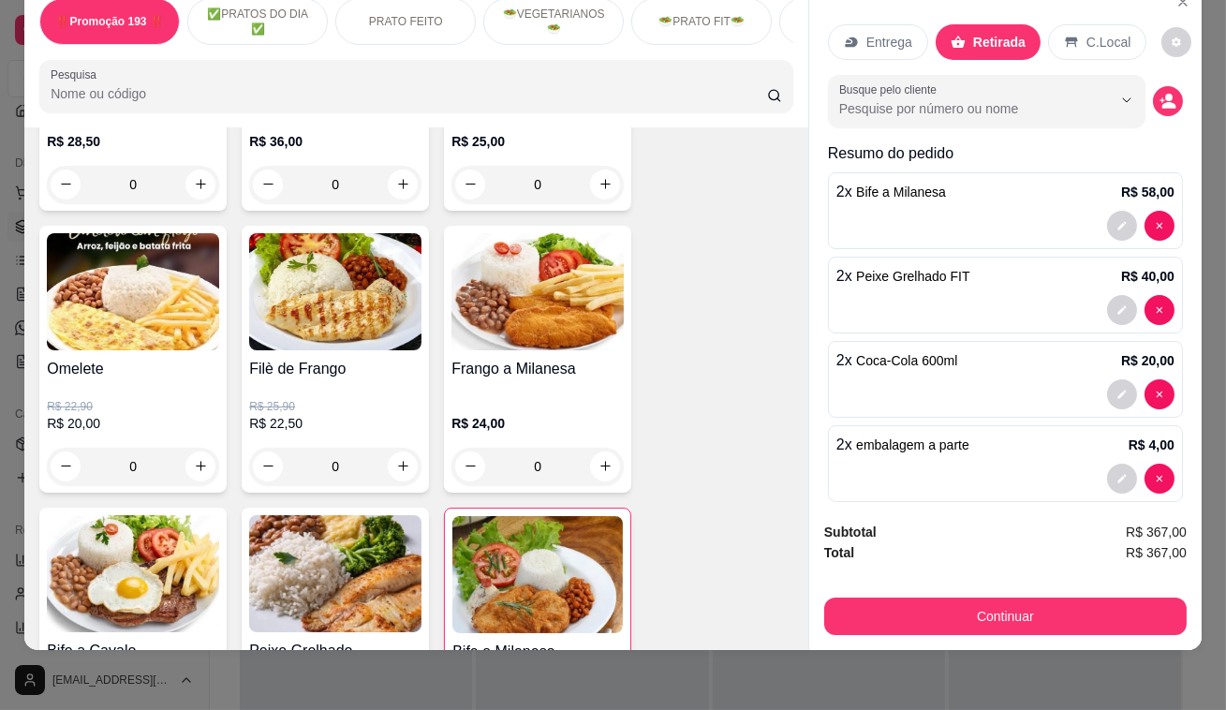
scroll to position [961, 0]
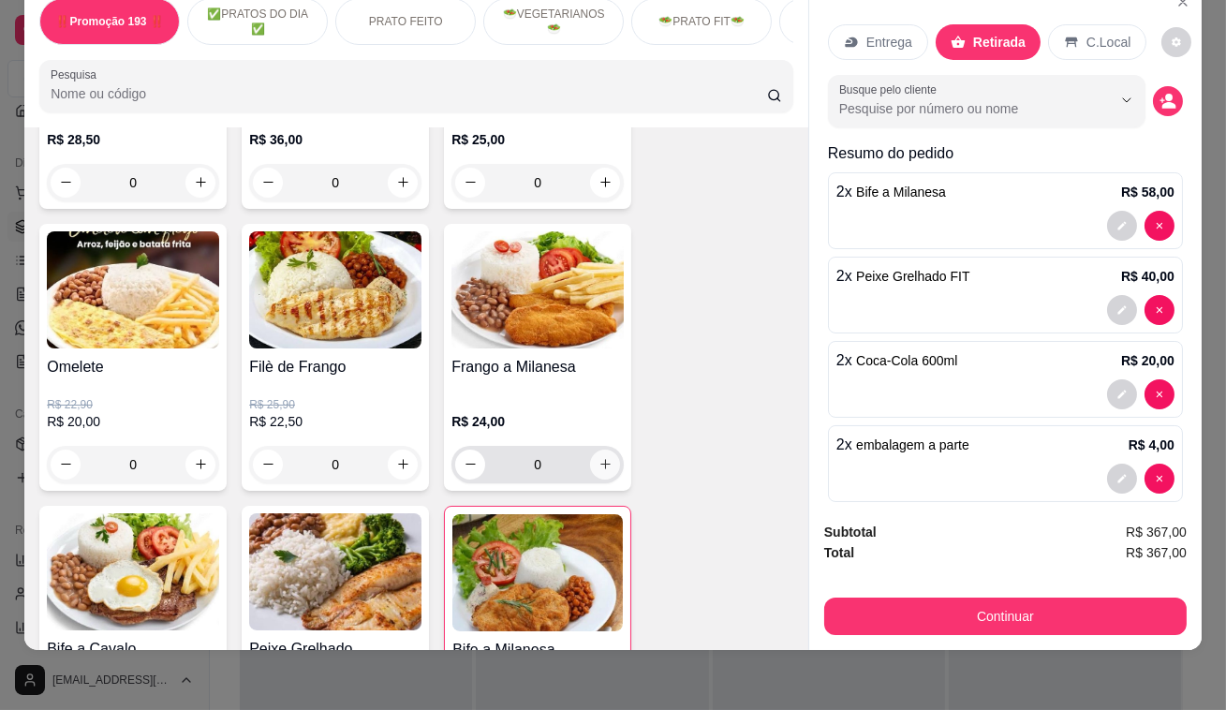
click at [598, 457] on icon "increase-product-quantity" at bounding box center [605, 464] width 14 height 14
type input "1"
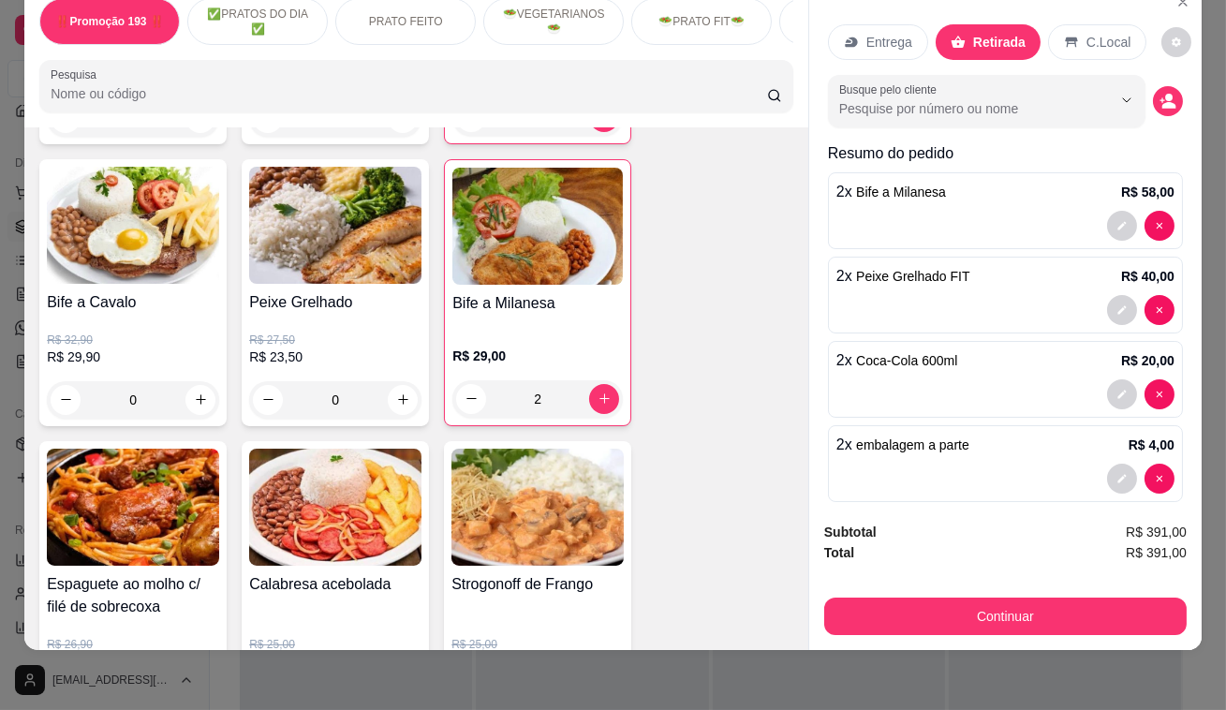
scroll to position [1471, 0]
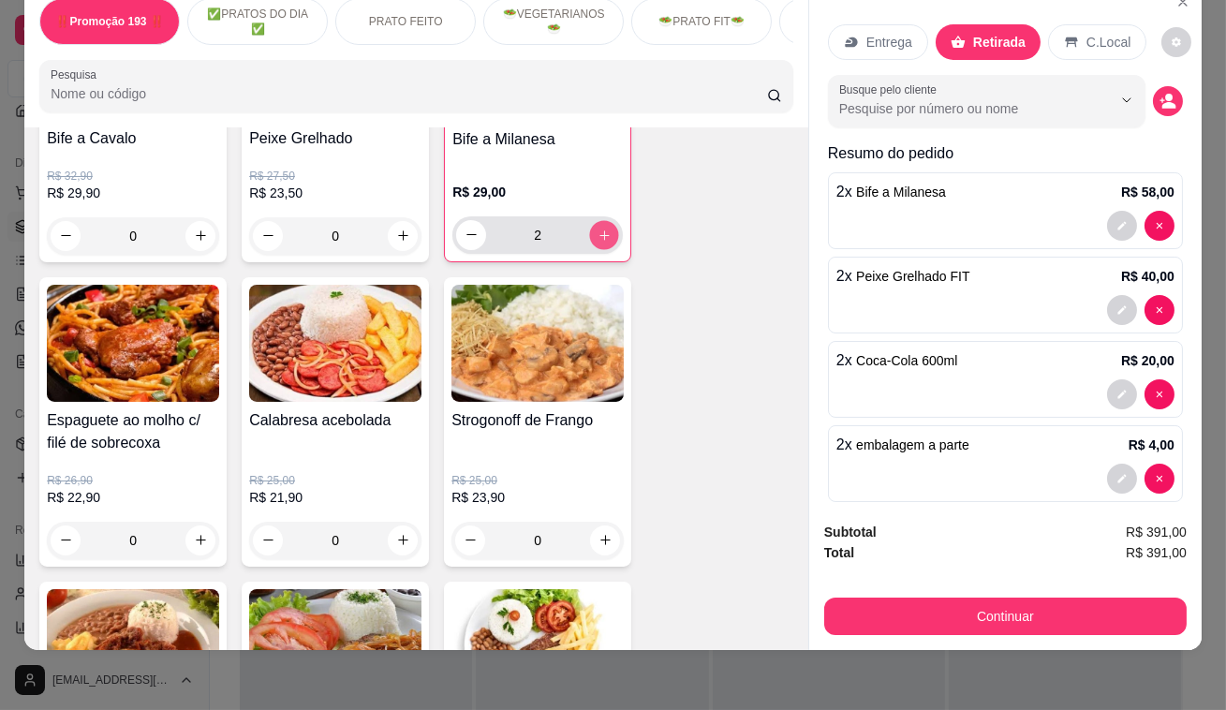
click at [597, 234] on icon "increase-product-quantity" at bounding box center [604, 235] width 14 height 14
type input "3"
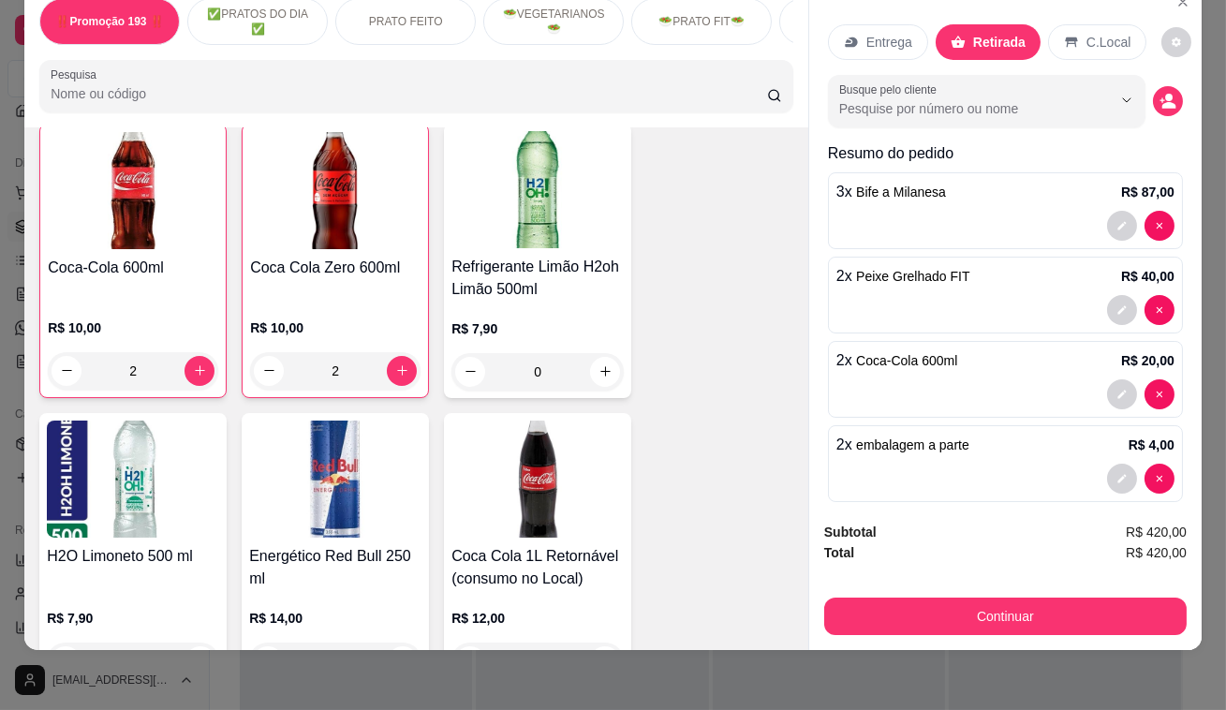
scroll to position [7600, 0]
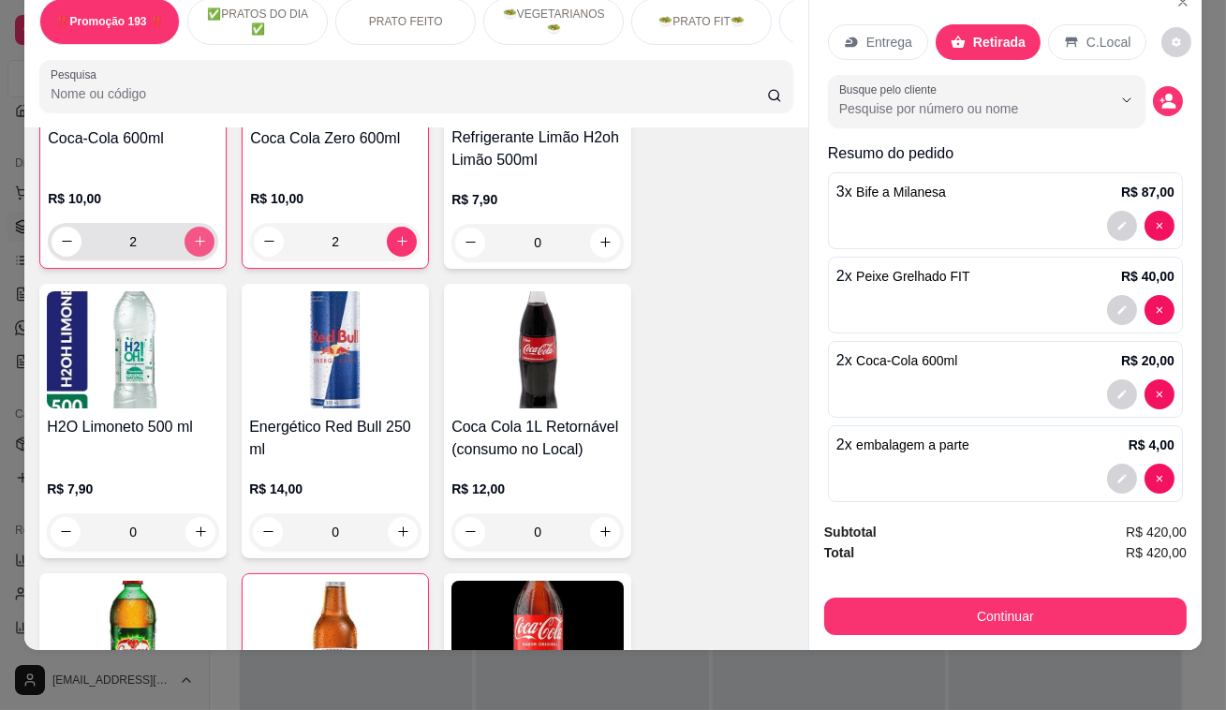
click at [200, 227] on button "increase-product-quantity" at bounding box center [199, 242] width 30 height 30
type input "3"
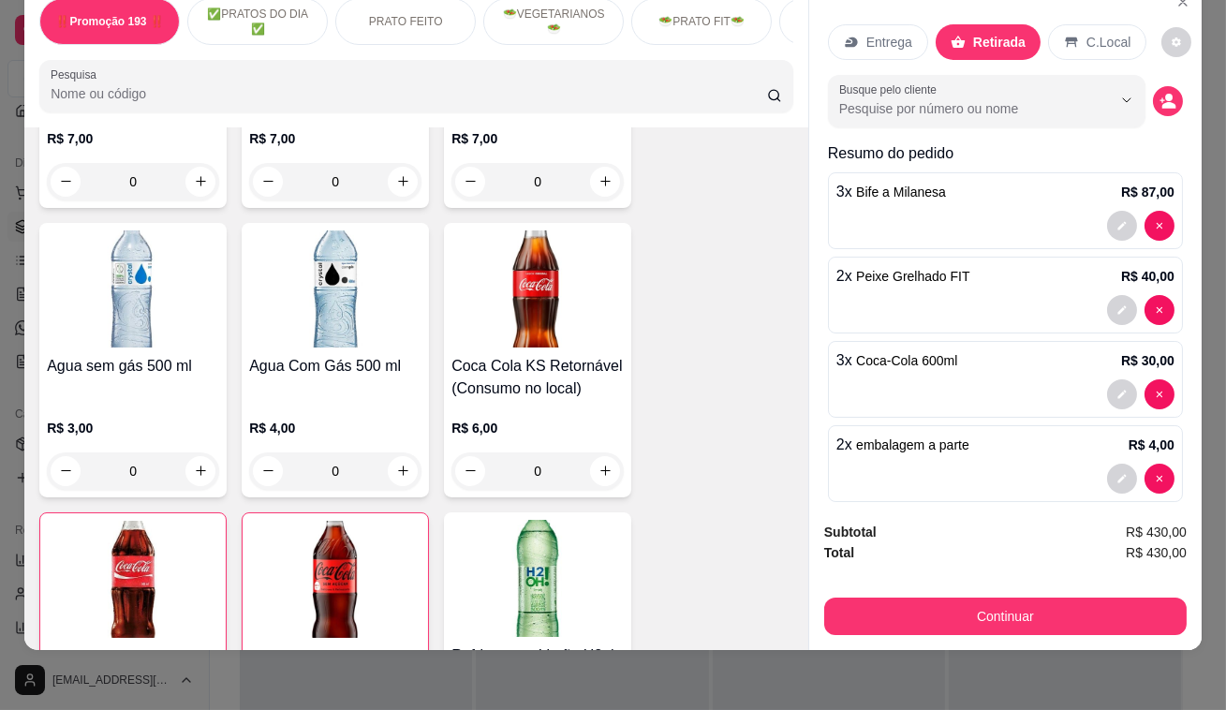
scroll to position [7174, 0]
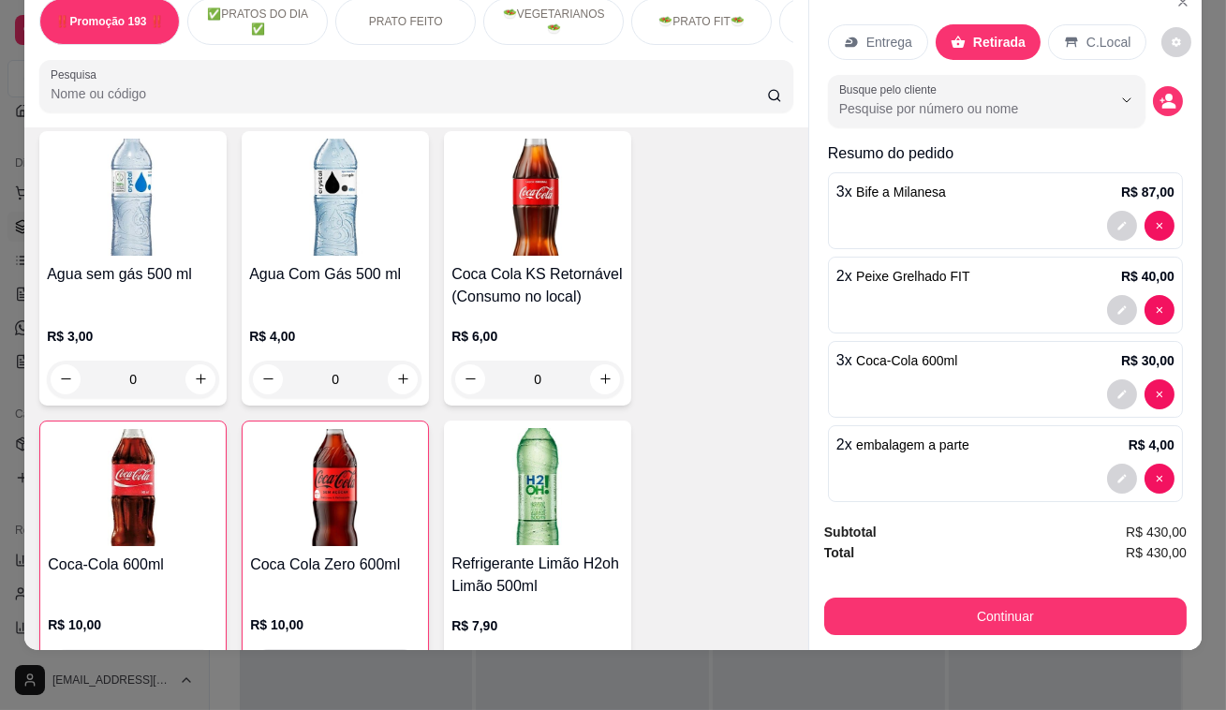
click at [404, 653] on button "increase-product-quantity" at bounding box center [402, 667] width 29 height 29
type input "3"
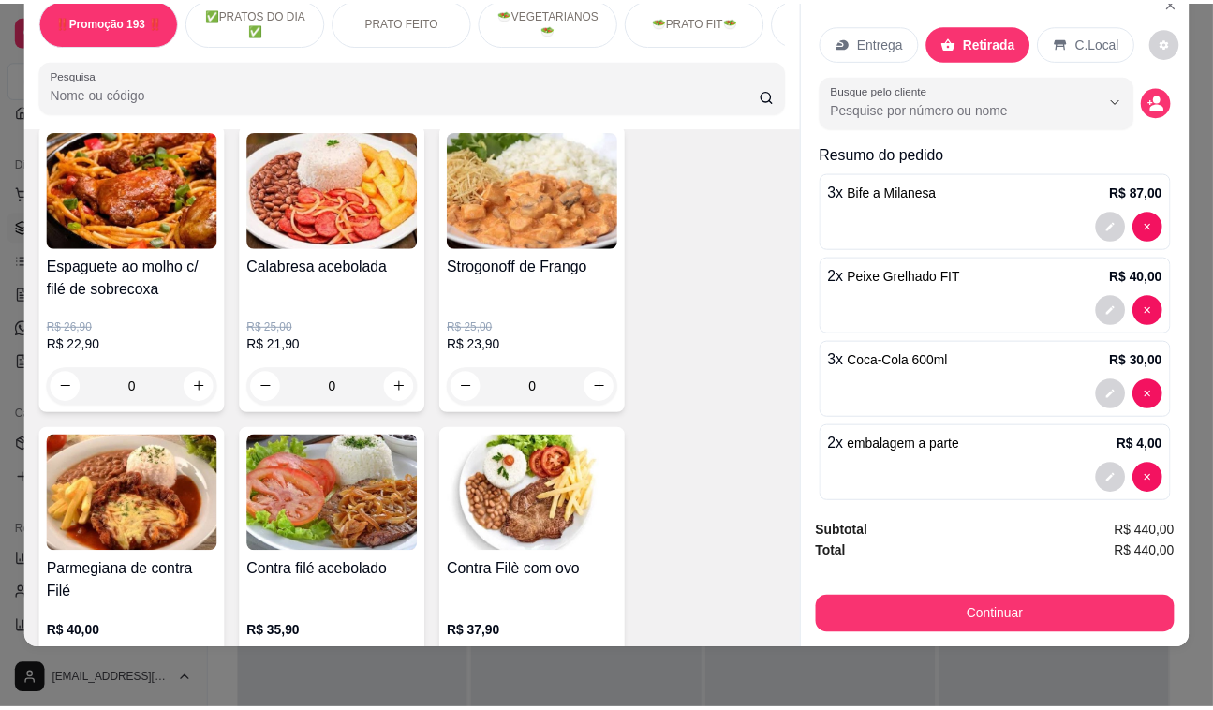
scroll to position [1471, 0]
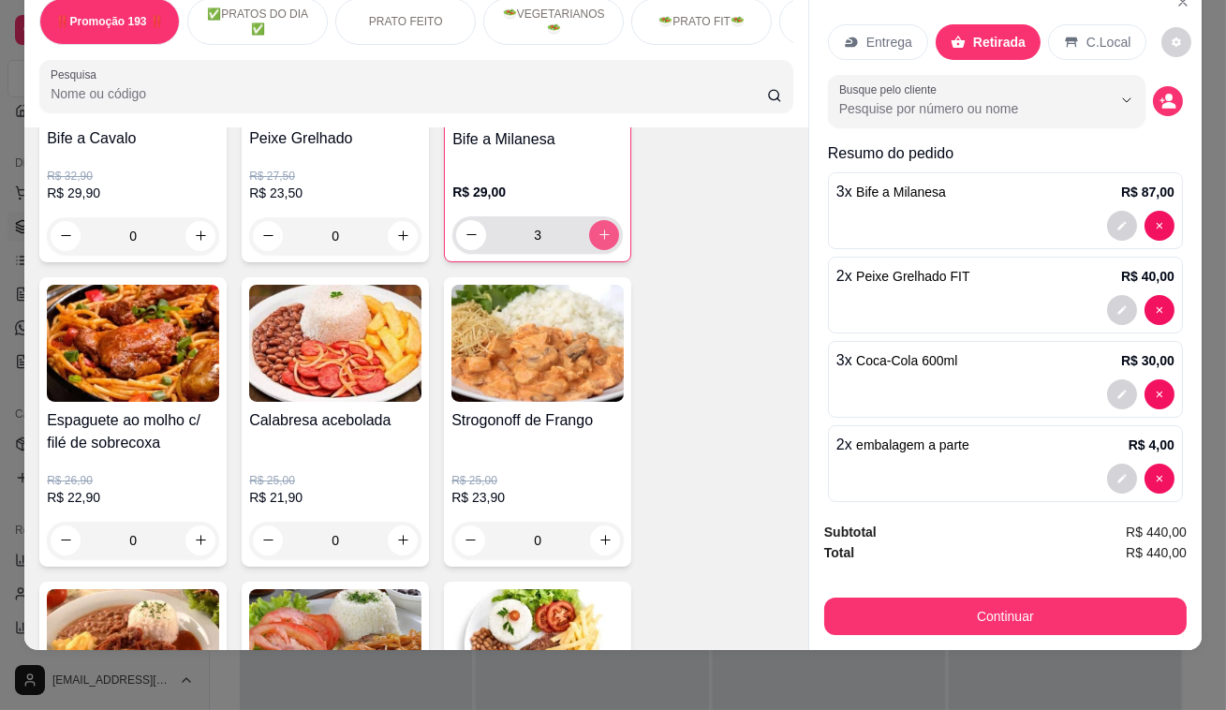
click at [597, 234] on icon "increase-product-quantity" at bounding box center [604, 235] width 14 height 14
type input "4"
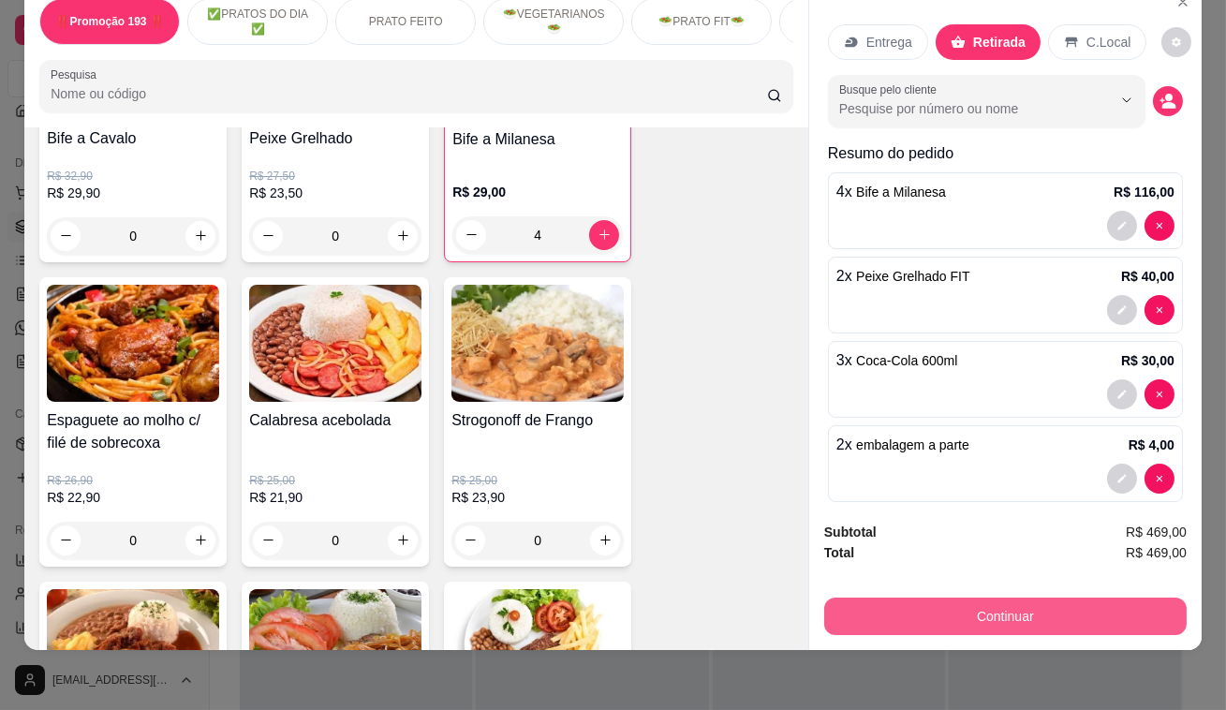
click at [1140, 599] on button "Continuar" at bounding box center [1005, 615] width 362 height 37
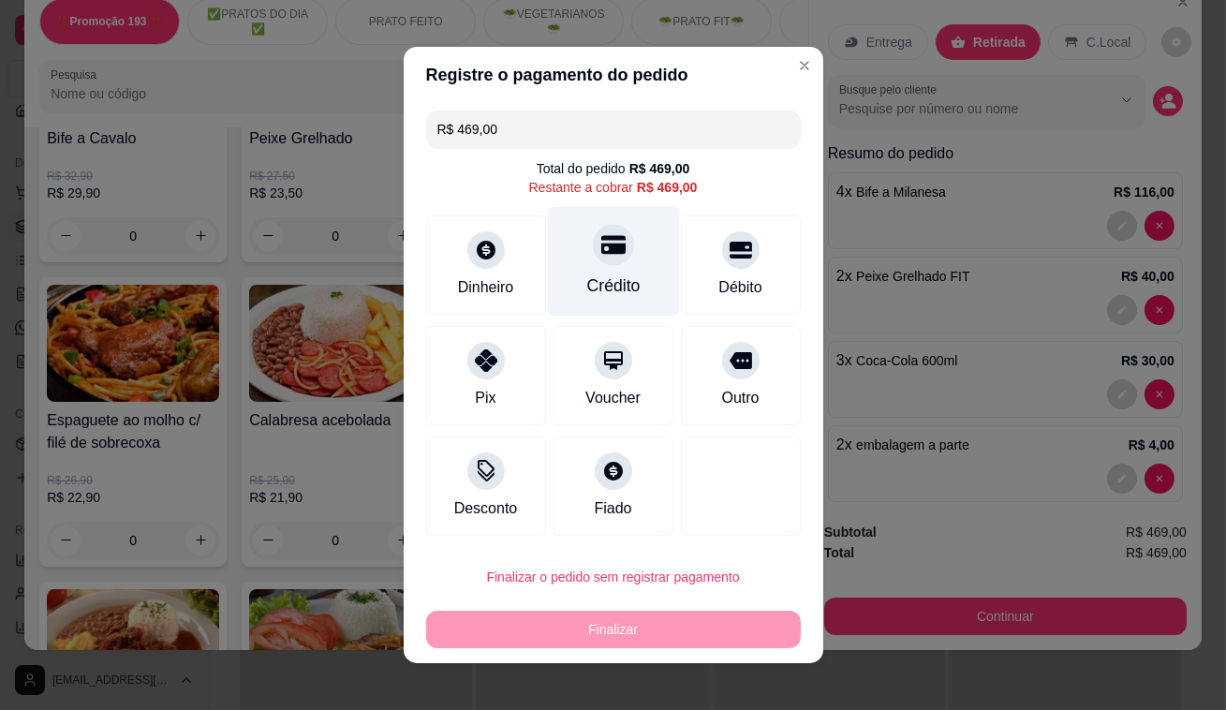
click at [608, 268] on div "Crédito" at bounding box center [613, 262] width 132 height 110
type input "R$ 0,00"
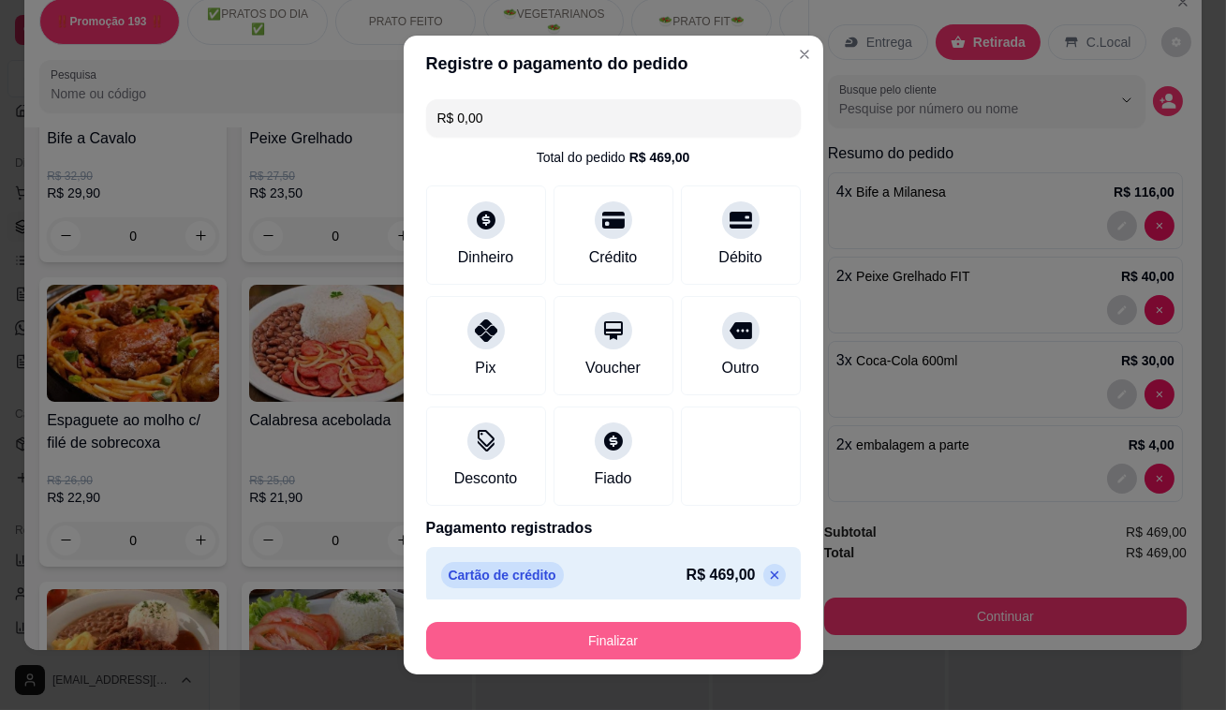
click at [722, 638] on button "Finalizar" at bounding box center [613, 640] width 375 height 37
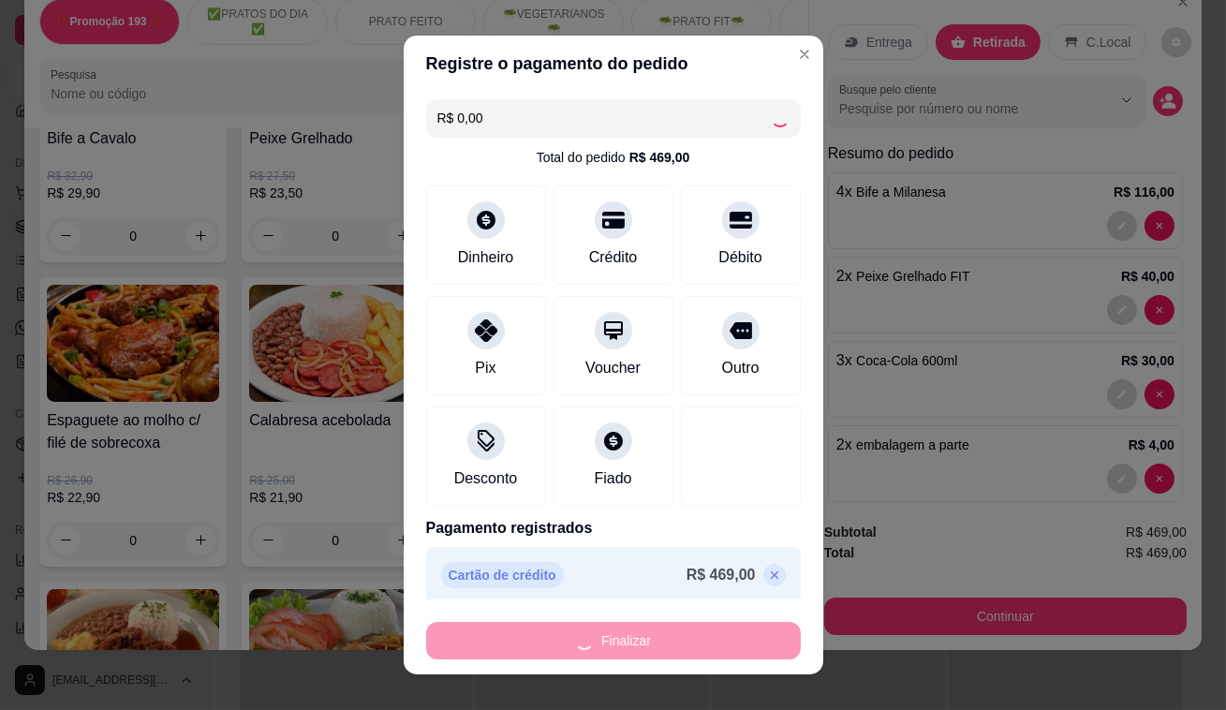
type input "0"
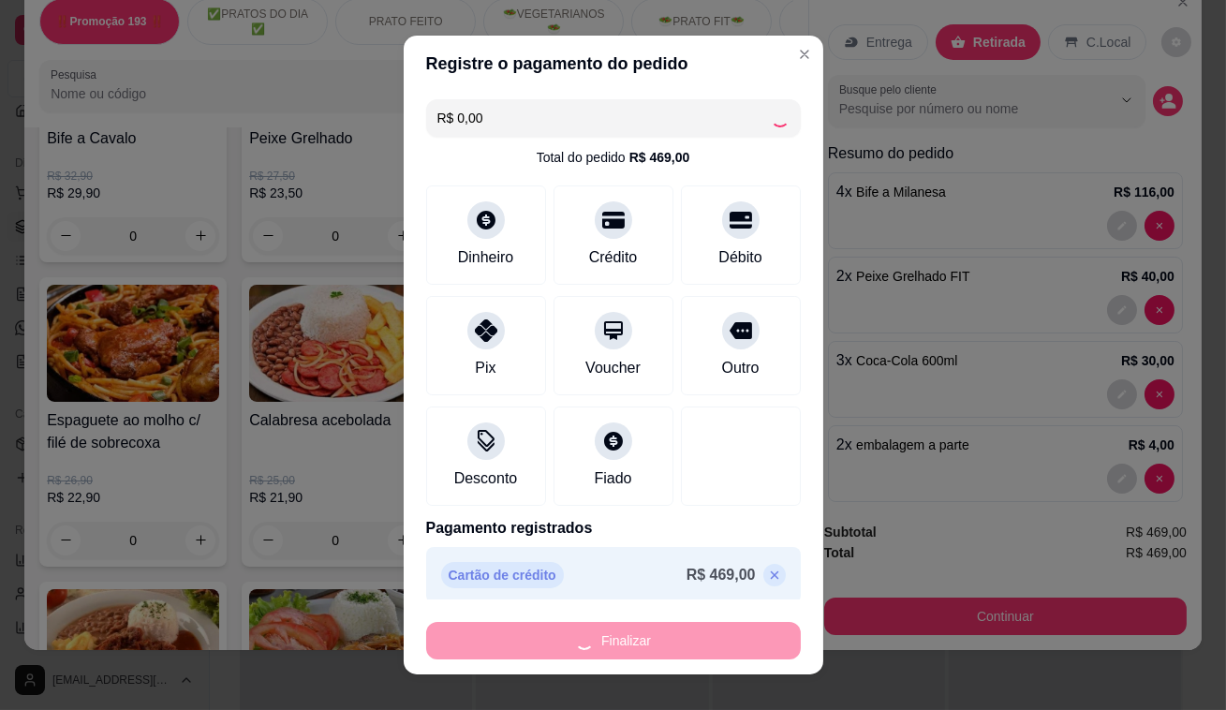
type input "0"
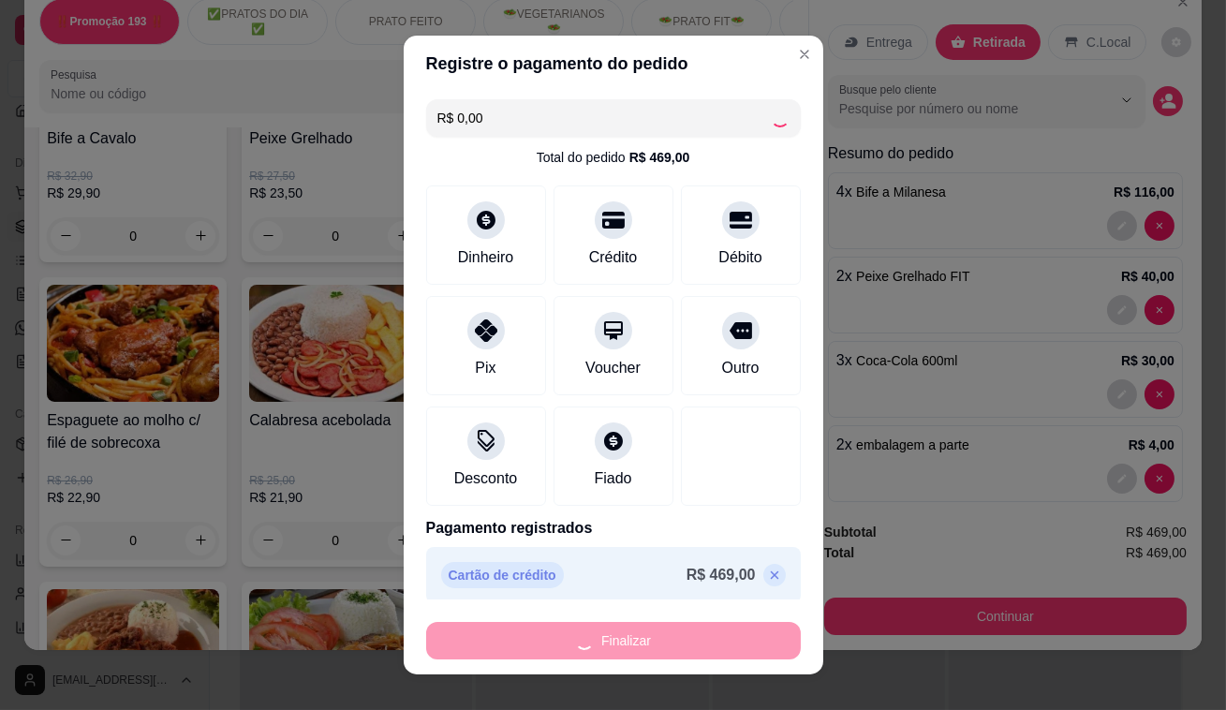
type input "0"
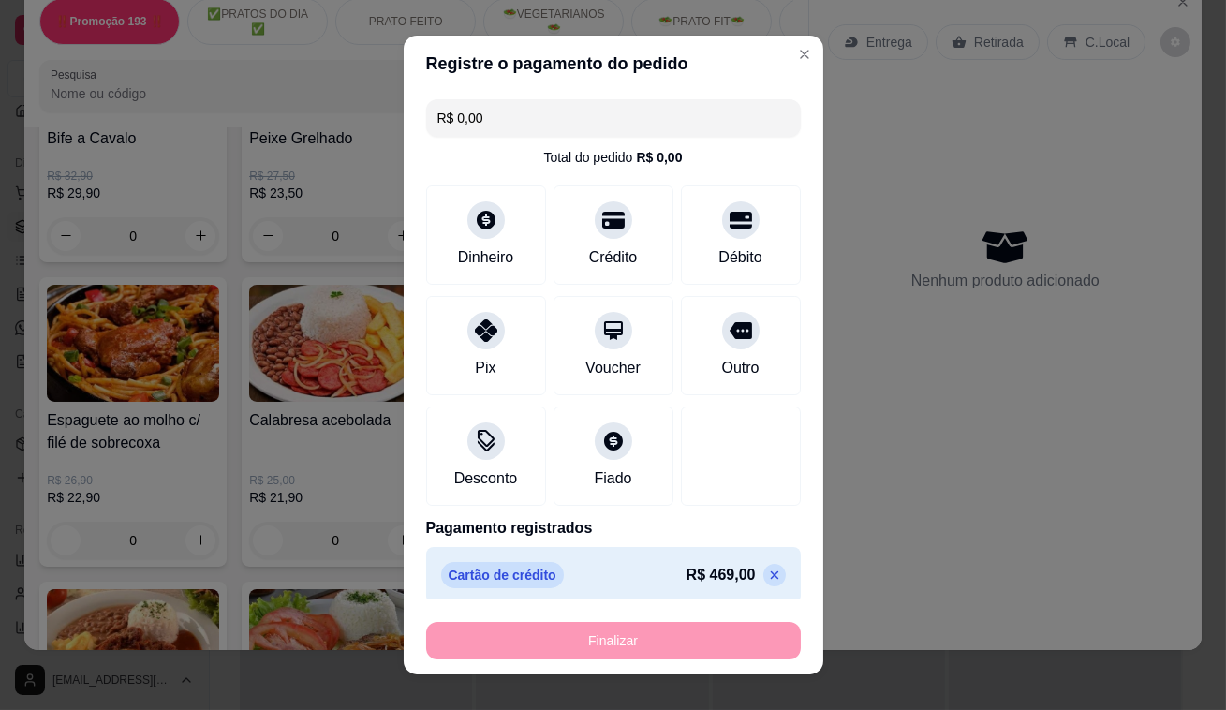
type input "-R$ 469,00"
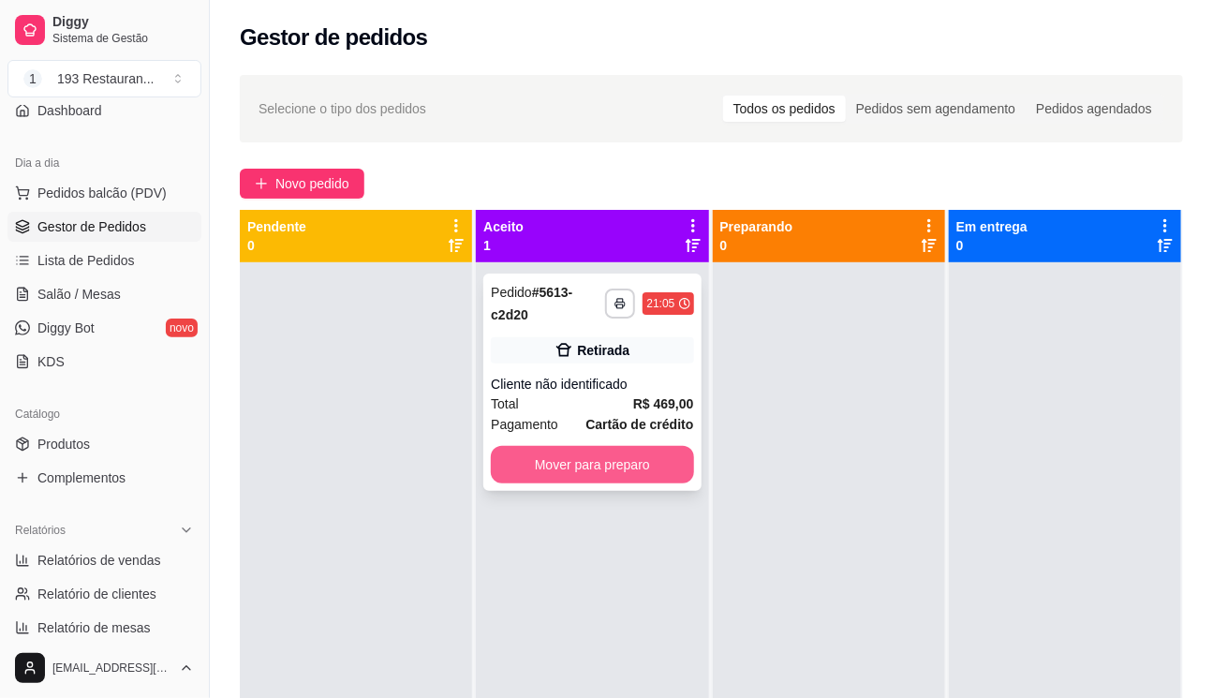
click at [624, 467] on button "Mover para preparo" at bounding box center [592, 464] width 202 height 37
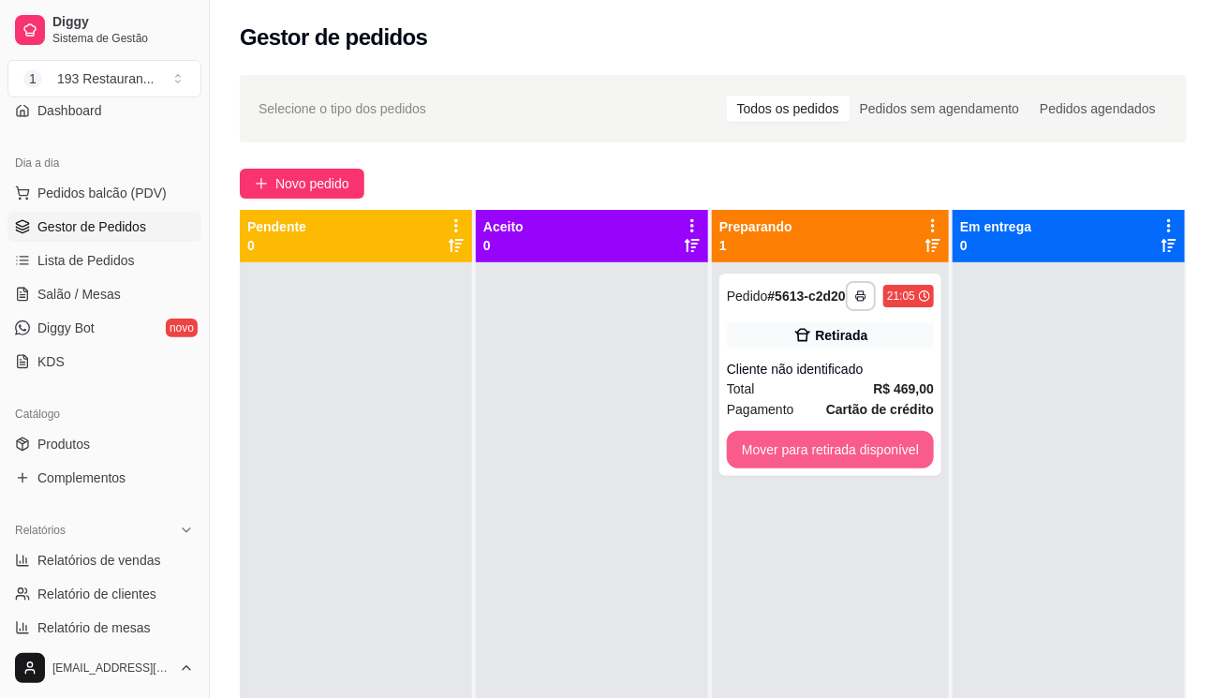
click at [823, 449] on button "Mover para retirada disponível" at bounding box center [830, 449] width 207 height 37
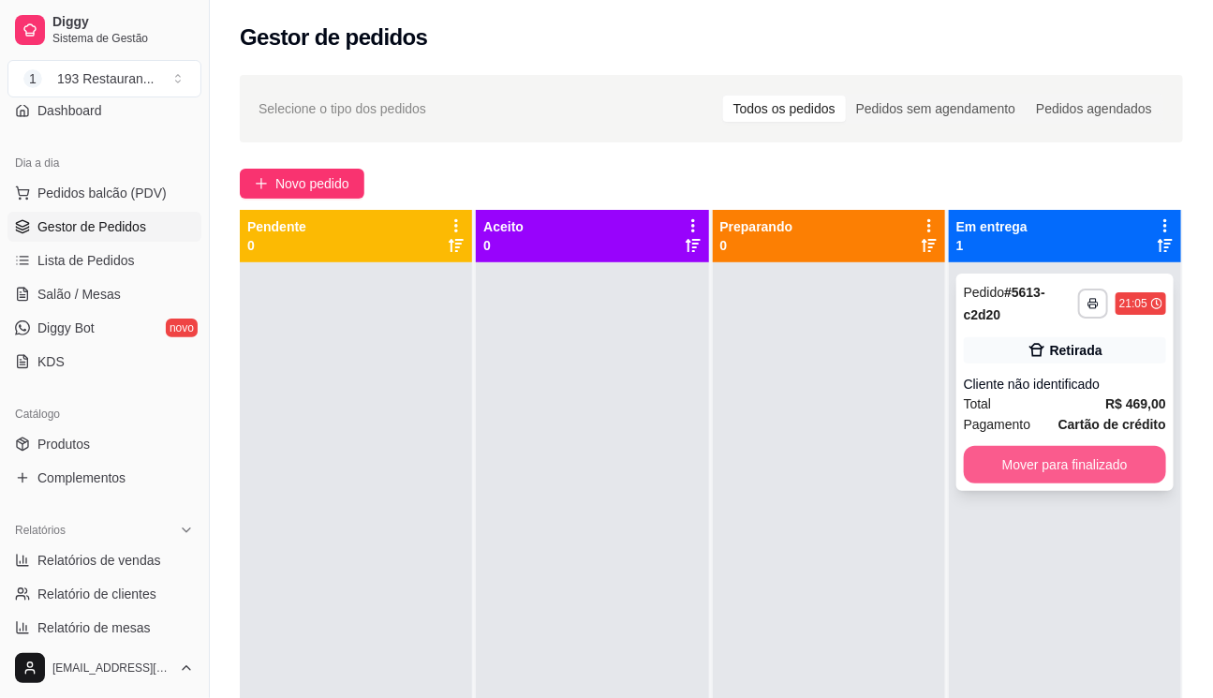
click at [1067, 459] on button "Mover para finalizado" at bounding box center [1064, 464] width 202 height 37
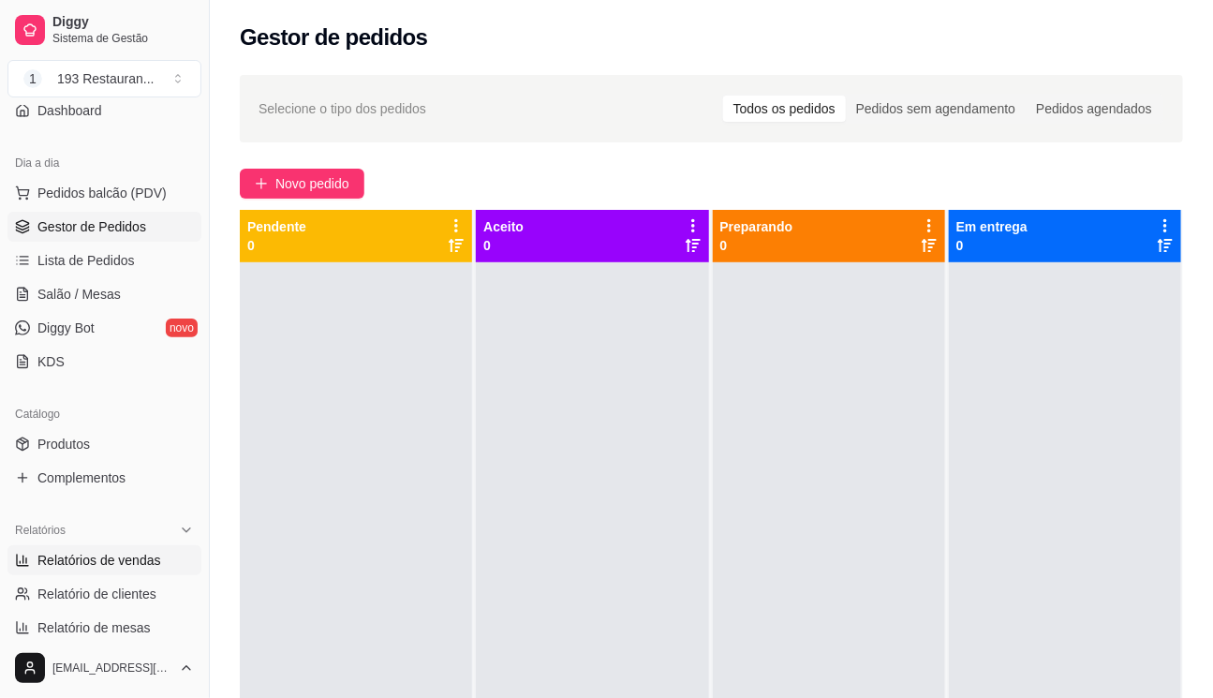
click at [133, 566] on span "Relatórios de vendas" at bounding box center [99, 560] width 124 height 19
select select "ALL"
select select "0"
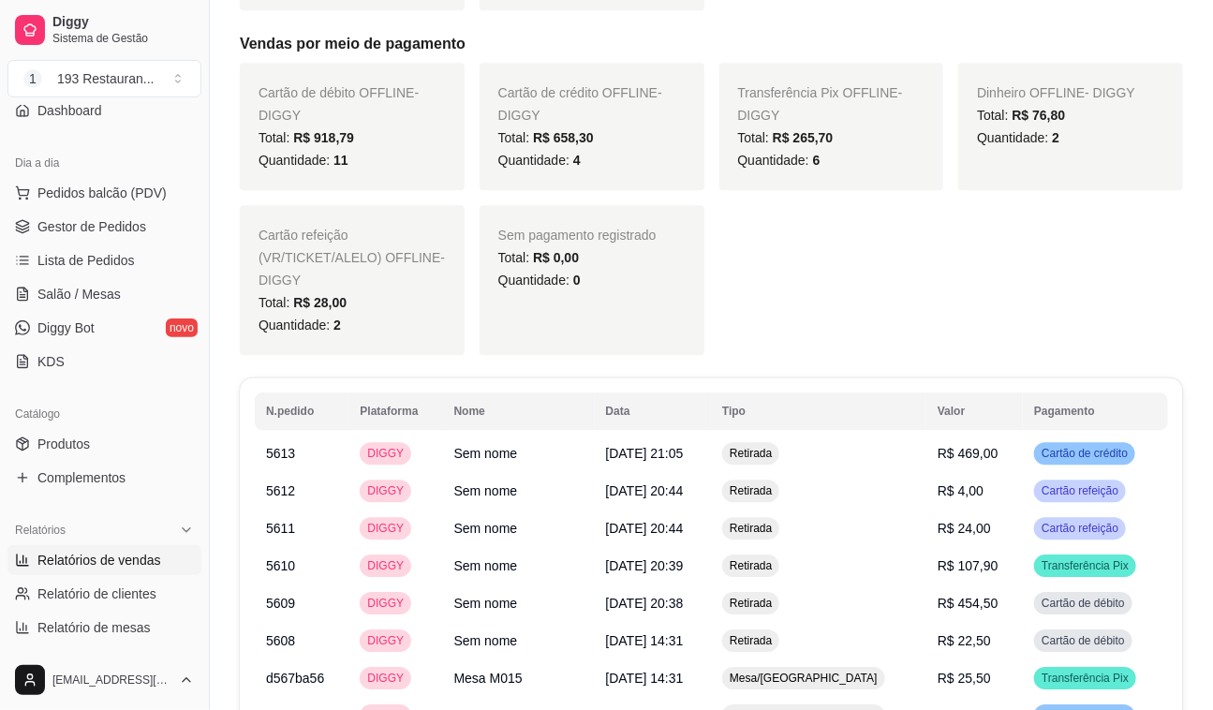
scroll to position [1617, 0]
